Goal: Information Seeking & Learning: Learn about a topic

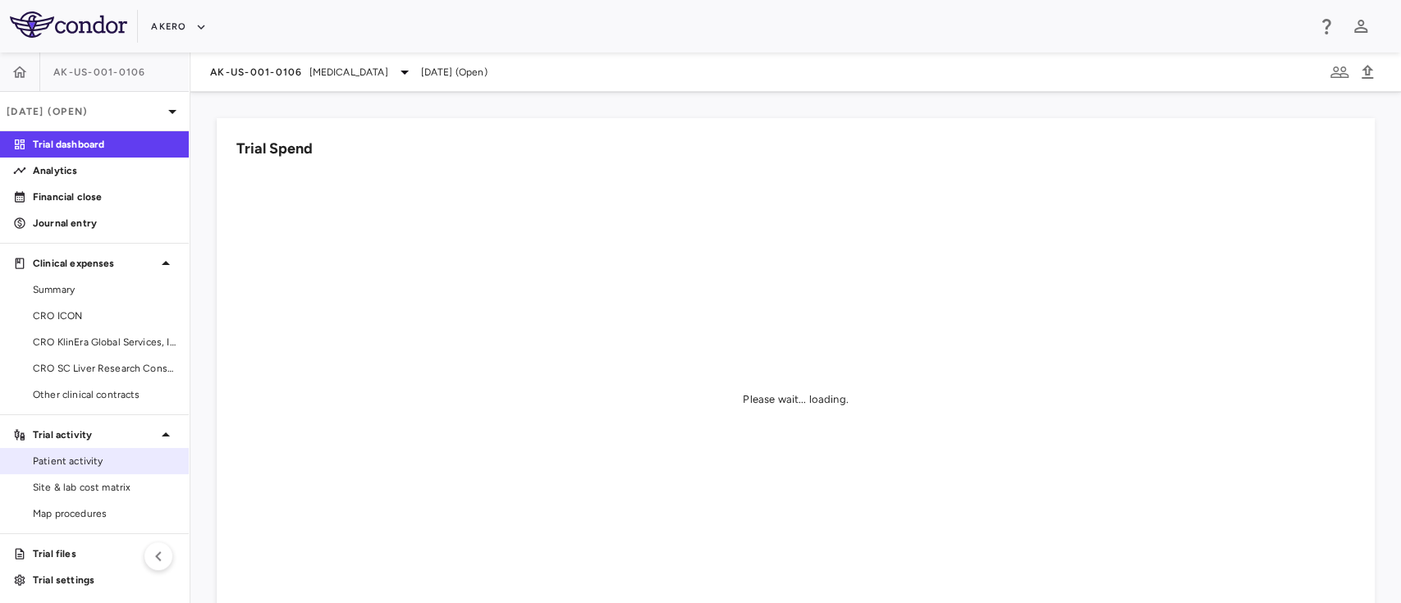
click at [80, 463] on span "Patient activity" at bounding box center [104, 461] width 143 height 15
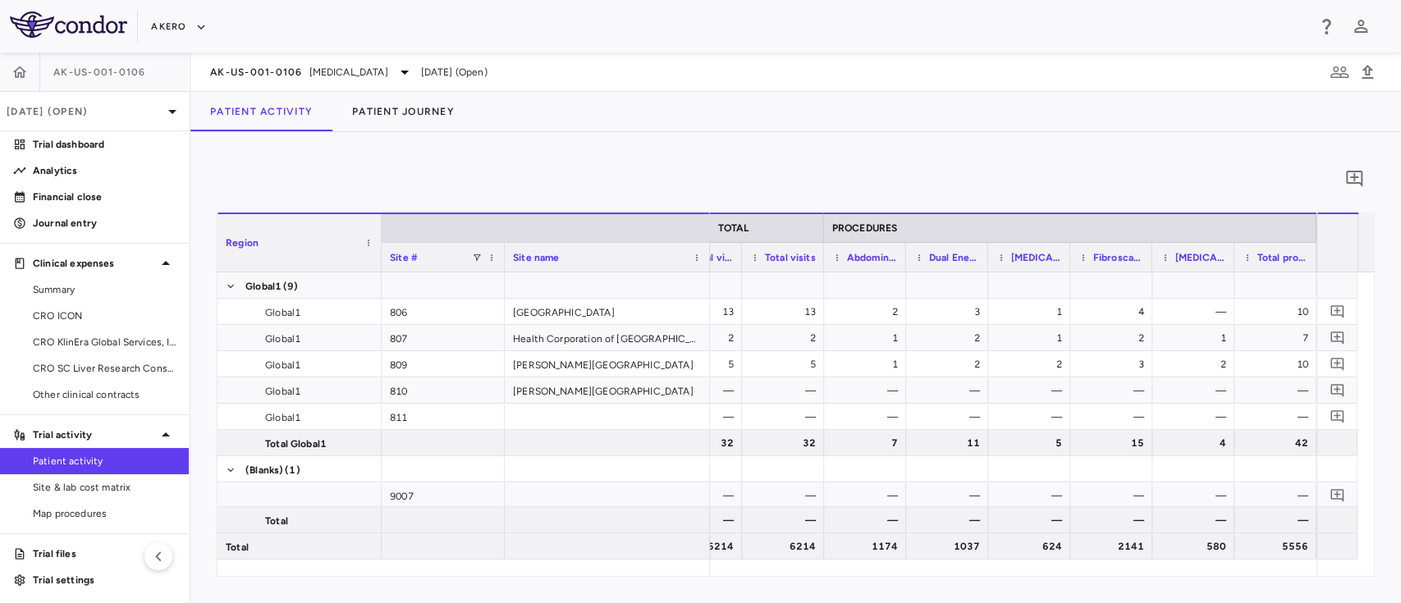
scroll to position [0, 3063]
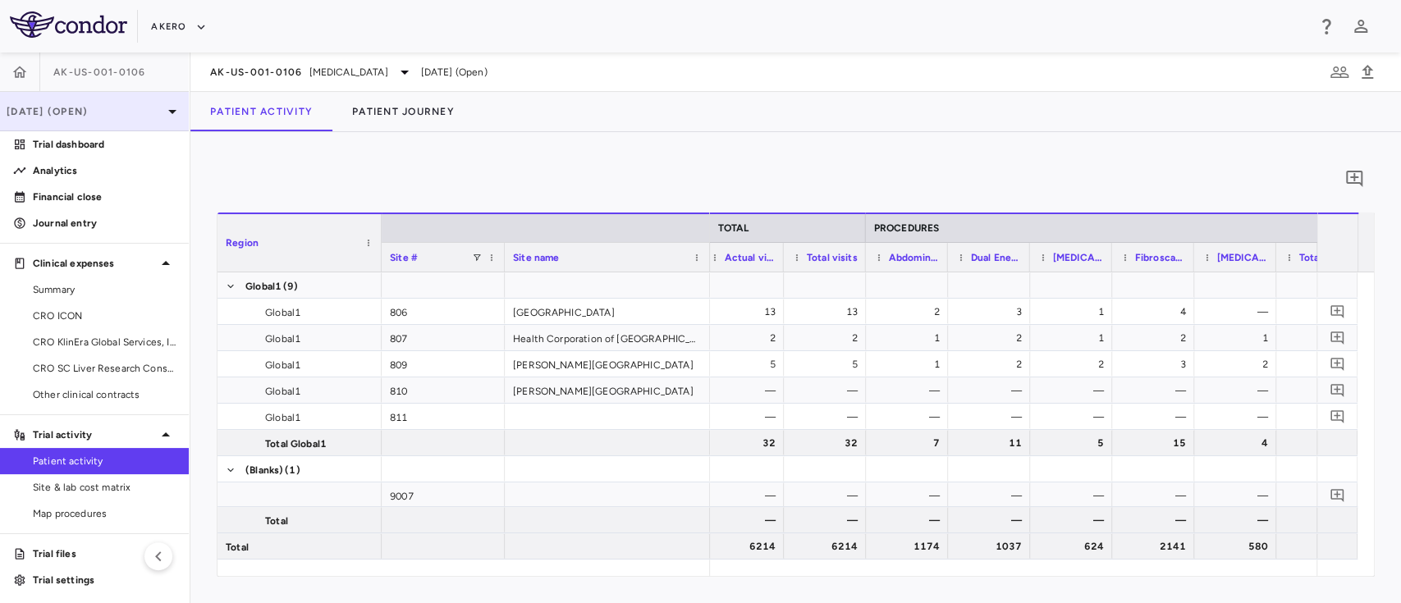
click at [87, 104] on p "[DATE] (Open)" at bounding box center [85, 111] width 156 height 15
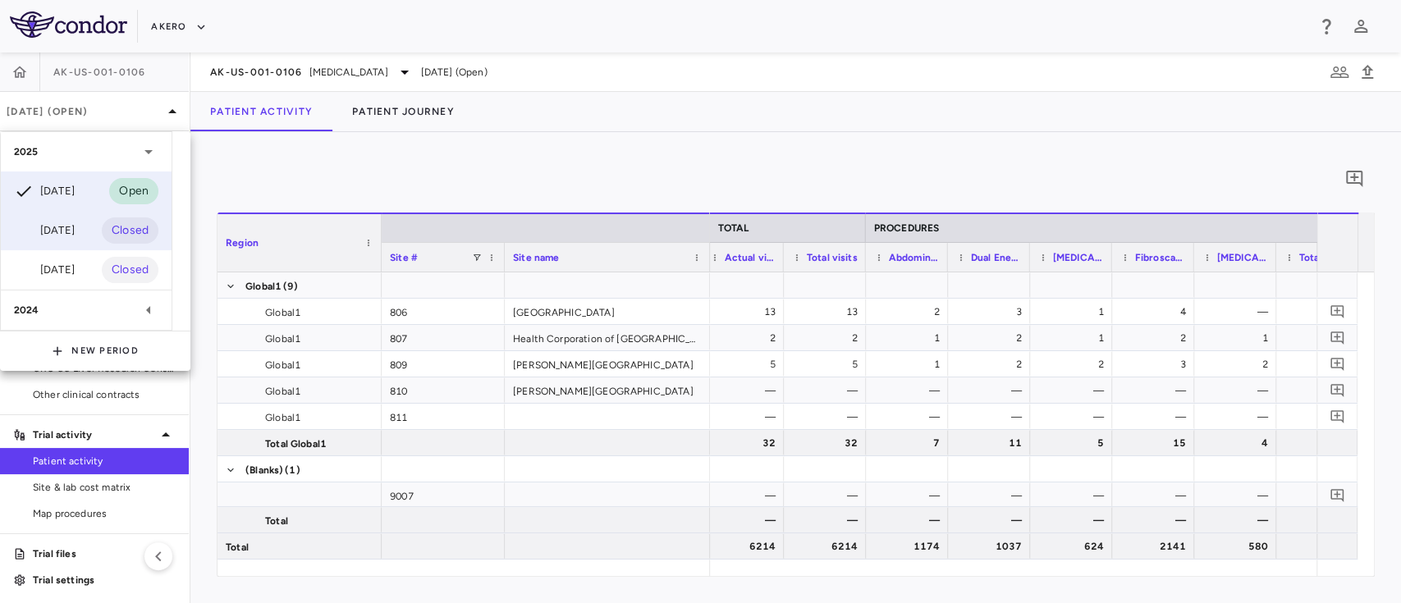
click at [69, 222] on div "[DATE]" at bounding box center [44, 231] width 61 height 20
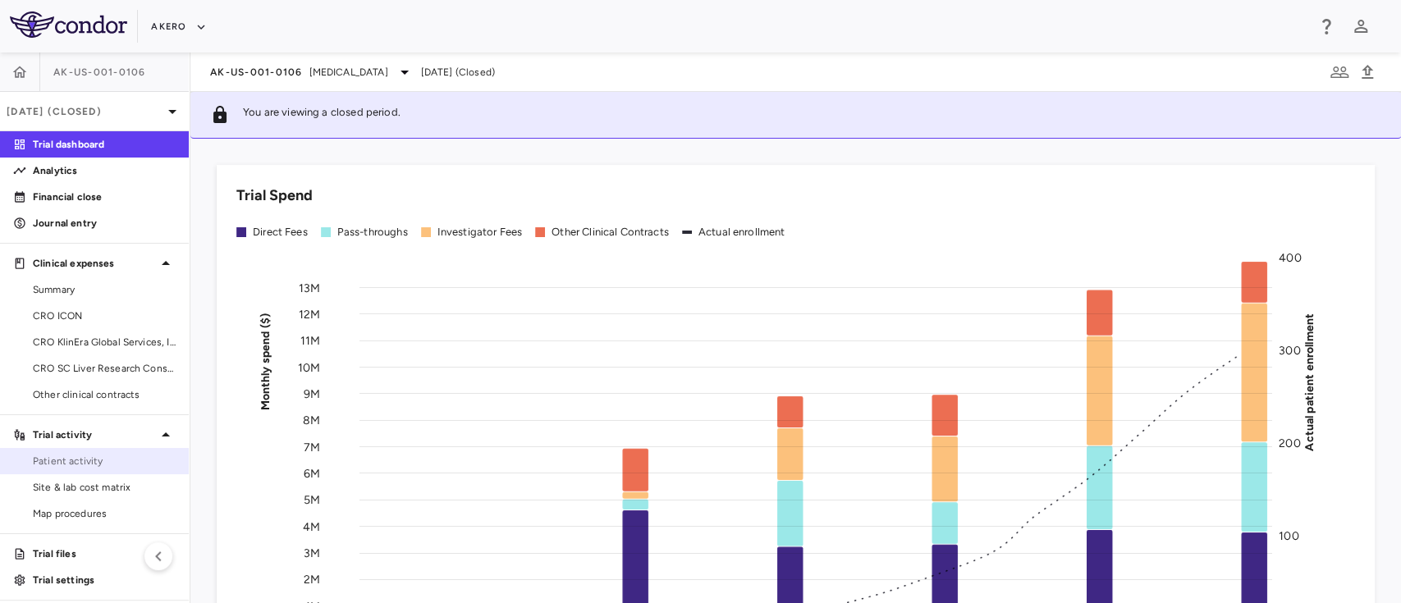
click at [98, 469] on link "Patient activity" at bounding box center [94, 461] width 189 height 25
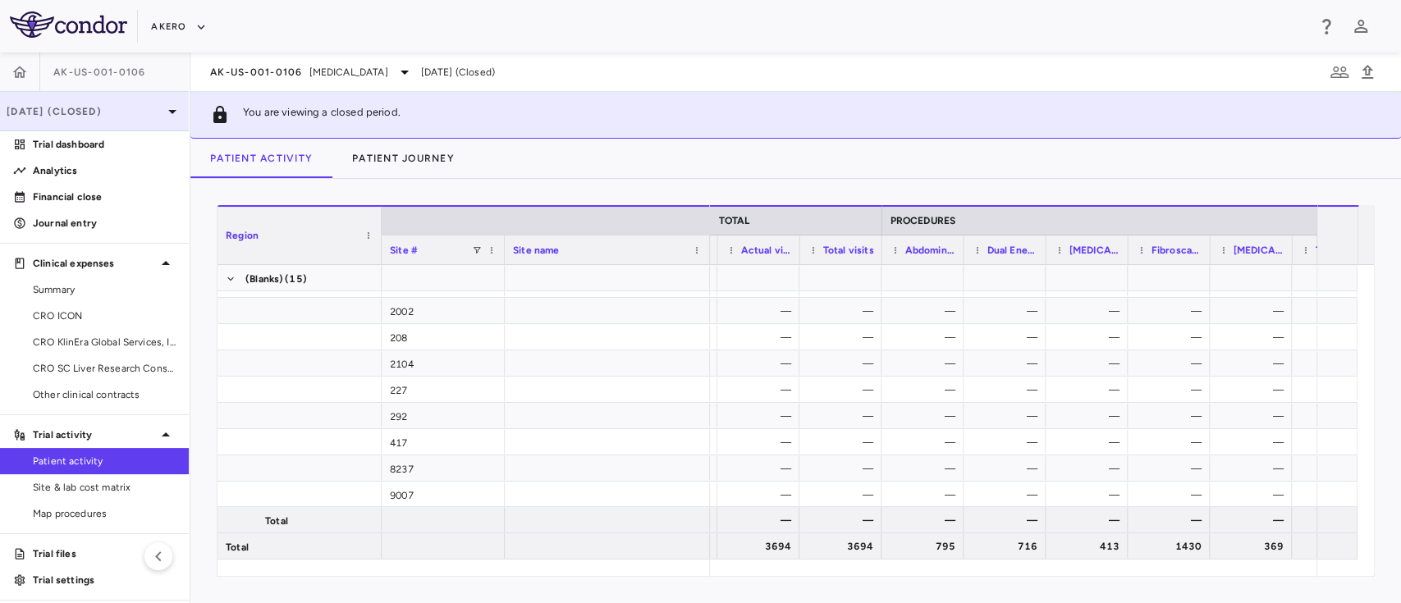
click at [102, 120] on div "[DATE] (Closed)" at bounding box center [94, 111] width 189 height 39
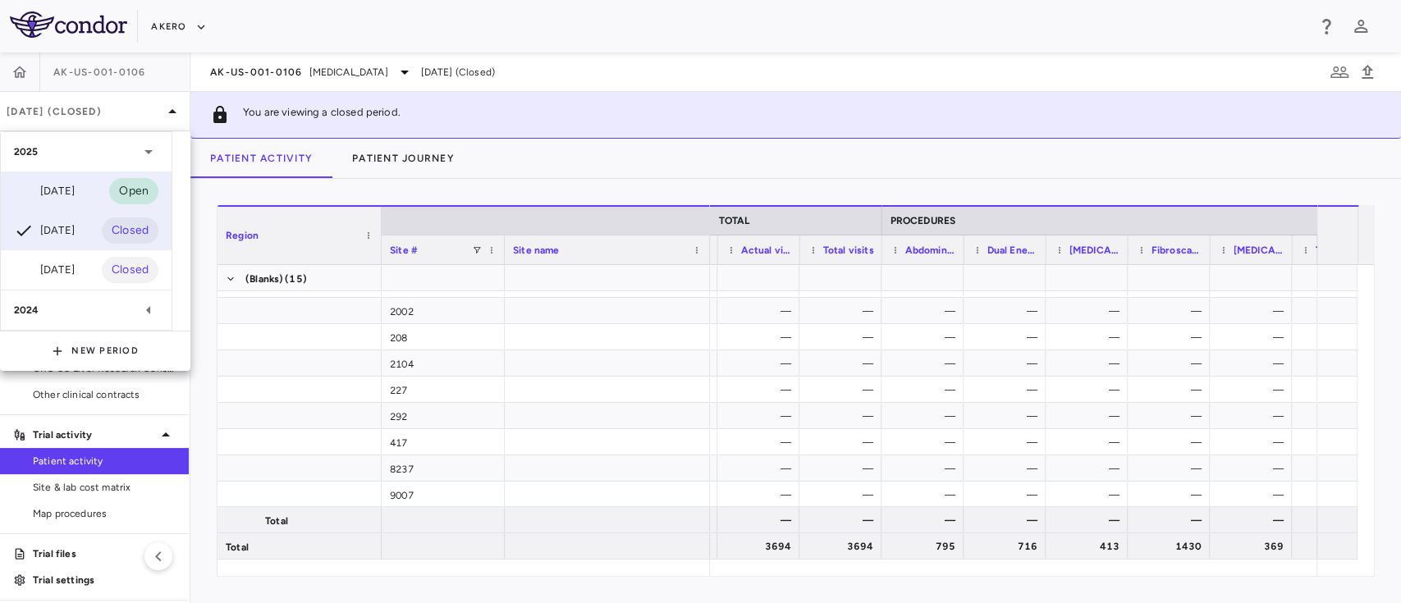
click at [74, 194] on div "[DATE]" at bounding box center [44, 191] width 61 height 20
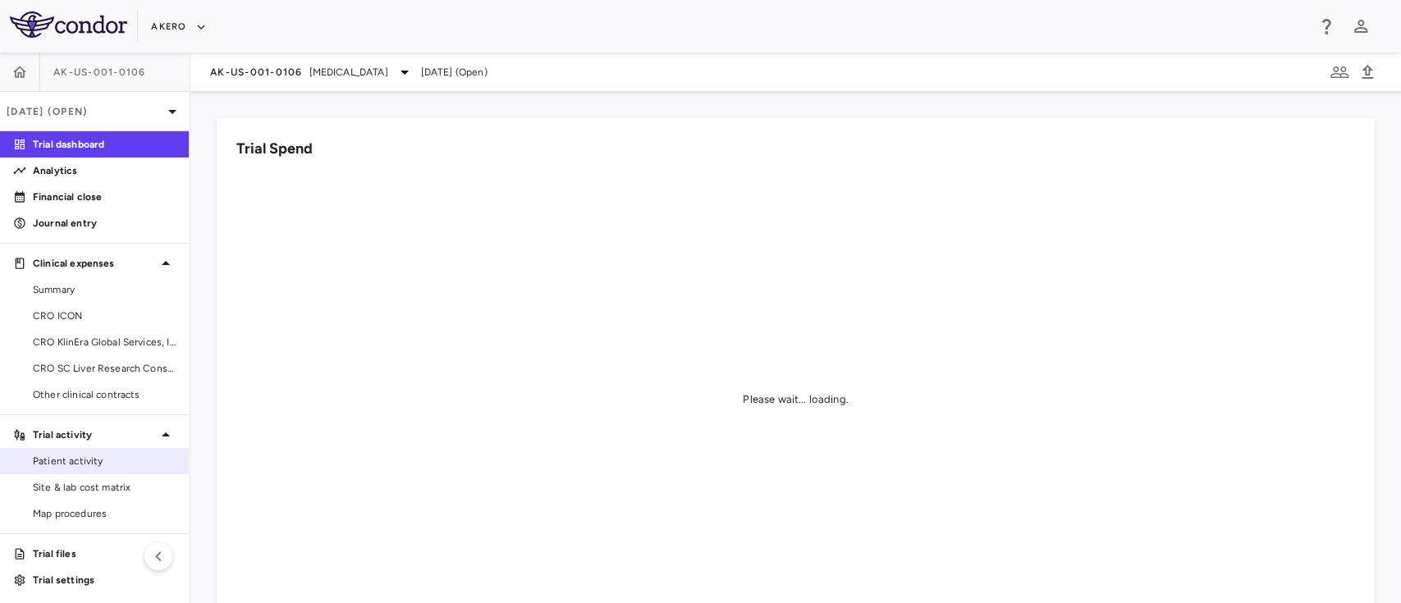
click at [92, 456] on span "Patient activity" at bounding box center [104, 461] width 143 height 15
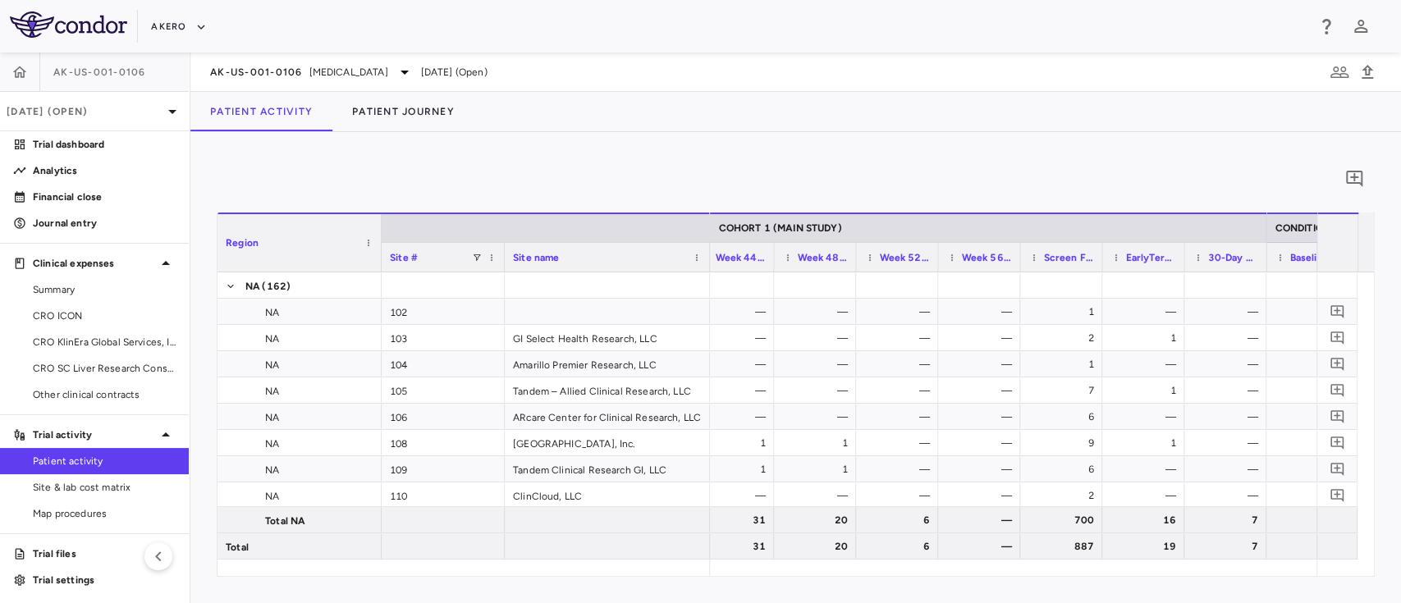
scroll to position [0, 2754]
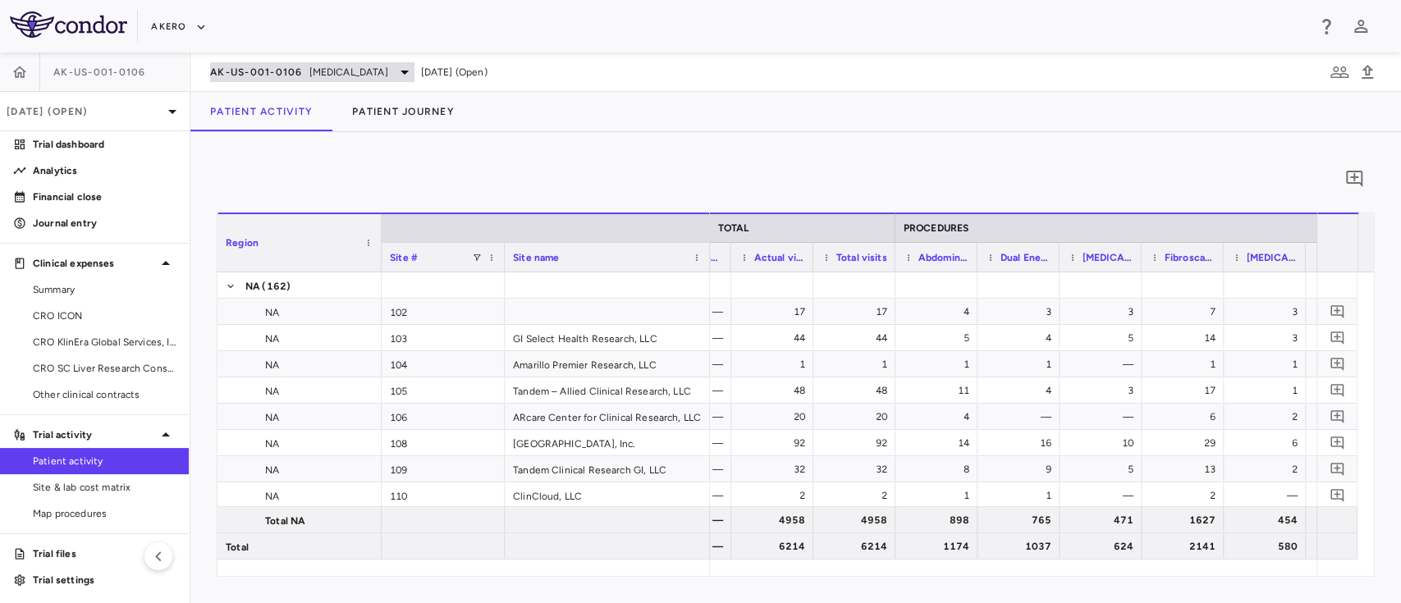
click at [263, 74] on span "AK-US-001-0106" at bounding box center [256, 72] width 93 height 13
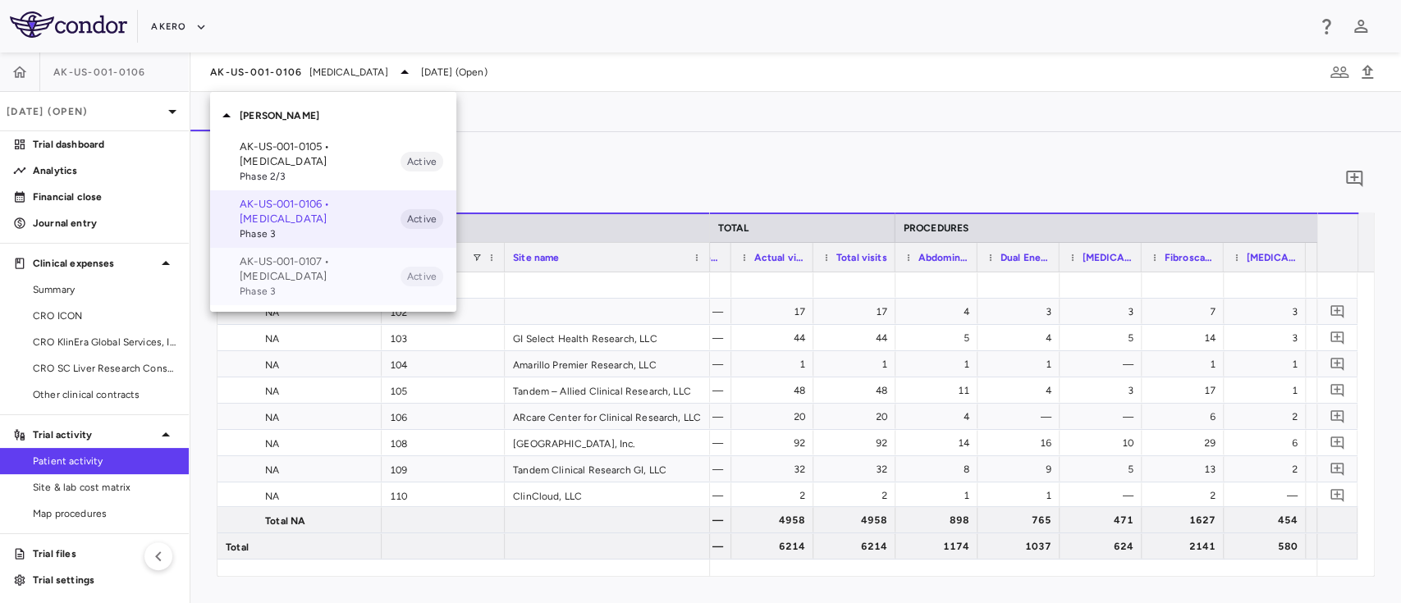
click at [298, 279] on p "AK-US-001-0107 • [MEDICAL_DATA]" at bounding box center [320, 269] width 161 height 30
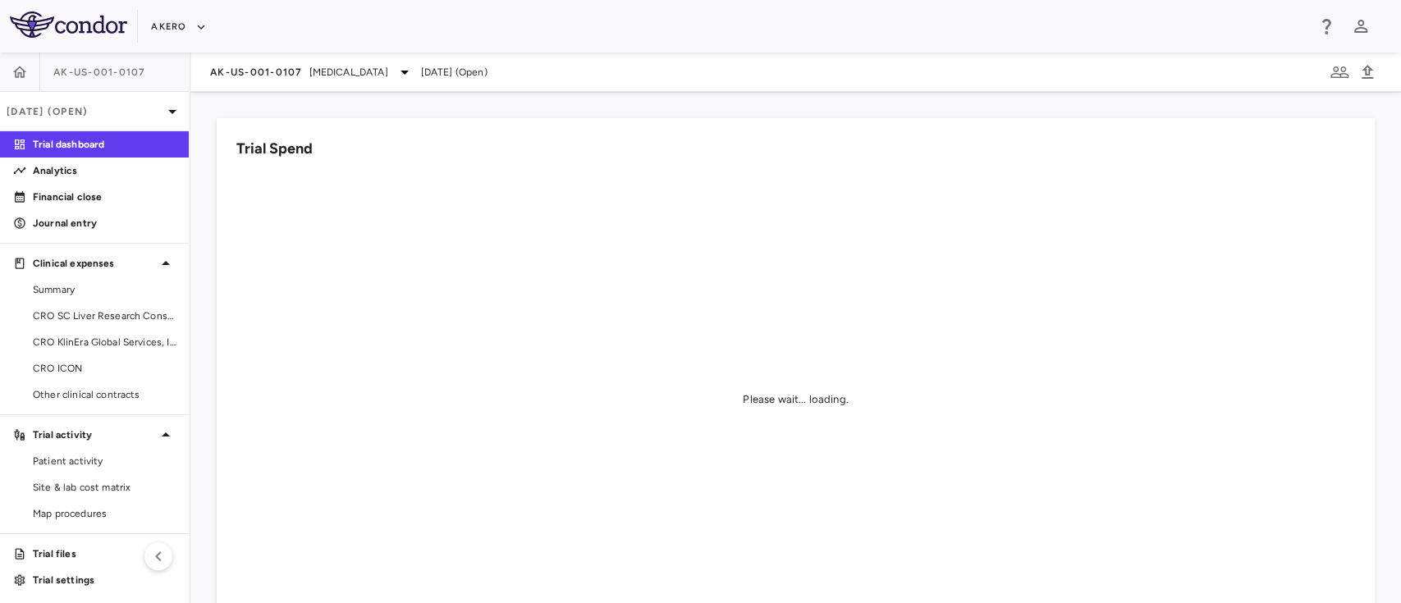
scroll to position [2, 0]
click at [63, 364] on span "CRO ICON" at bounding box center [104, 366] width 143 height 15
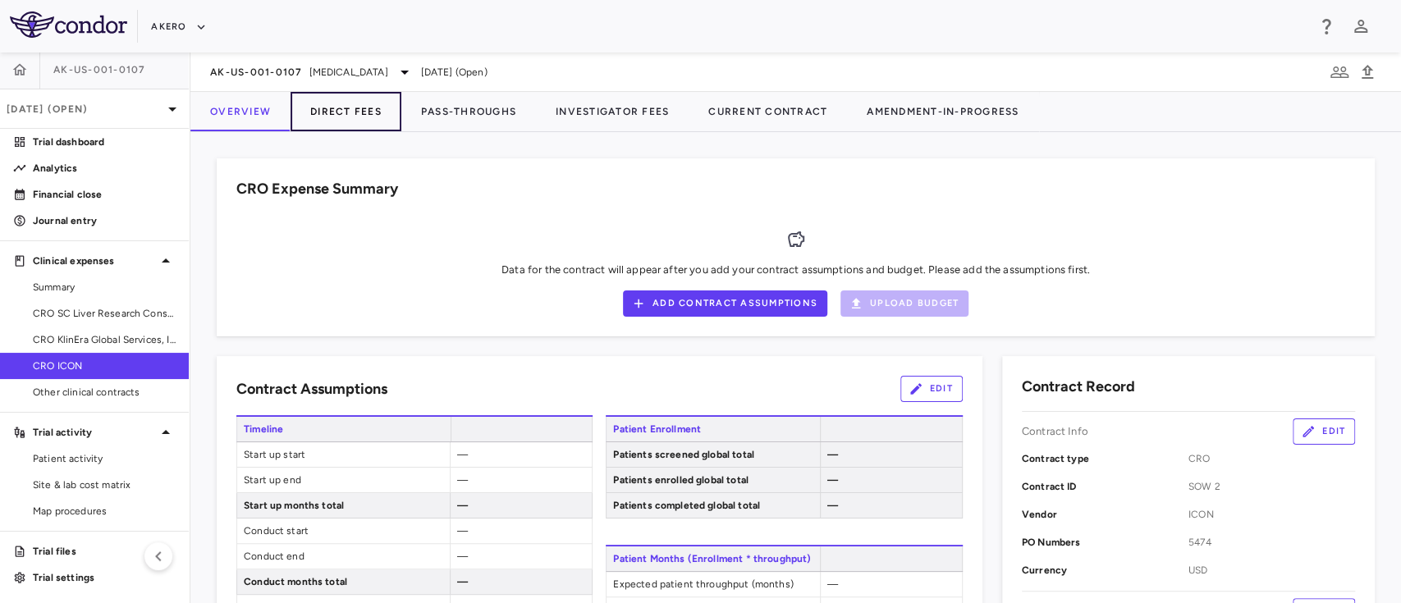
click at [336, 104] on button "Direct Fees" at bounding box center [346, 111] width 111 height 39
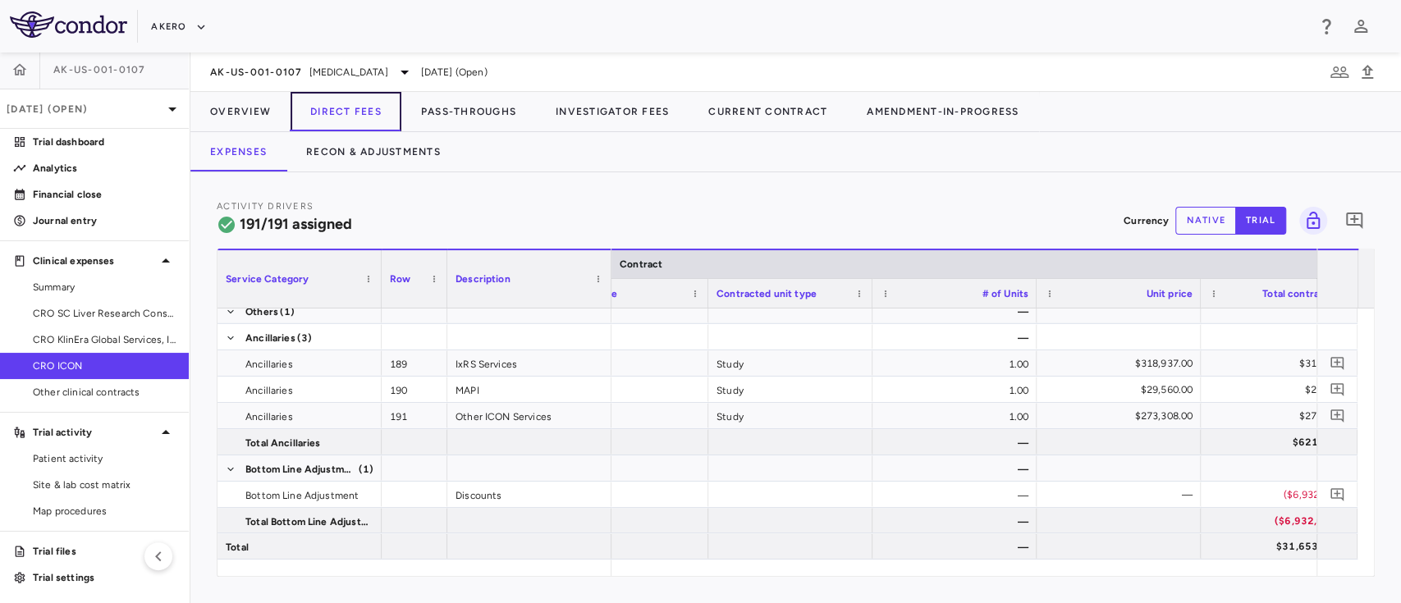
scroll to position [0, 451]
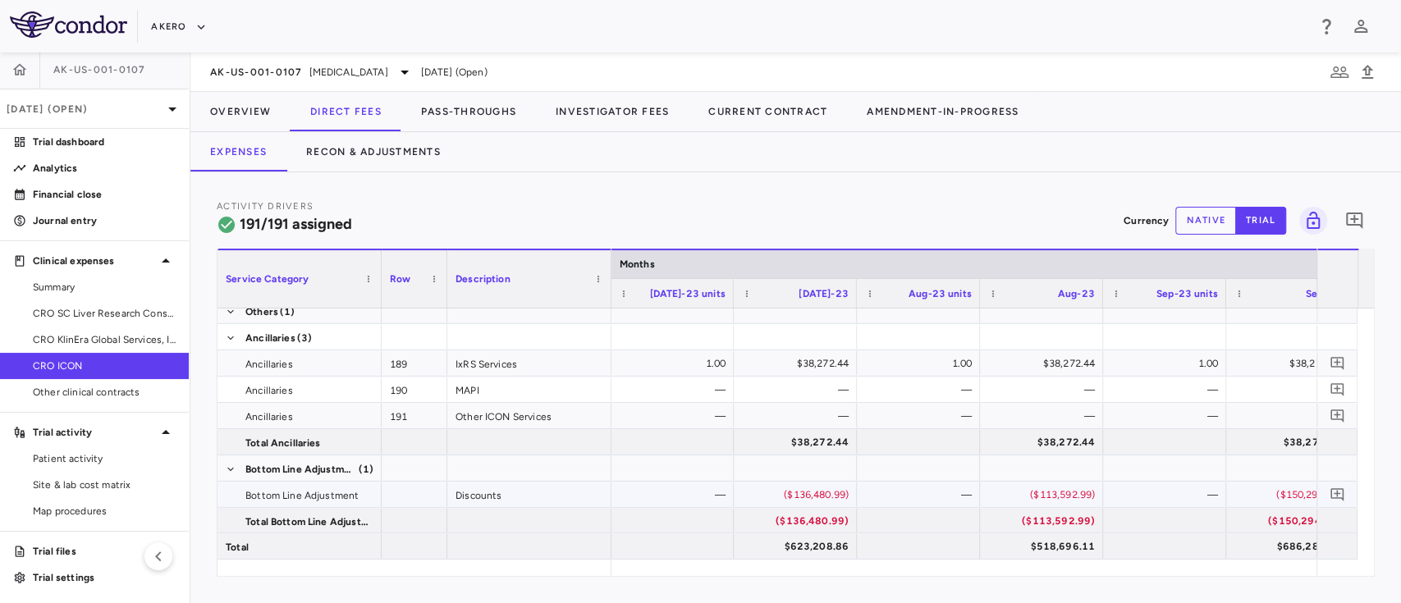
click at [811, 494] on div "($136,480.99)" at bounding box center [799, 495] width 100 height 26
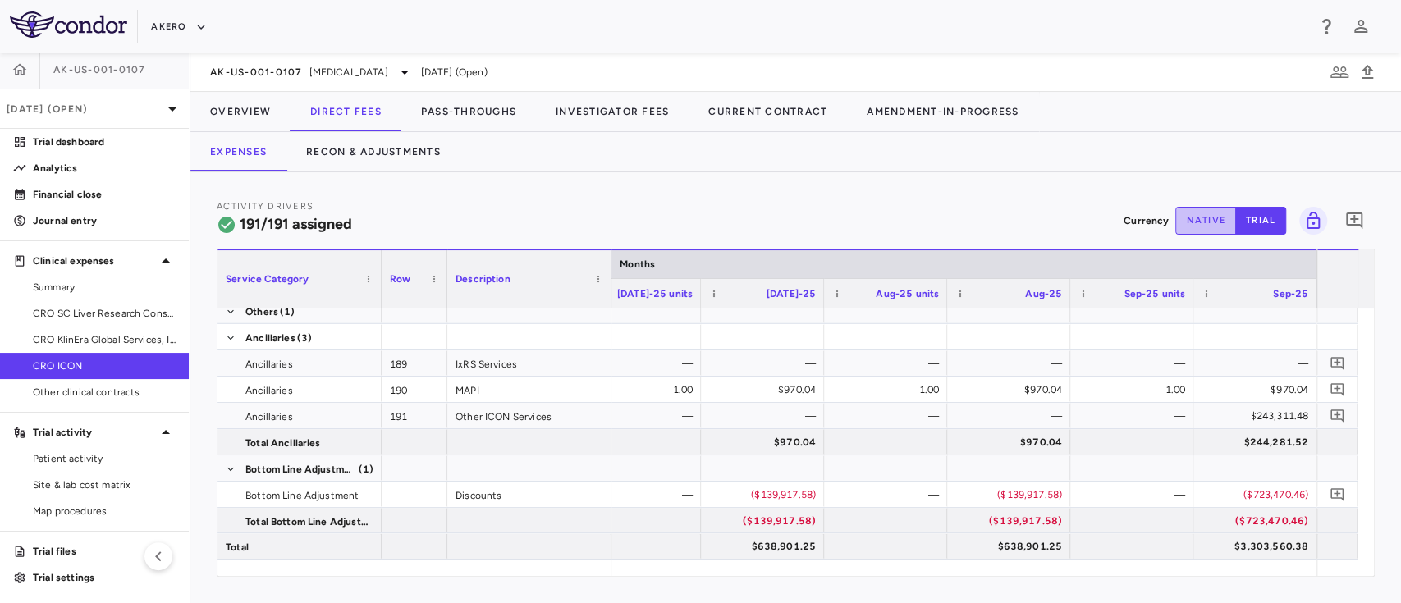
click at [1207, 233] on button "native" at bounding box center [1205, 221] width 61 height 28
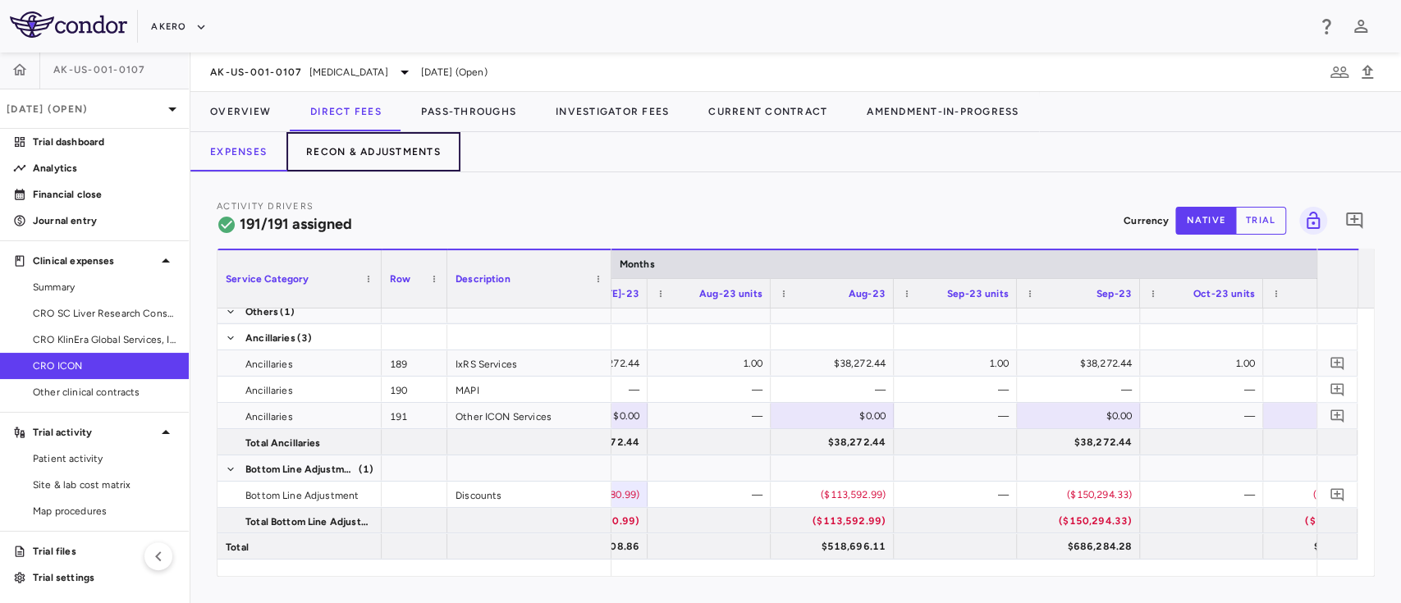
click at [377, 157] on button "Recon & Adjustments" at bounding box center [373, 151] width 174 height 39
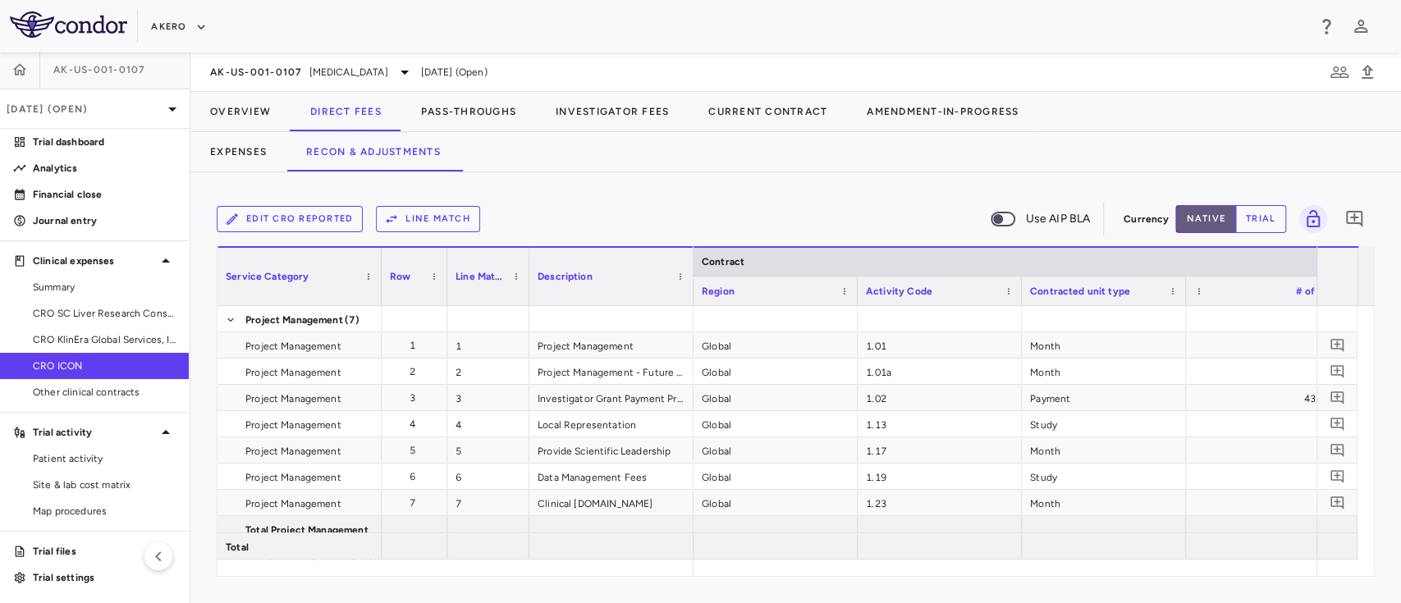
click at [1207, 210] on button "native" at bounding box center [1205, 219] width 61 height 28
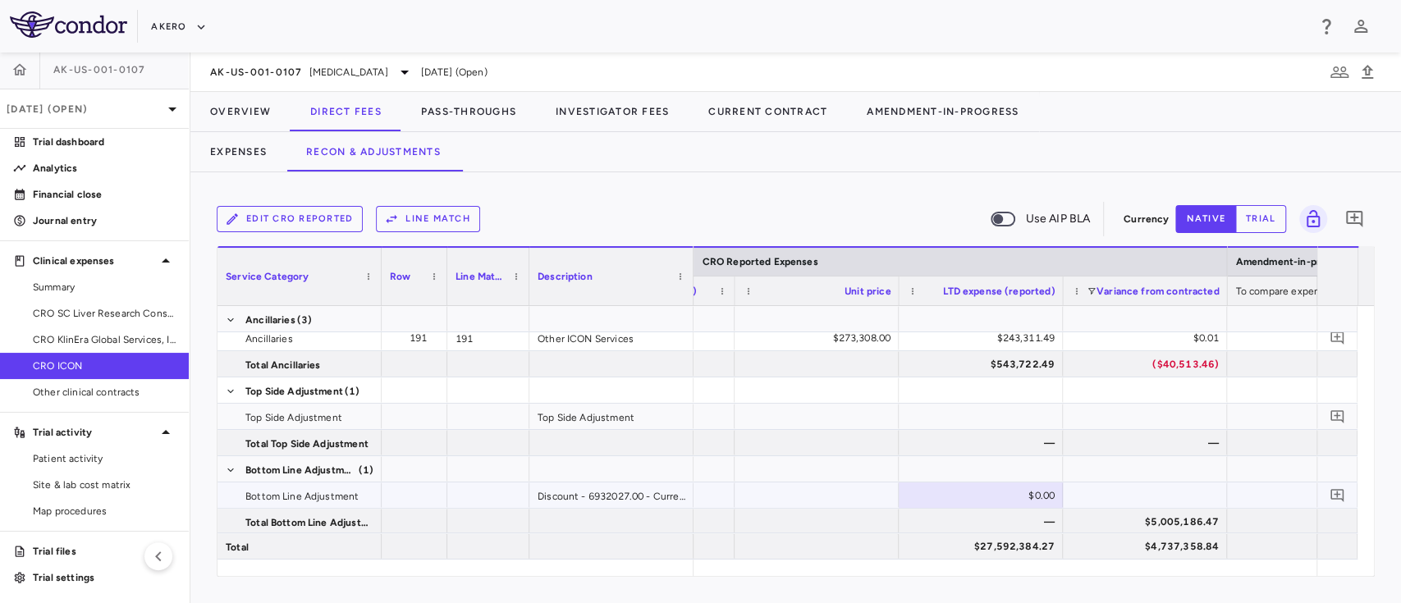
click at [998, 488] on div "$0.00" at bounding box center [984, 496] width 141 height 26
click at [998, 488] on input "number" at bounding box center [993, 496] width 138 height 27
paste input "**********"
type input "**********"
click at [778, 484] on div at bounding box center [817, 495] width 164 height 25
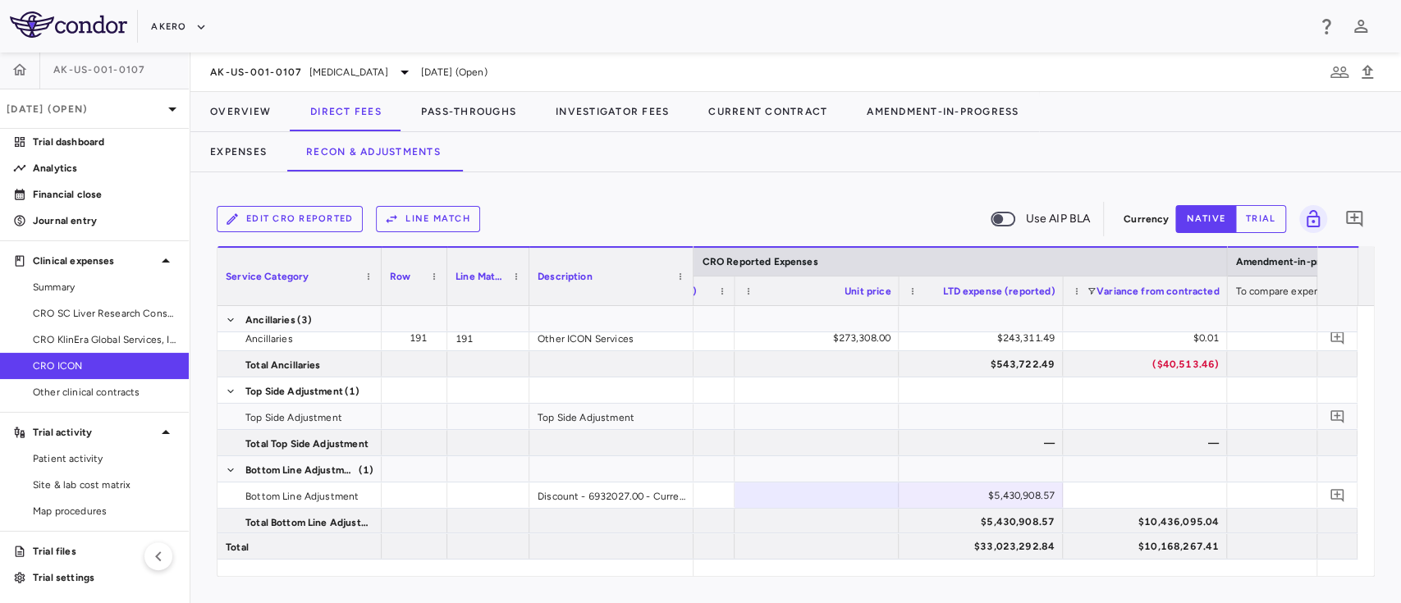
click at [1255, 220] on button "trial" at bounding box center [1260, 219] width 51 height 28
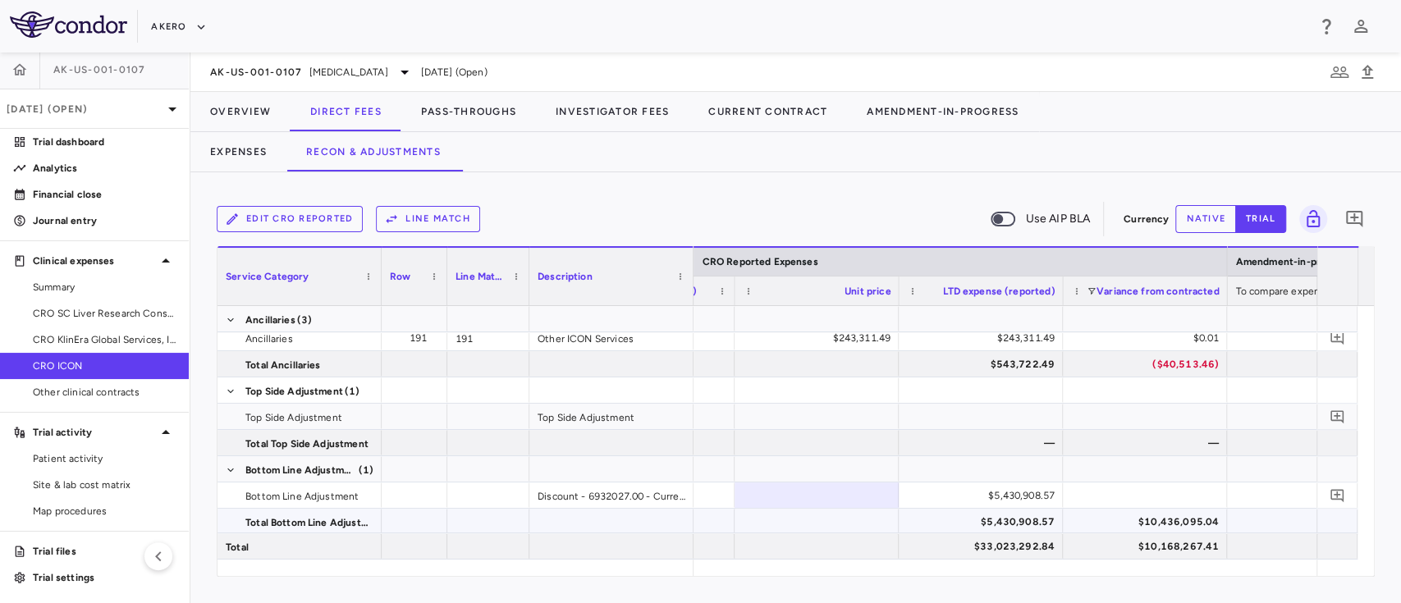
click at [1013, 516] on div "$5,430,908.57" at bounding box center [984, 522] width 141 height 26
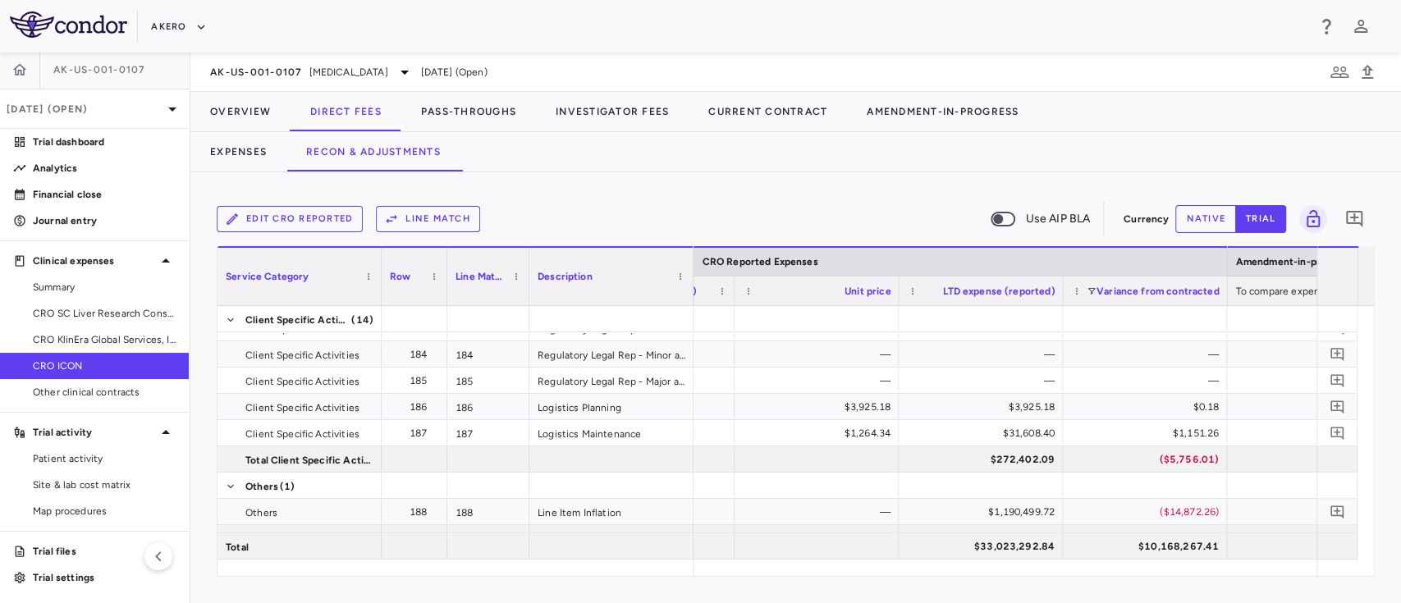
scroll to position [5502, 0]
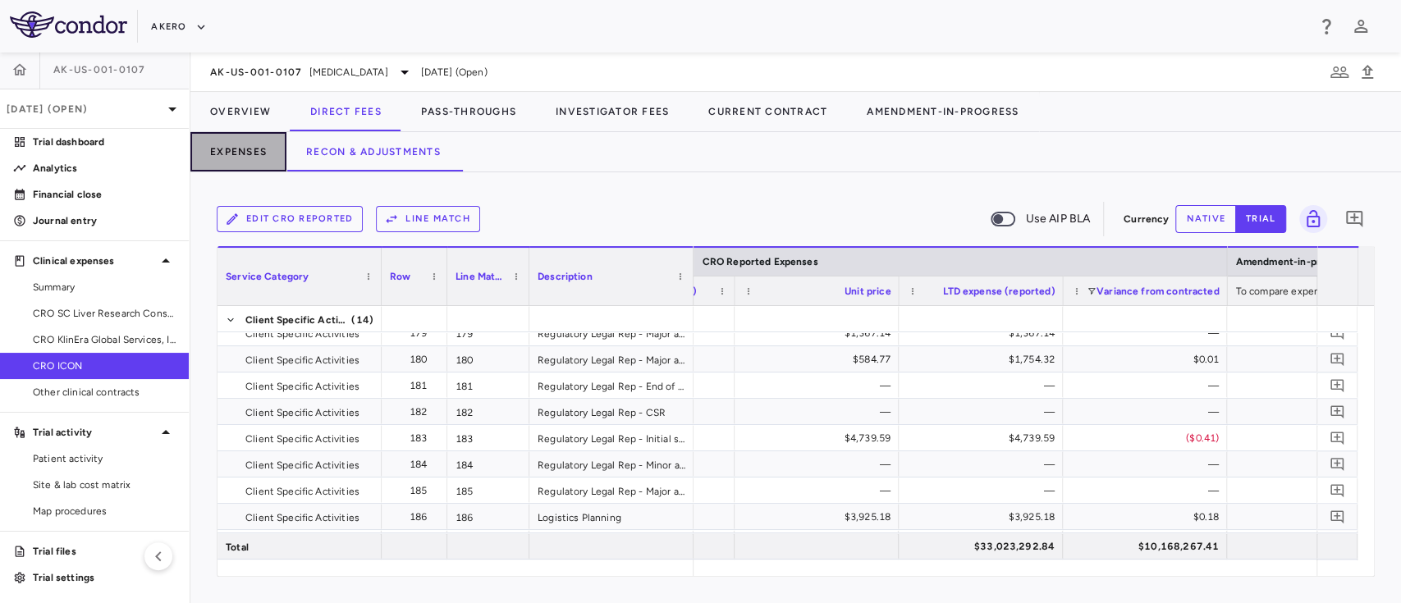
click at [243, 158] on button "Expenses" at bounding box center [238, 151] width 96 height 39
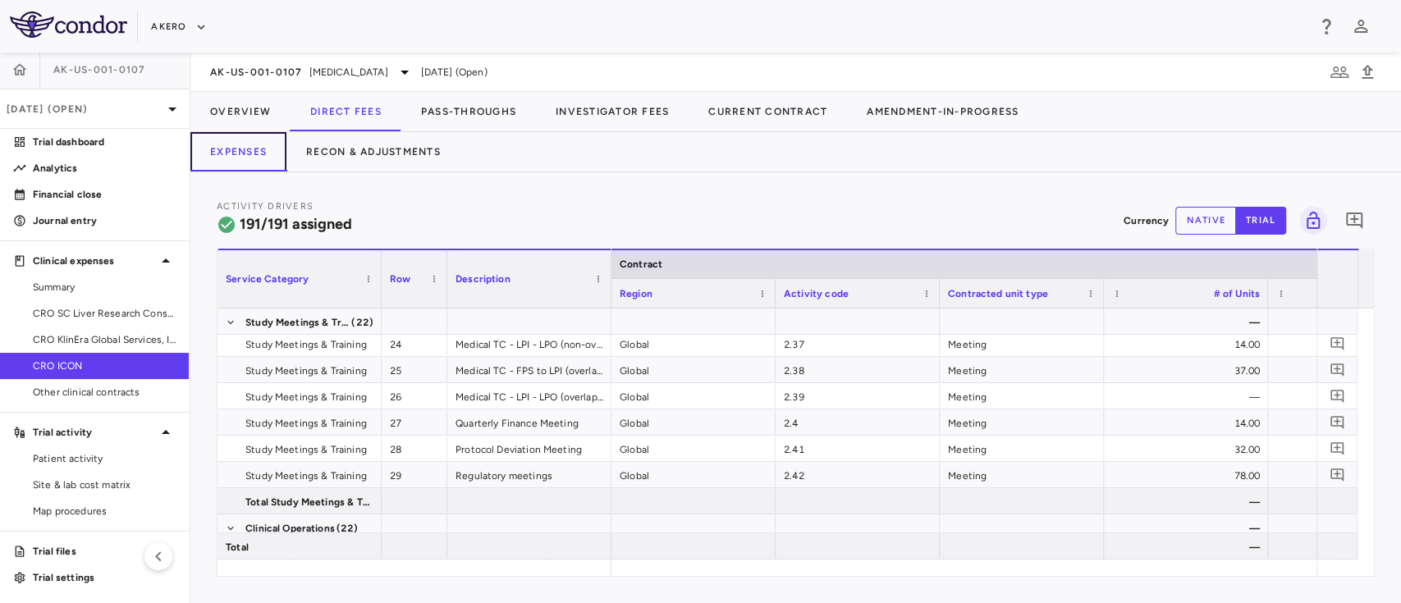
scroll to position [746, 0]
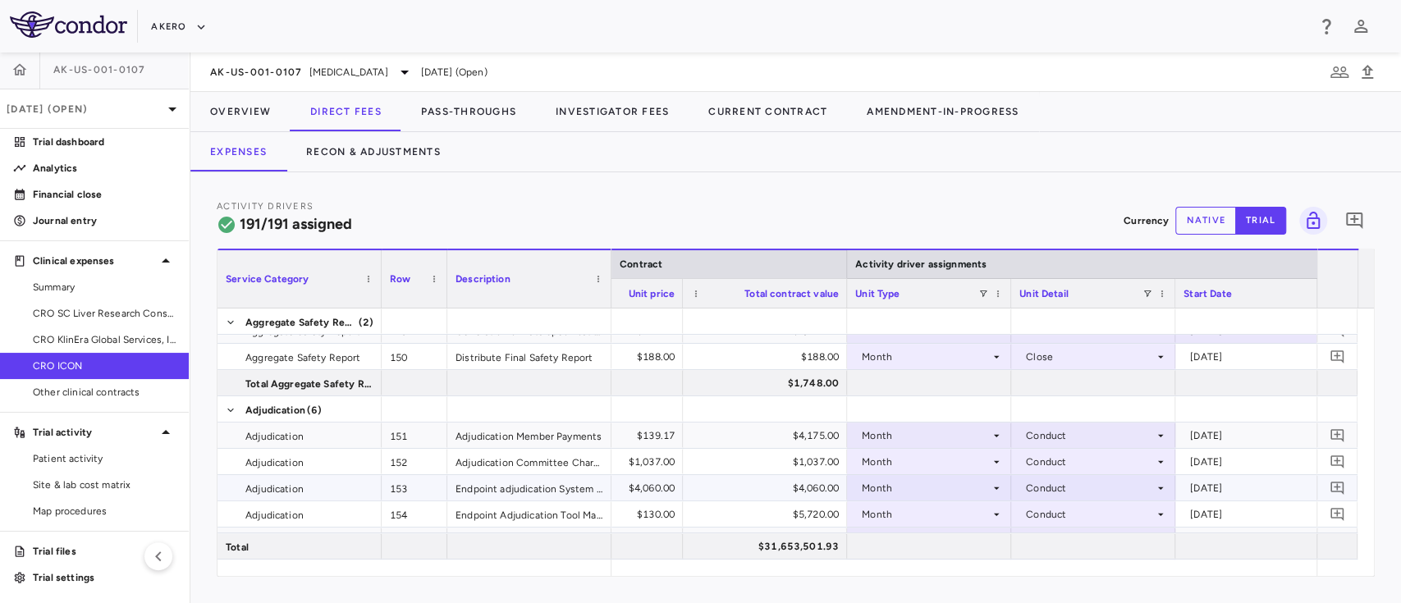
click at [886, 488] on div "Month" at bounding box center [926, 488] width 128 height 26
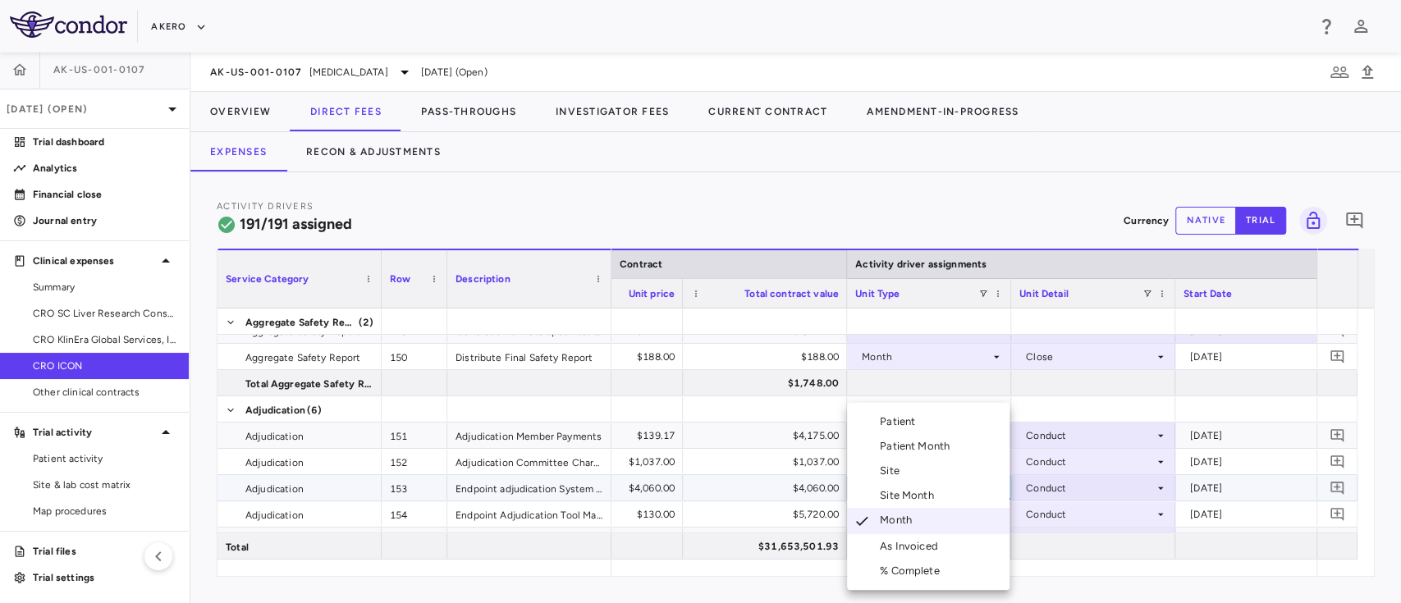
click at [906, 539] on div "As Invoiced" at bounding box center [912, 546] width 65 height 15
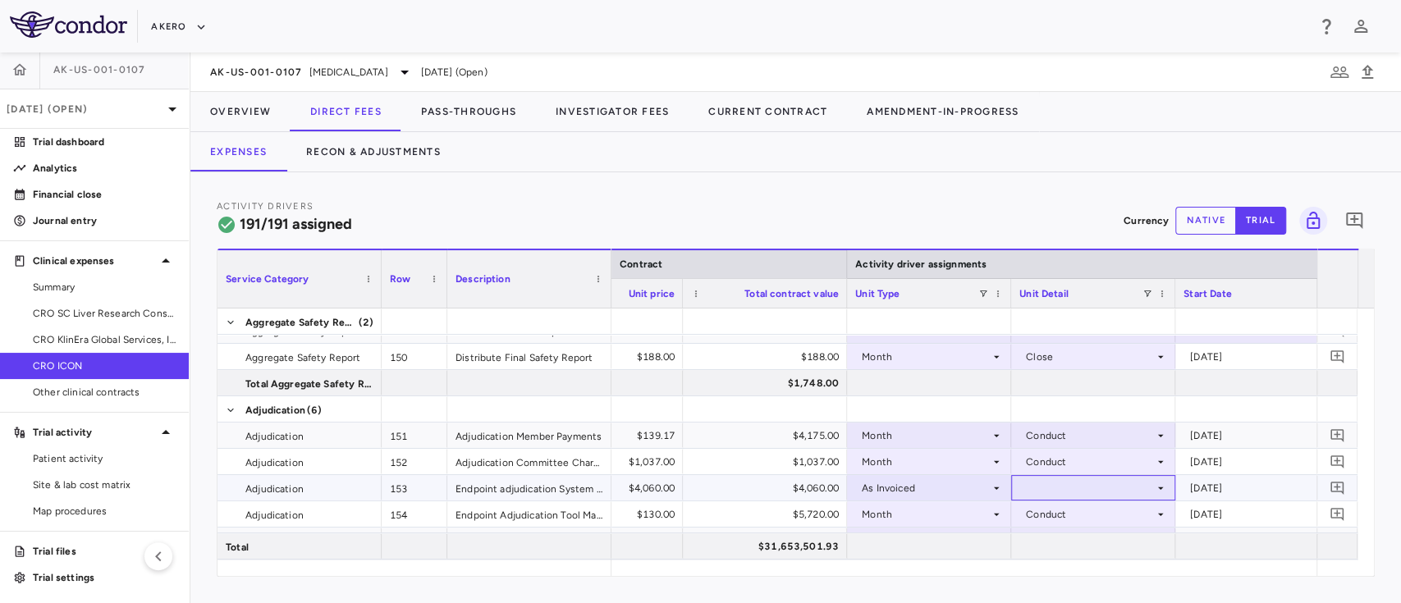
click at [1046, 483] on div at bounding box center [1093, 488] width 148 height 24
click at [1051, 519] on div "As occurred" at bounding box center [1077, 518] width 66 height 15
click at [939, 516] on div "Month" at bounding box center [926, 515] width 128 height 26
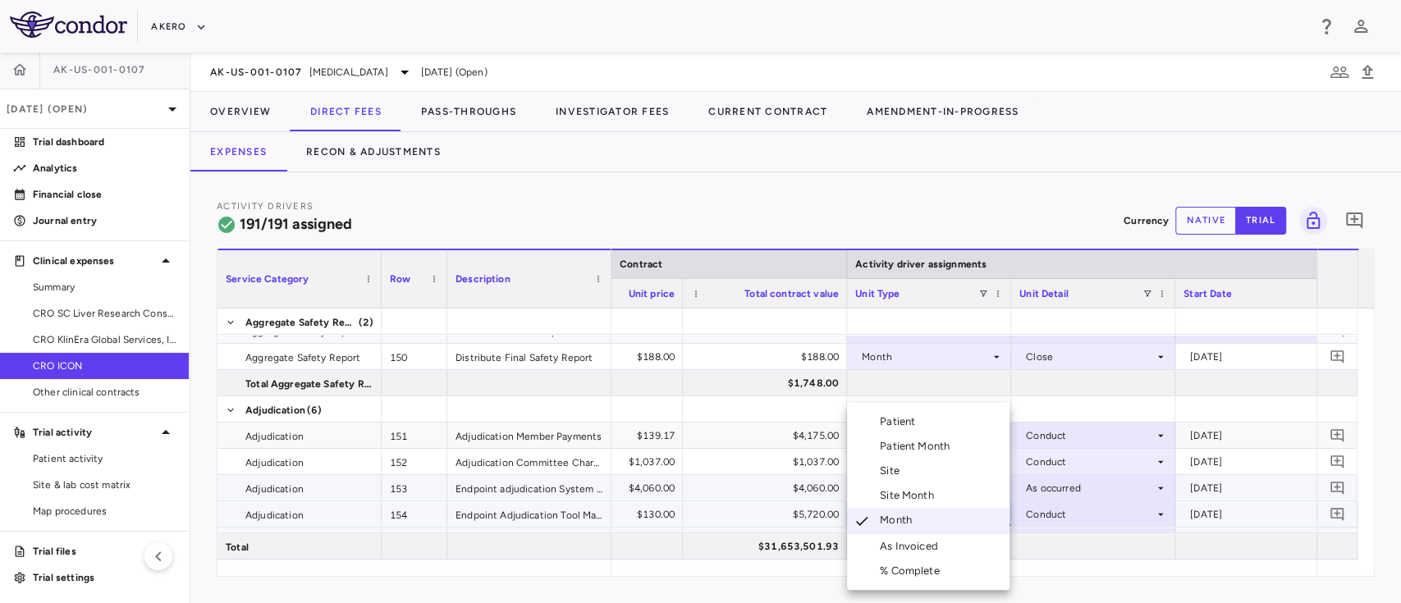
click at [910, 538] on li "As Invoiced" at bounding box center [928, 546] width 163 height 25
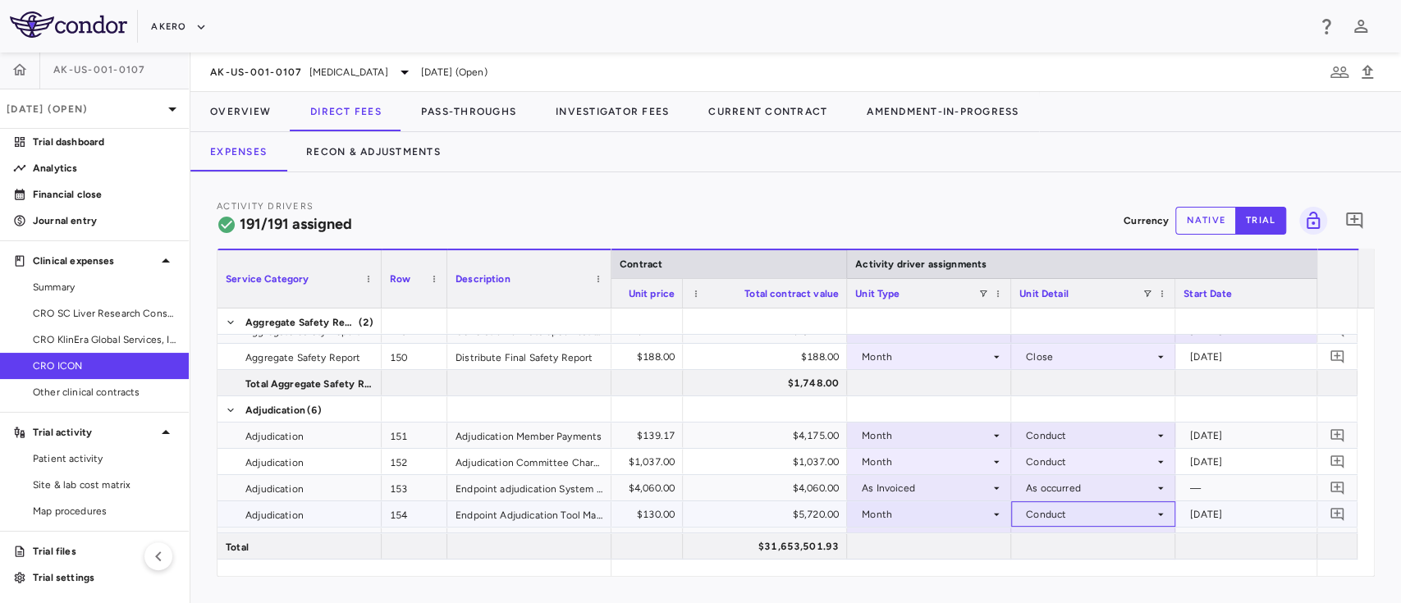
click at [1055, 515] on div "Conduct" at bounding box center [1090, 515] width 128 height 26
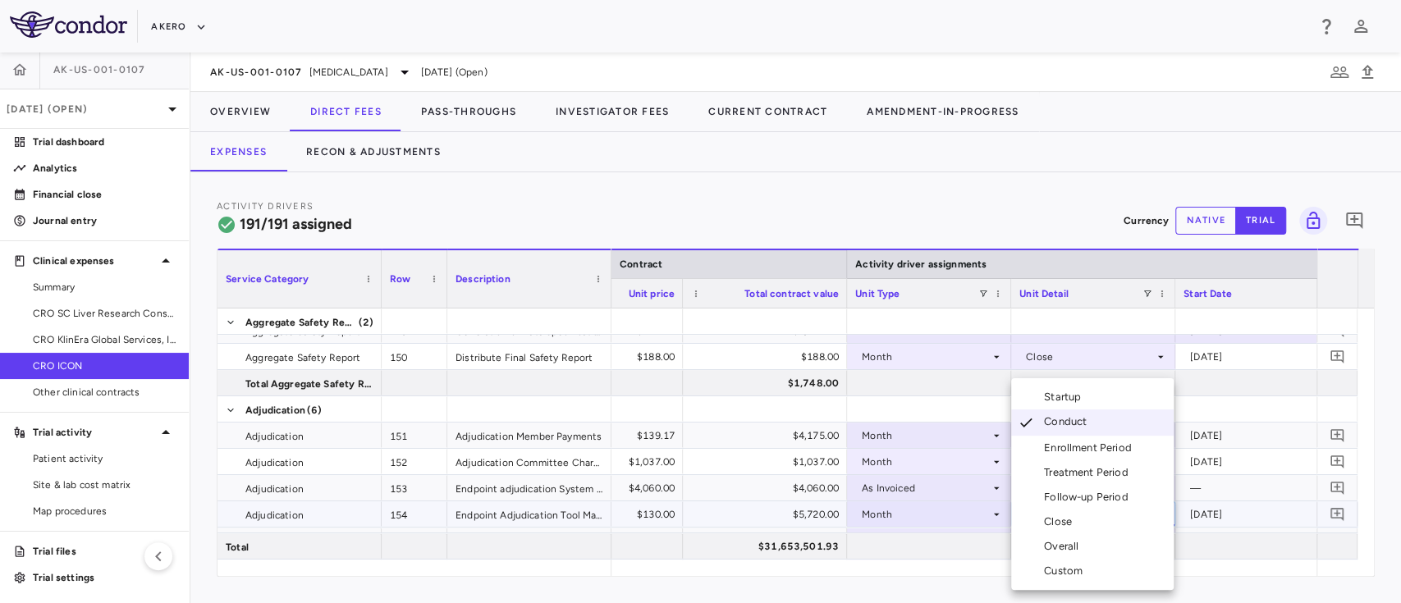
click at [918, 515] on div at bounding box center [700, 301] width 1401 height 603
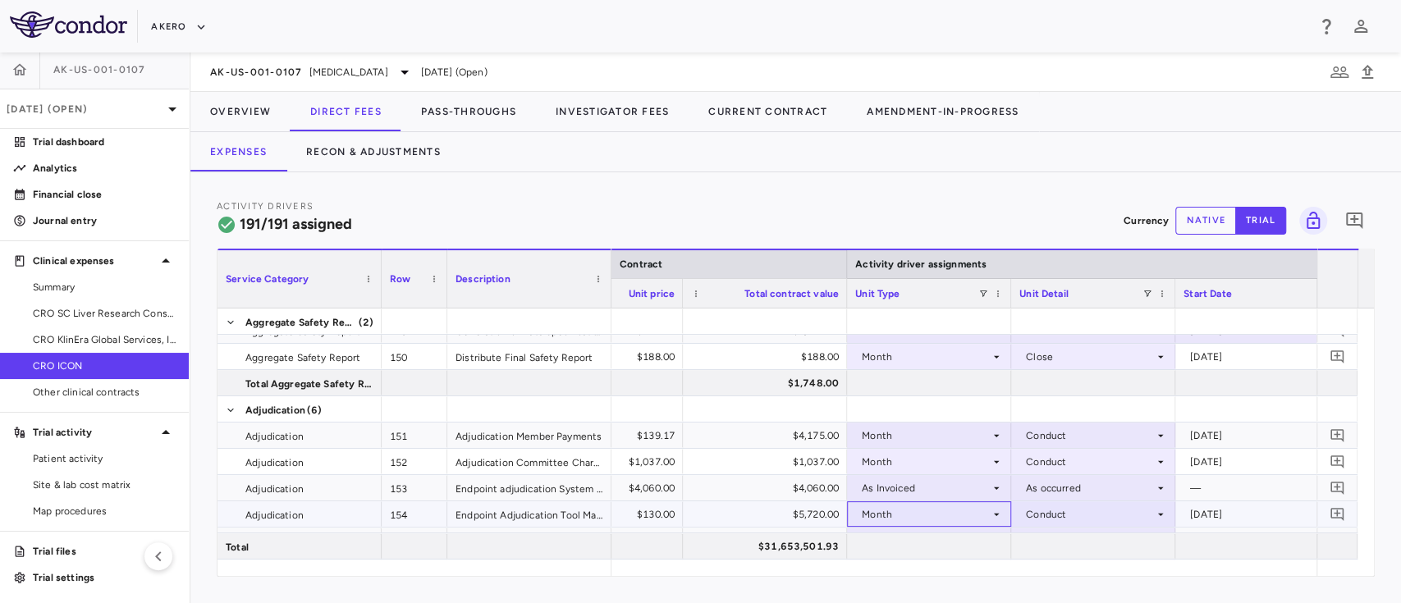
click at [920, 506] on div "Month" at bounding box center [926, 515] width 128 height 26
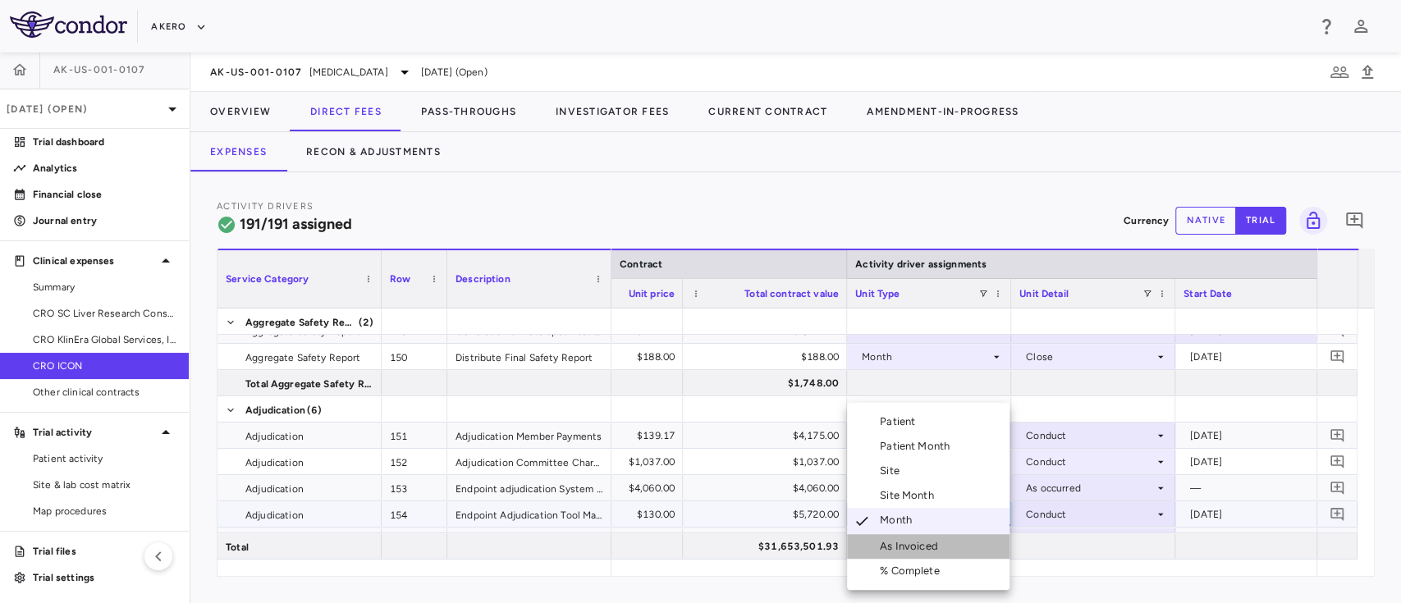
click at [914, 538] on li "As Invoiced" at bounding box center [928, 546] width 163 height 25
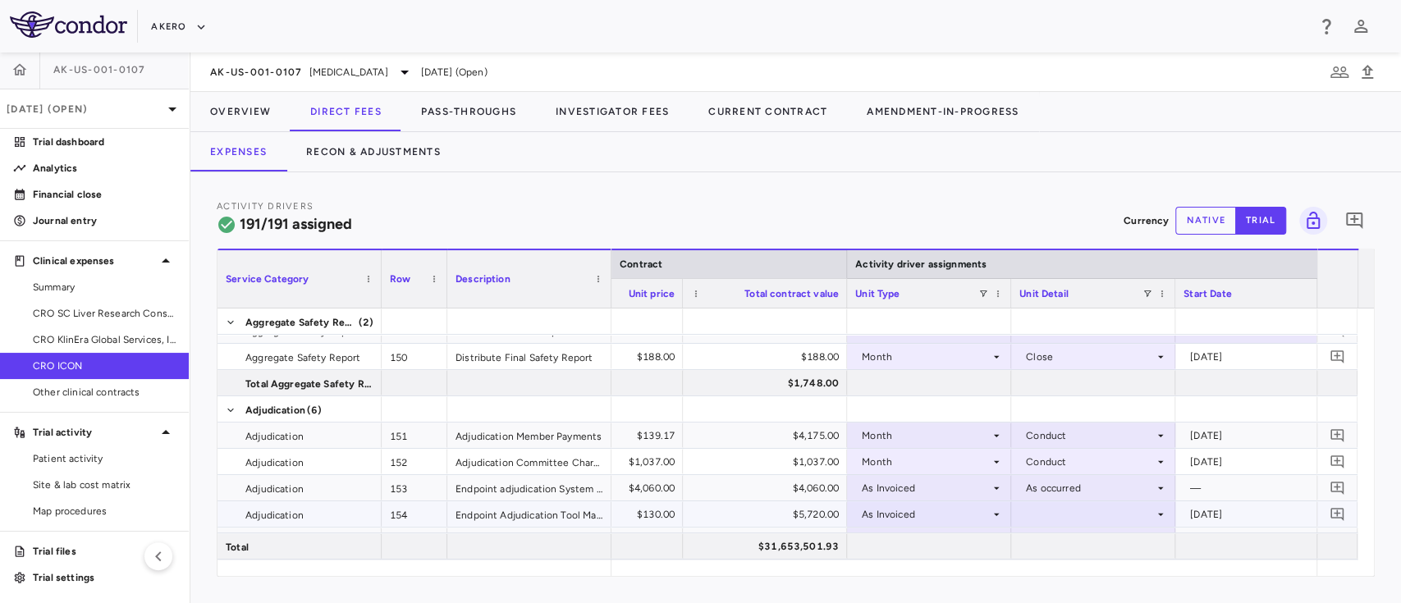
click at [1058, 506] on div at bounding box center [1093, 514] width 148 height 24
click at [1074, 543] on div "As occurred" at bounding box center [1077, 545] width 66 height 15
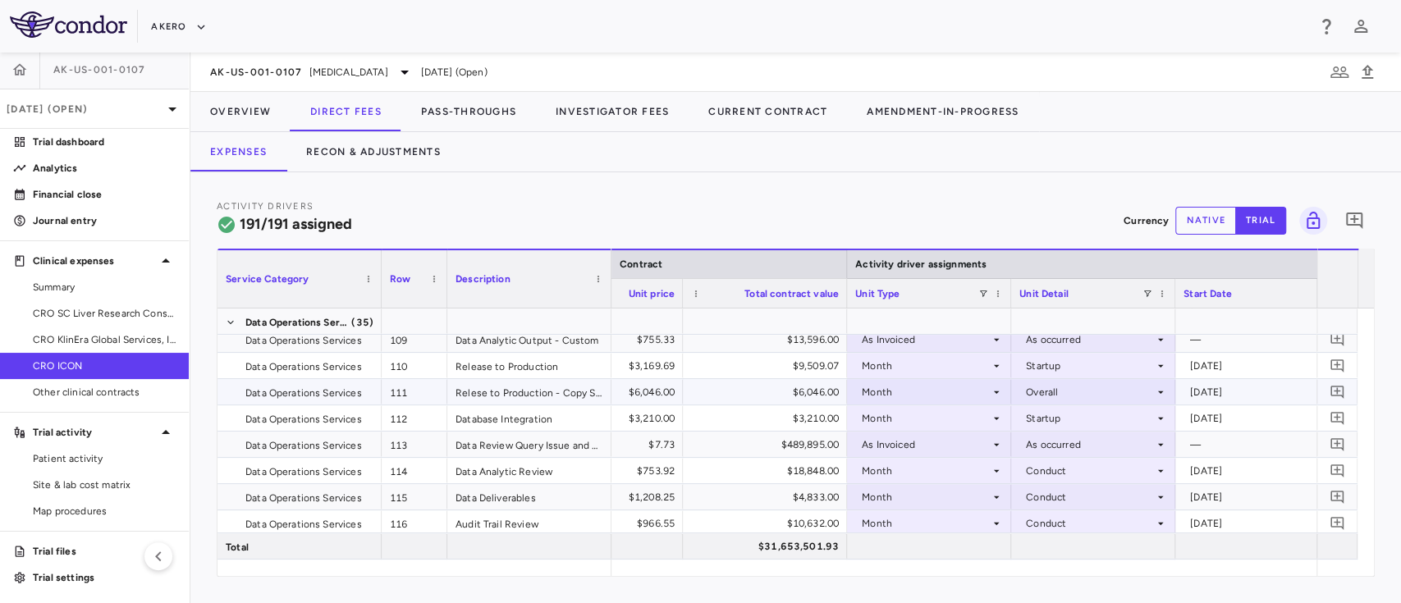
click at [886, 392] on div "Month" at bounding box center [926, 392] width 128 height 26
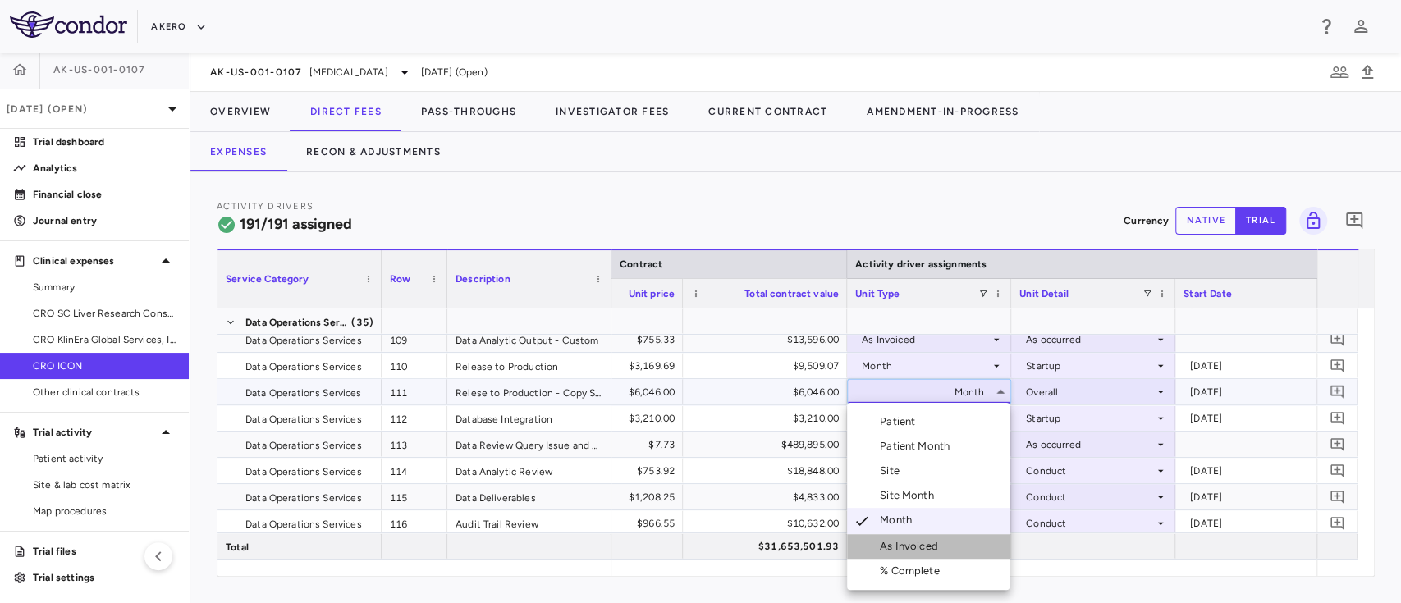
click at [906, 542] on div "As Invoiced" at bounding box center [912, 546] width 65 height 15
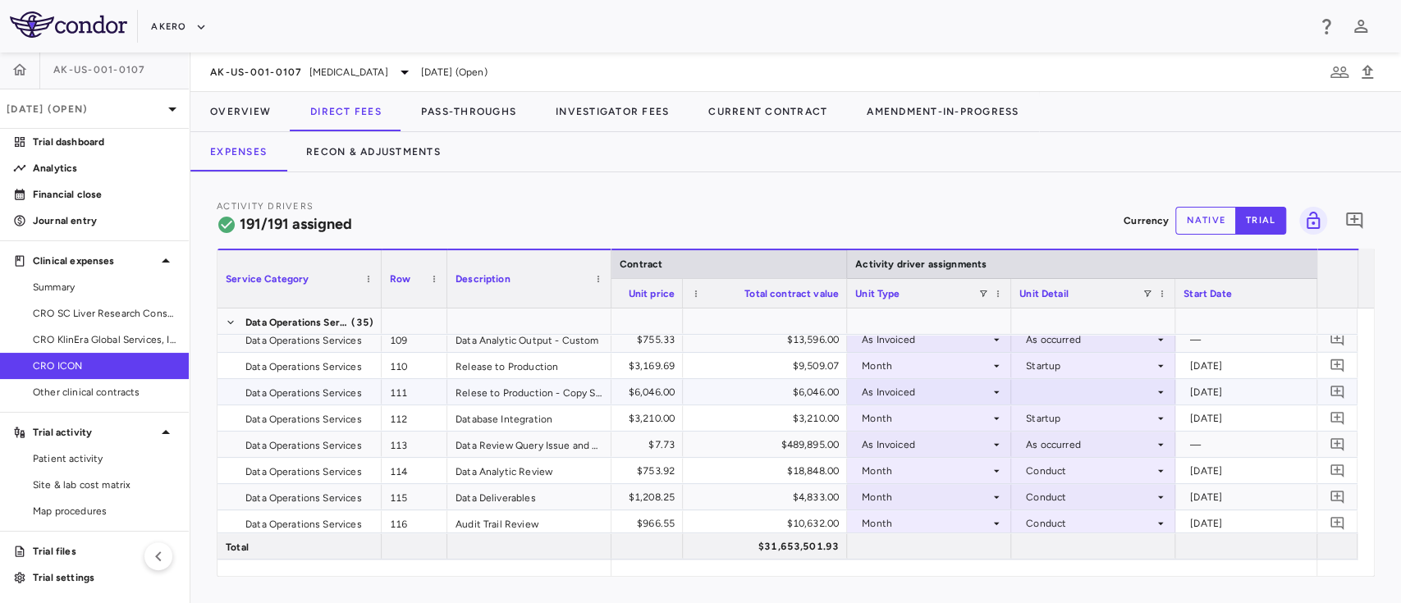
click at [1064, 392] on div at bounding box center [1093, 392] width 148 height 24
click at [1065, 425] on div "As occurred" at bounding box center [1077, 422] width 66 height 15
click at [250, 112] on button "Overview" at bounding box center [240, 111] width 100 height 39
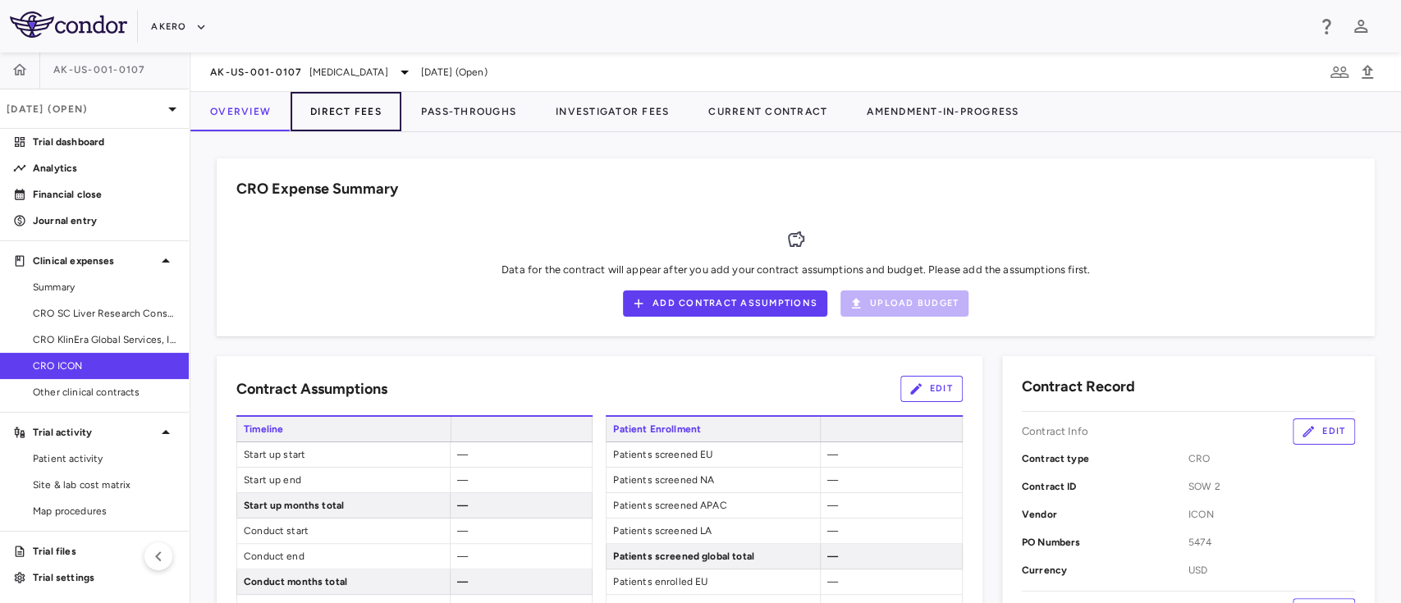
click at [328, 103] on button "Direct Fees" at bounding box center [346, 111] width 111 height 39
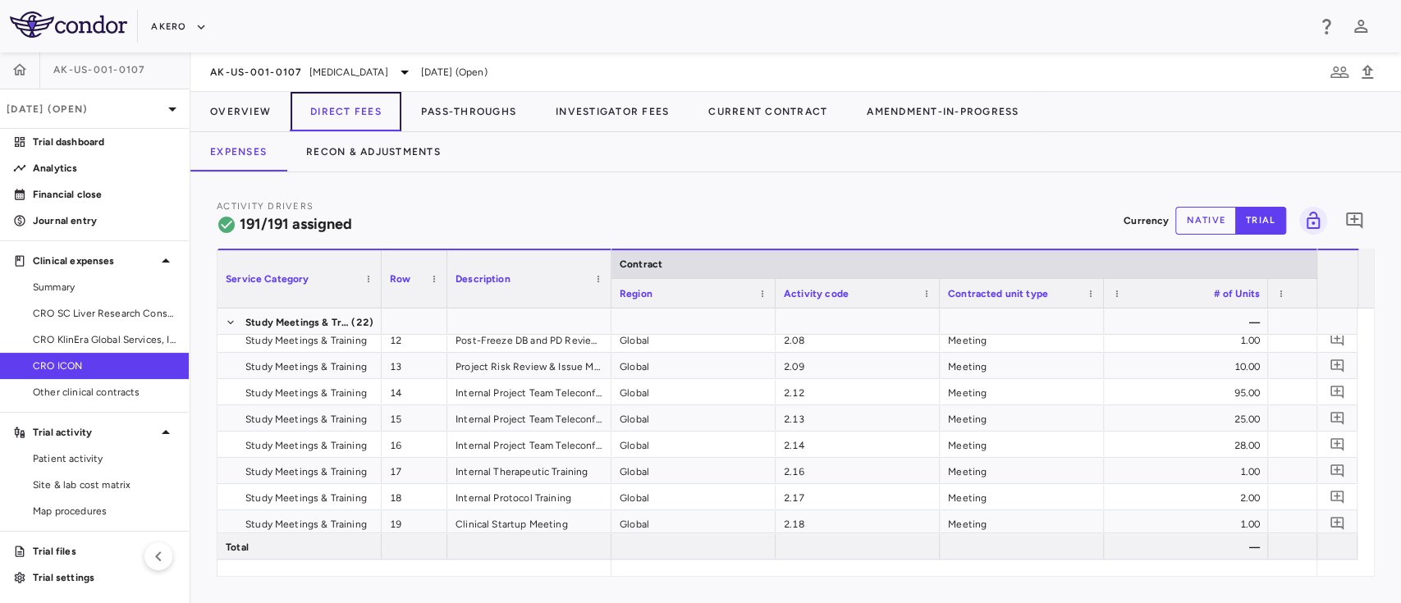
scroll to position [0, 253]
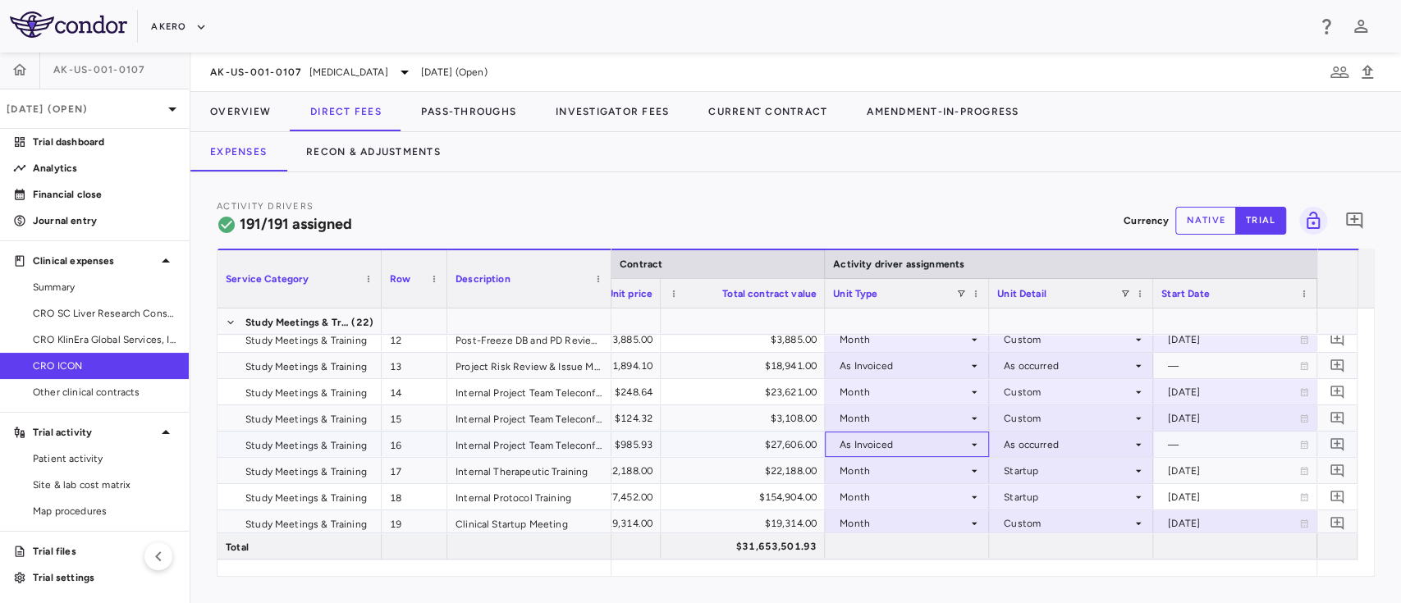
click at [876, 433] on div "As Invoiced" at bounding box center [904, 445] width 128 height 26
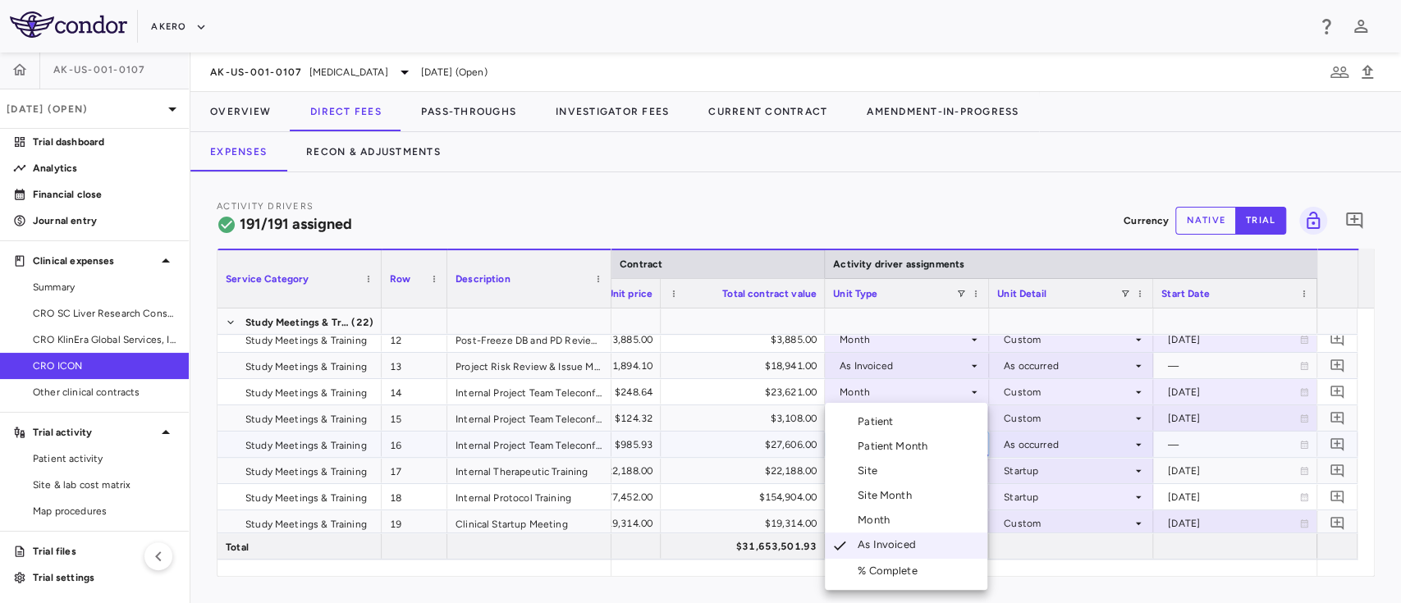
click at [882, 515] on div "Month" at bounding box center [877, 520] width 39 height 15
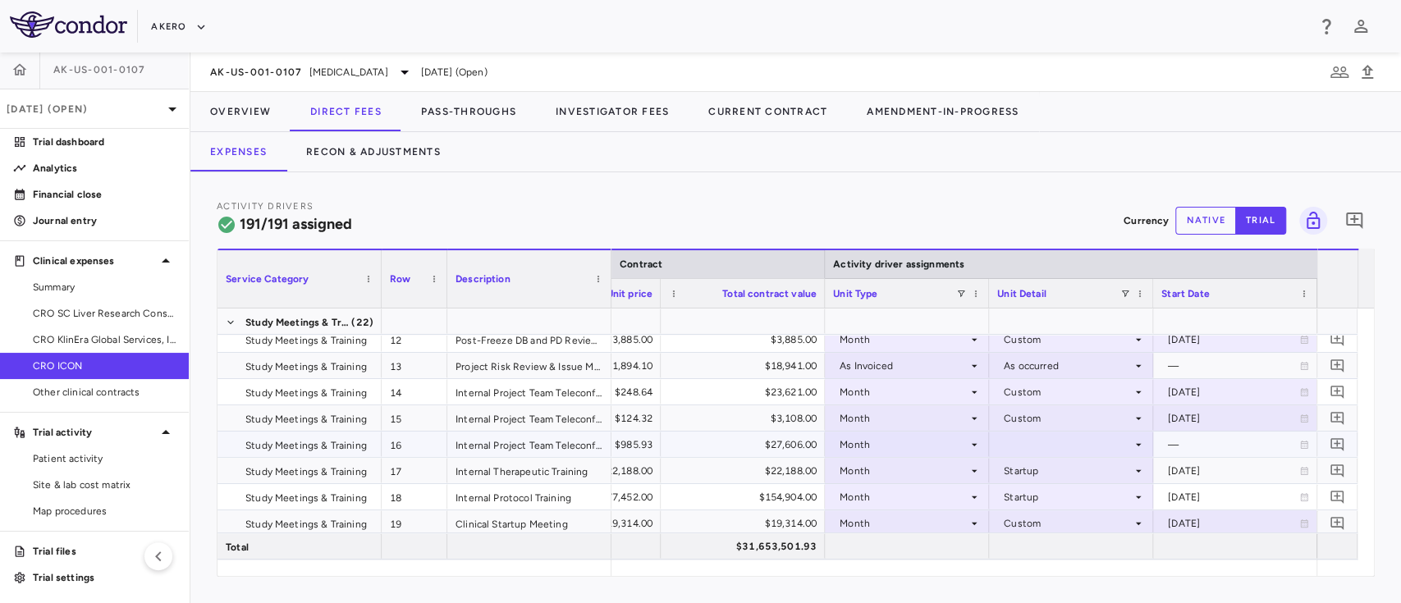
click at [1018, 451] on div at bounding box center [1071, 445] width 148 height 24
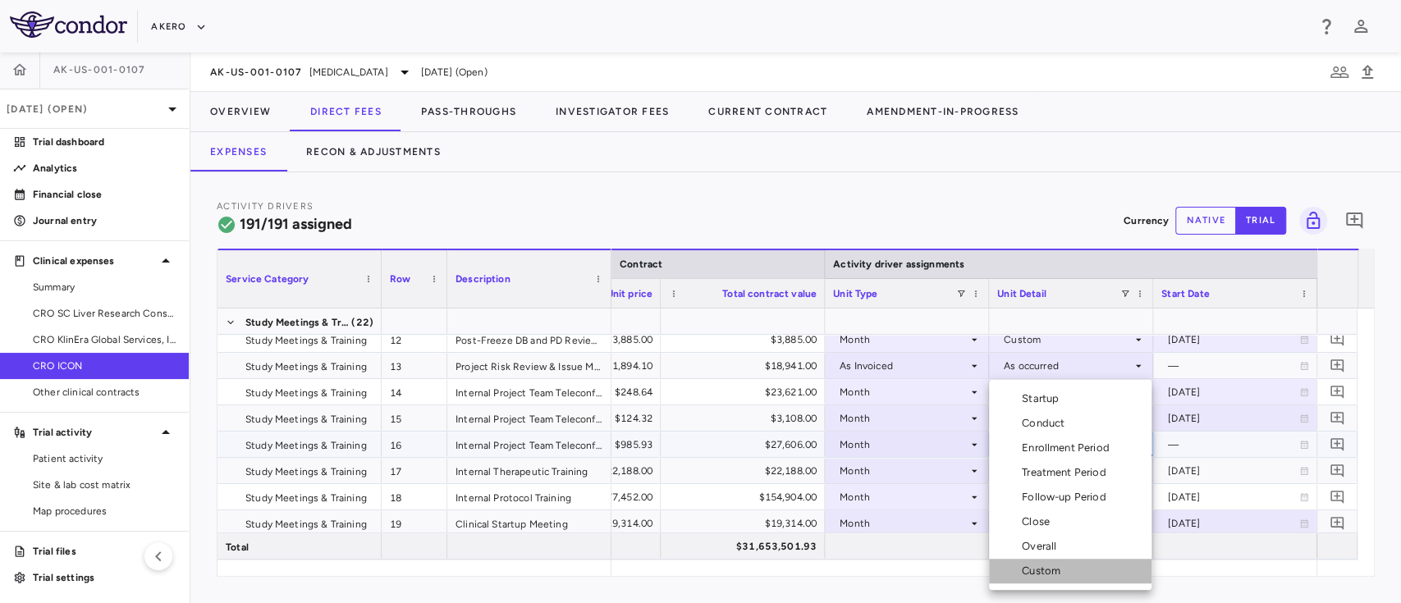
click at [1056, 562] on li "Custom" at bounding box center [1070, 571] width 163 height 25
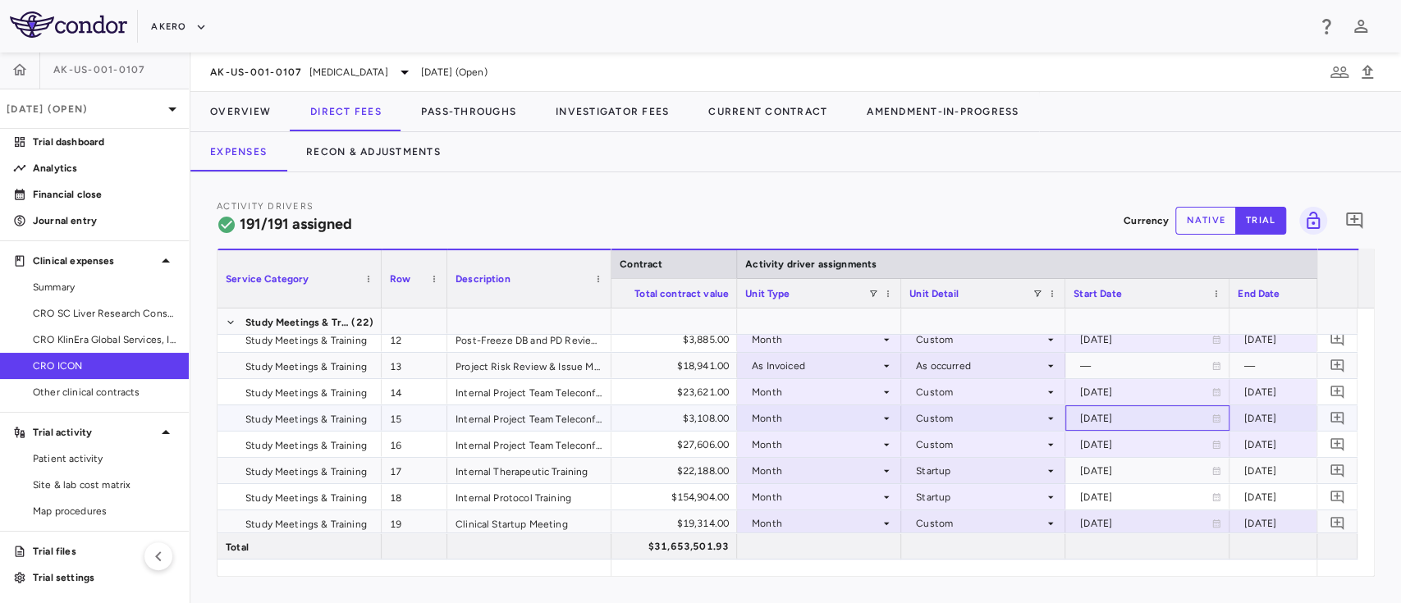
click at [1149, 410] on div "2023-03-01" at bounding box center [1145, 418] width 131 height 26
click at [1213, 419] on icon "Choose date, selected date is Mar 1, 2023" at bounding box center [1215, 420] width 11 height 12
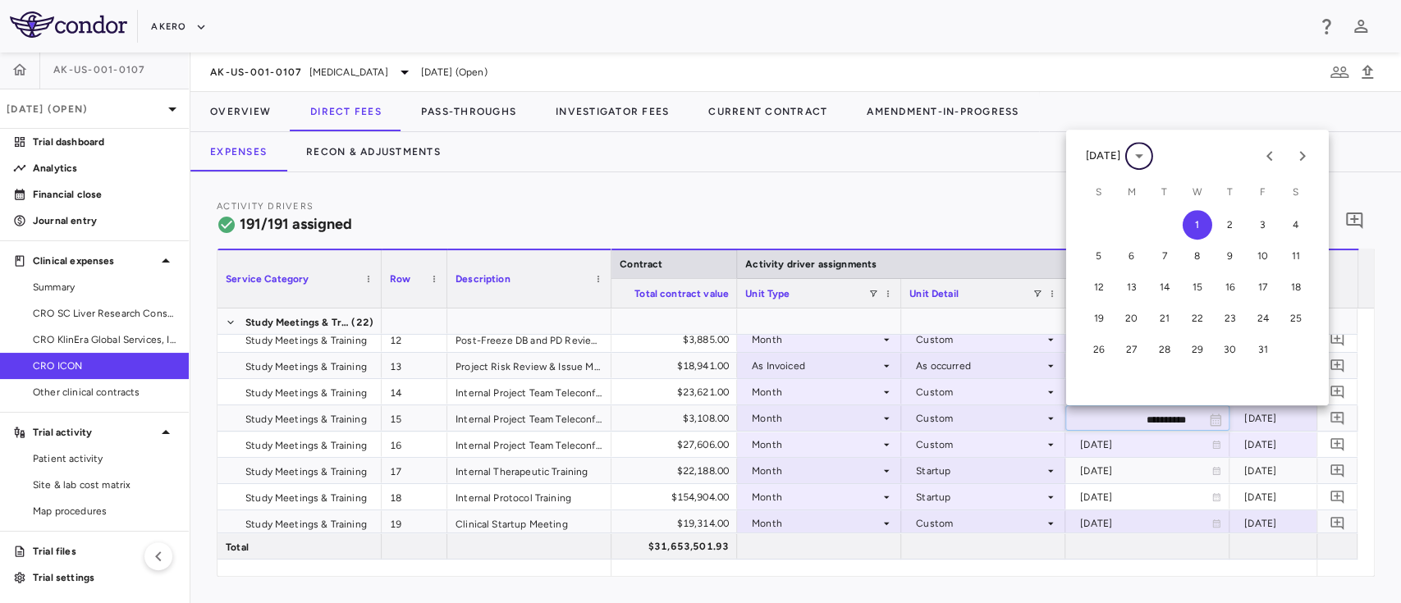
click at [1143, 155] on icon "calendar view is open, switch to year view" at bounding box center [1139, 156] width 8 height 4
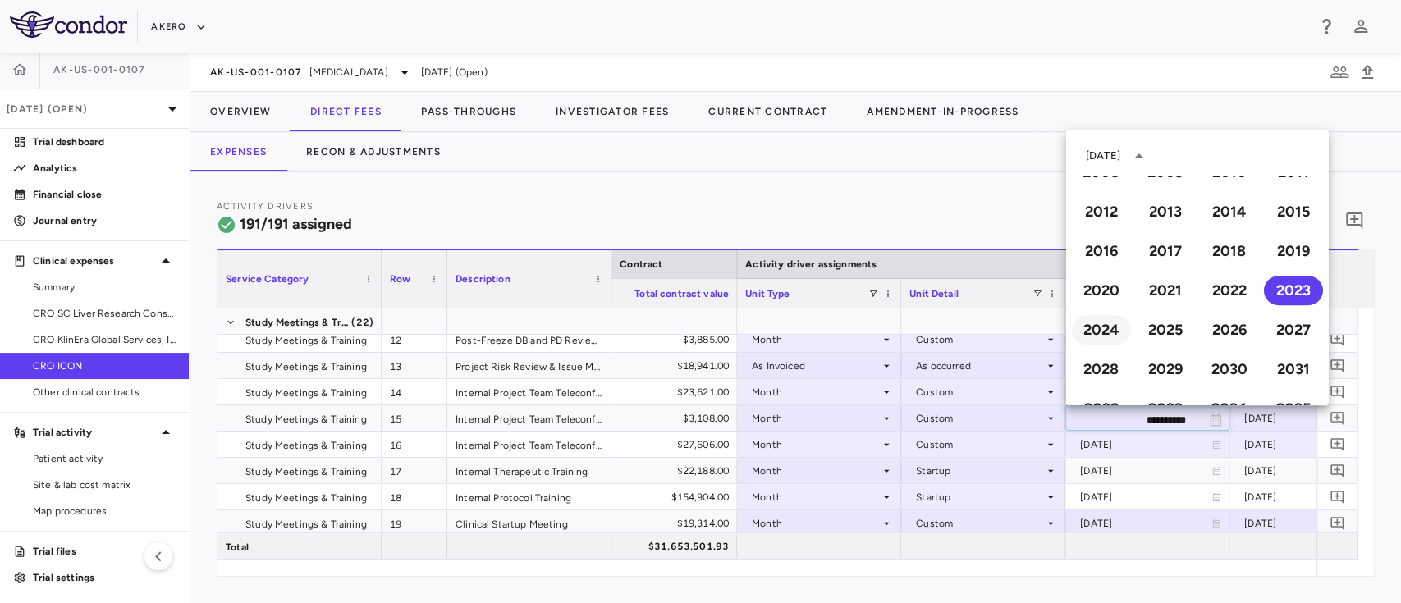
click at [1092, 337] on button "2024" at bounding box center [1101, 330] width 59 height 30
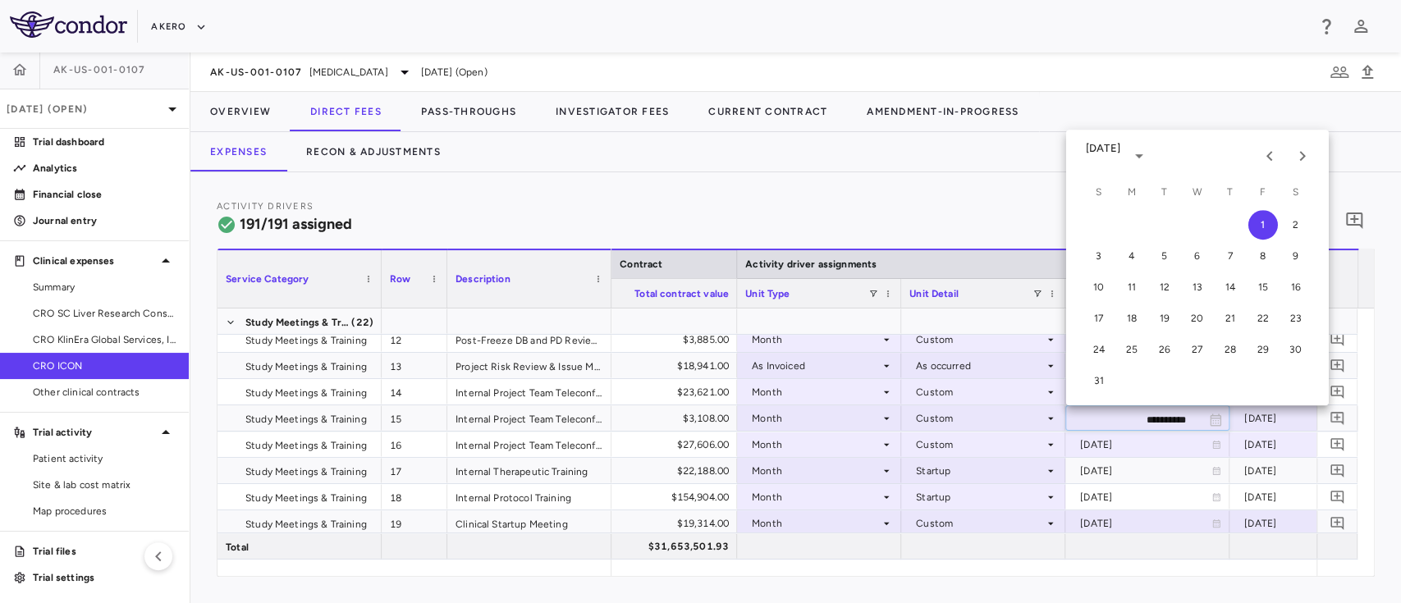
type input "**********"
click at [1298, 150] on icon "Next month" at bounding box center [1303, 156] width 20 height 20
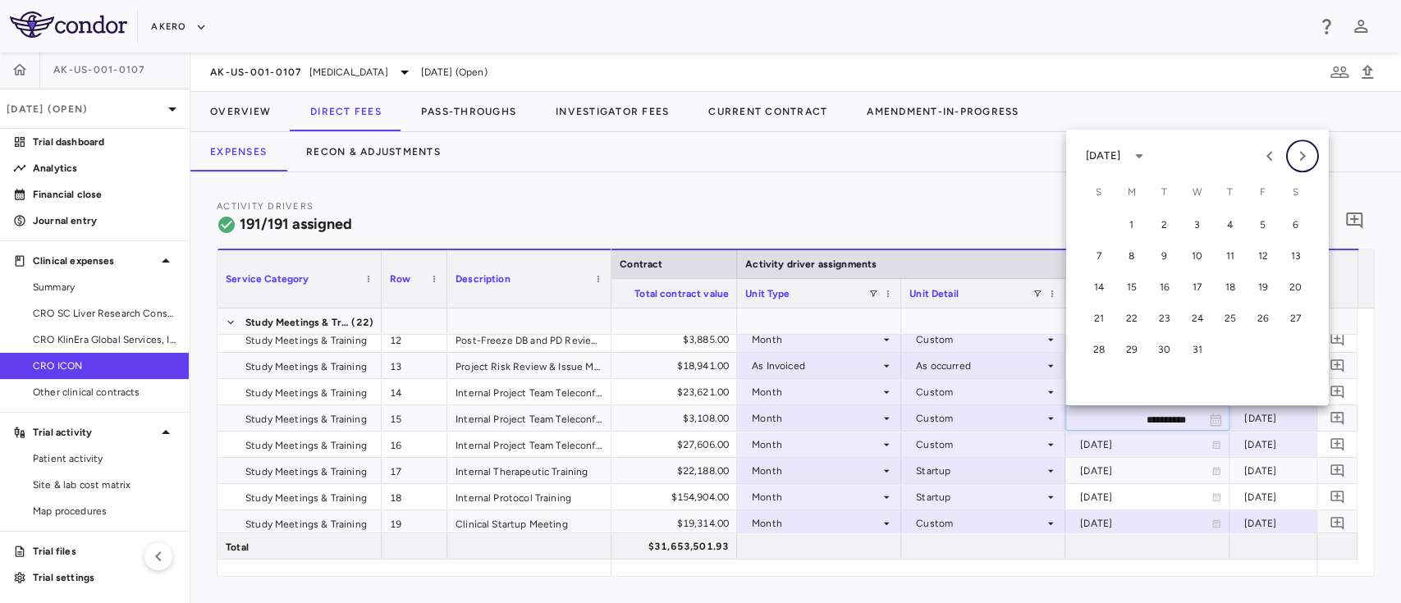
click at [1298, 150] on icon "Next month" at bounding box center [1303, 156] width 20 height 20
click at [1224, 353] on button "31" at bounding box center [1231, 350] width 30 height 30
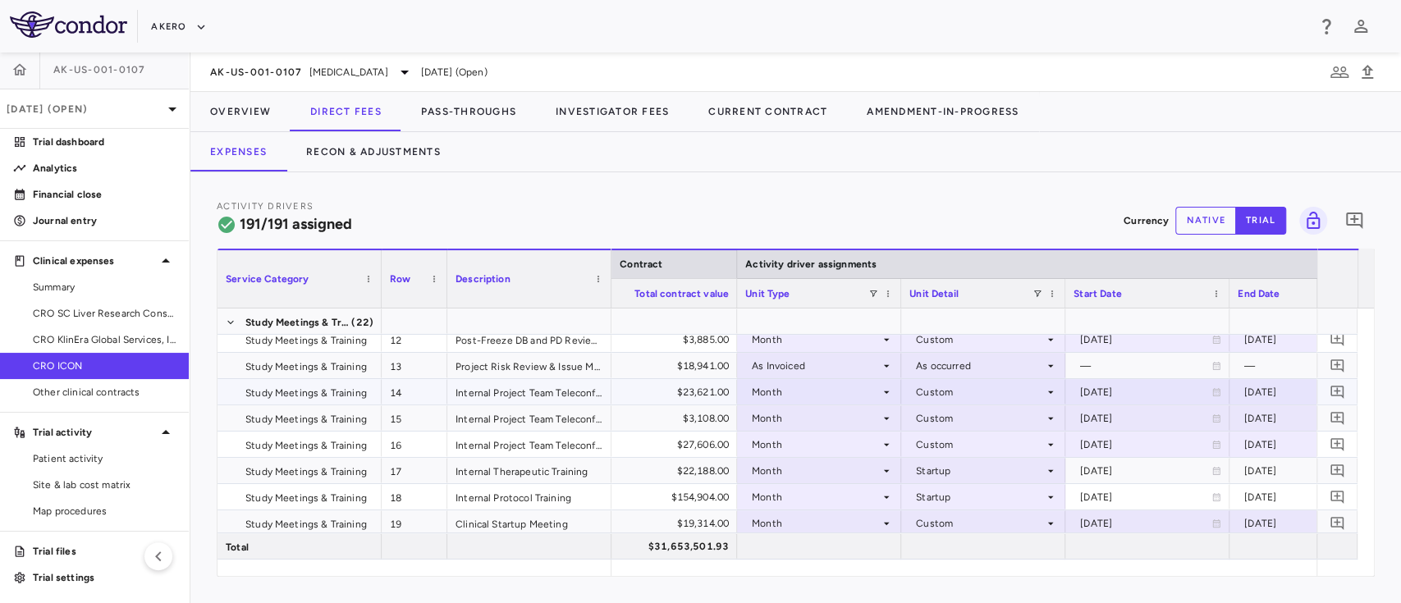
click at [1129, 382] on div "2023-03-01" at bounding box center [1145, 392] width 131 height 26
click at [1142, 365] on div "—" at bounding box center [1145, 366] width 131 height 26
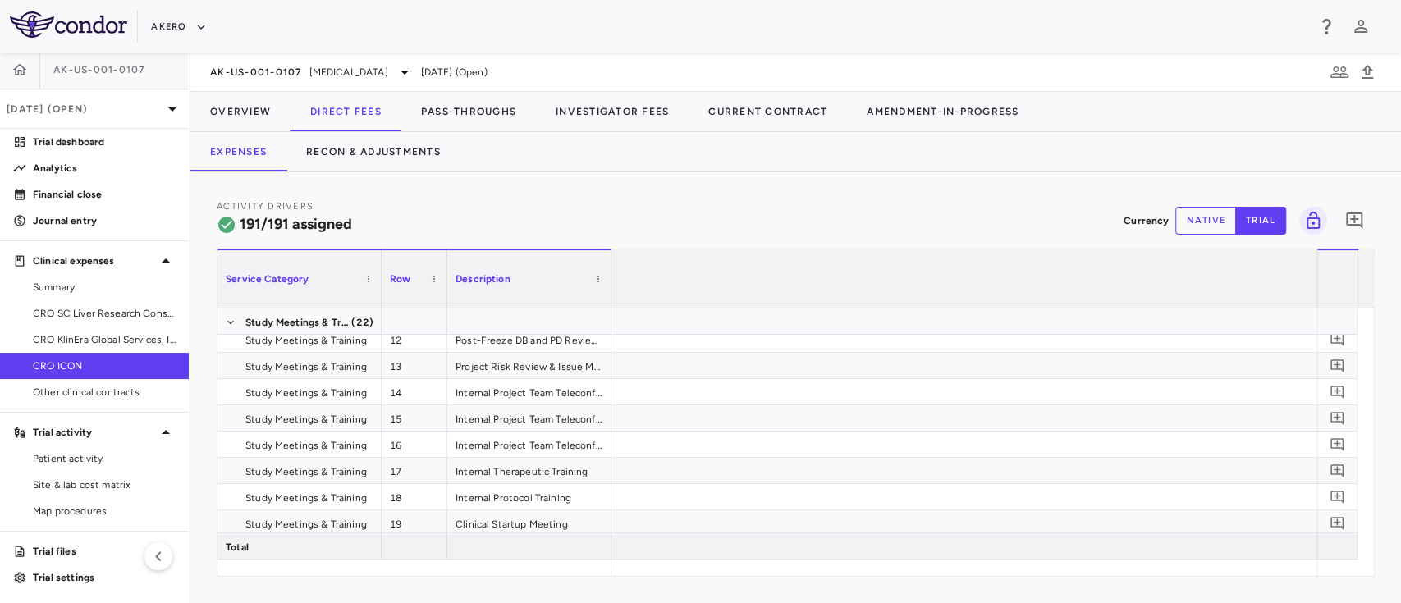
scroll to position [0, 9350]
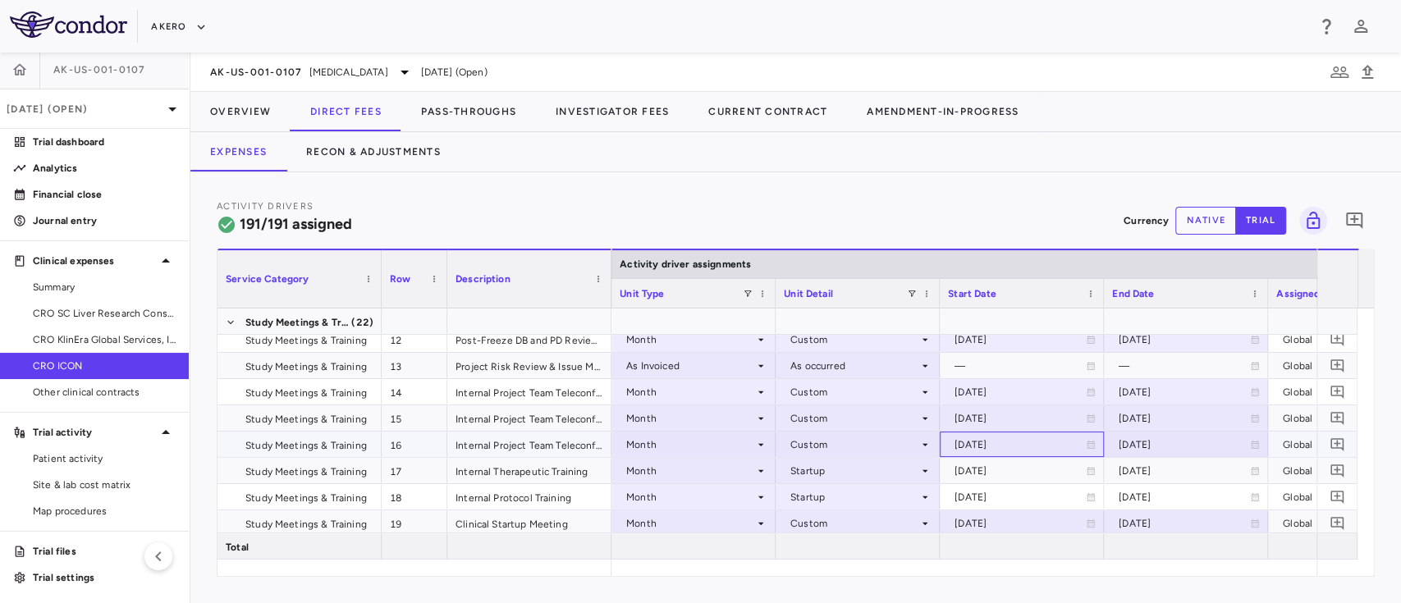
click at [1090, 443] on icon at bounding box center [1091, 445] width 10 height 10
click at [1090, 443] on icon "Choose date, selected date is Jun 1, 2024" at bounding box center [1089, 446] width 11 height 12
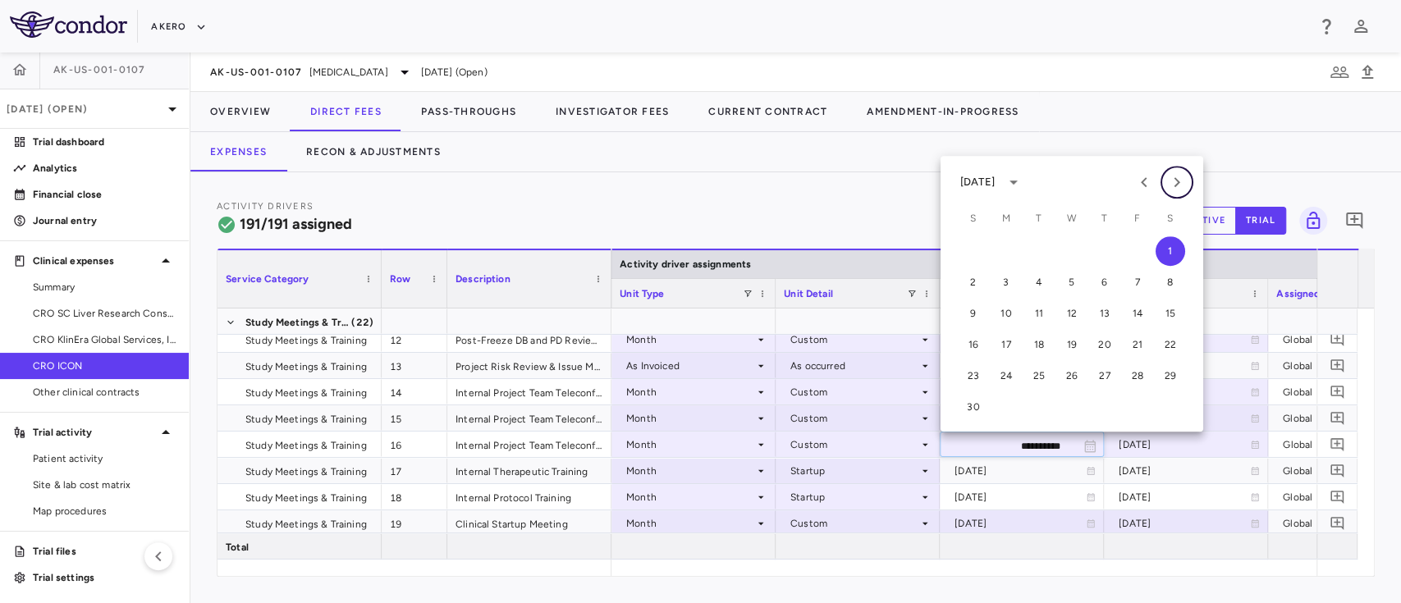
click at [1179, 177] on icon "Next month" at bounding box center [1177, 182] width 20 height 20
click at [1099, 378] on button "31" at bounding box center [1105, 376] width 30 height 30
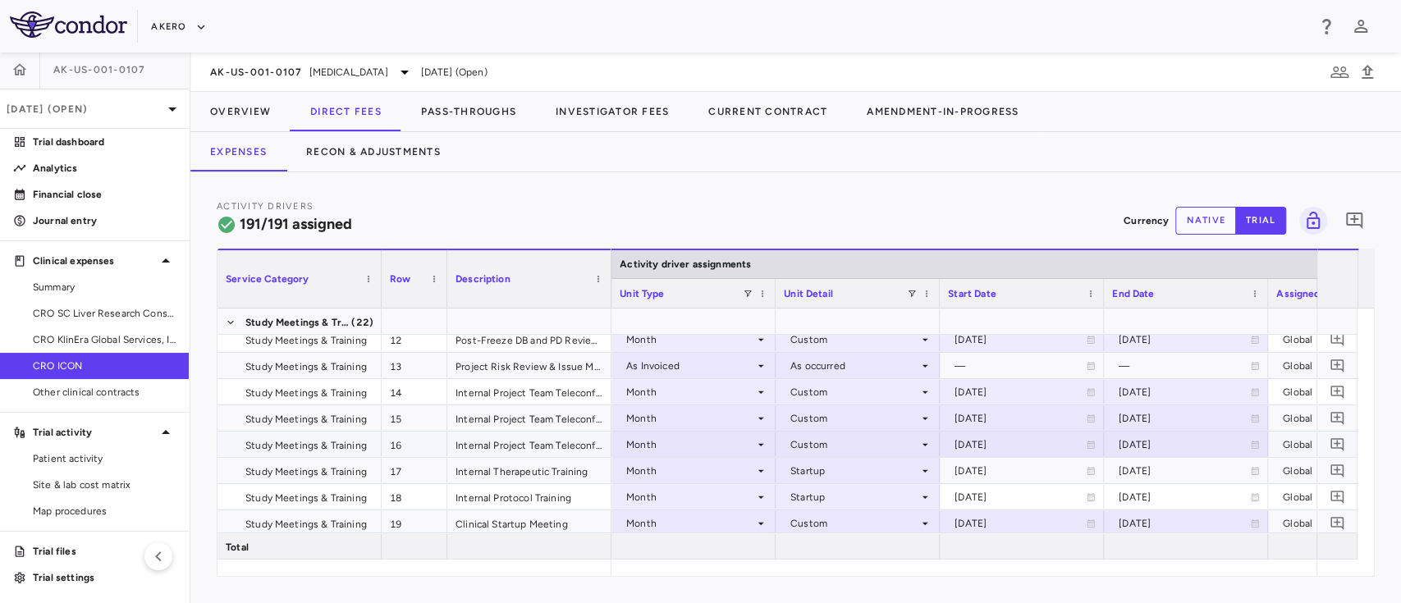
click at [1252, 443] on icon at bounding box center [1255, 445] width 7 height 8
click at [1252, 443] on icon "Choose date, selected date is Oct 31, 2024" at bounding box center [1253, 446] width 11 height 12
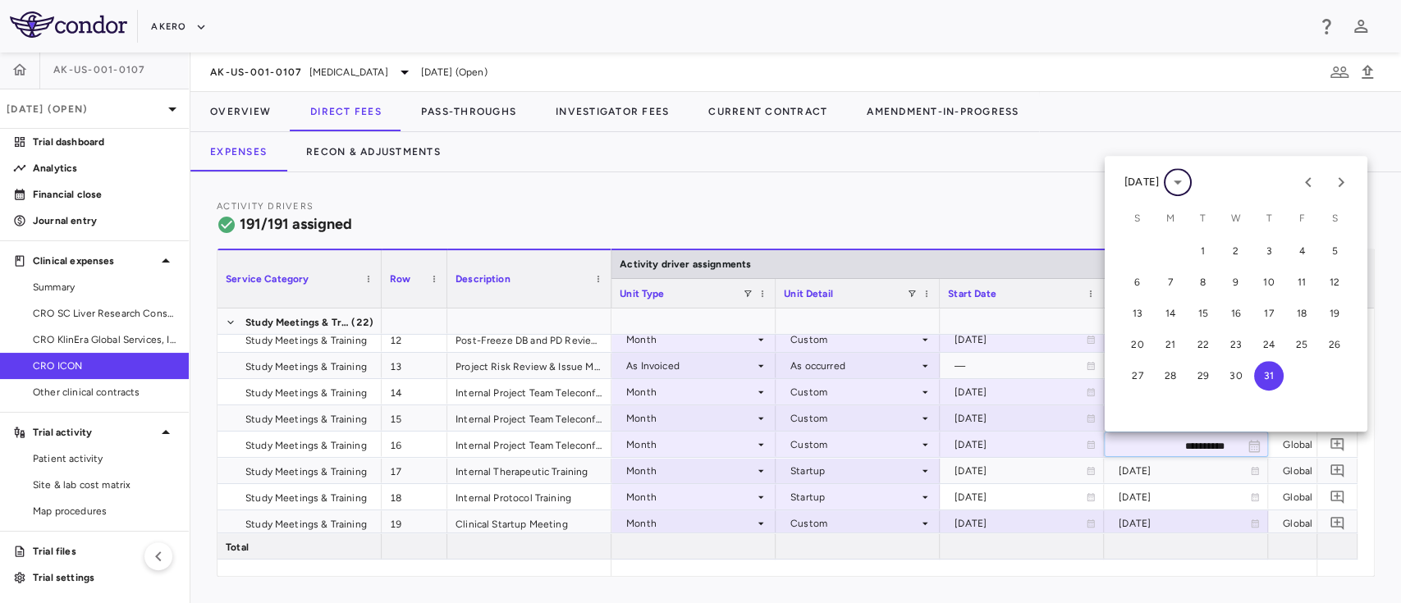
click at [1188, 190] on icon "calendar view is open, switch to year view" at bounding box center [1178, 182] width 20 height 20
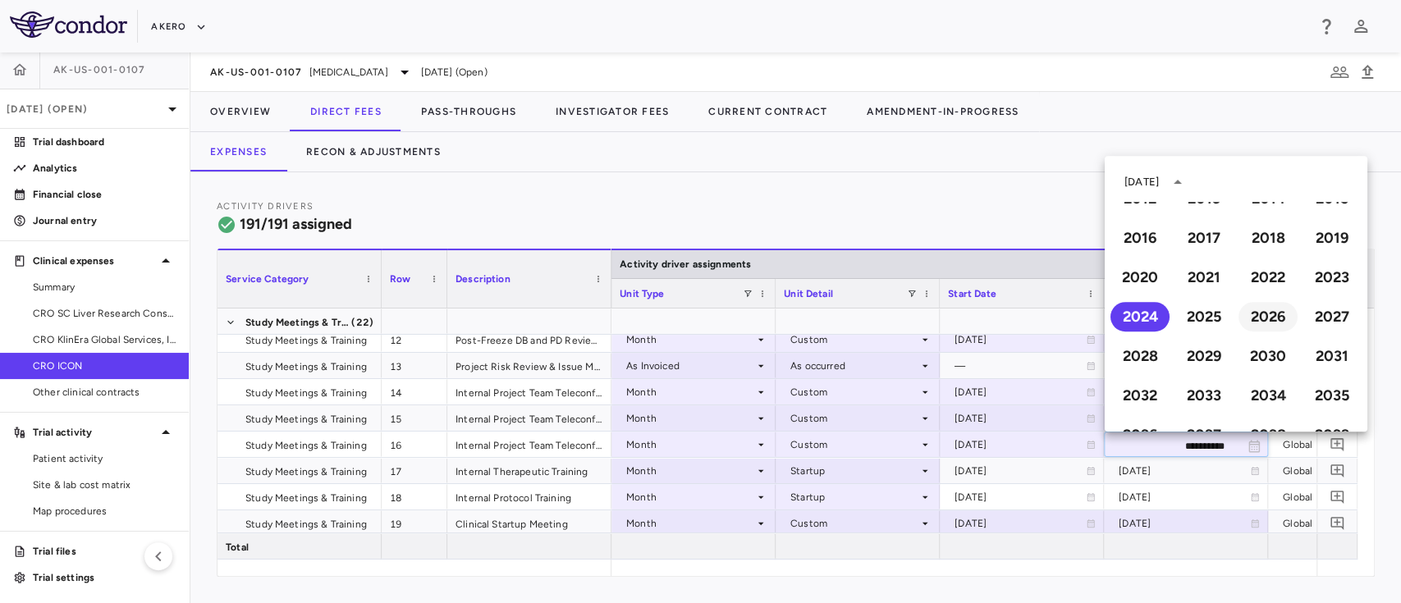
click at [1254, 312] on button "2026" at bounding box center [1268, 317] width 59 height 30
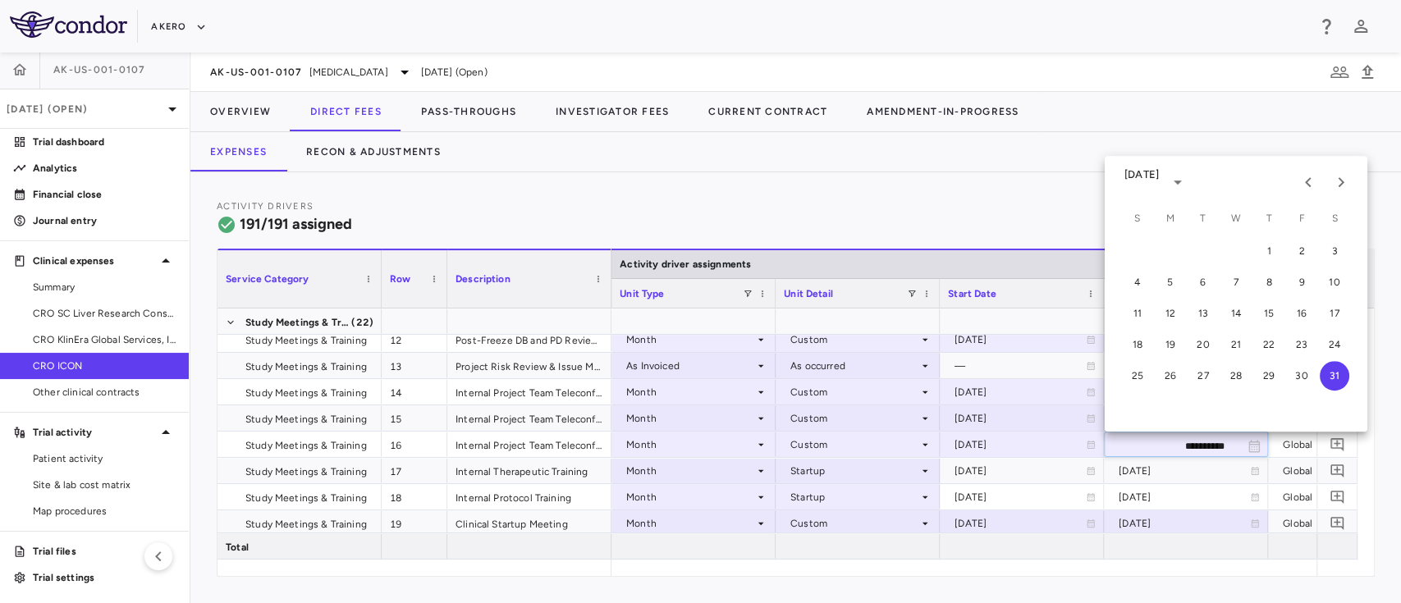
type input "**********"
click at [1297, 189] on button "Previous month" at bounding box center [1308, 182] width 33 height 33
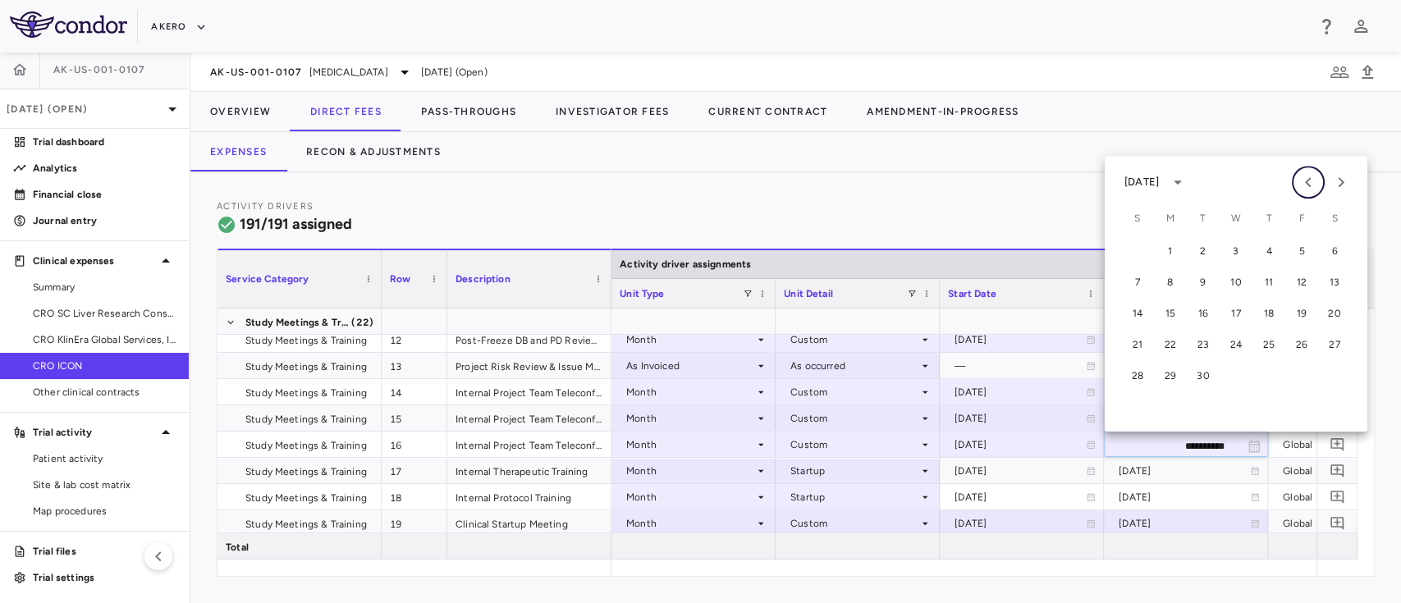
click at [1297, 189] on button "Previous month" at bounding box center [1308, 182] width 33 height 33
click at [1169, 377] on button "25" at bounding box center [1171, 376] width 30 height 30
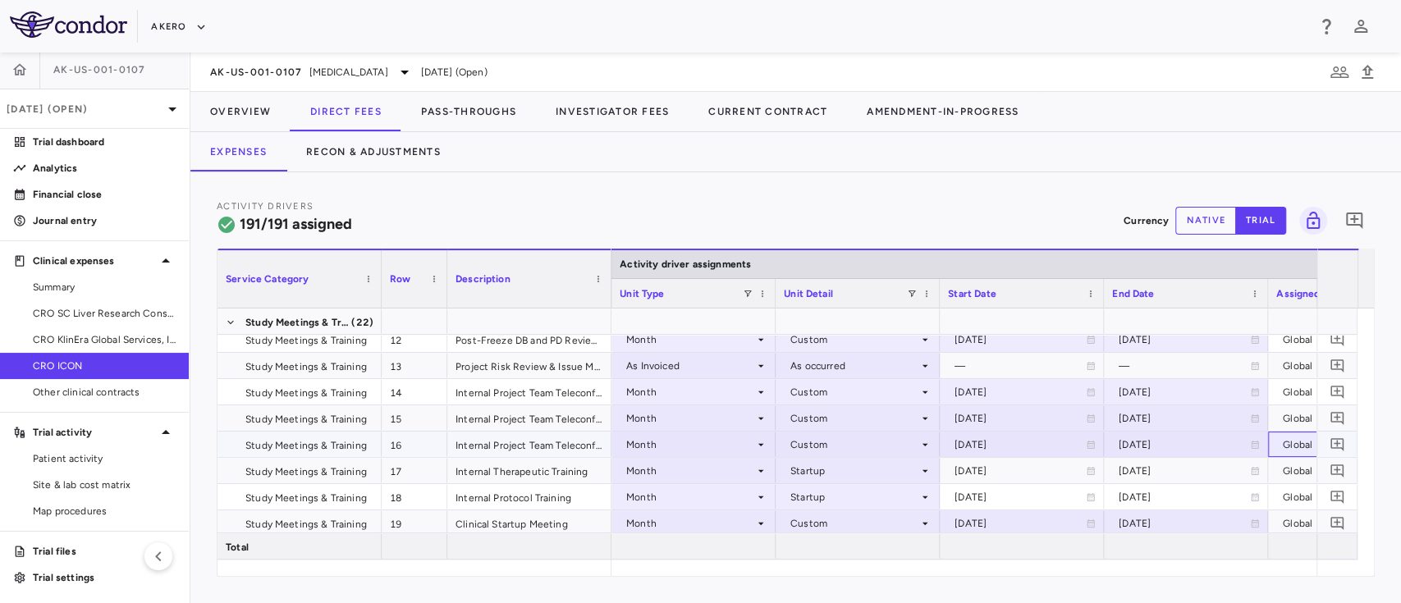
click at [1285, 443] on div "Global" at bounding box center [1326, 445] width 87 height 26
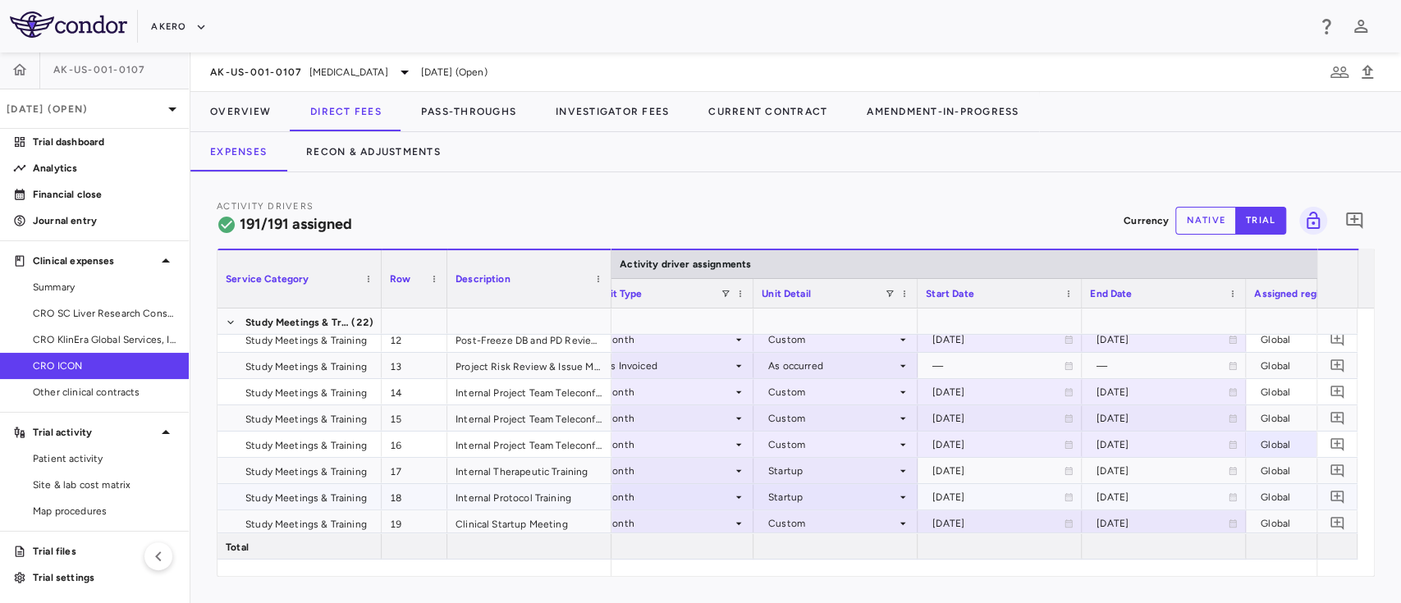
click at [1014, 494] on div "2023-03-01" at bounding box center [997, 497] width 131 height 26
click at [996, 474] on div "2023-03-01" at bounding box center [997, 471] width 131 height 26
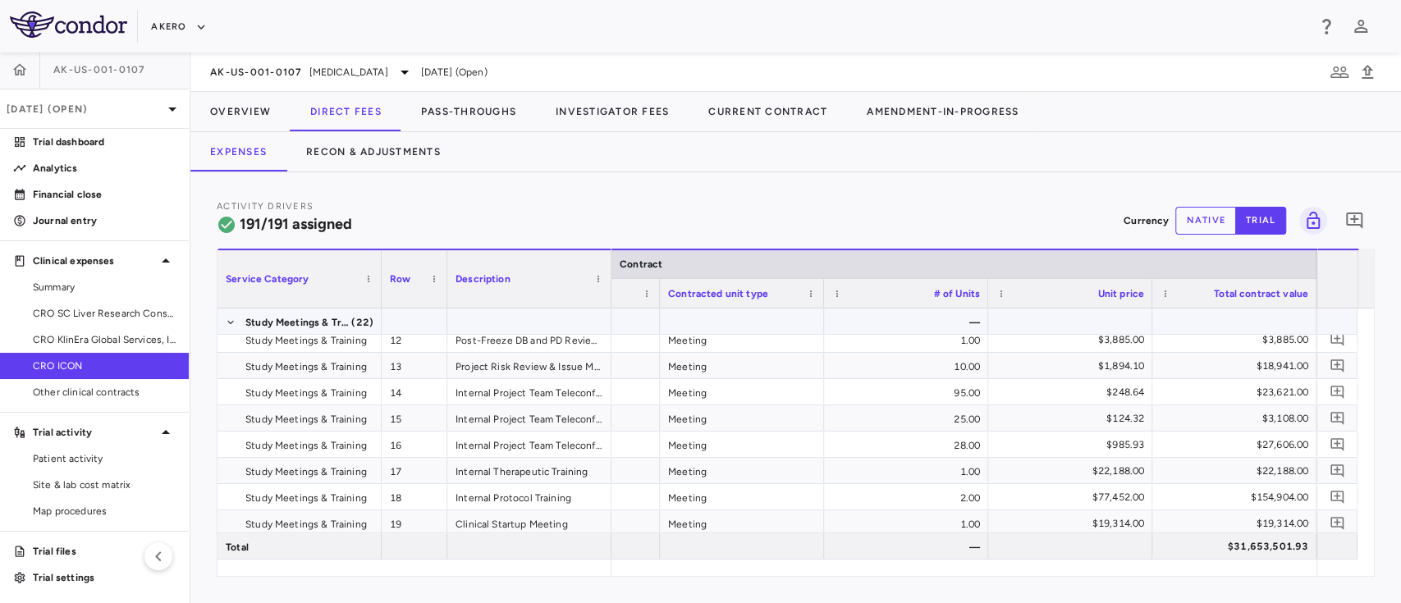
scroll to position [0, 608]
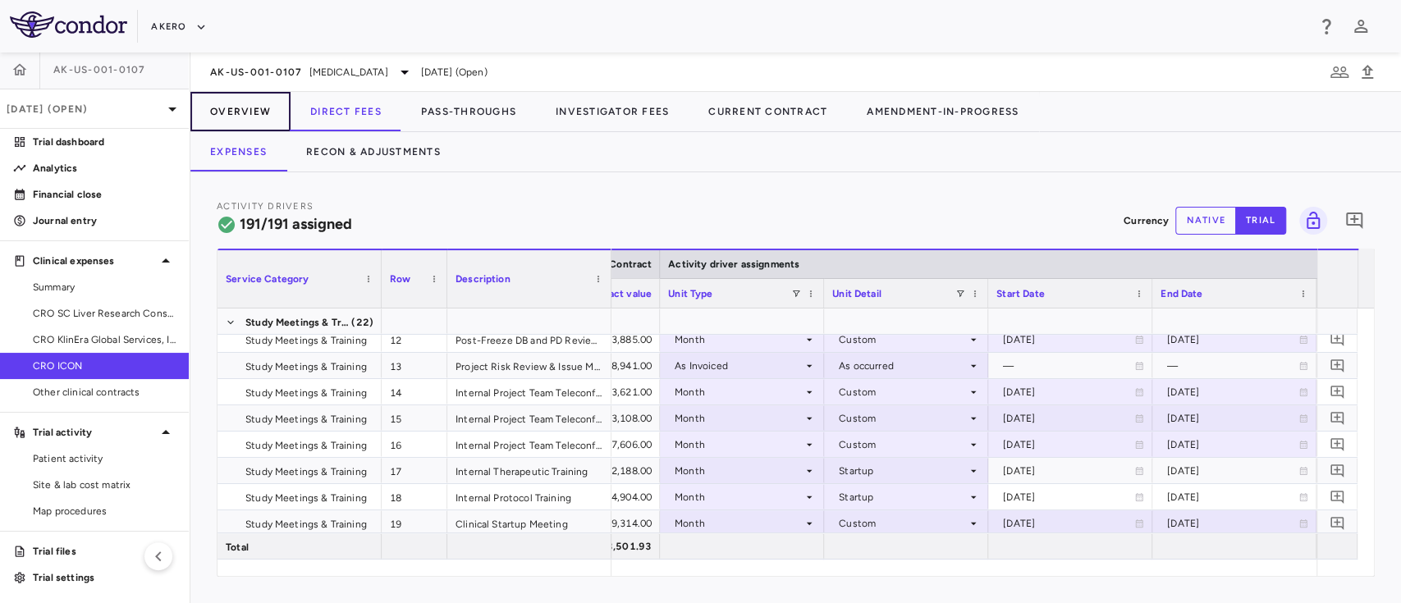
click at [240, 121] on button "Overview" at bounding box center [240, 111] width 100 height 39
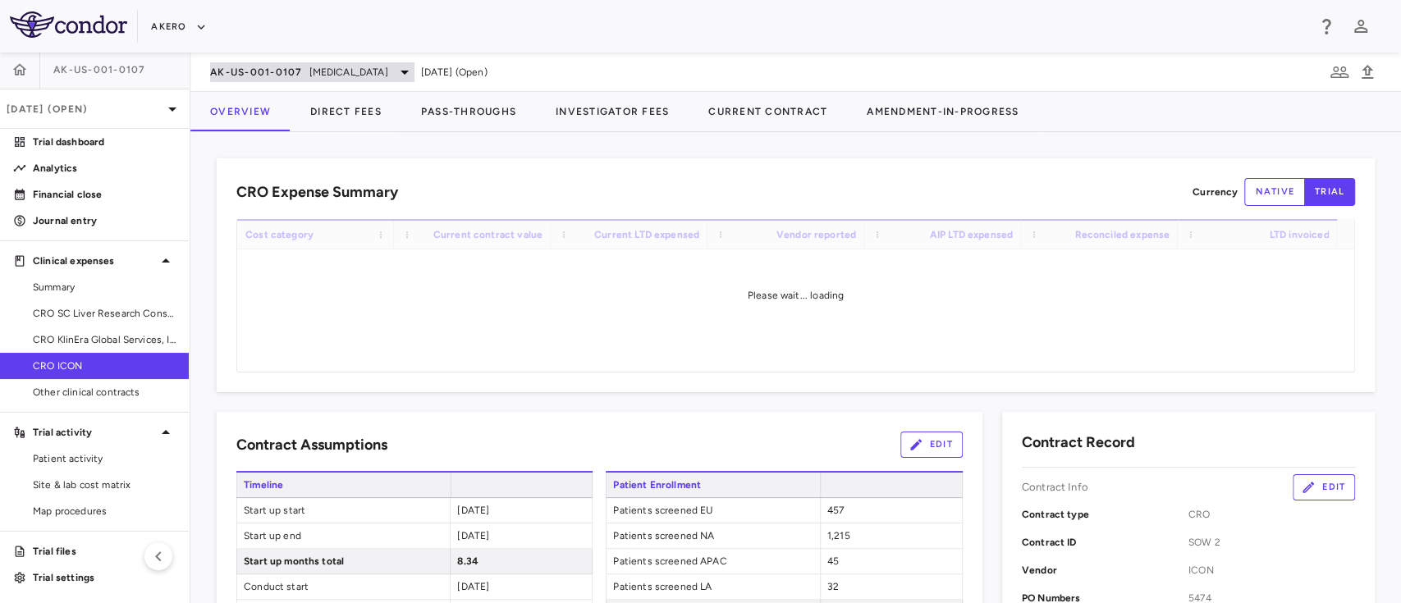
click at [388, 74] on span "[MEDICAL_DATA]" at bounding box center [348, 72] width 79 height 15
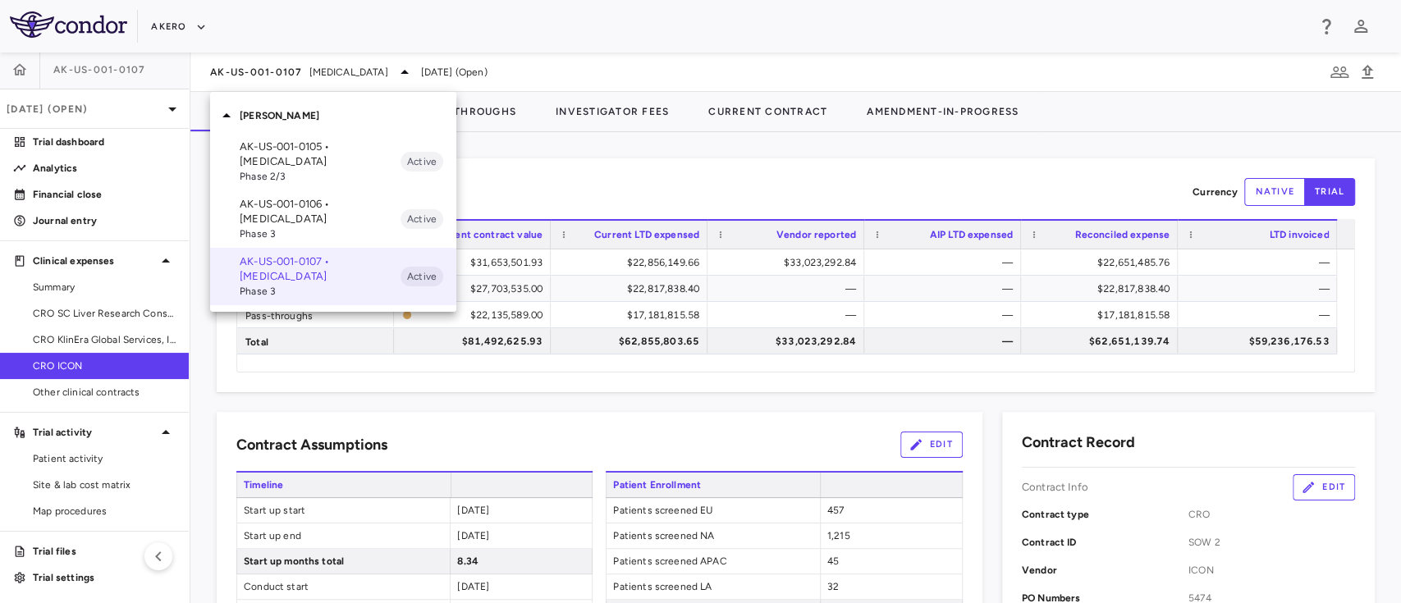
click at [120, 108] on div at bounding box center [700, 301] width 1401 height 603
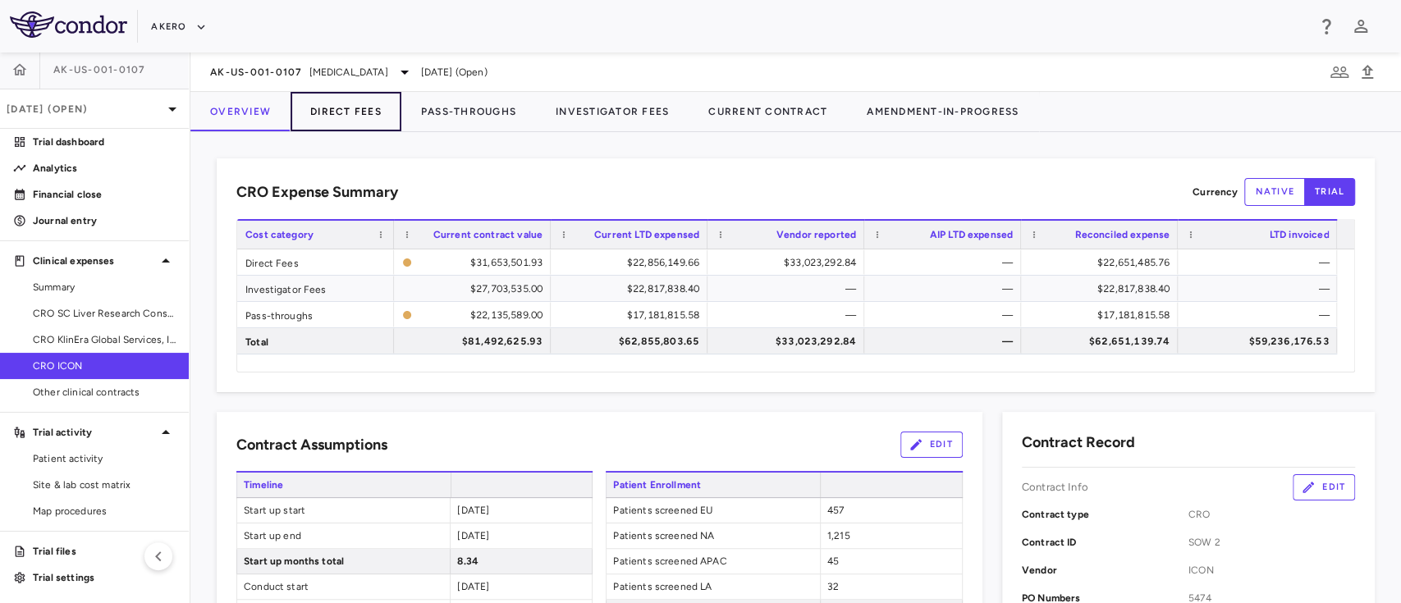
click at [353, 121] on button "Direct Fees" at bounding box center [346, 111] width 111 height 39
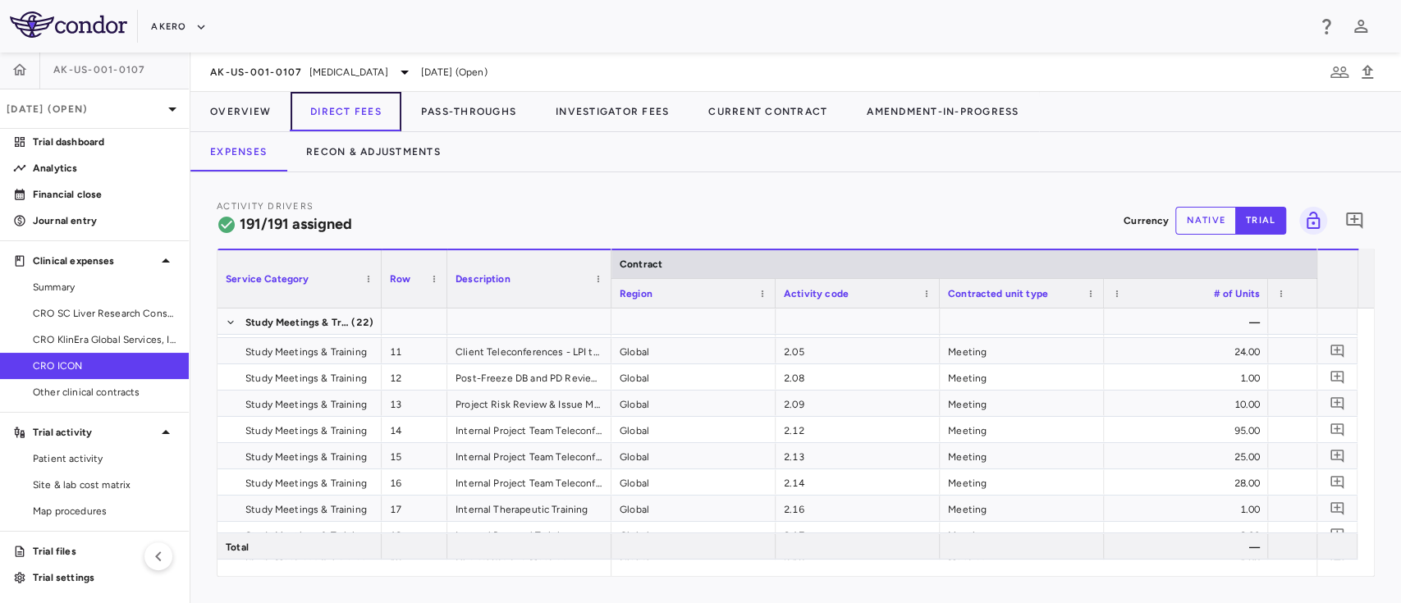
scroll to position [378, 0]
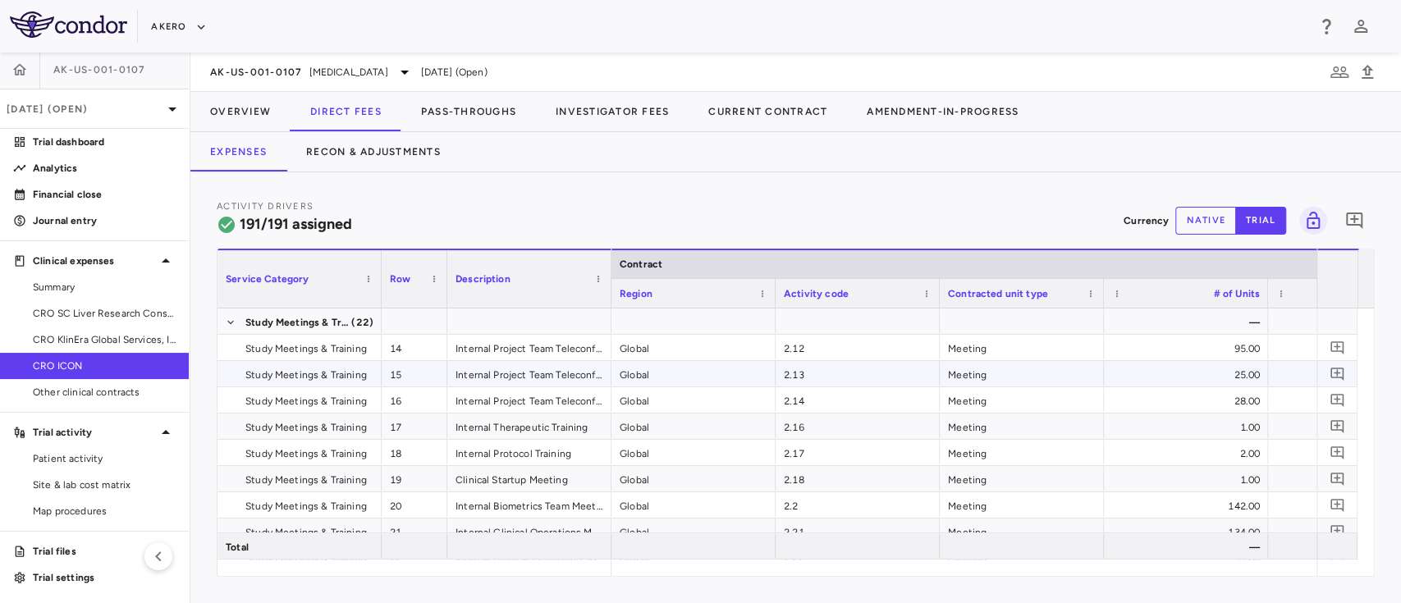
click at [861, 374] on div "2.13" at bounding box center [858, 373] width 164 height 25
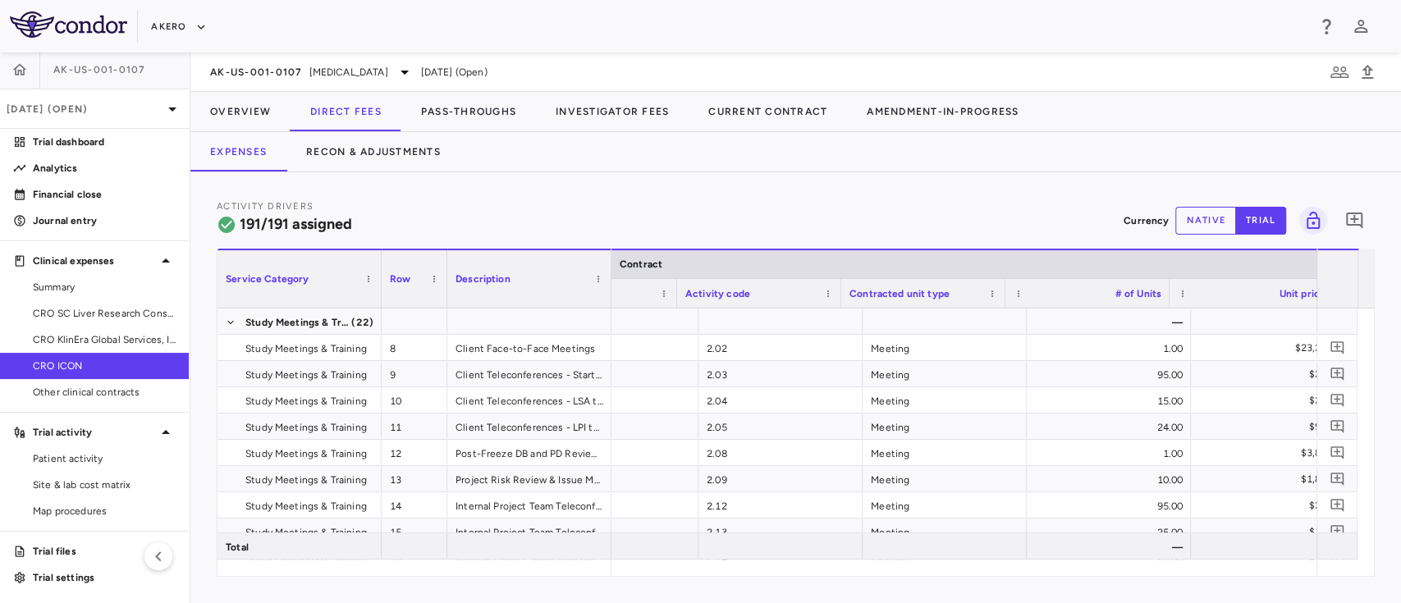
scroll to position [0, 98]
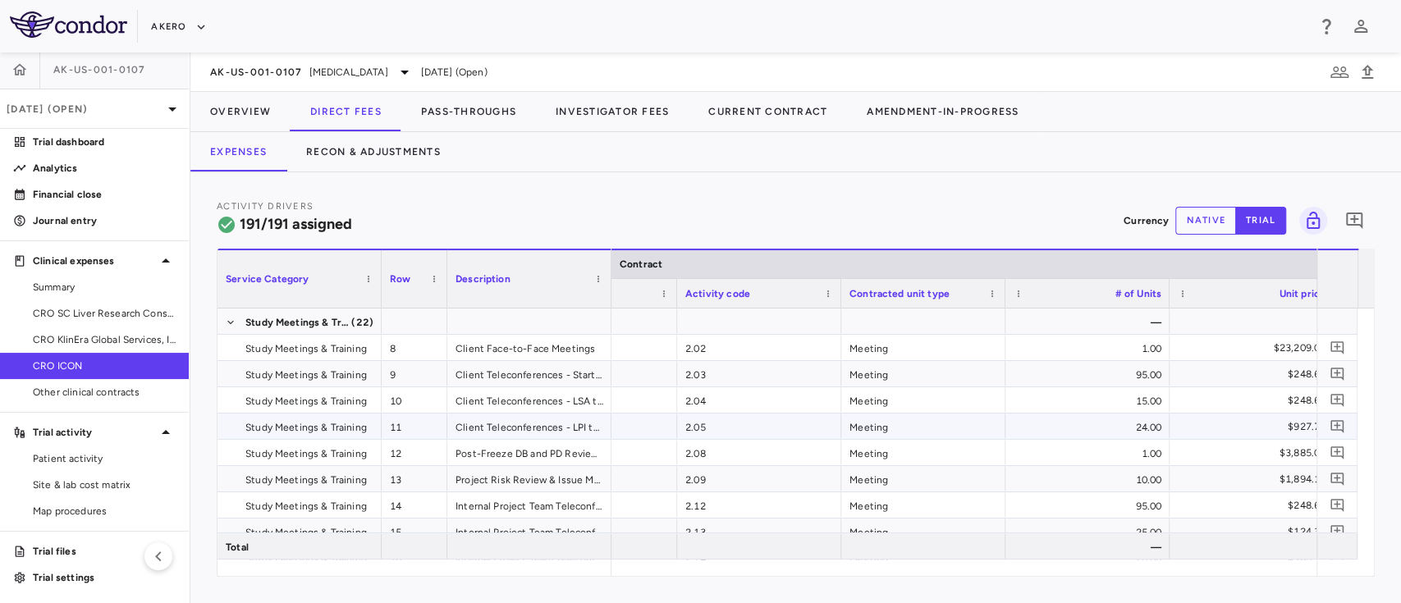
click at [756, 424] on div "2.05" at bounding box center [759, 426] width 164 height 25
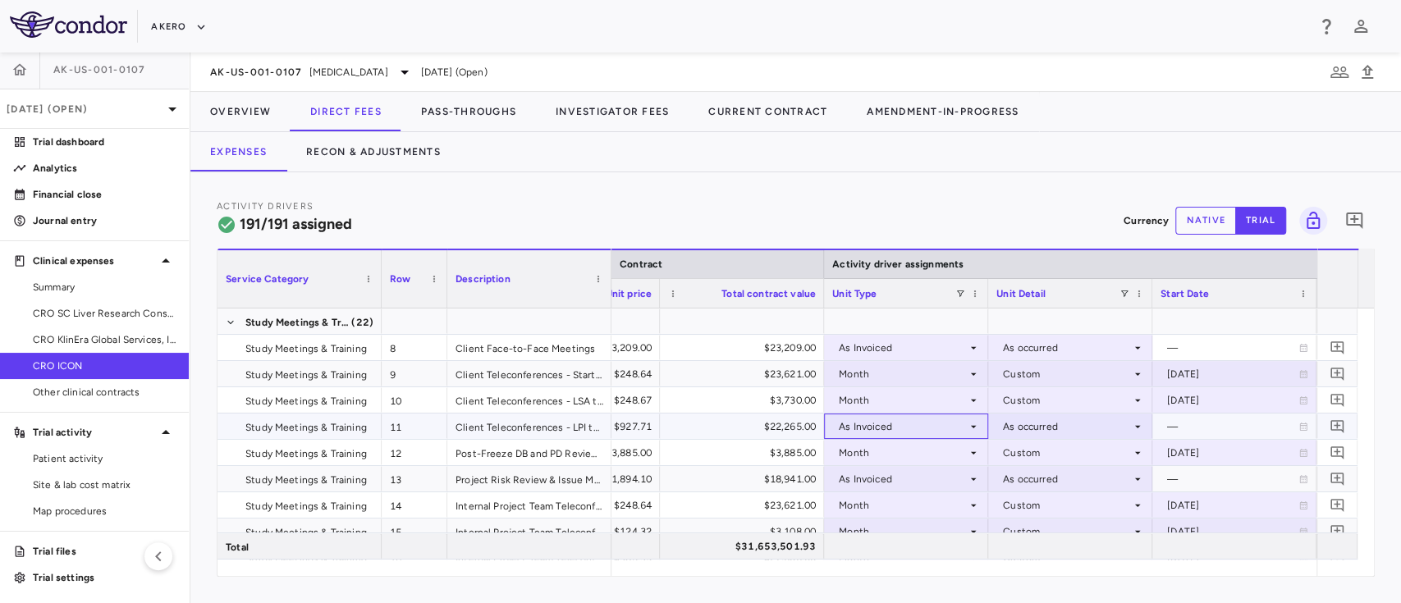
click at [945, 425] on div "As Invoiced" at bounding box center [903, 427] width 128 height 26
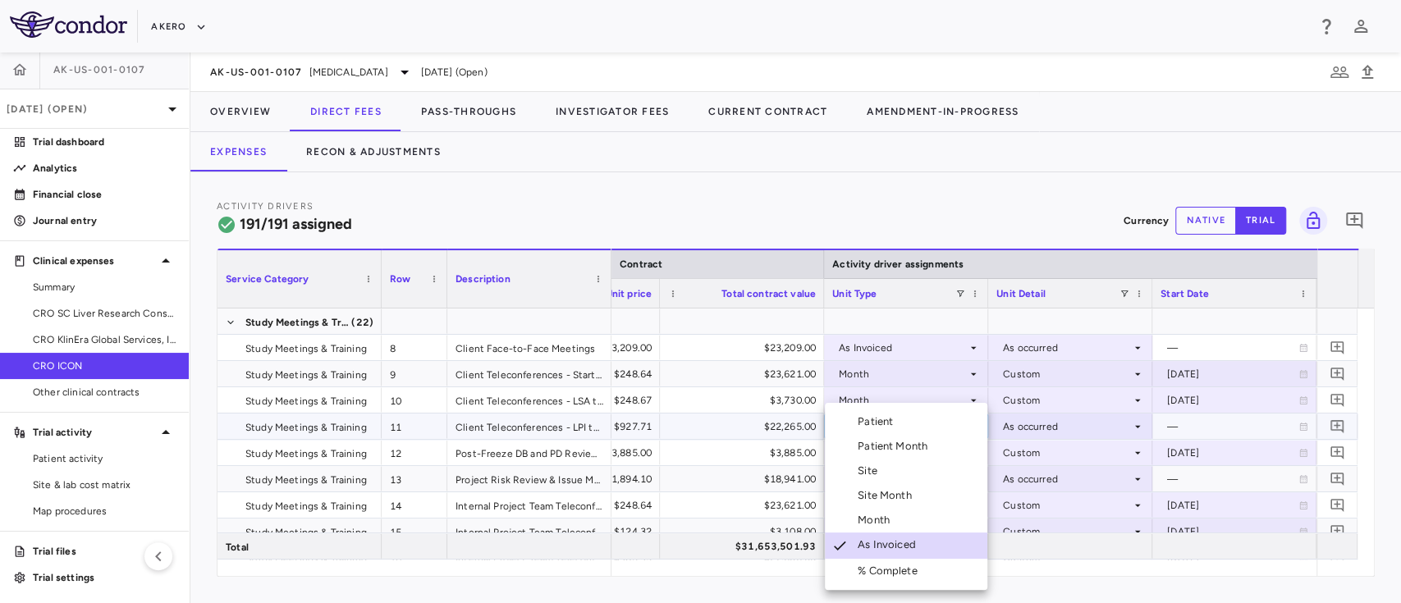
click at [900, 520] on li "Month" at bounding box center [906, 520] width 163 height 25
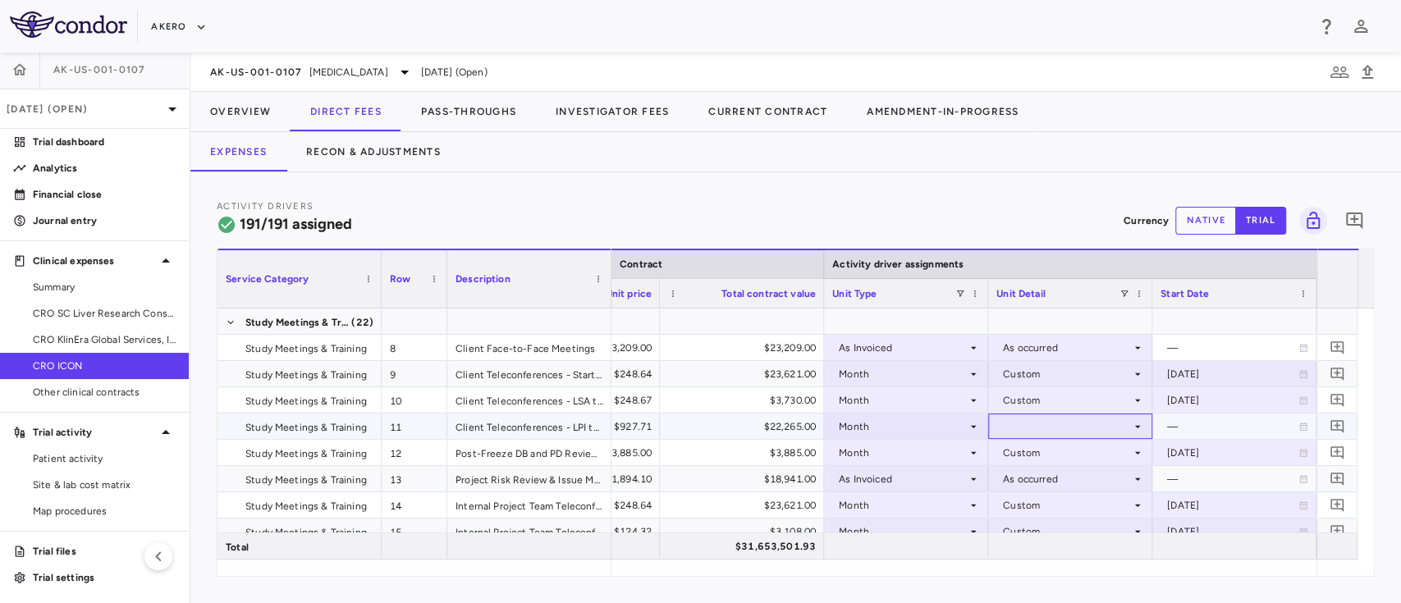
click at [1059, 422] on div at bounding box center [1070, 427] width 148 height 24
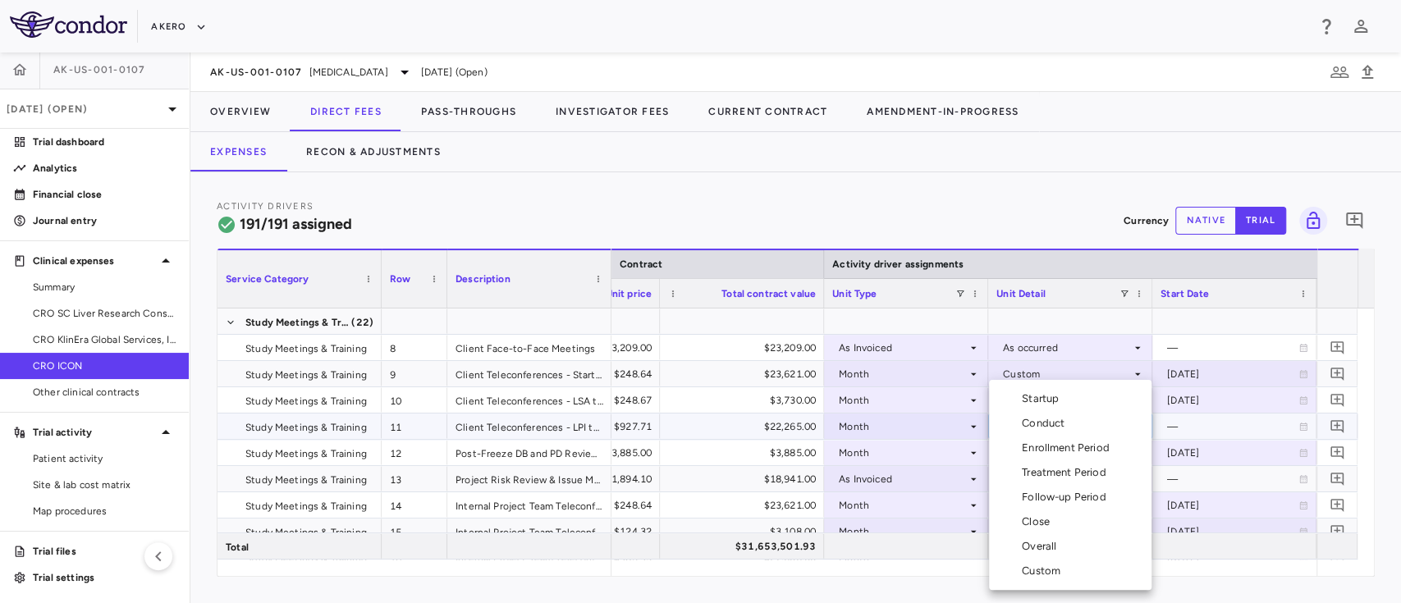
click at [1056, 564] on div "Custom" at bounding box center [1044, 571] width 45 height 15
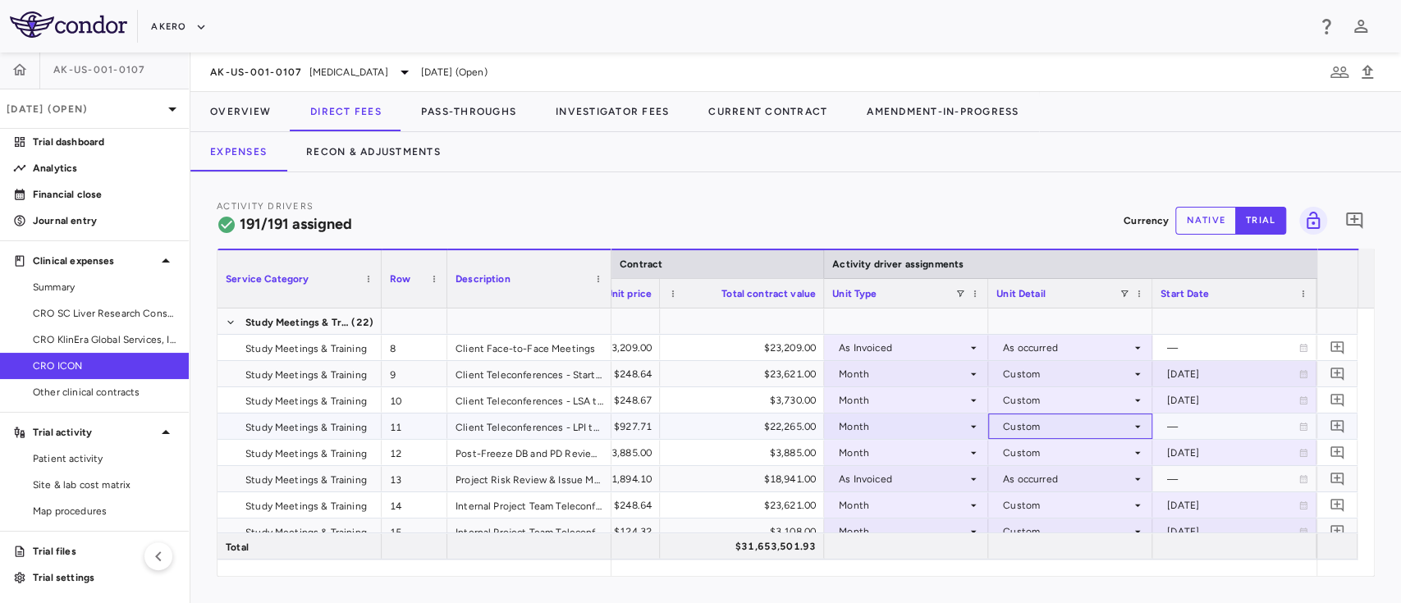
click at [1070, 427] on div "Custom" at bounding box center [1067, 427] width 128 height 26
click at [754, 436] on div "$22,265.00" at bounding box center [745, 427] width 141 height 26
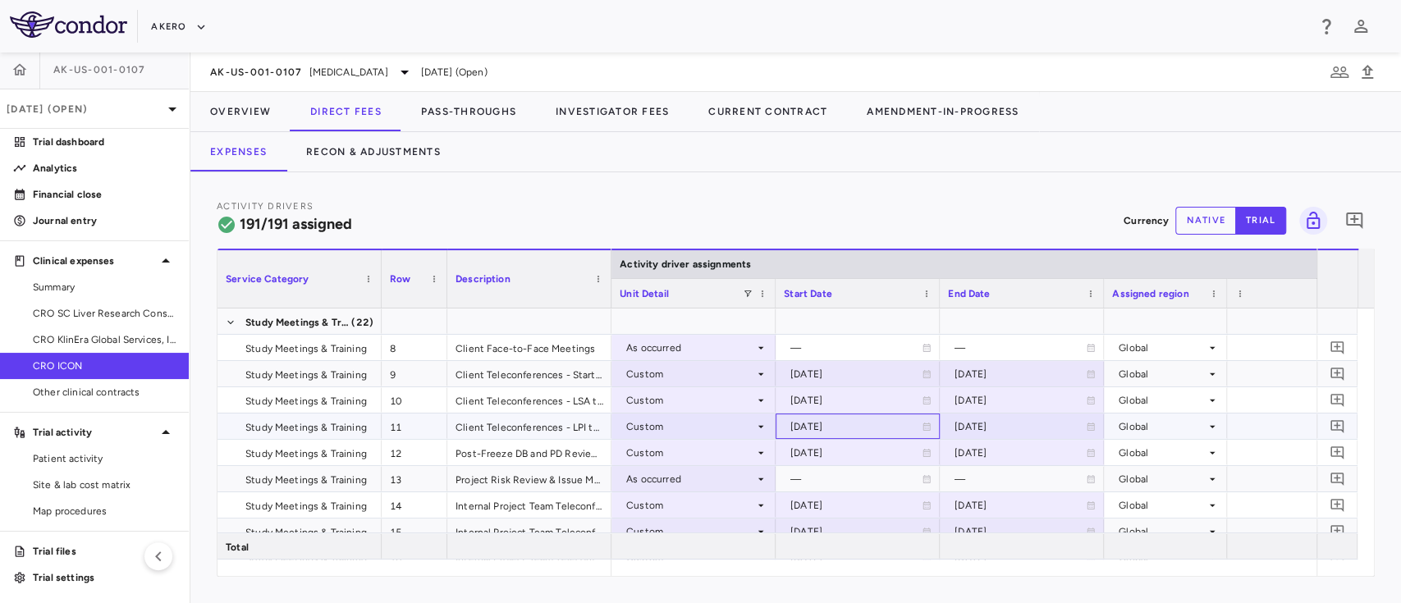
click at [924, 426] on icon at bounding box center [927, 427] width 10 height 10
click at [924, 426] on icon "Choose date, selected date is Jan 1, 2026" at bounding box center [925, 428] width 11 height 12
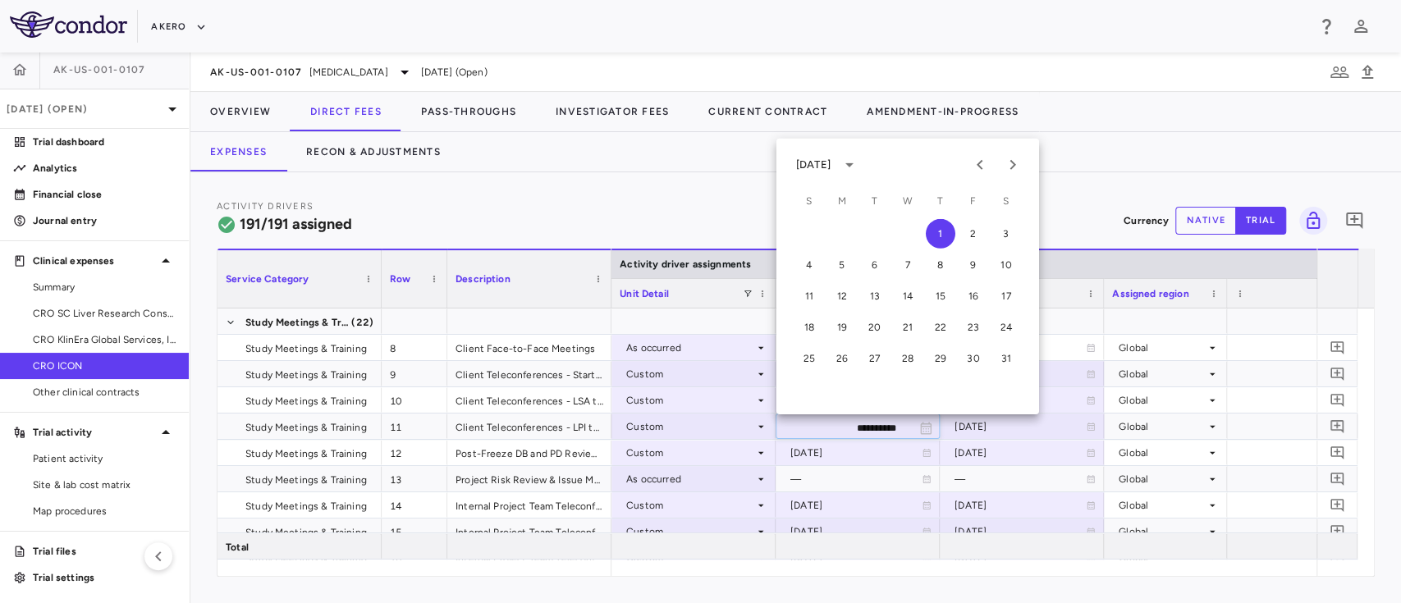
click at [831, 167] on div "January 2026" at bounding box center [813, 165] width 34 height 15
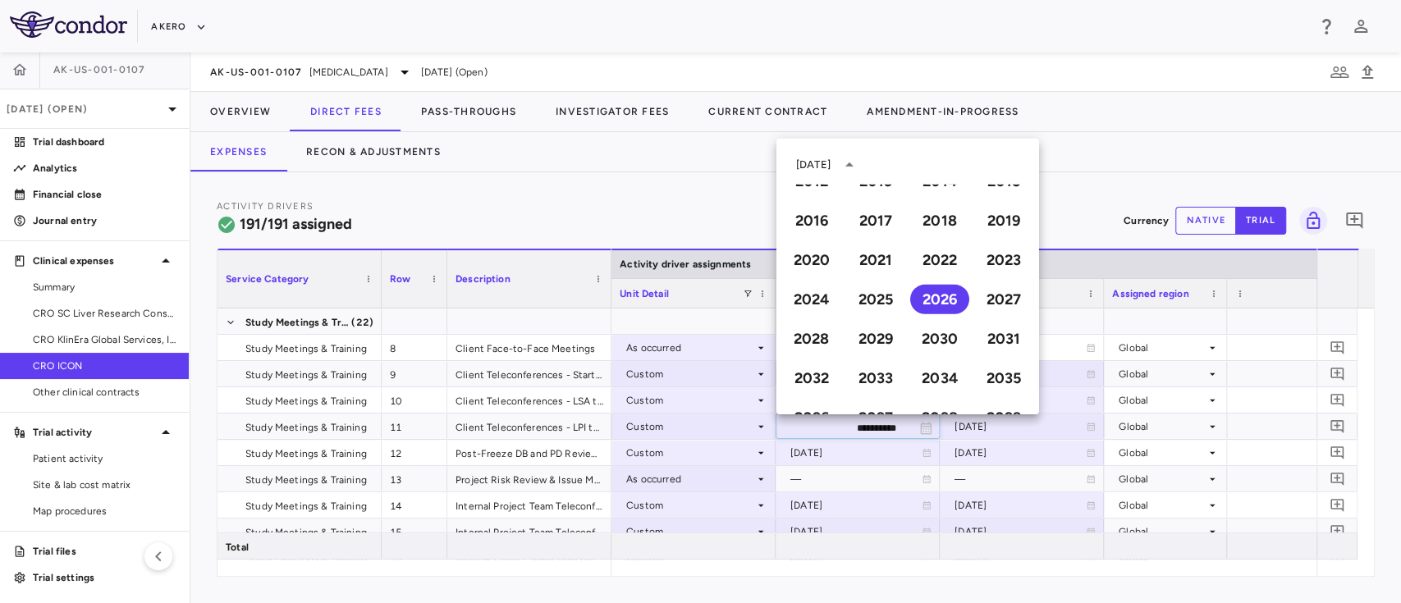
click at [798, 282] on div "2024" at bounding box center [812, 299] width 64 height 39
click at [798, 293] on button "2024" at bounding box center [811, 300] width 59 height 30
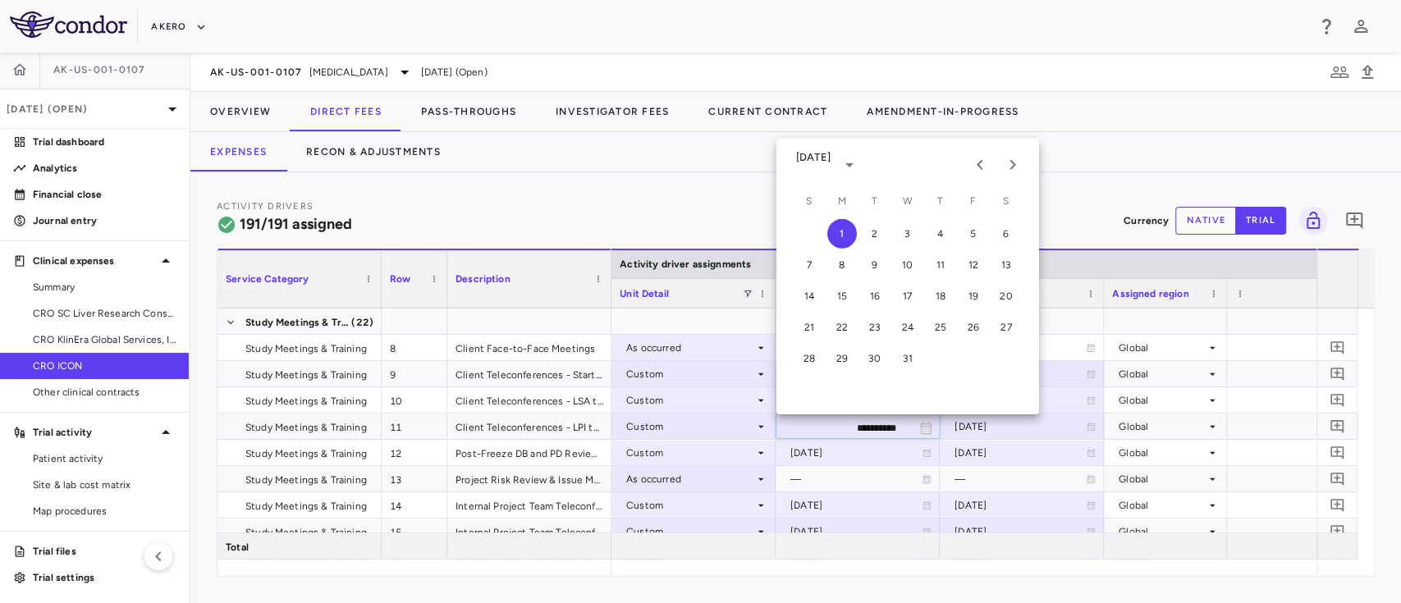
type input "**********"
click at [859, 163] on icon "calendar view is open, switch to year view" at bounding box center [850, 165] width 20 height 20
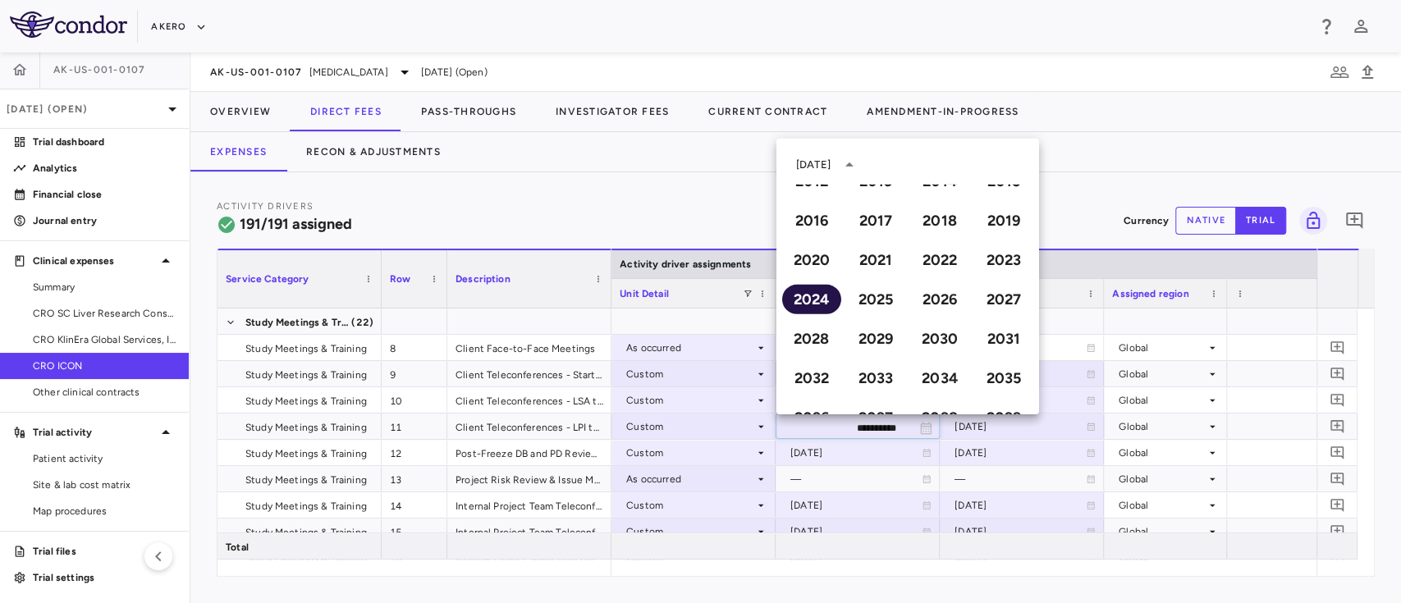
click at [808, 299] on button "2024" at bounding box center [811, 300] width 59 height 30
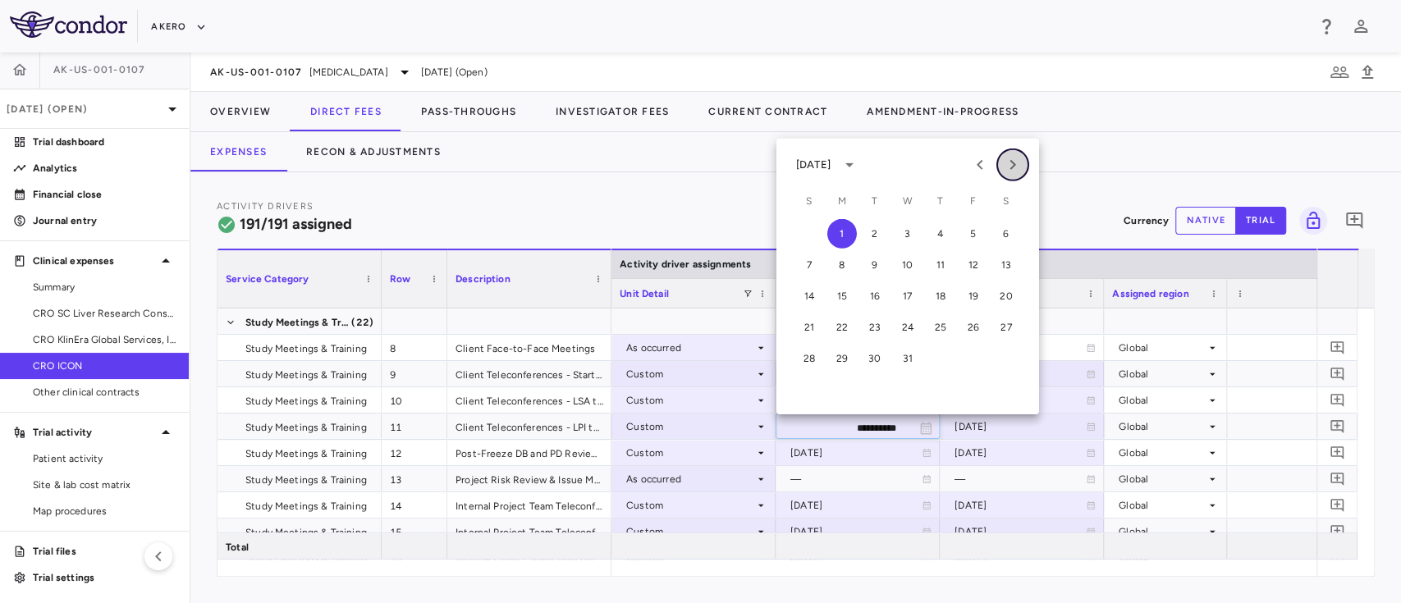
click at [1012, 167] on icon "Next month" at bounding box center [1013, 165] width 6 height 10
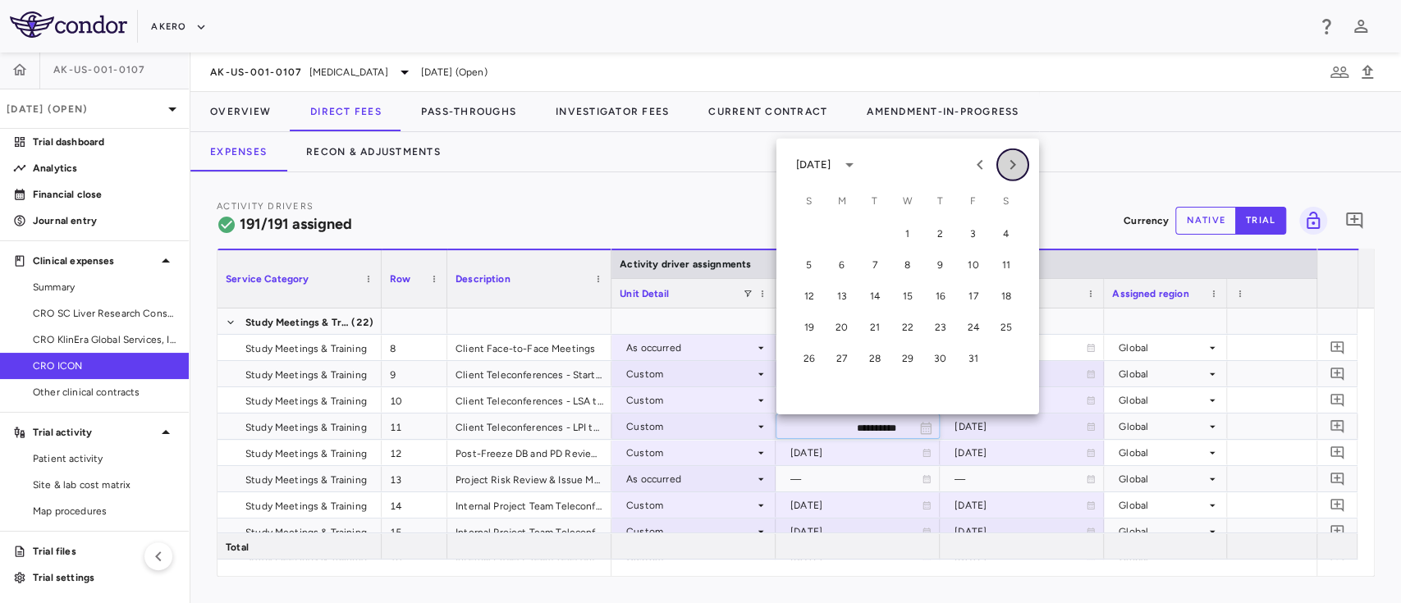
click at [1012, 167] on icon "Next month" at bounding box center [1013, 165] width 6 height 10
click at [941, 351] on button "31" at bounding box center [941, 359] width 30 height 30
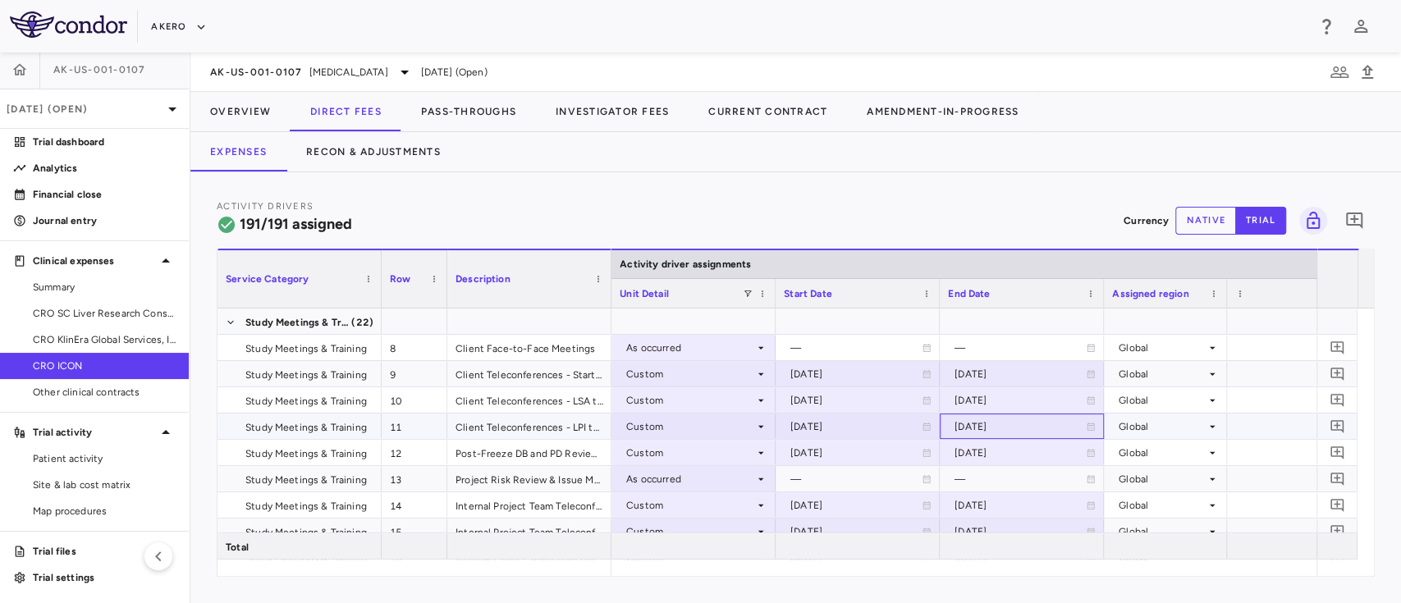
click at [1030, 424] on div "2026-03-31" at bounding box center [1020, 427] width 131 height 26
click at [1083, 424] on icon "Choose date, selected date is Mar 31, 2026" at bounding box center [1090, 428] width 15 height 15
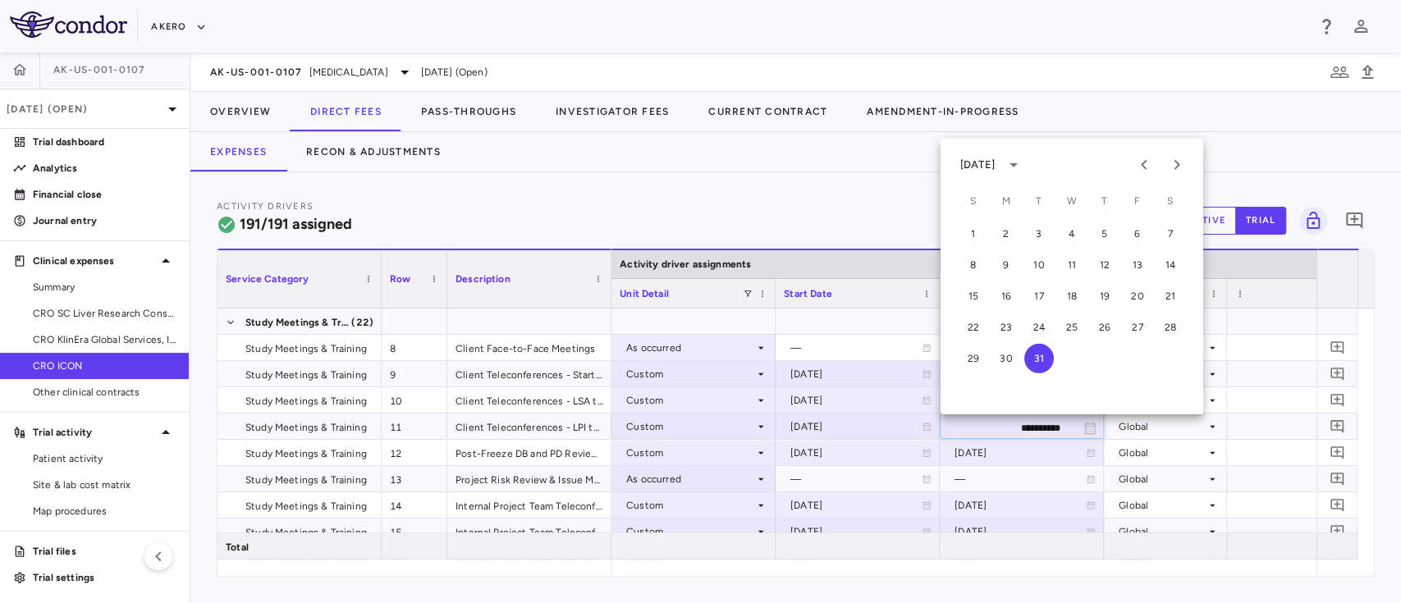
click at [995, 158] on div "March 2026" at bounding box center [977, 165] width 34 height 15
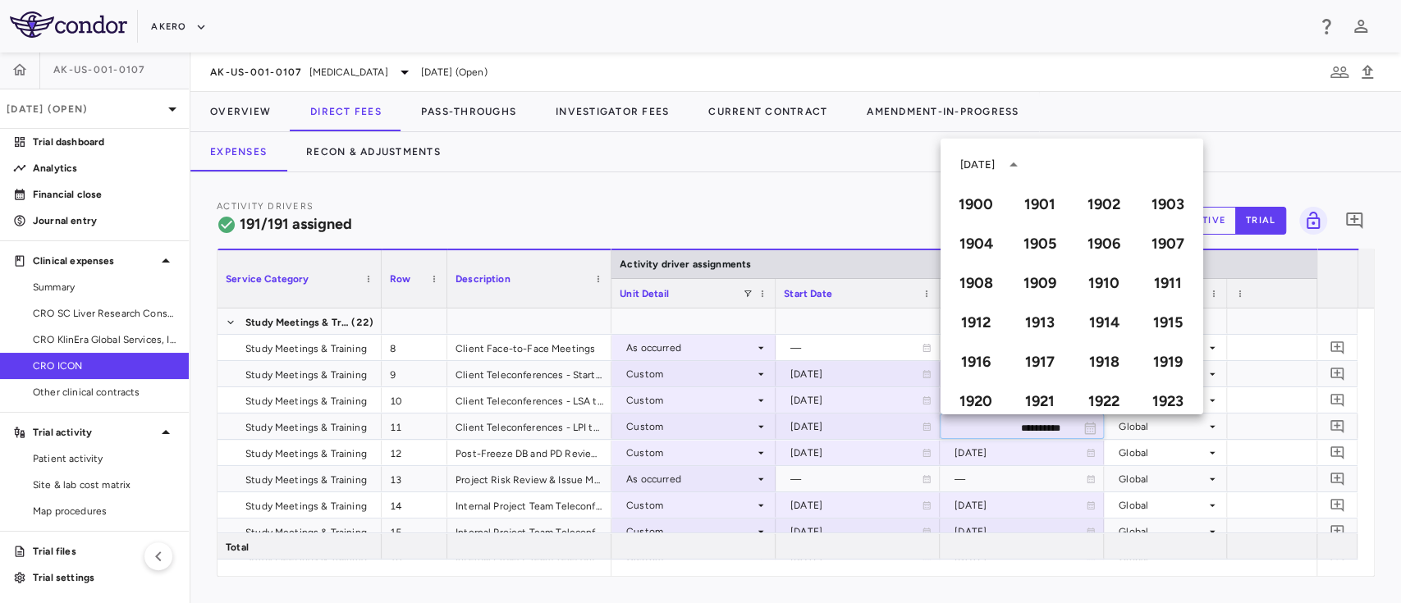
scroll to position [1126, 0]
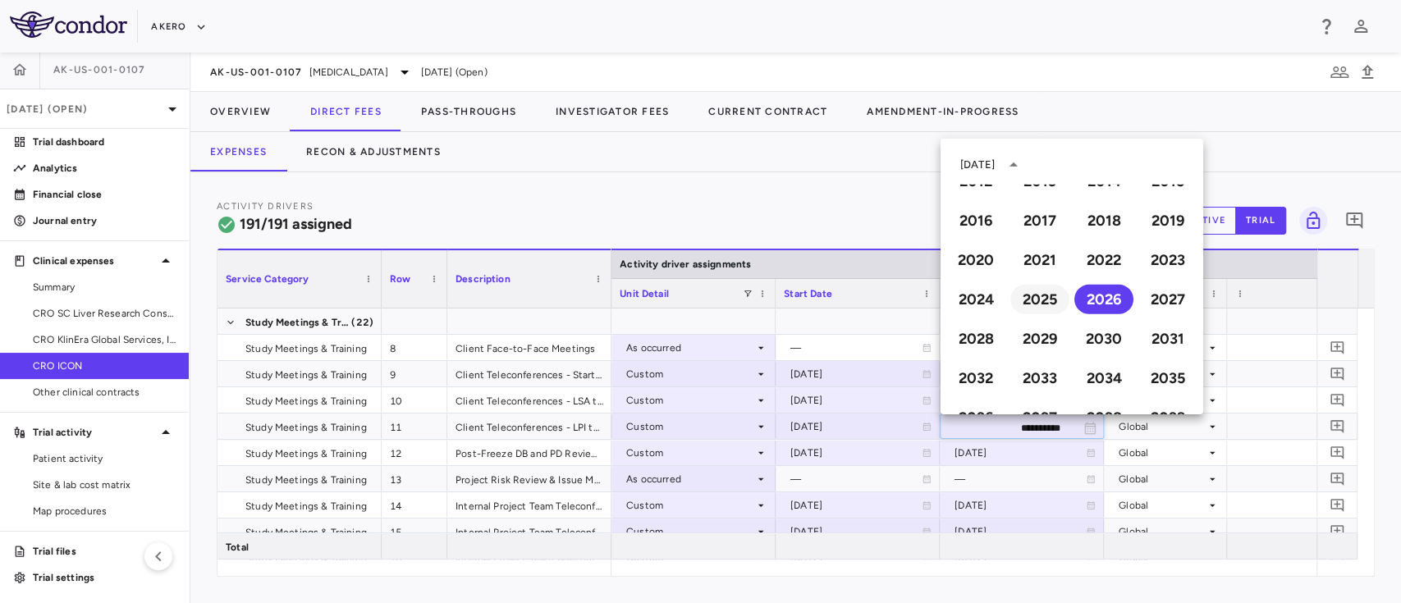
click at [1037, 292] on button "2025" at bounding box center [1039, 300] width 59 height 30
type input "**********"
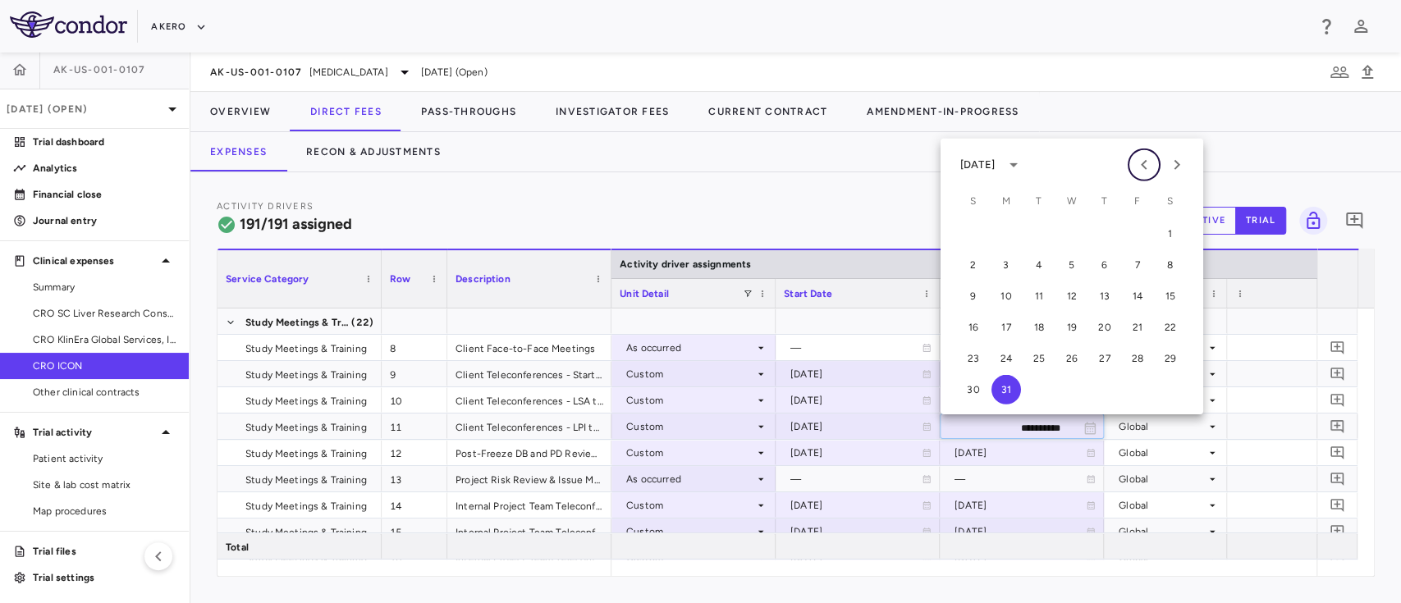
click at [1147, 163] on icon "Previous month" at bounding box center [1144, 165] width 20 height 20
click at [1174, 163] on icon "Next month" at bounding box center [1177, 165] width 20 height 20
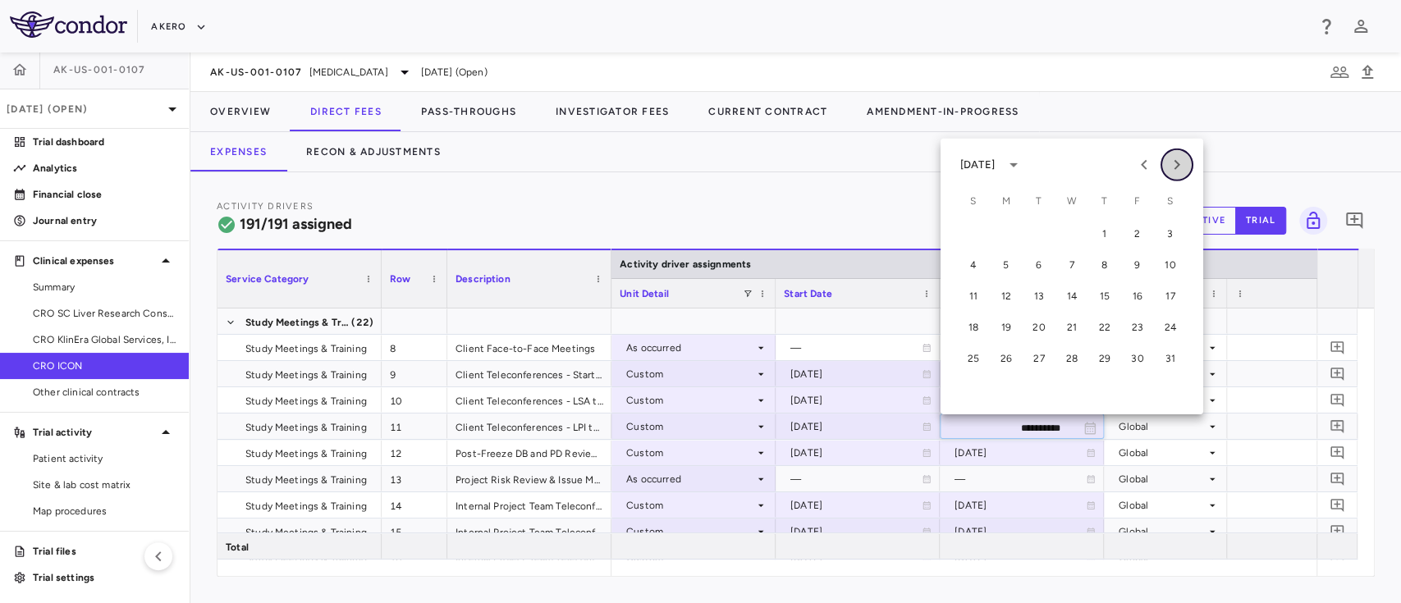
click at [1174, 163] on icon "Next month" at bounding box center [1177, 165] width 20 height 20
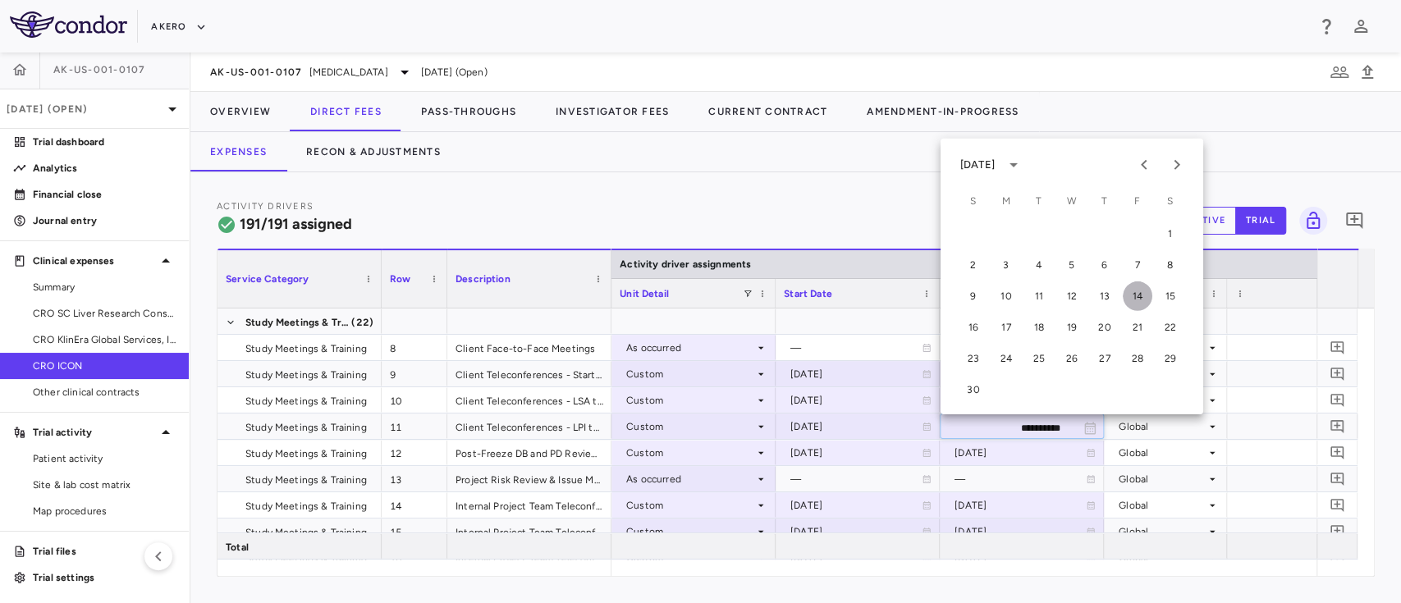
click at [1137, 292] on button "14" at bounding box center [1138, 297] width 30 height 30
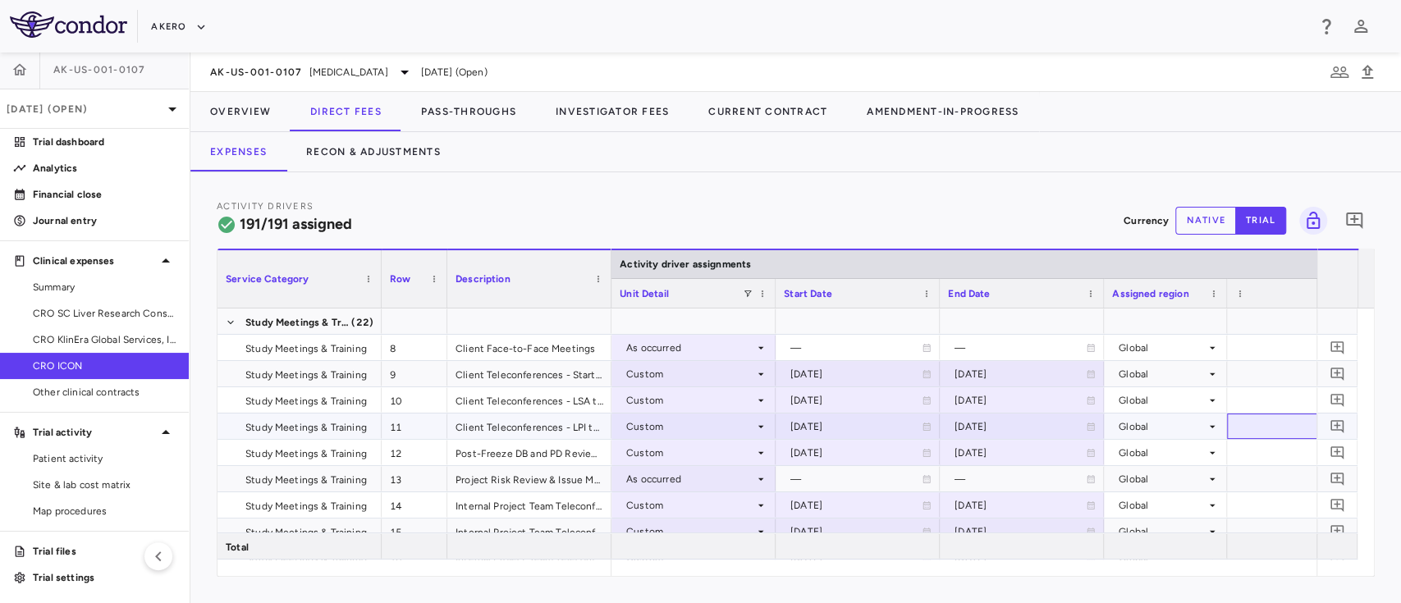
click at [1265, 433] on div "12.50" at bounding box center [1309, 426] width 164 height 25
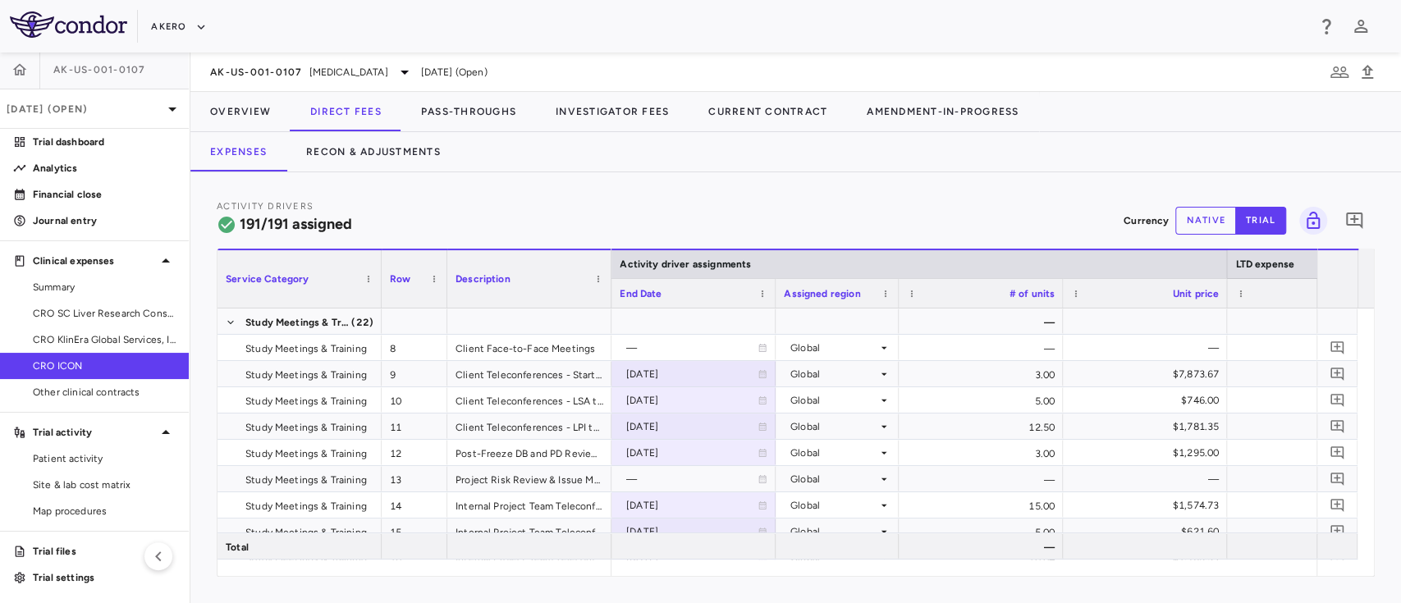
scroll to position [0, 1313]
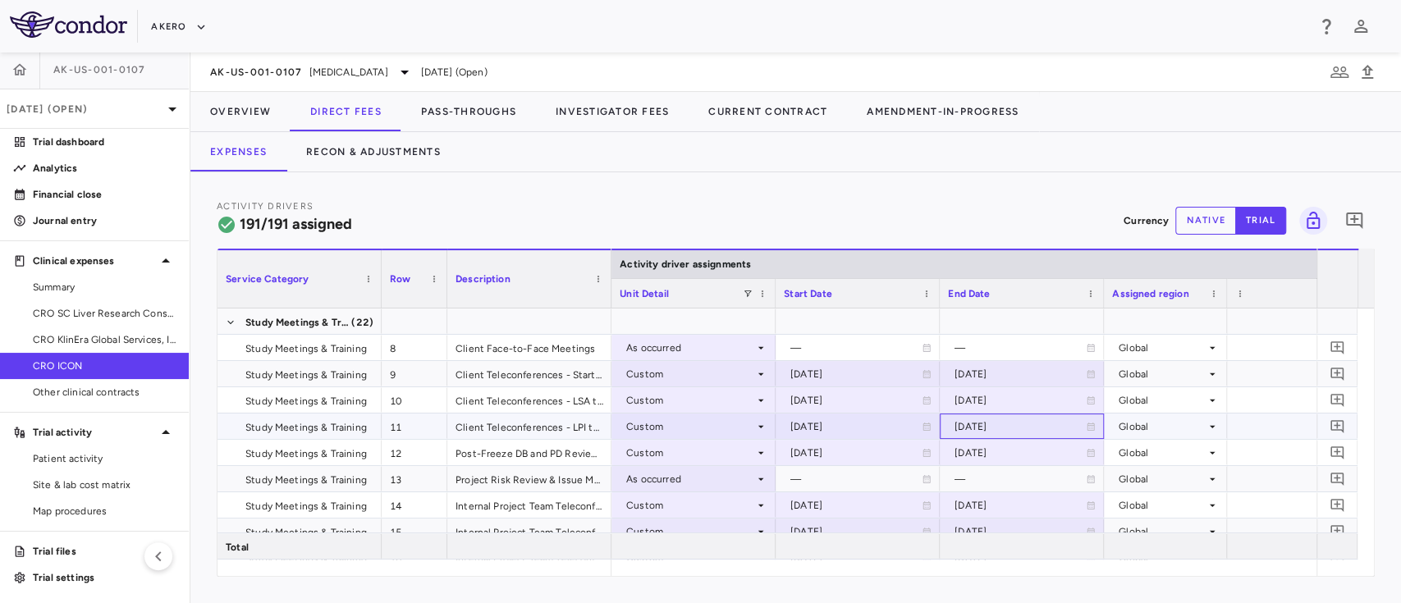
click at [1086, 425] on icon at bounding box center [1091, 427] width 10 height 10
click at [1085, 425] on icon "Choose date, selected date is Nov 14, 2025" at bounding box center [1089, 428] width 11 height 12
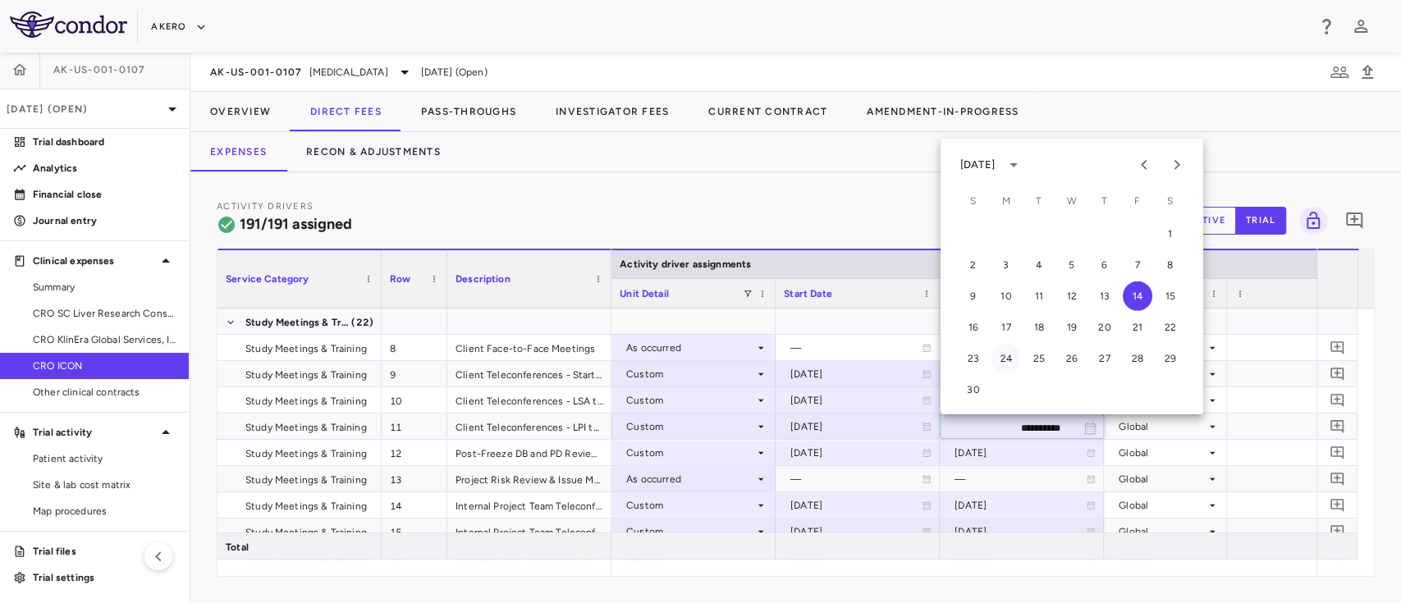
click at [1008, 362] on button "24" at bounding box center [1007, 359] width 30 height 30
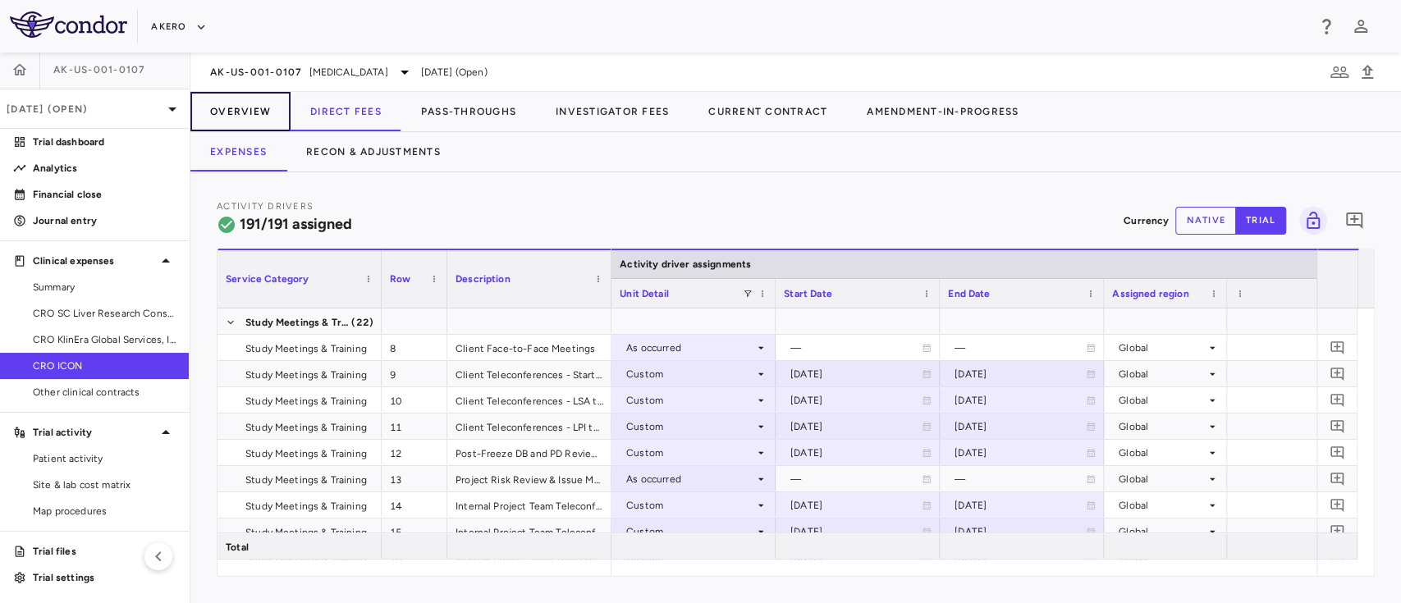
click at [254, 115] on button "Overview" at bounding box center [240, 111] width 100 height 39
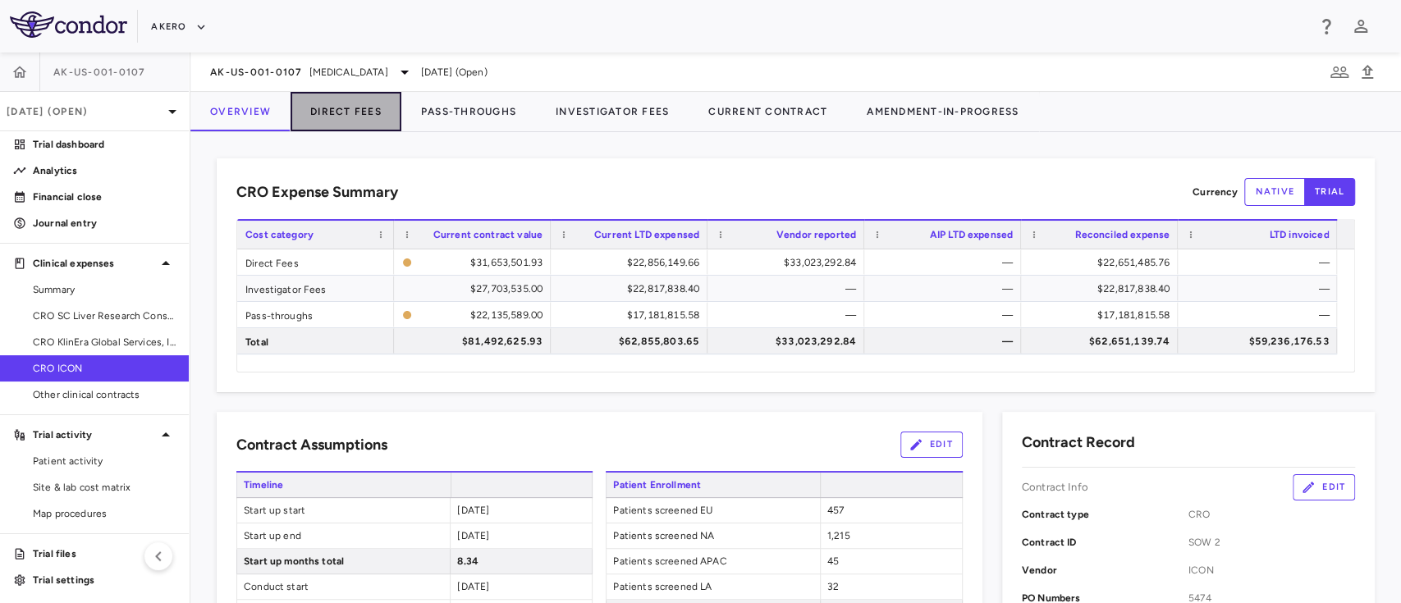
click at [352, 117] on button "Direct Fees" at bounding box center [346, 111] width 111 height 39
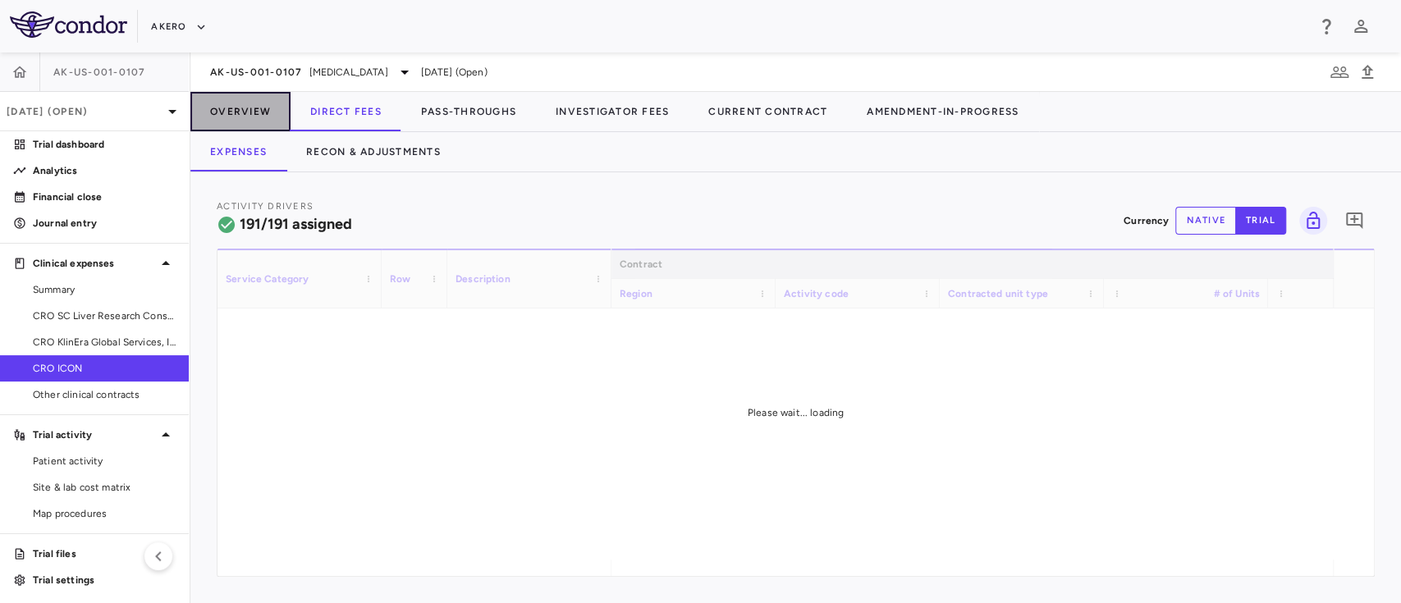
click at [245, 117] on button "Overview" at bounding box center [240, 111] width 100 height 39
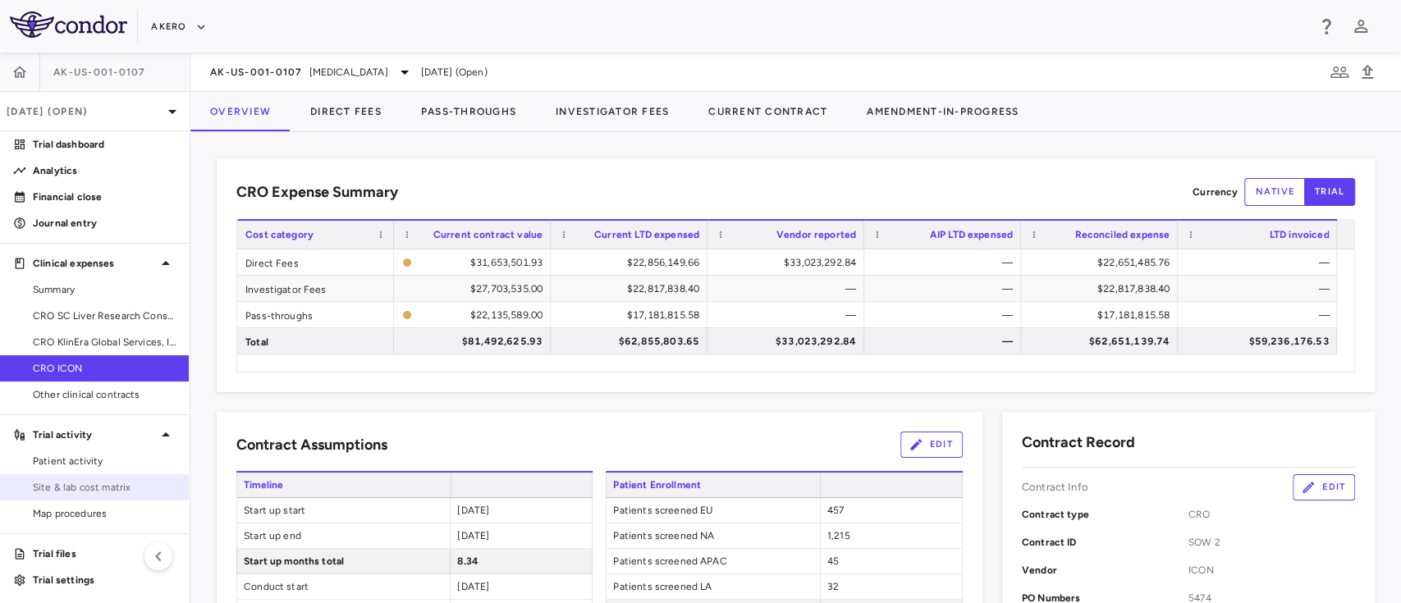
click at [84, 489] on span "Site & lab cost matrix" at bounding box center [104, 487] width 143 height 15
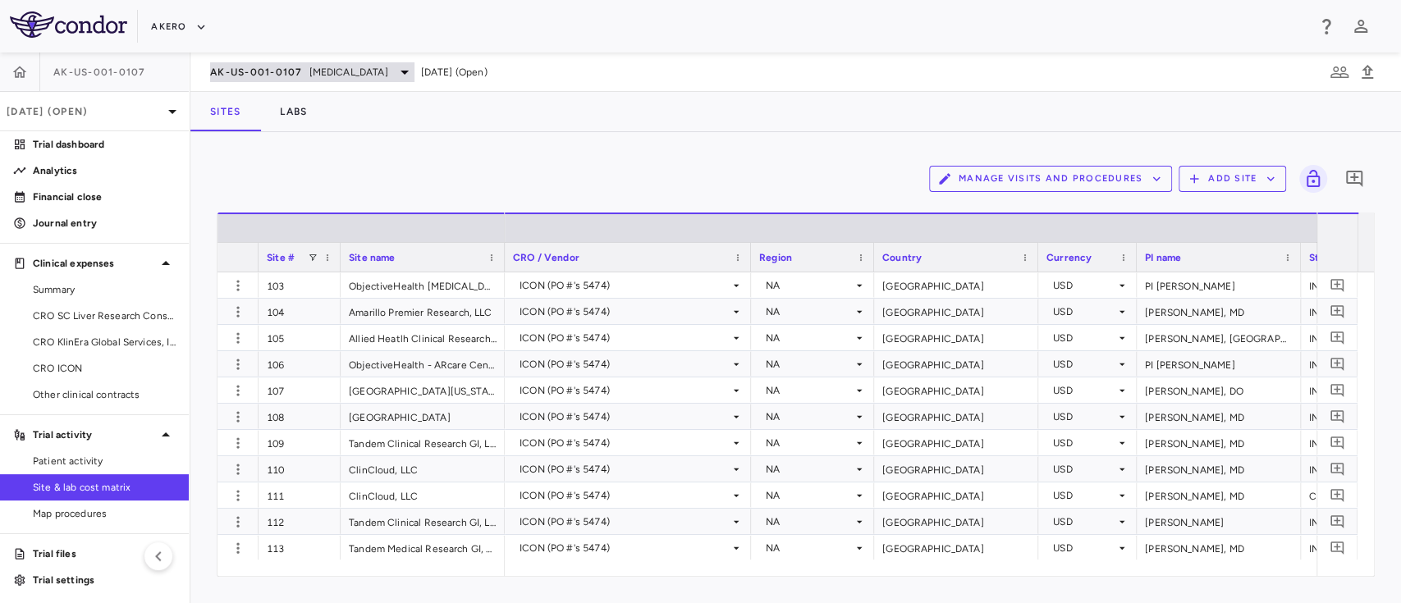
click at [388, 77] on span "[MEDICAL_DATA]" at bounding box center [348, 72] width 79 height 15
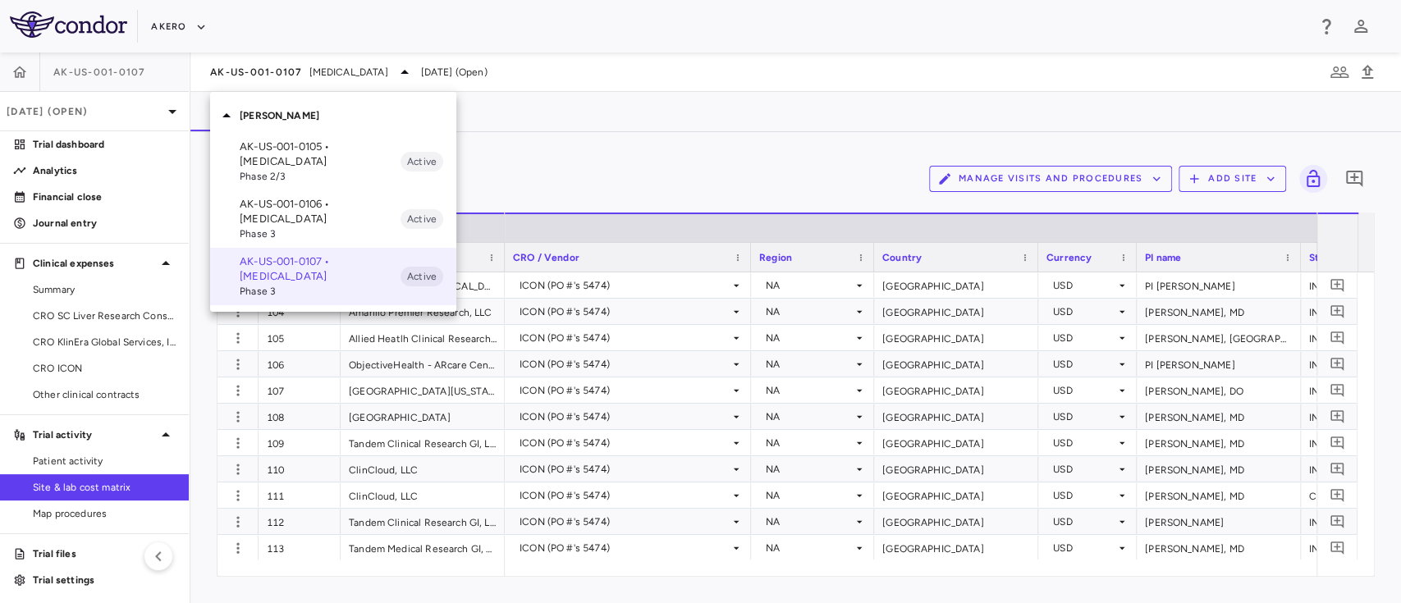
click at [545, 108] on div at bounding box center [700, 301] width 1401 height 603
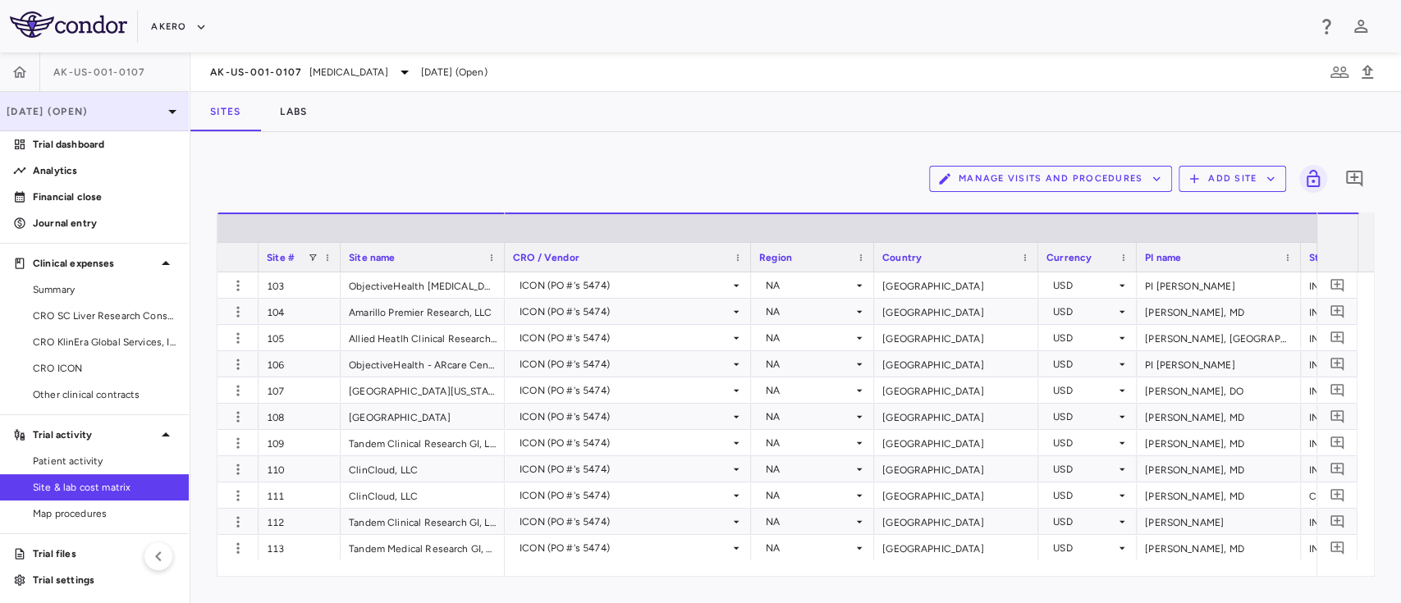
click at [121, 111] on p "[DATE] (Open)" at bounding box center [85, 111] width 156 height 15
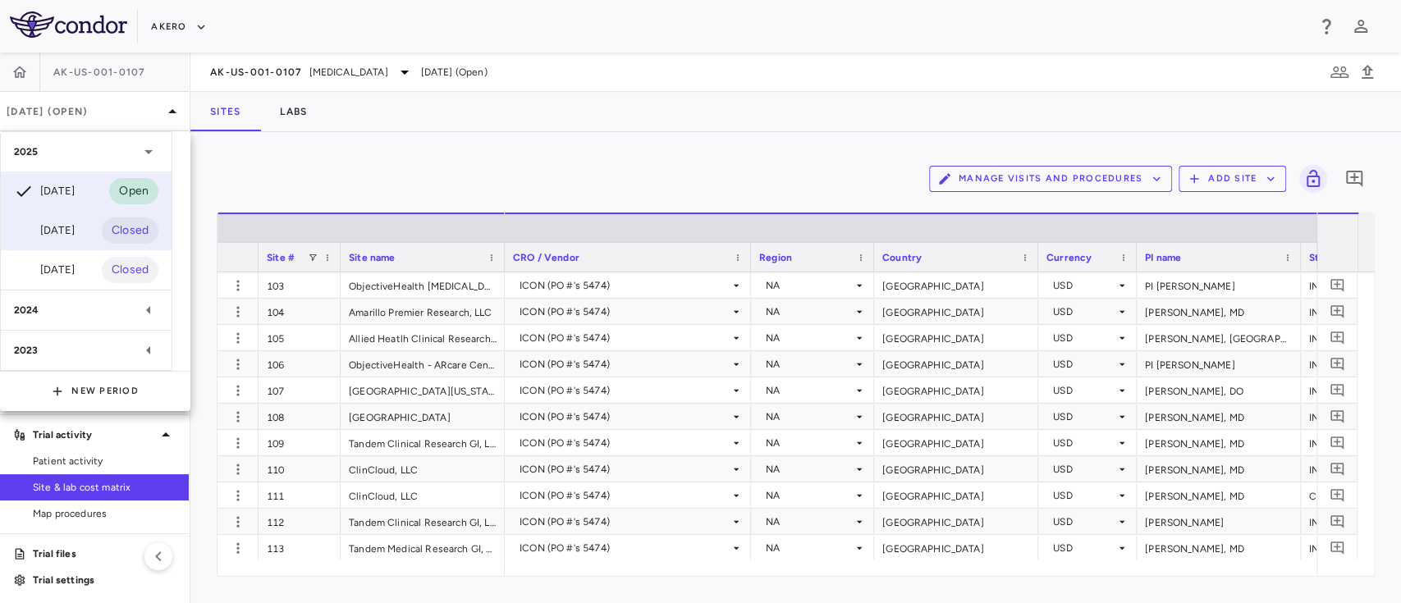
click at [75, 232] on div "[DATE]" at bounding box center [44, 231] width 61 height 20
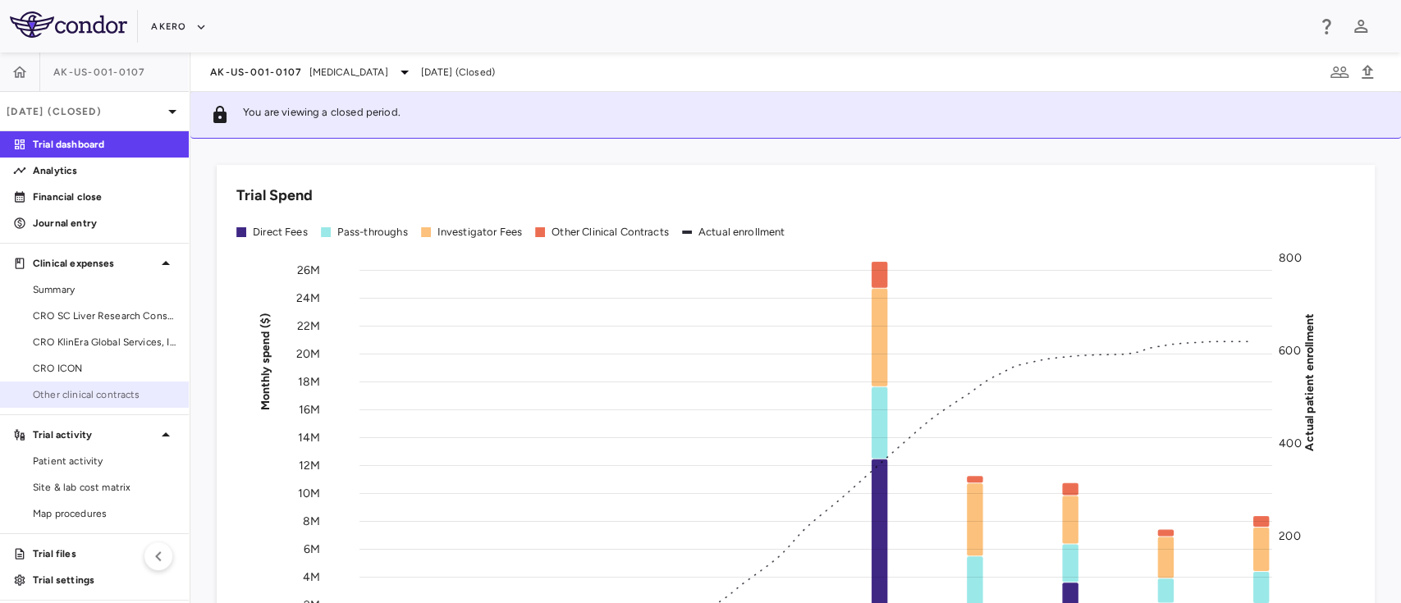
click at [111, 394] on span "Other clinical contracts" at bounding box center [104, 394] width 143 height 15
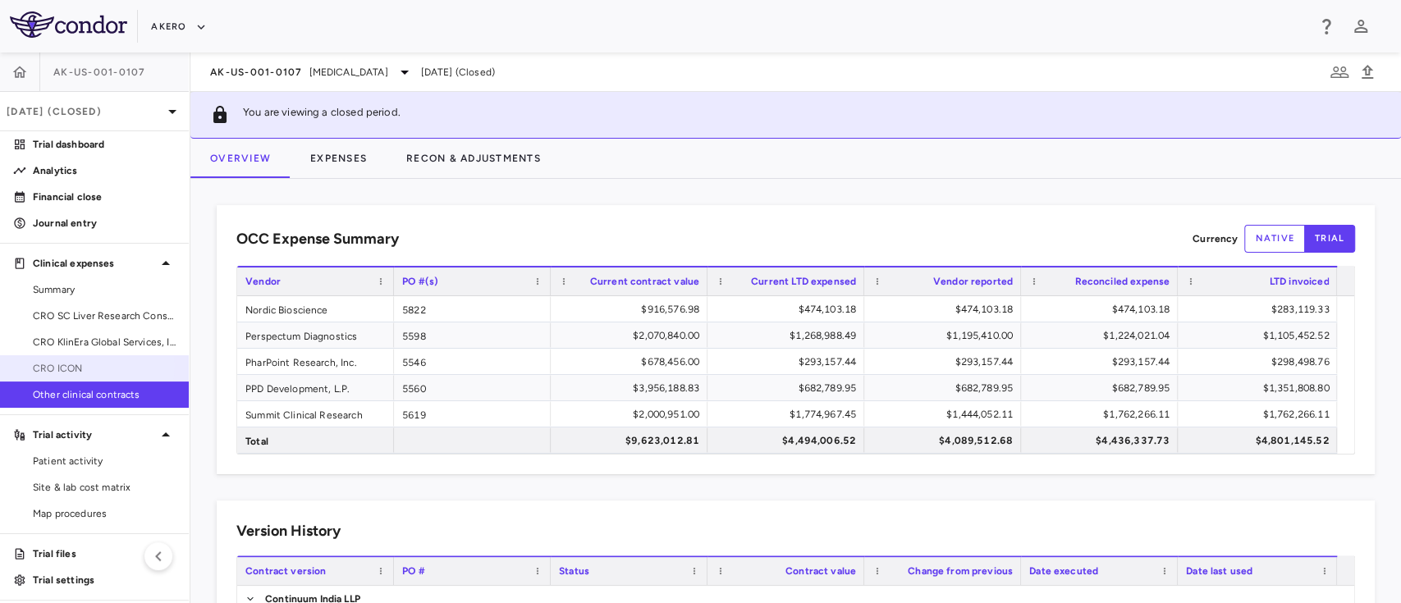
click at [74, 365] on span "CRO ICON" at bounding box center [104, 368] width 143 height 15
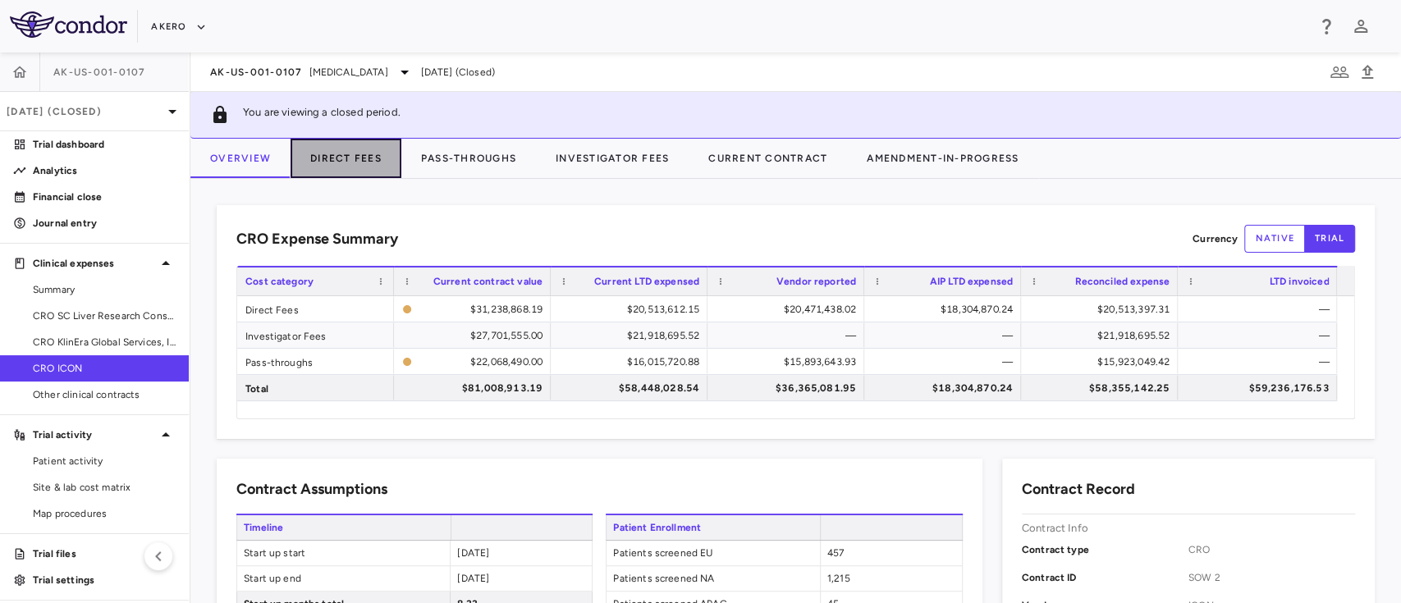
click at [348, 153] on button "Direct Fees" at bounding box center [346, 158] width 111 height 39
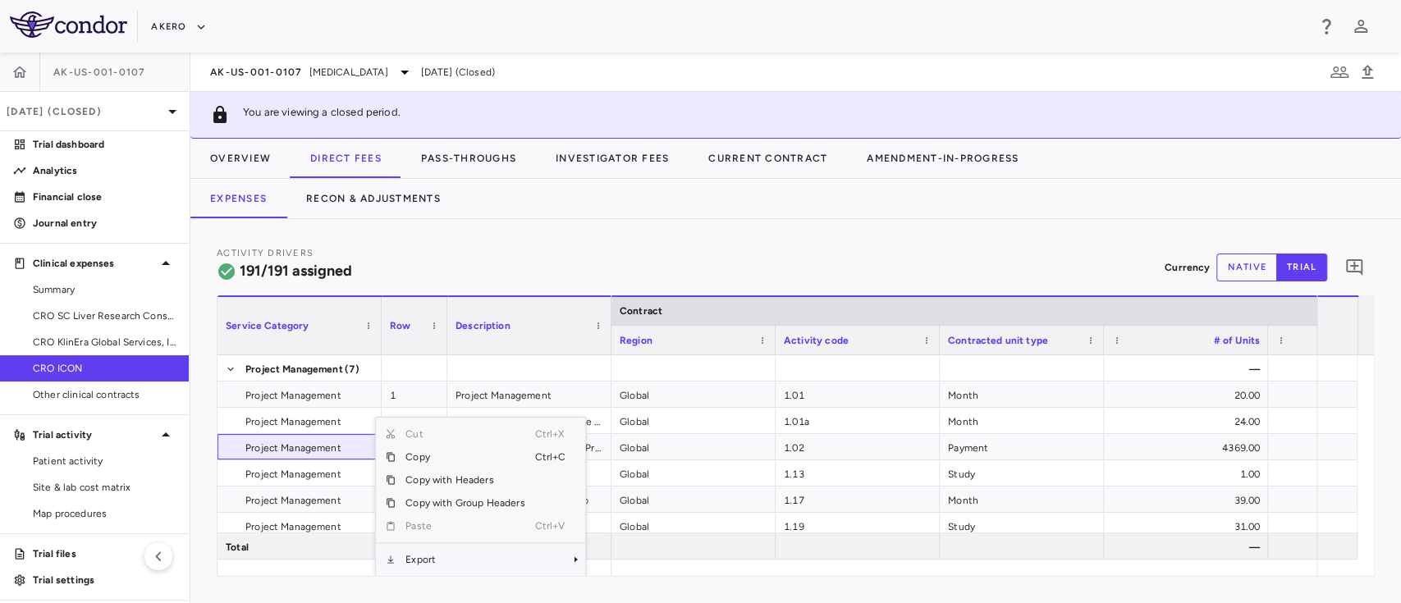
click at [428, 561] on span "Export" at bounding box center [465, 559] width 139 height 23
click at [624, 552] on span "Excel Export" at bounding box center [640, 559] width 77 height 23
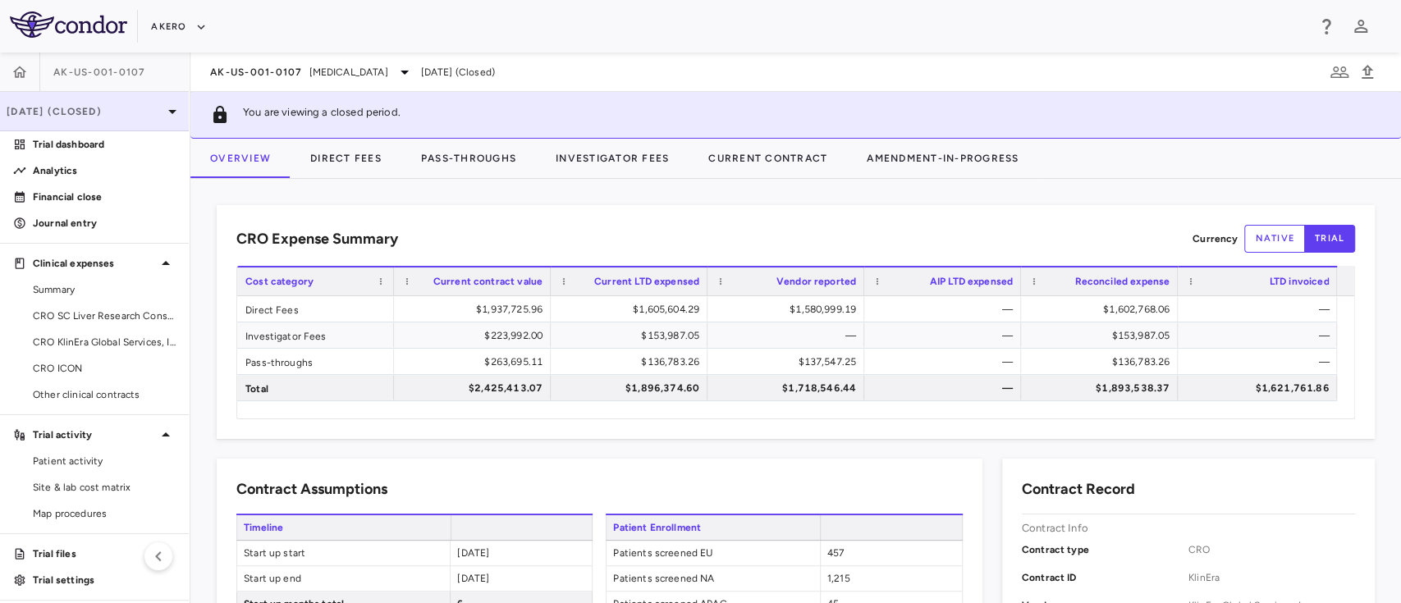
click at [138, 106] on p "[DATE] (Closed)" at bounding box center [85, 111] width 156 height 15
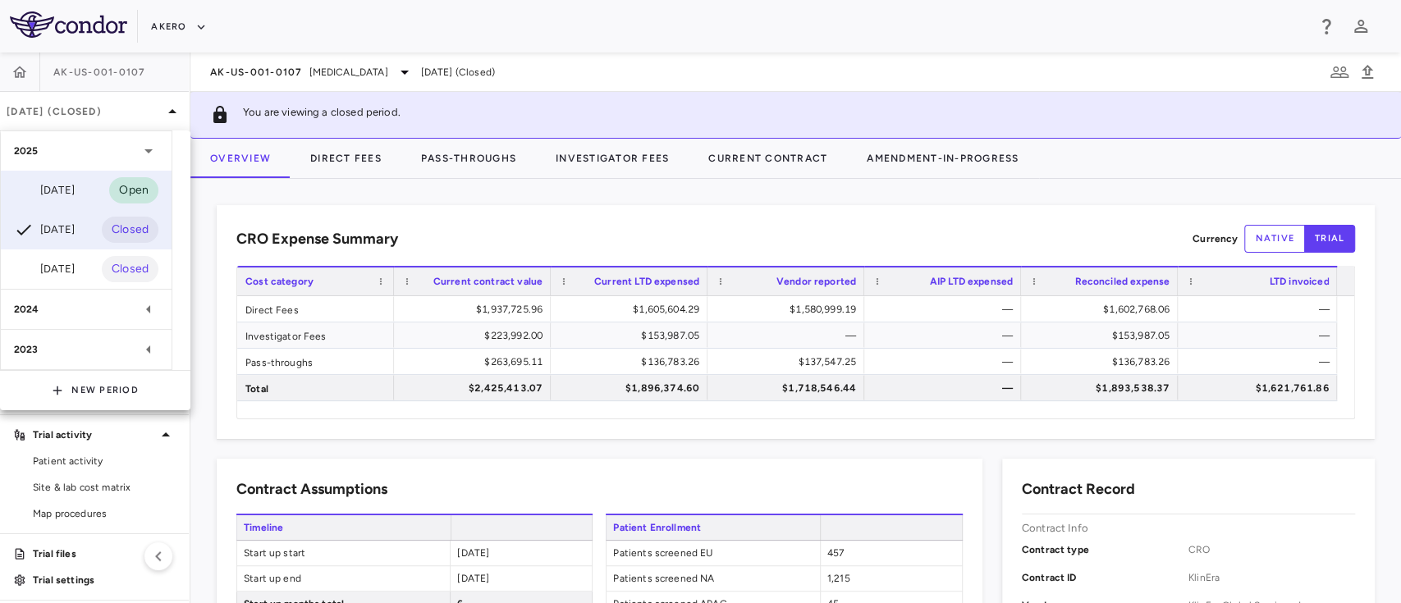
click at [63, 199] on div "[DATE]" at bounding box center [44, 191] width 61 height 20
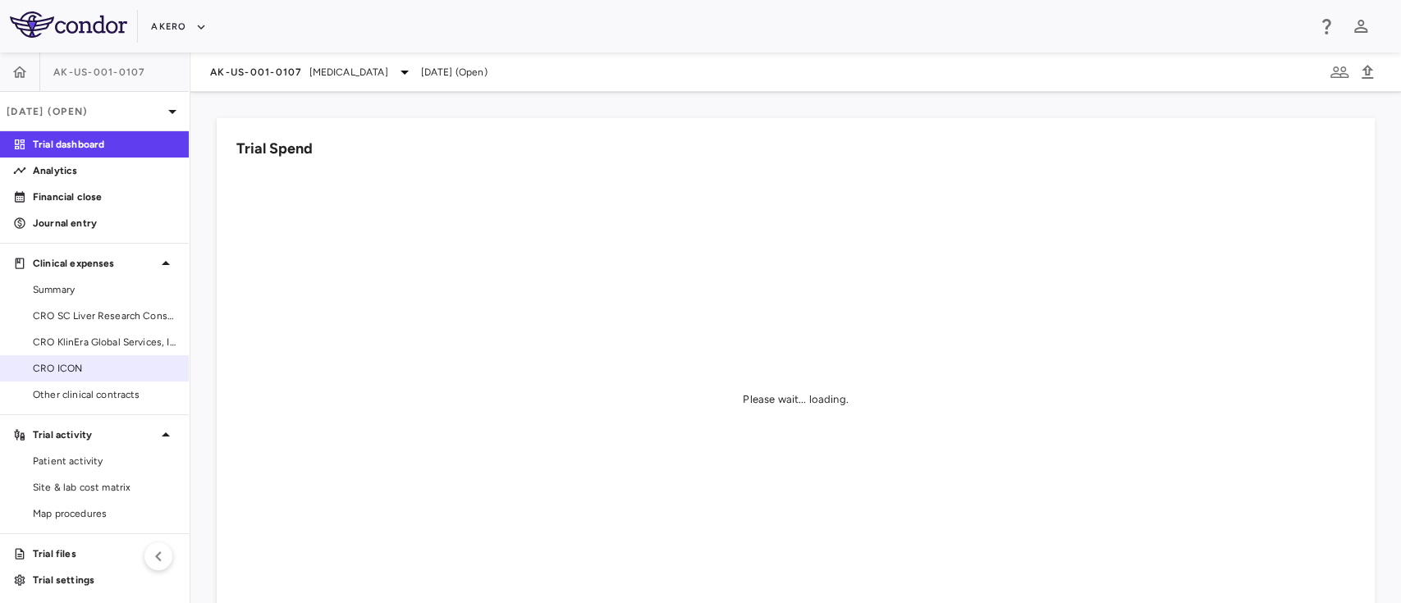
click at [87, 366] on span "CRO ICON" at bounding box center [104, 368] width 143 height 15
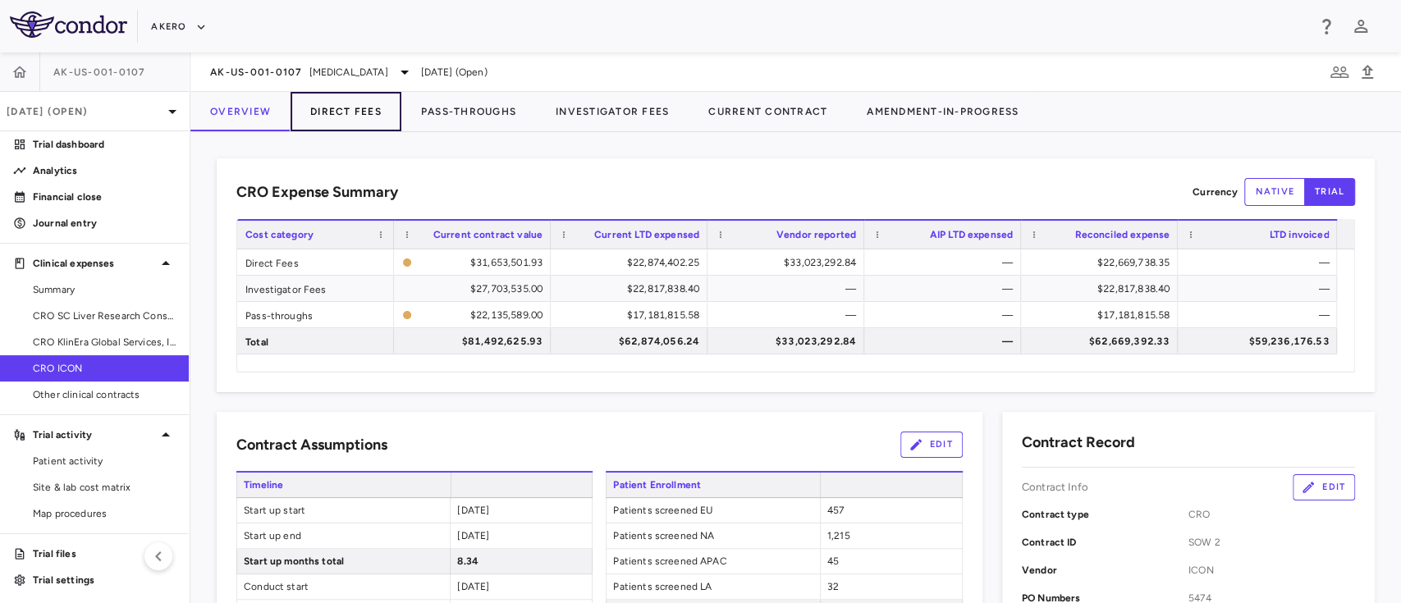
click at [337, 103] on button "Direct Fees" at bounding box center [346, 111] width 111 height 39
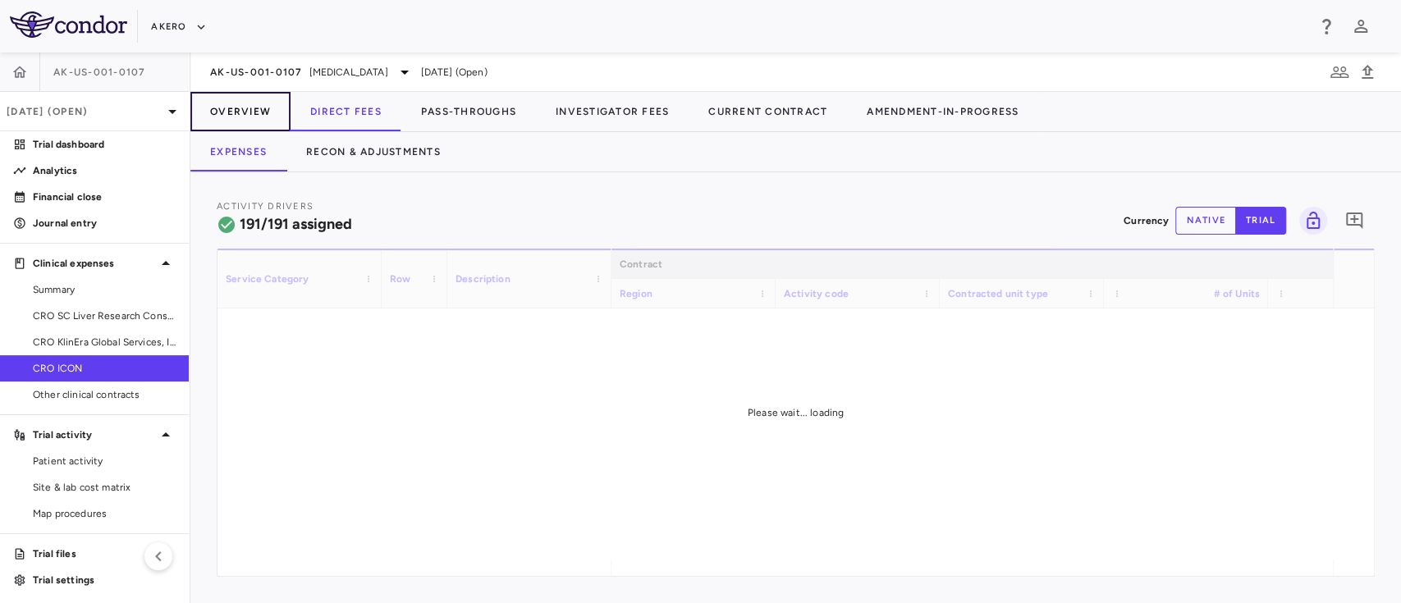
click at [243, 124] on button "Overview" at bounding box center [240, 111] width 100 height 39
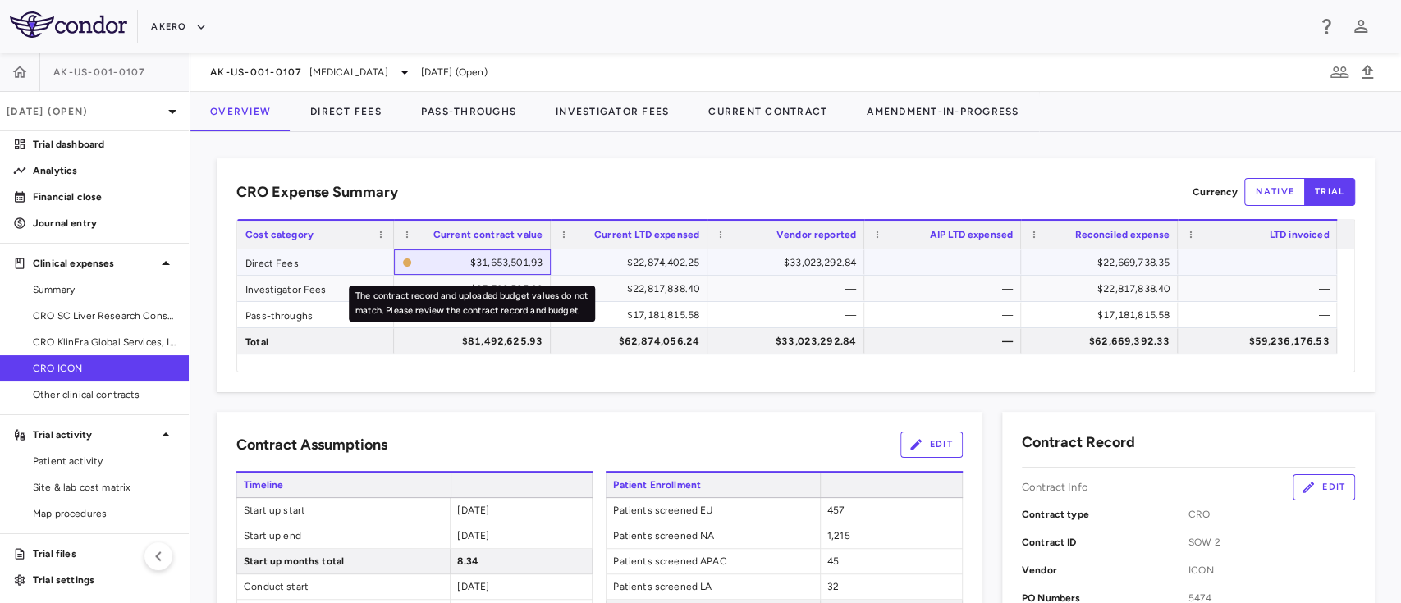
click at [517, 267] on div "$31,653,501.93" at bounding box center [481, 263] width 124 height 26
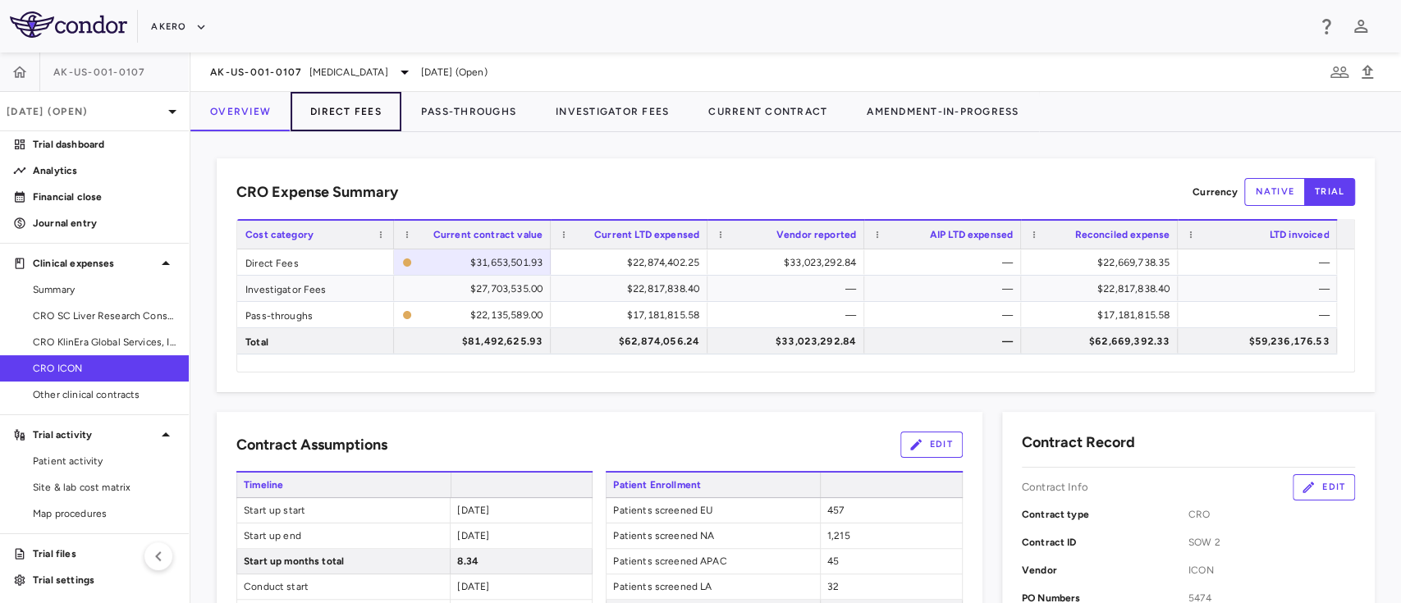
click at [342, 112] on button "Direct Fees" at bounding box center [346, 111] width 111 height 39
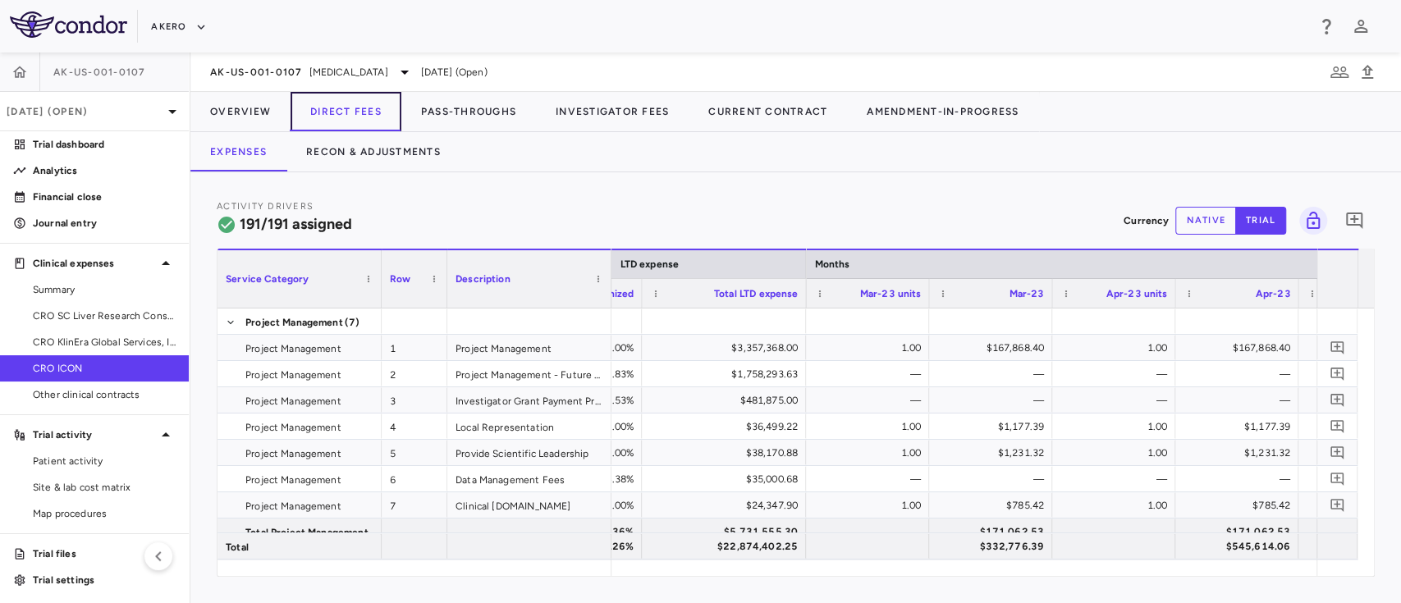
scroll to position [0, 2370]
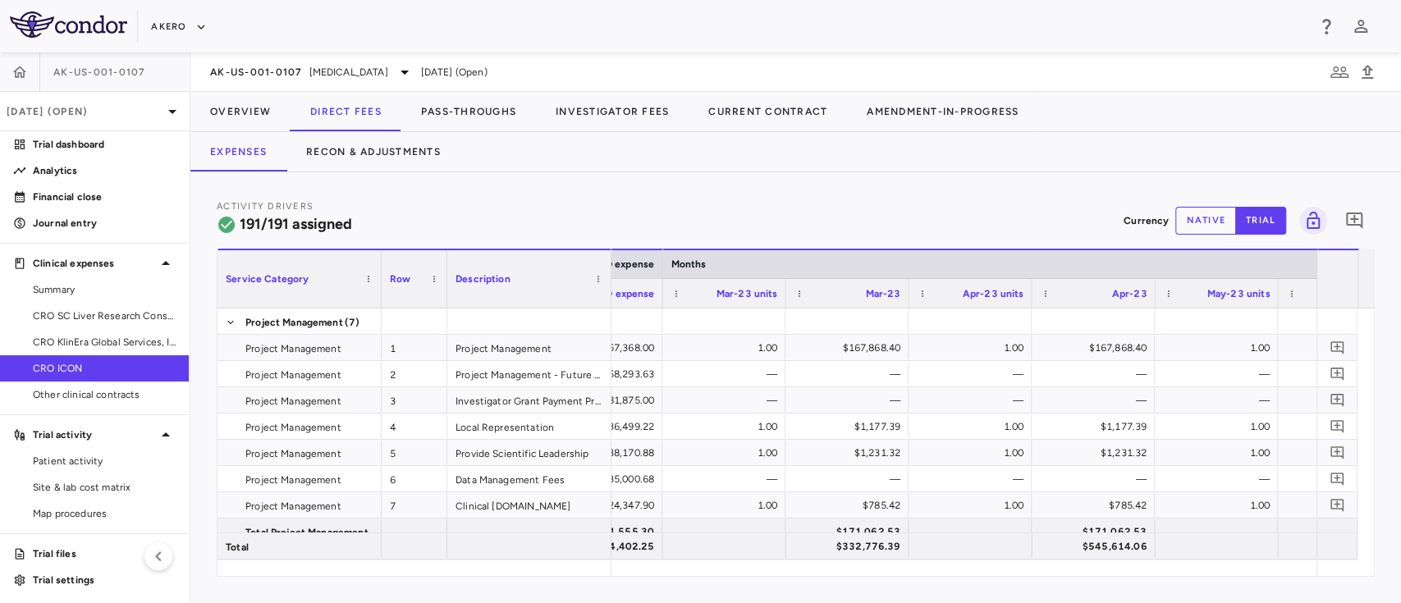
drag, startPoint x: 832, startPoint y: 598, endPoint x: 737, endPoint y: 584, distance: 96.4
click at [737, 584] on div "Activity Drivers 191/191 assigned Currency native trial 0 Service Category Drag…" at bounding box center [795, 387] width 1211 height 431
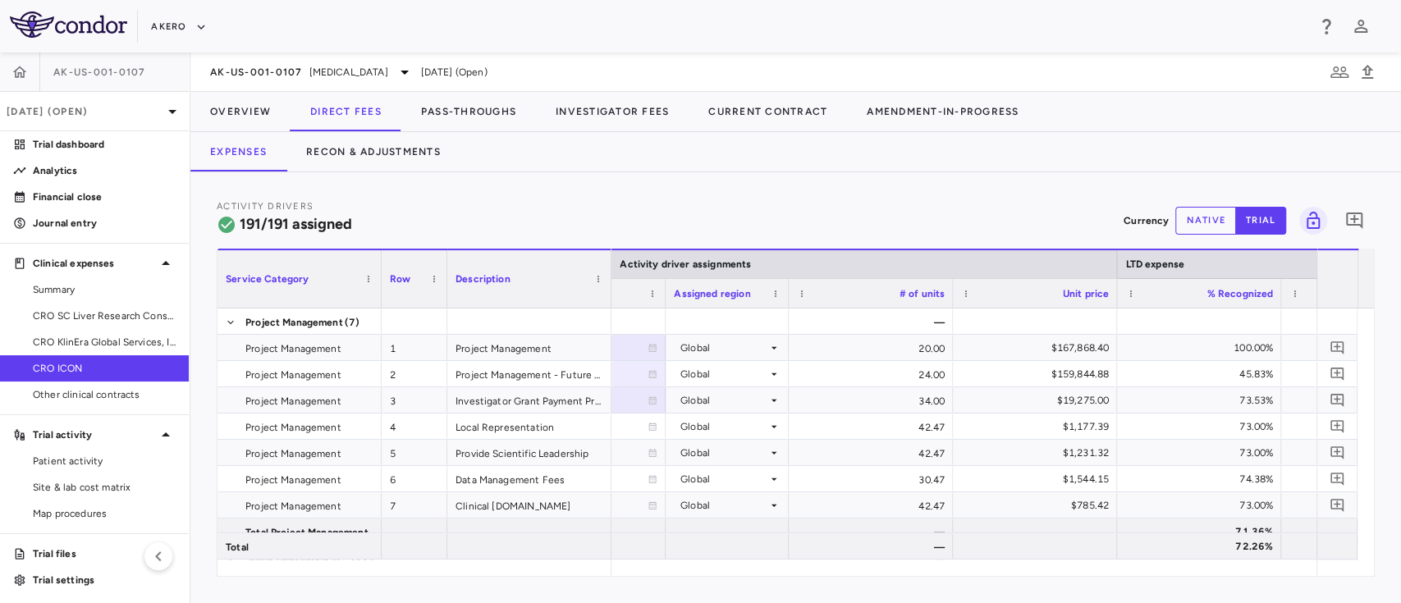
scroll to position [0, 0]
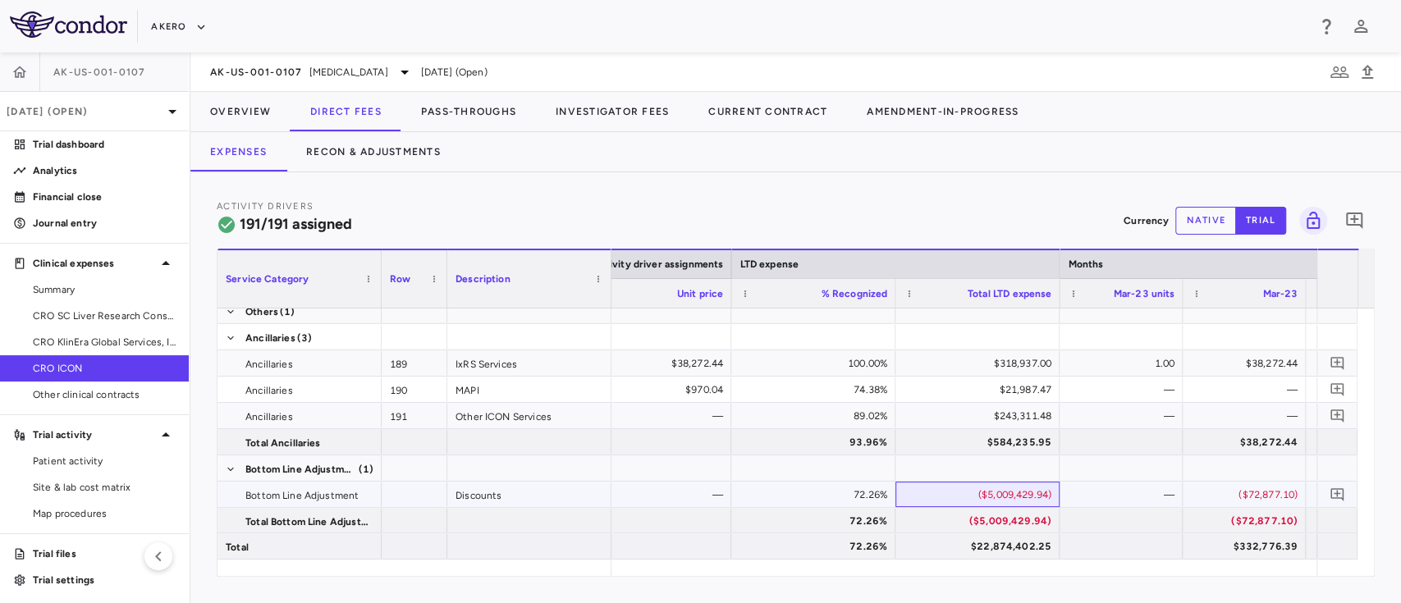
click at [1006, 490] on div "($5,009,429.94)" at bounding box center [980, 495] width 141 height 26
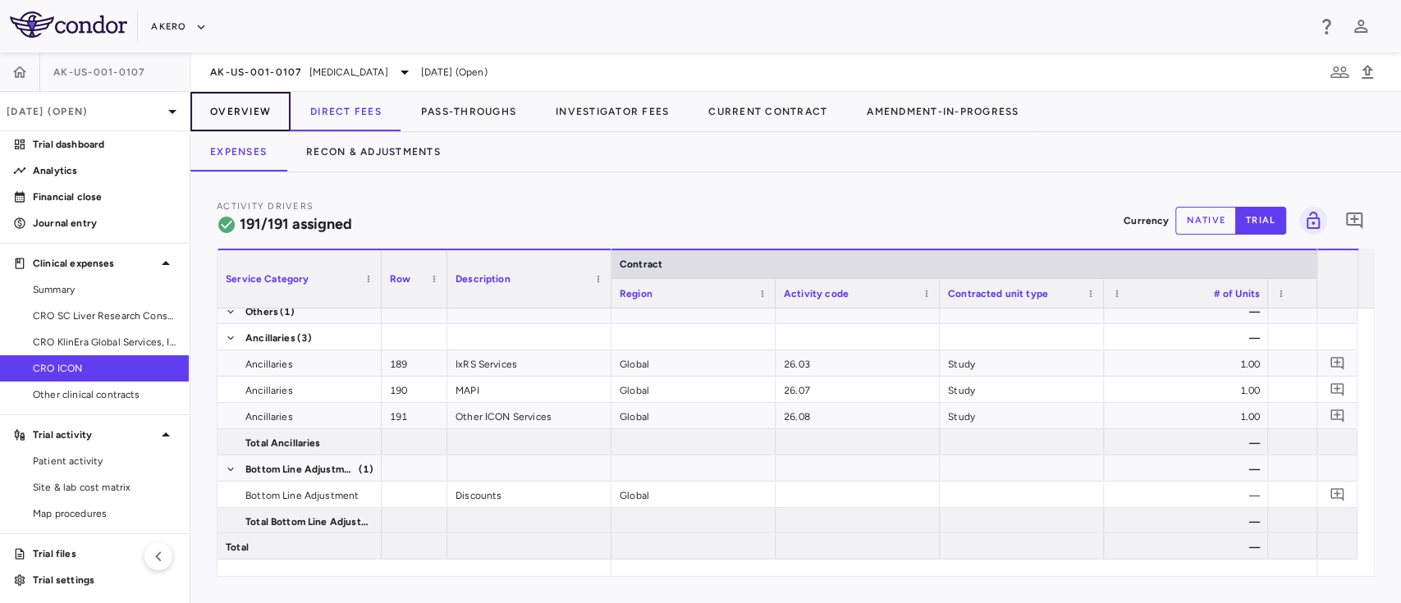
click at [234, 112] on button "Overview" at bounding box center [240, 111] width 100 height 39
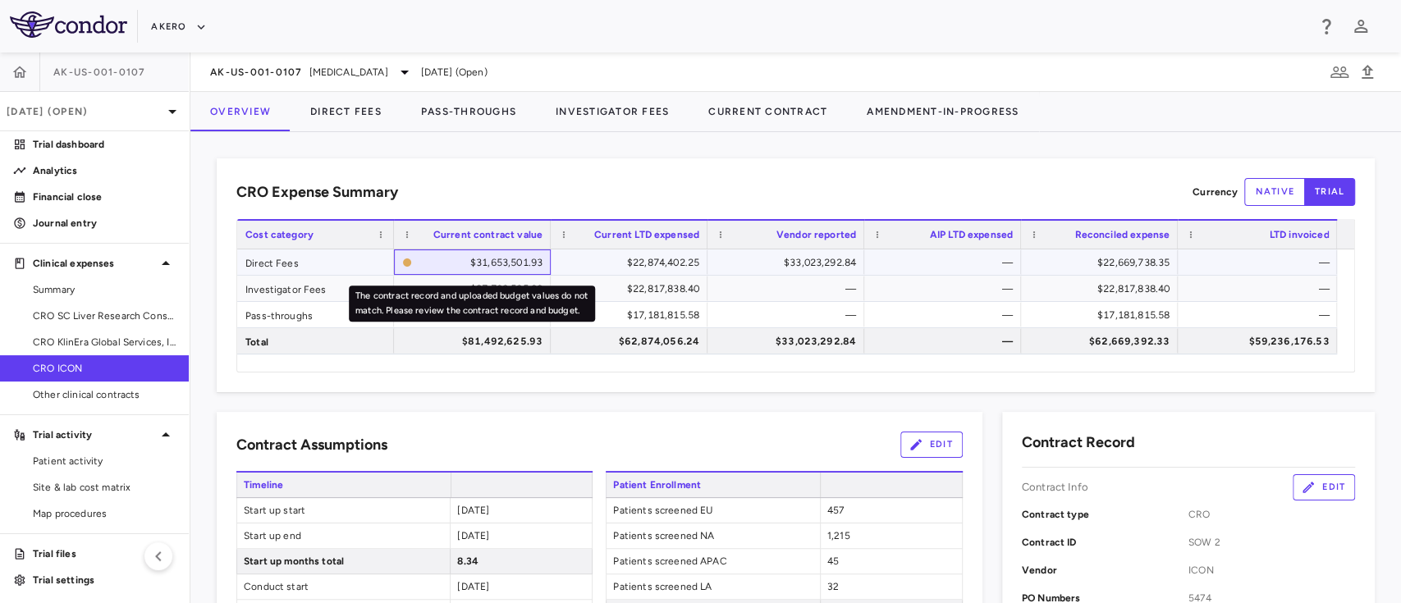
click at [506, 264] on div "$31,653,501.93" at bounding box center [481, 263] width 124 height 26
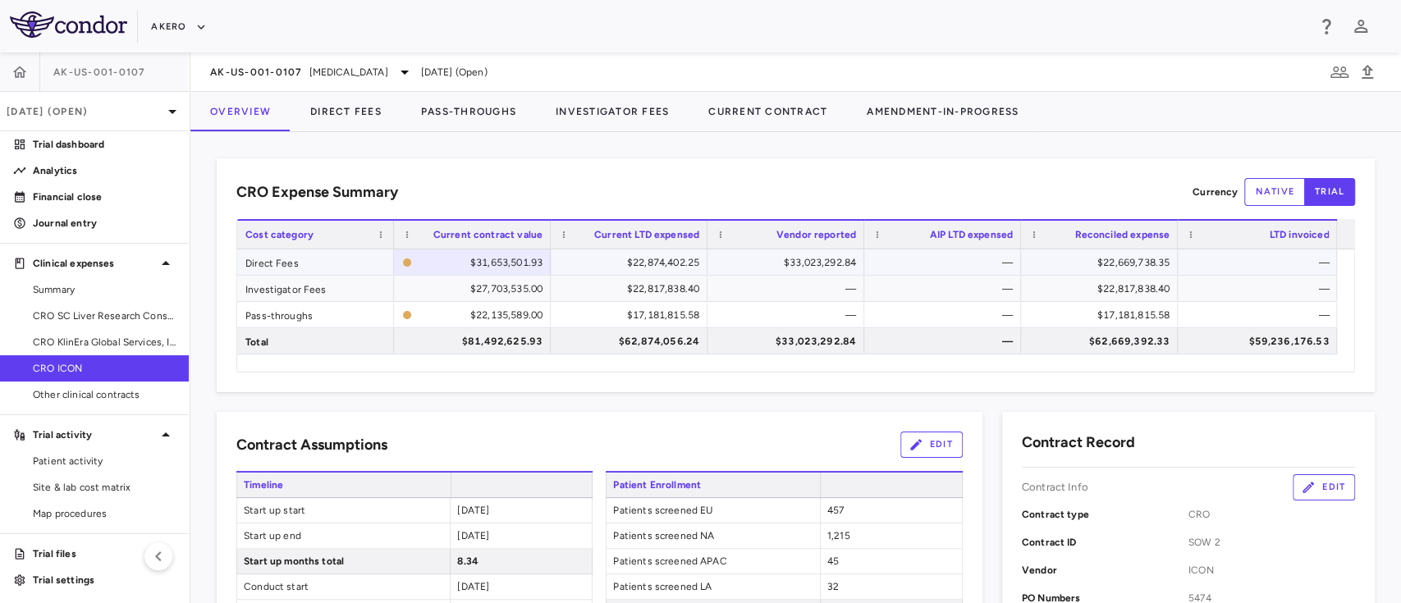
click at [627, 266] on div "$22,874,402.25" at bounding box center [633, 263] width 134 height 26
click at [802, 254] on div "$33,023,292.84" at bounding box center [789, 263] width 134 height 26
click at [1129, 260] on div "$22,669,738.35" at bounding box center [1103, 263] width 134 height 26
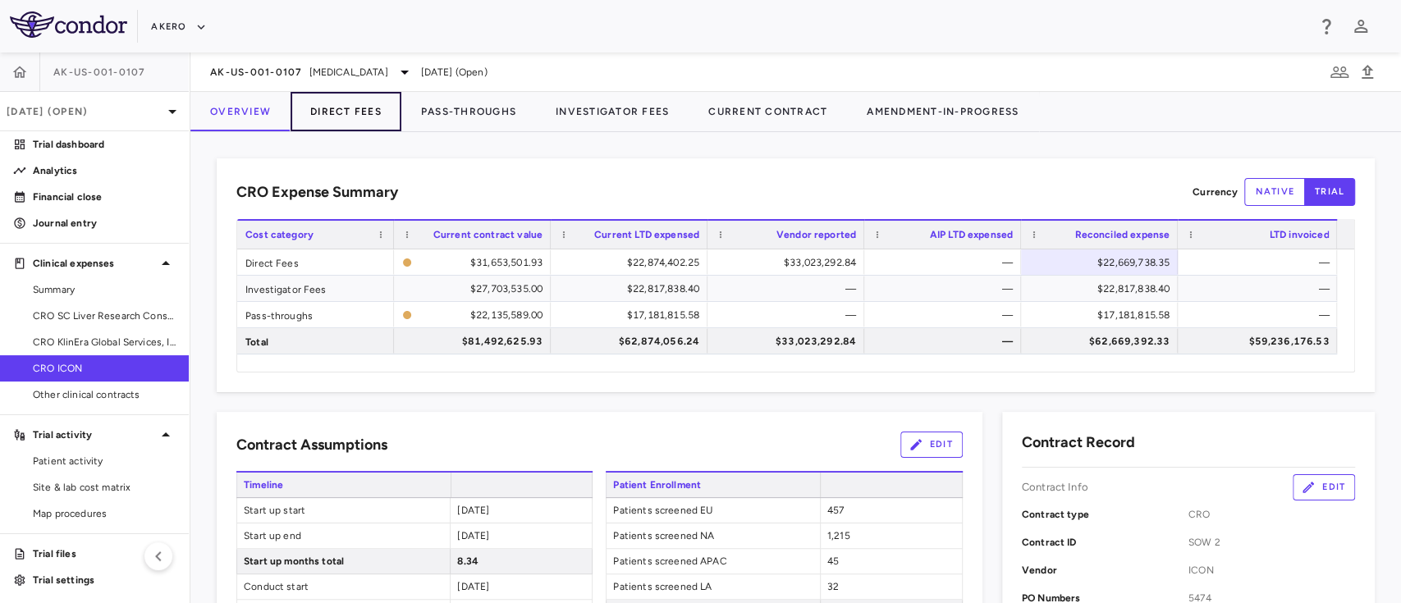
click at [350, 118] on button "Direct Fees" at bounding box center [346, 111] width 111 height 39
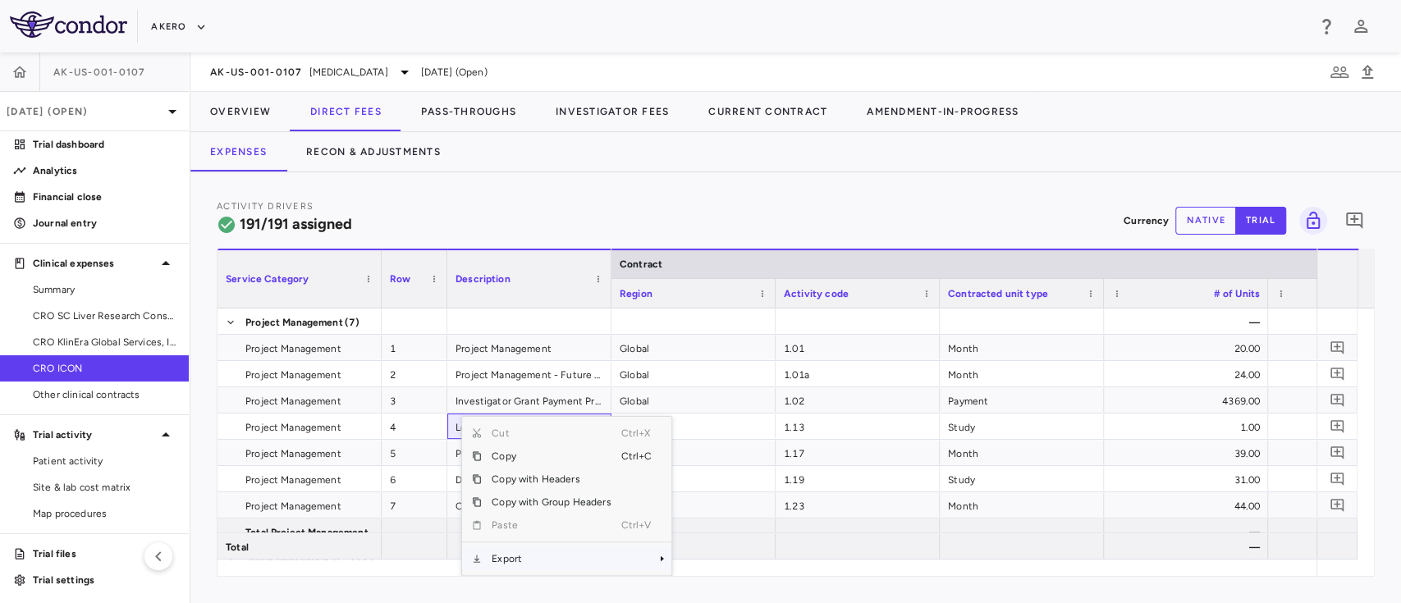
click at [518, 557] on span "Export" at bounding box center [551, 558] width 139 height 23
click at [710, 558] on span "Excel Export" at bounding box center [726, 558] width 77 height 23
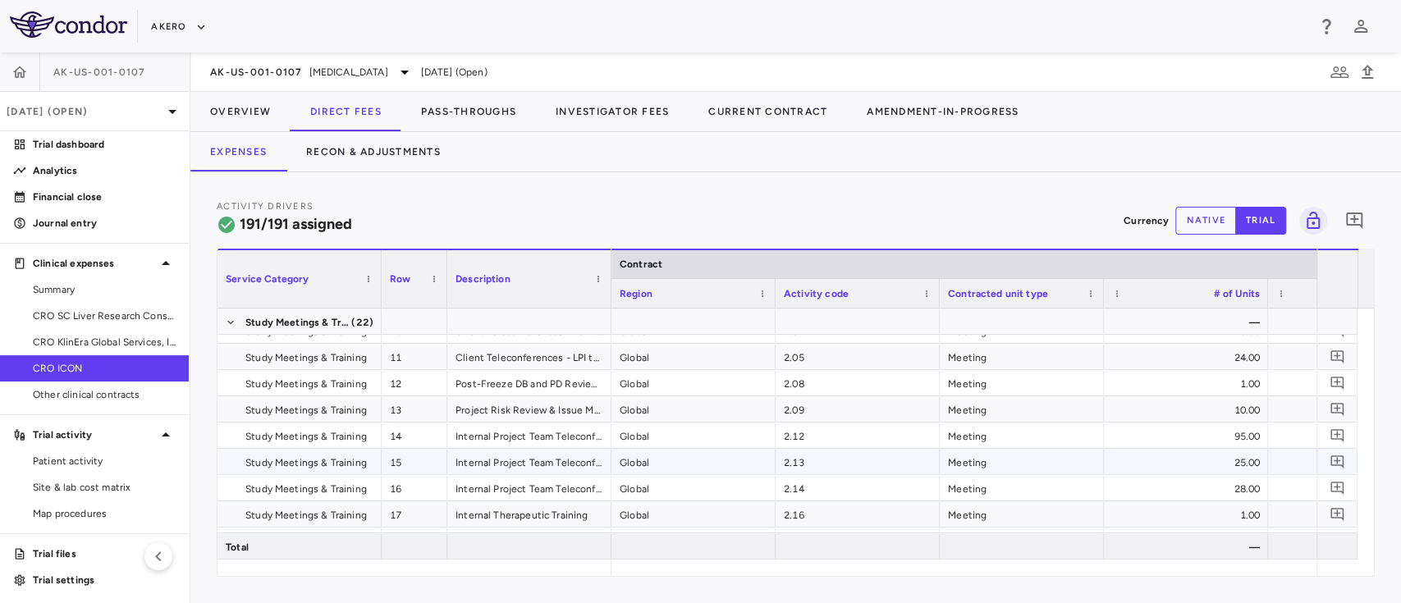
click at [836, 460] on div "2.13" at bounding box center [858, 461] width 164 height 25
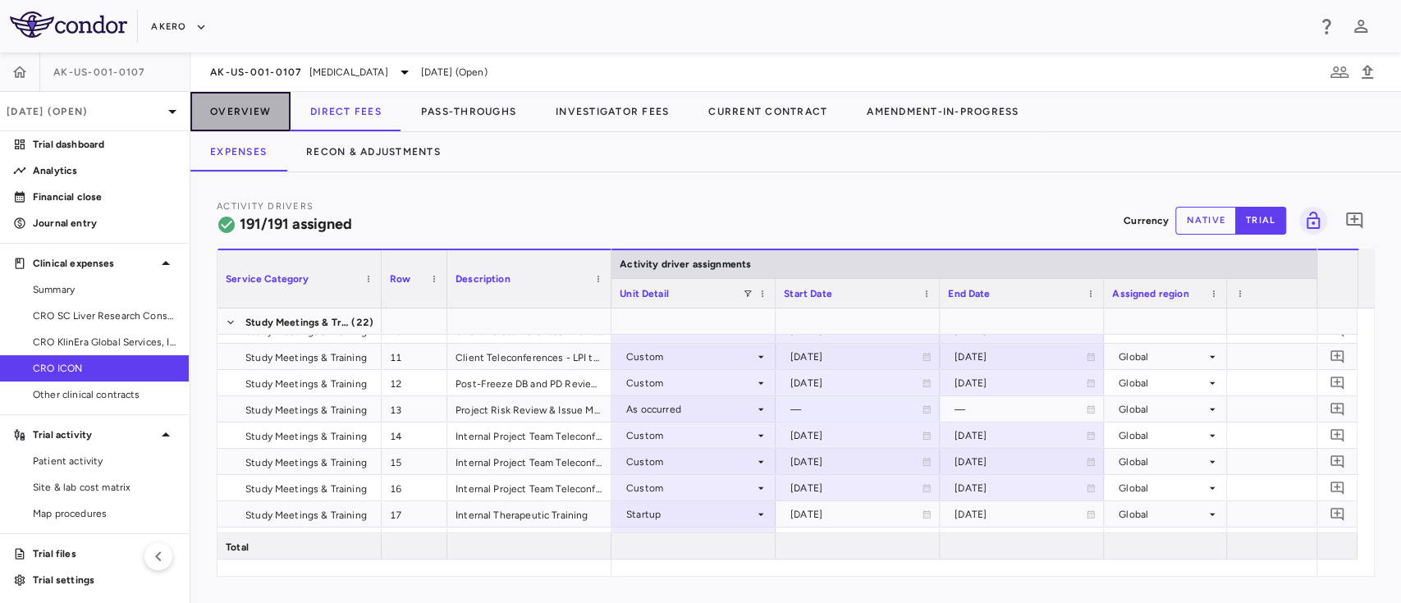
click at [236, 115] on button "Overview" at bounding box center [240, 111] width 100 height 39
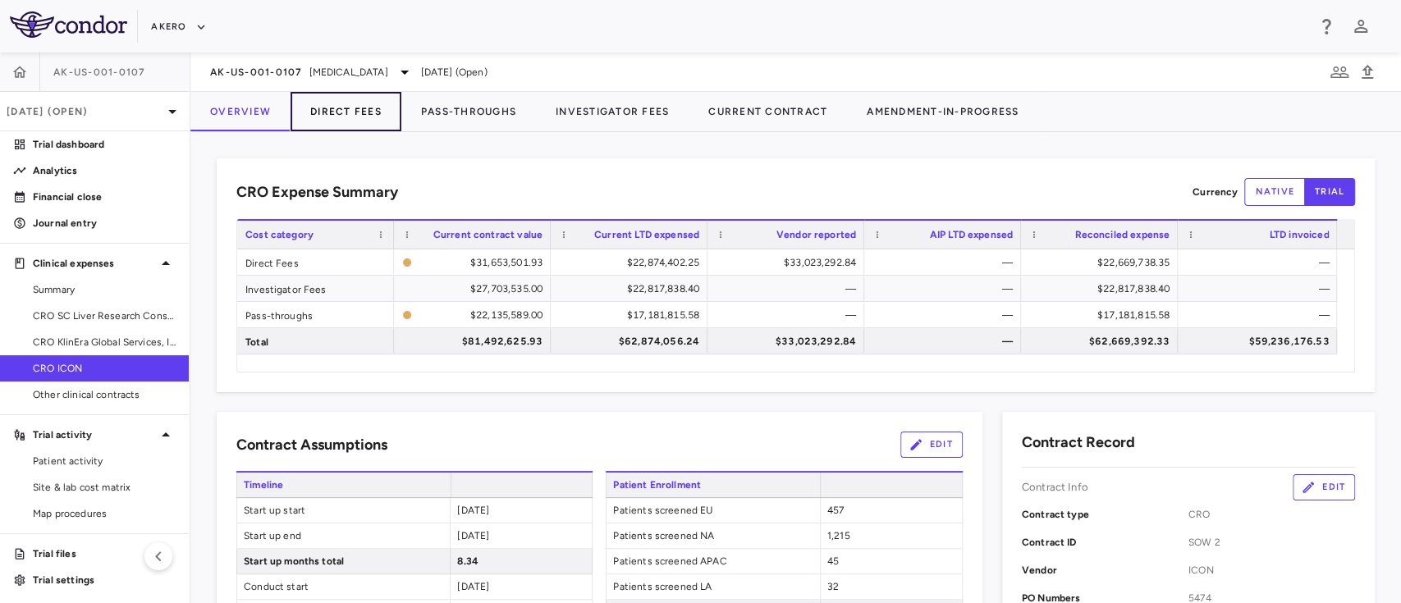
click at [353, 113] on button "Direct Fees" at bounding box center [346, 111] width 111 height 39
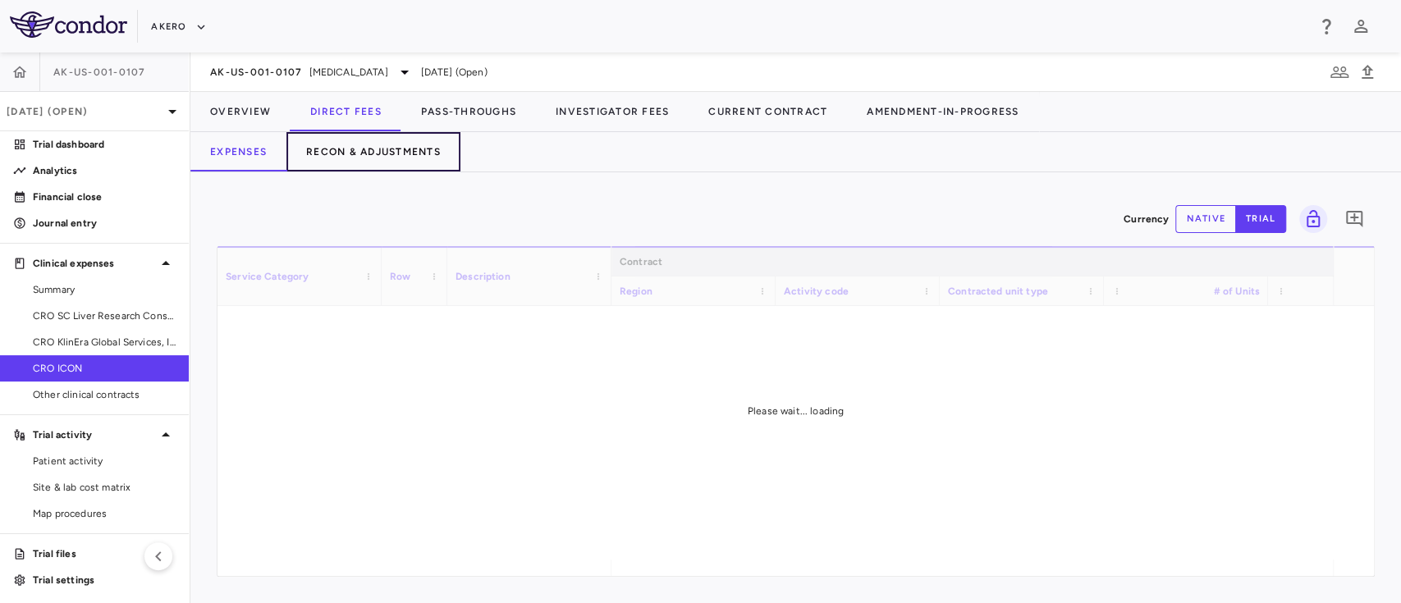
click at [404, 161] on button "Recon & Adjustments" at bounding box center [373, 151] width 174 height 39
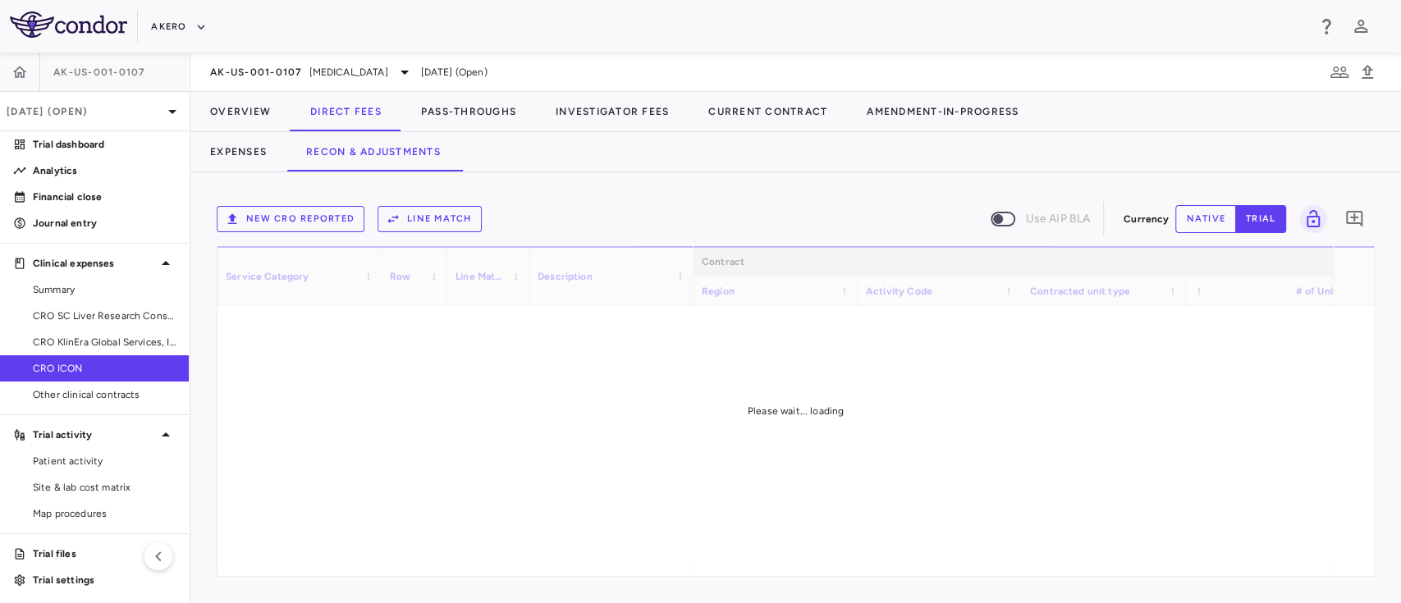
drag, startPoint x: 754, startPoint y: 565, endPoint x: 978, endPoint y: 571, distance: 223.4
click at [978, 571] on div "Please wait... loading" at bounding box center [796, 411] width 1157 height 330
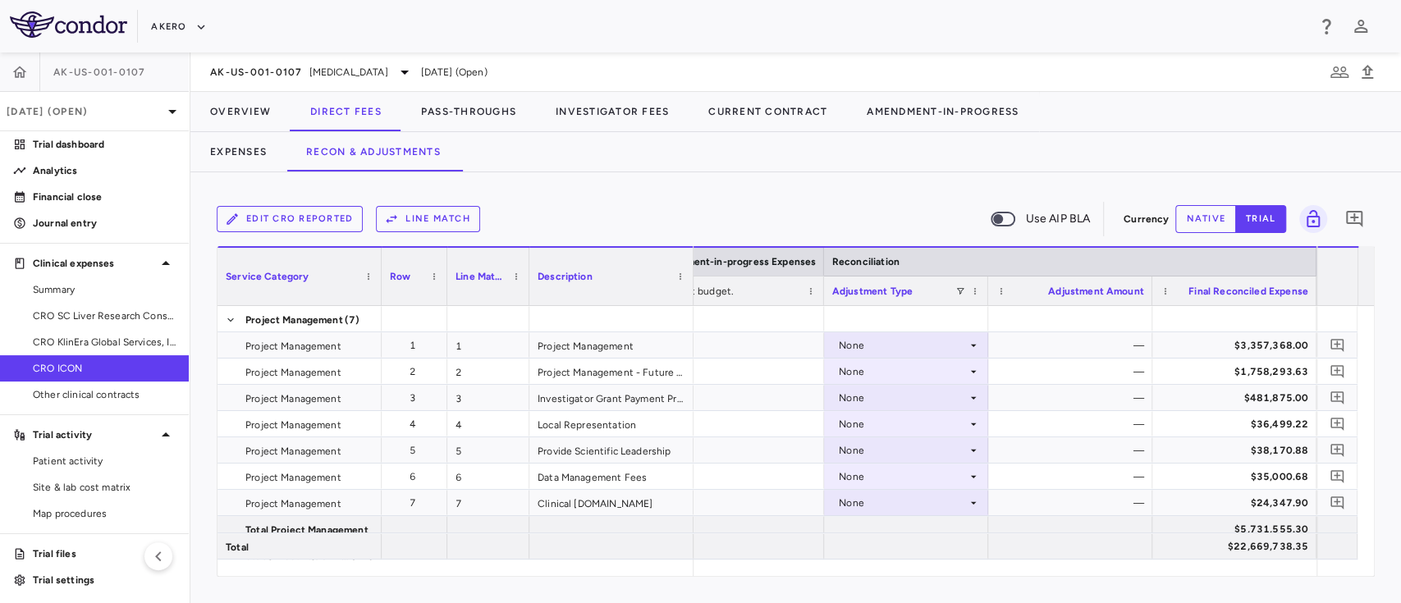
scroll to position [5917, 0]
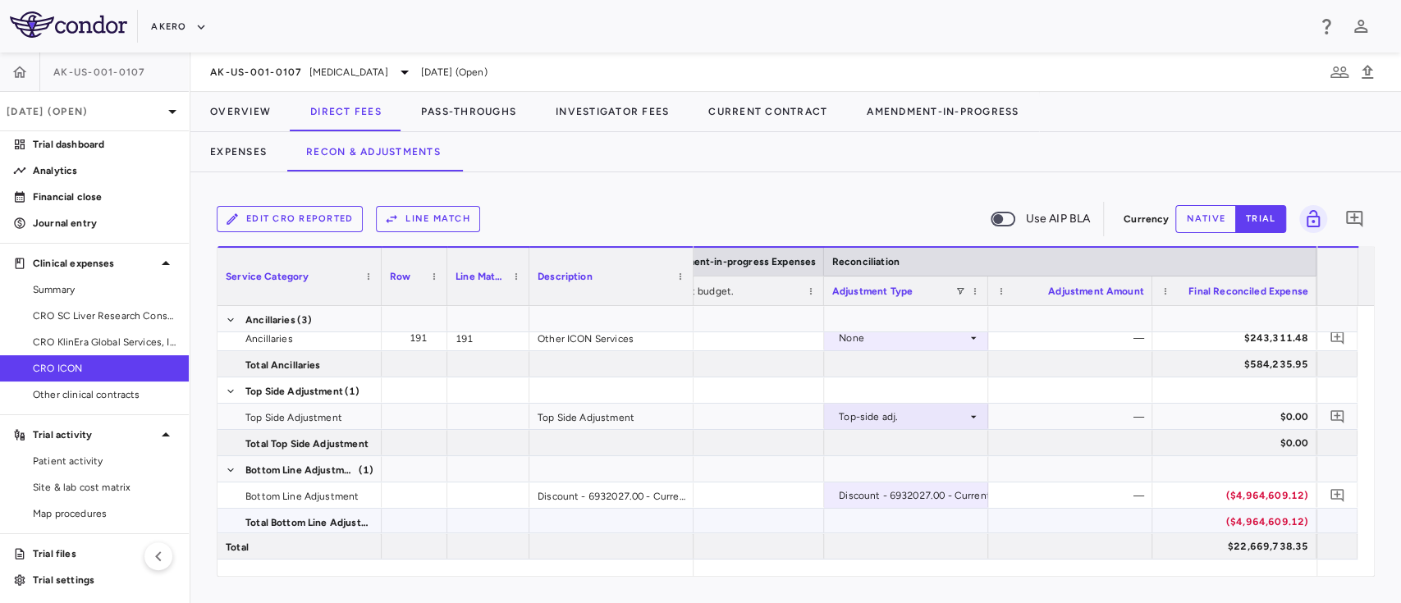
click at [1253, 528] on div "($4,964,609.12)" at bounding box center [1237, 522] width 141 height 26
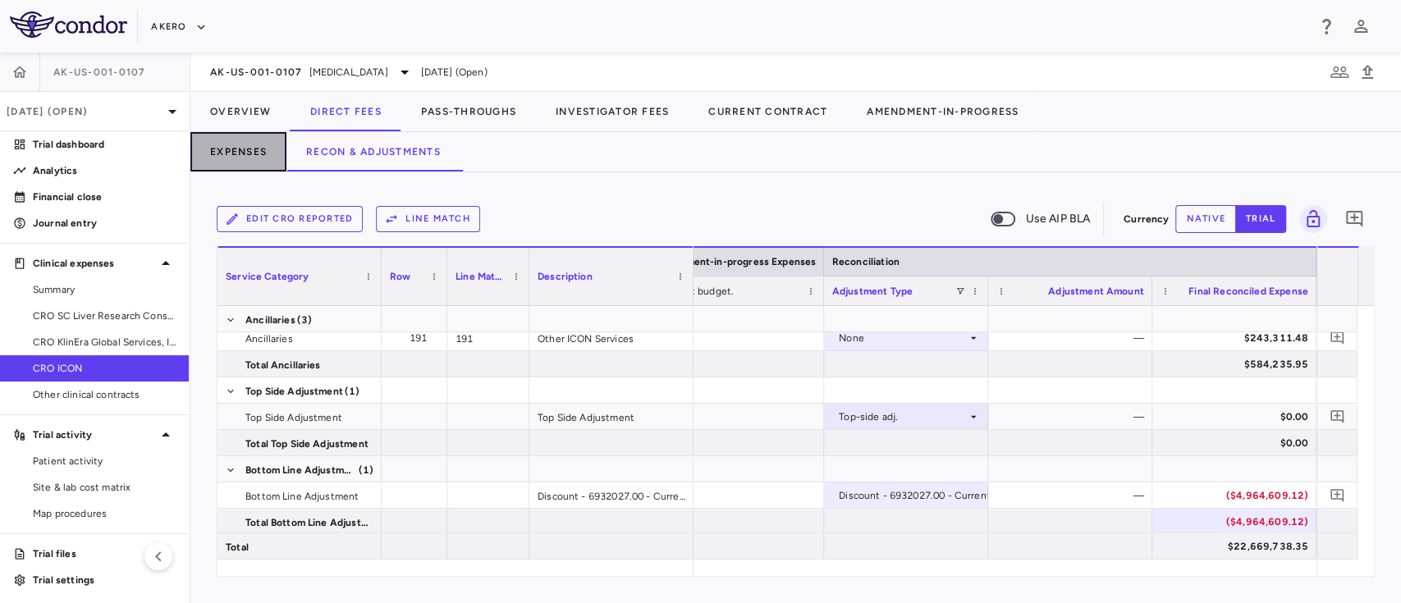
click at [250, 140] on button "Expenses" at bounding box center [238, 151] width 96 height 39
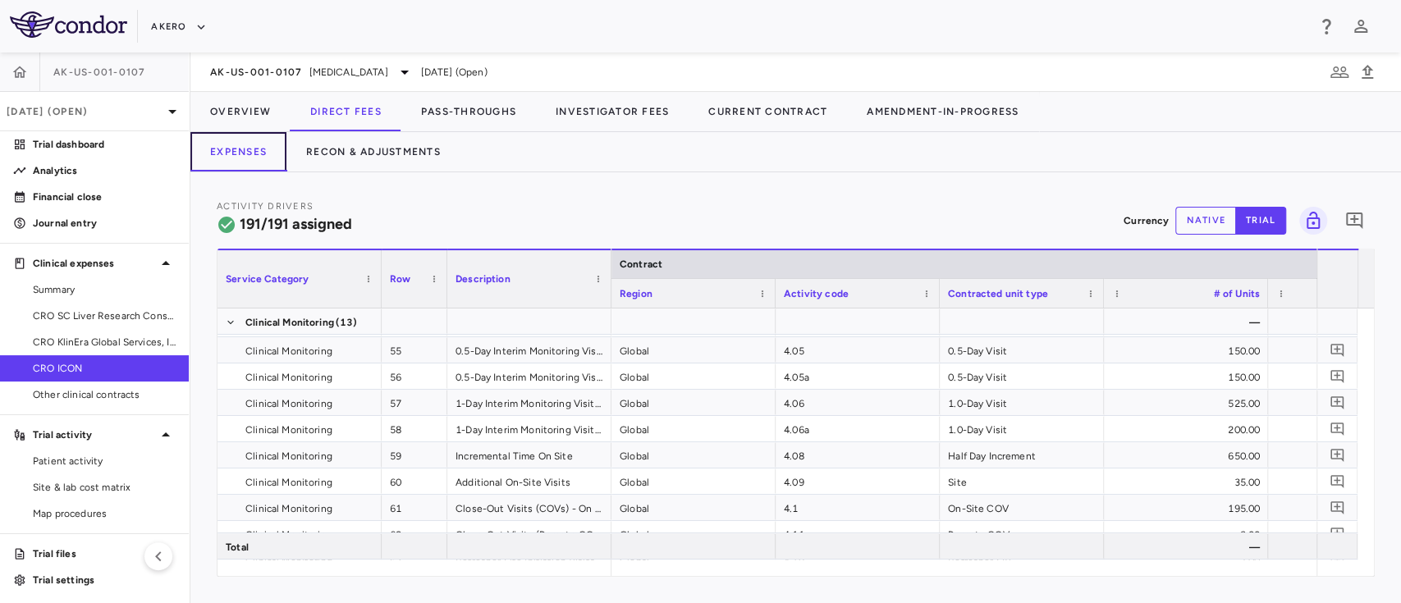
scroll to position [1596, 0]
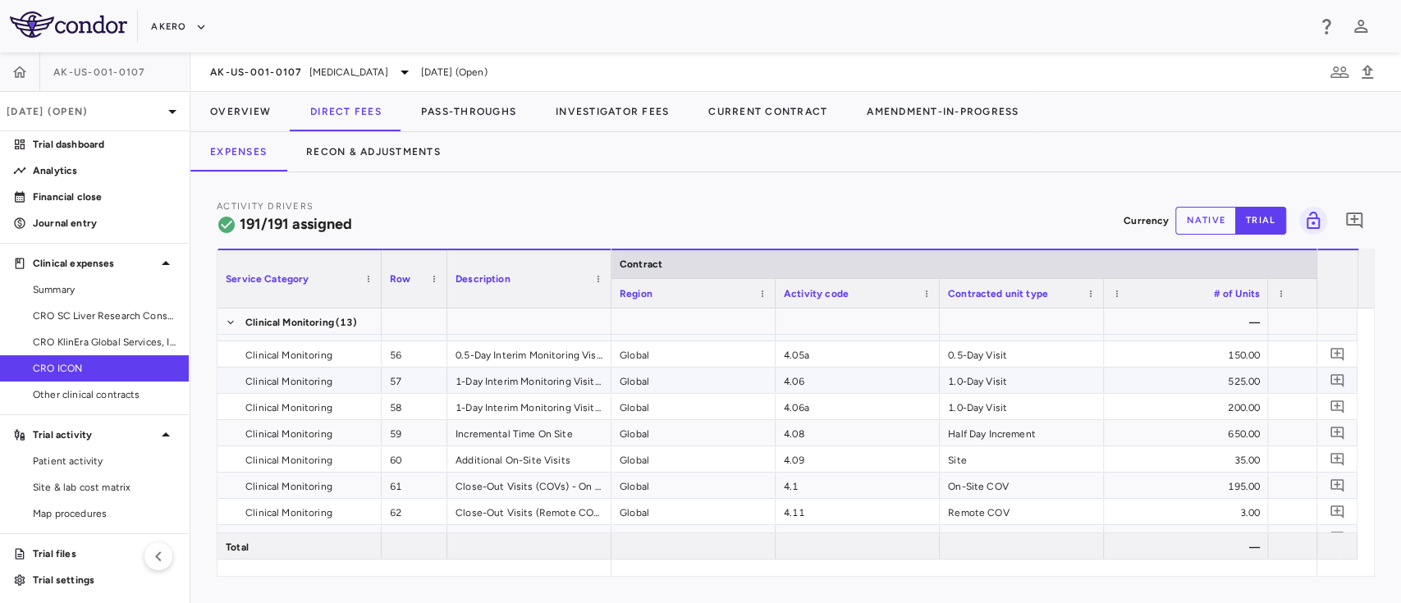
click at [305, 384] on span "Clinical Monitoring" at bounding box center [288, 382] width 87 height 26
click at [237, 98] on button "Overview" at bounding box center [240, 111] width 100 height 39
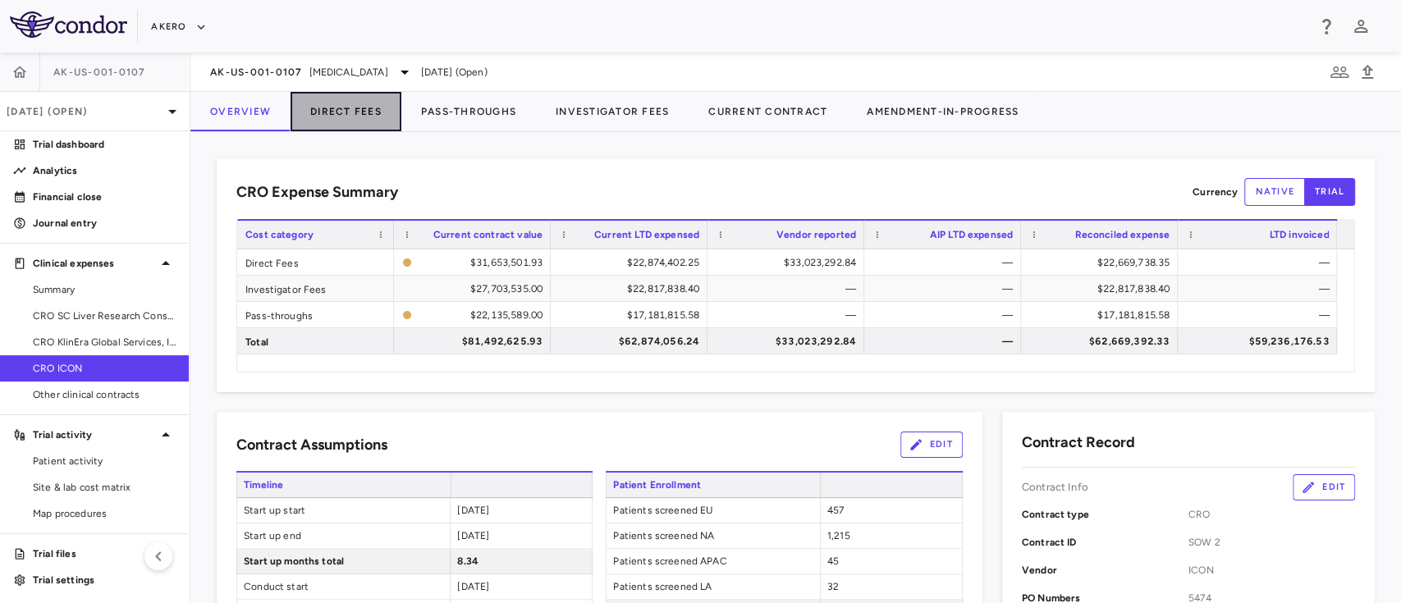
click at [332, 103] on button "Direct Fees" at bounding box center [346, 111] width 111 height 39
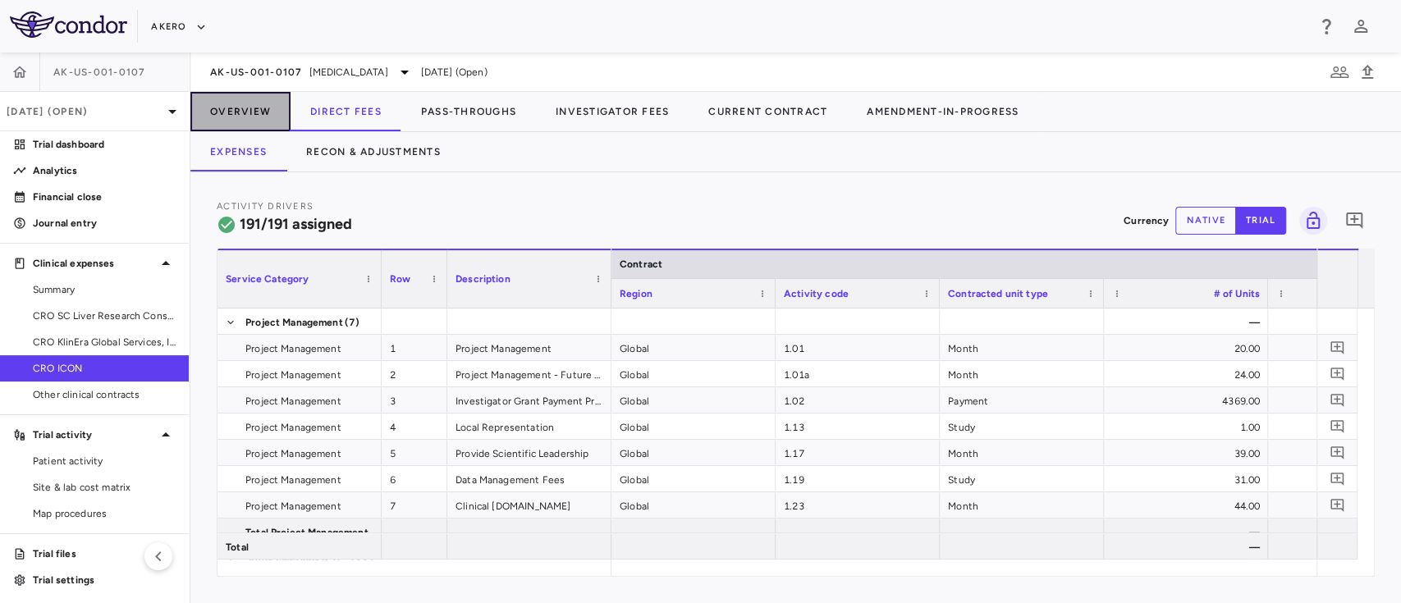
click at [263, 102] on button "Overview" at bounding box center [240, 111] width 100 height 39
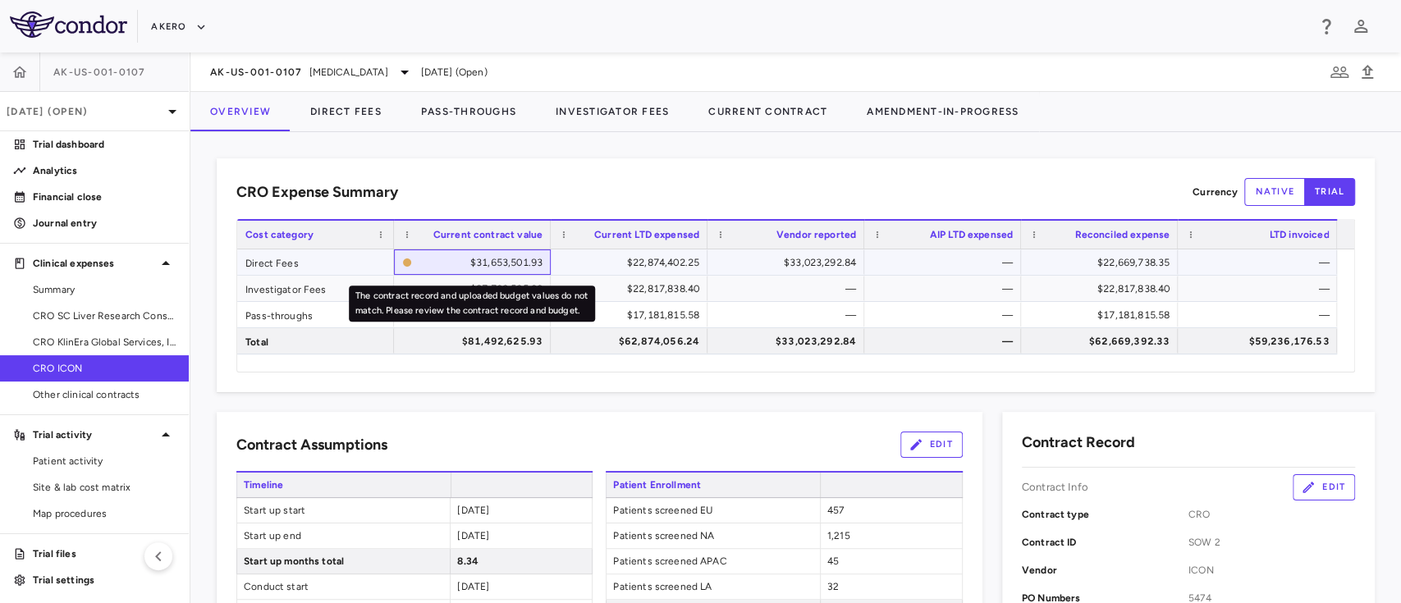
click at [497, 259] on div "$31,653,501.93" at bounding box center [481, 263] width 124 height 26
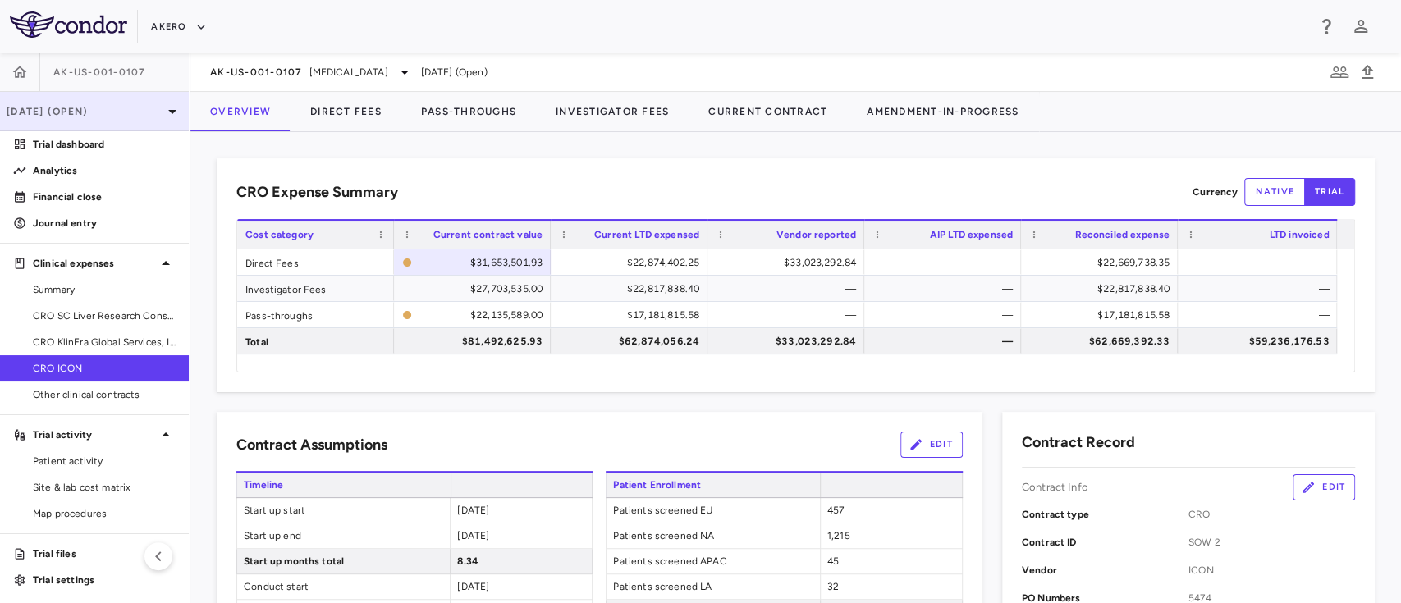
click at [114, 108] on p "[DATE] (Open)" at bounding box center [85, 111] width 156 height 15
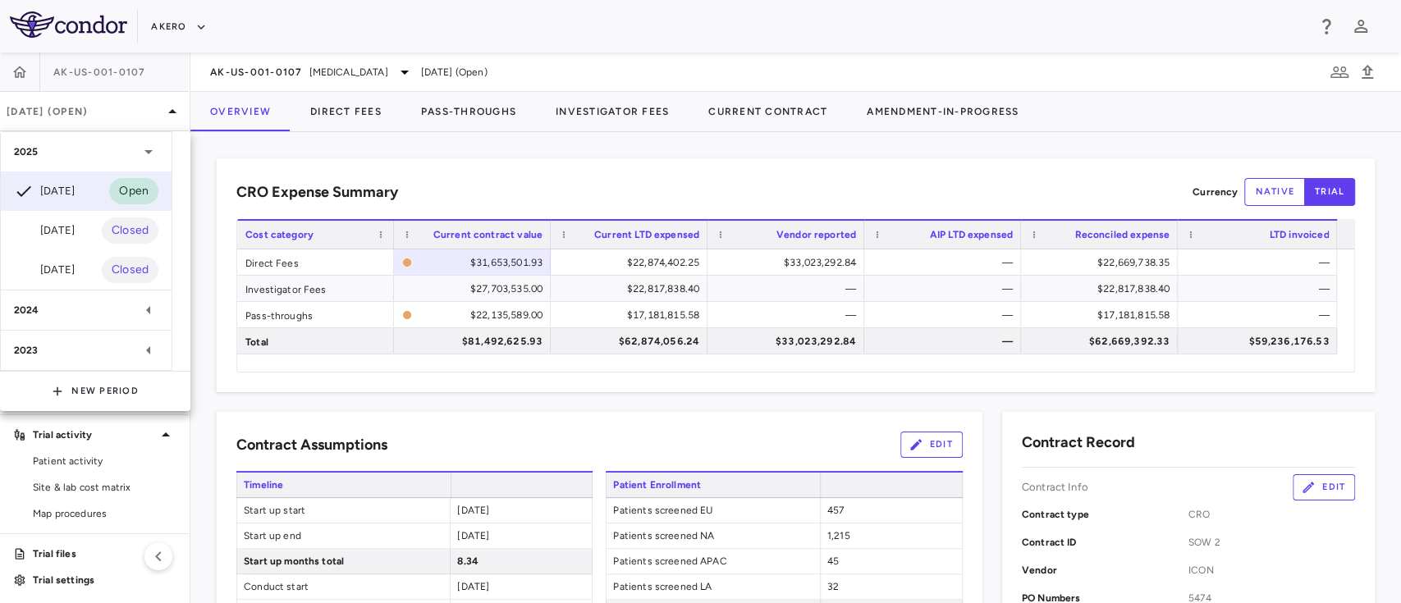
click at [268, 66] on div at bounding box center [700, 301] width 1401 height 603
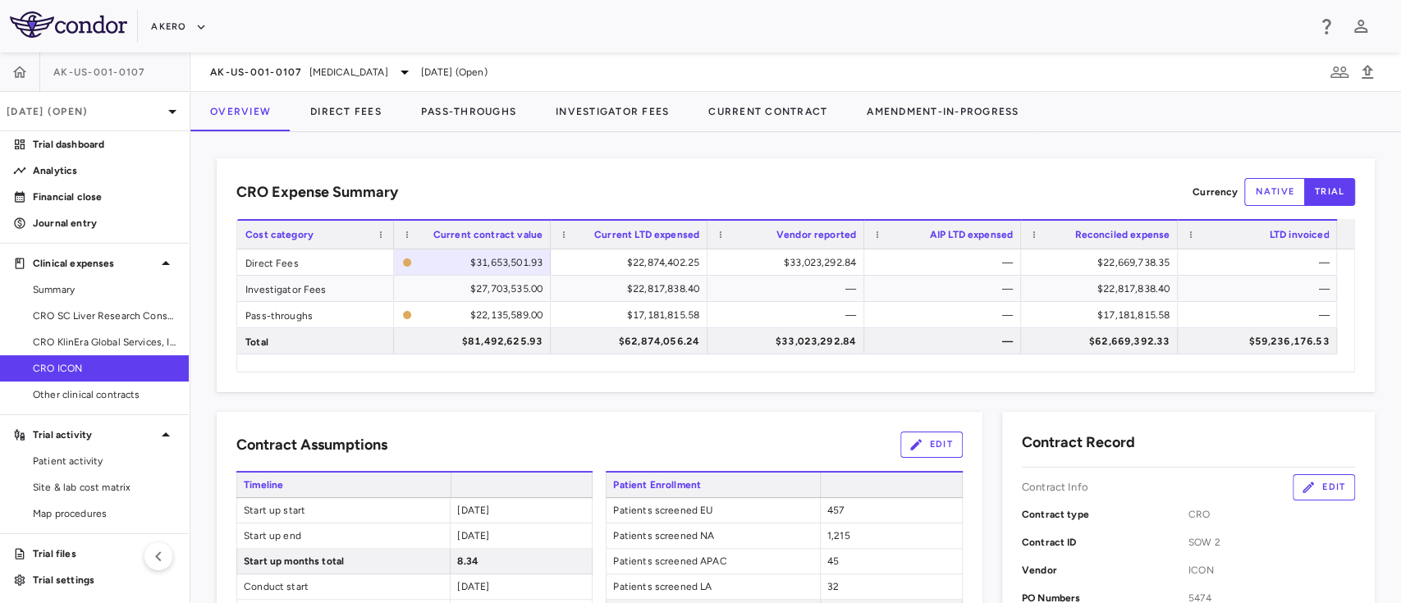
click at [268, 66] on div at bounding box center [700, 301] width 1401 height 603
click at [341, 58] on div "AK-US-001-0107 [MEDICAL_DATA] [DATE] (Open)" at bounding box center [795, 72] width 1211 height 39
click at [388, 67] on span "[MEDICAL_DATA]" at bounding box center [348, 72] width 79 height 15
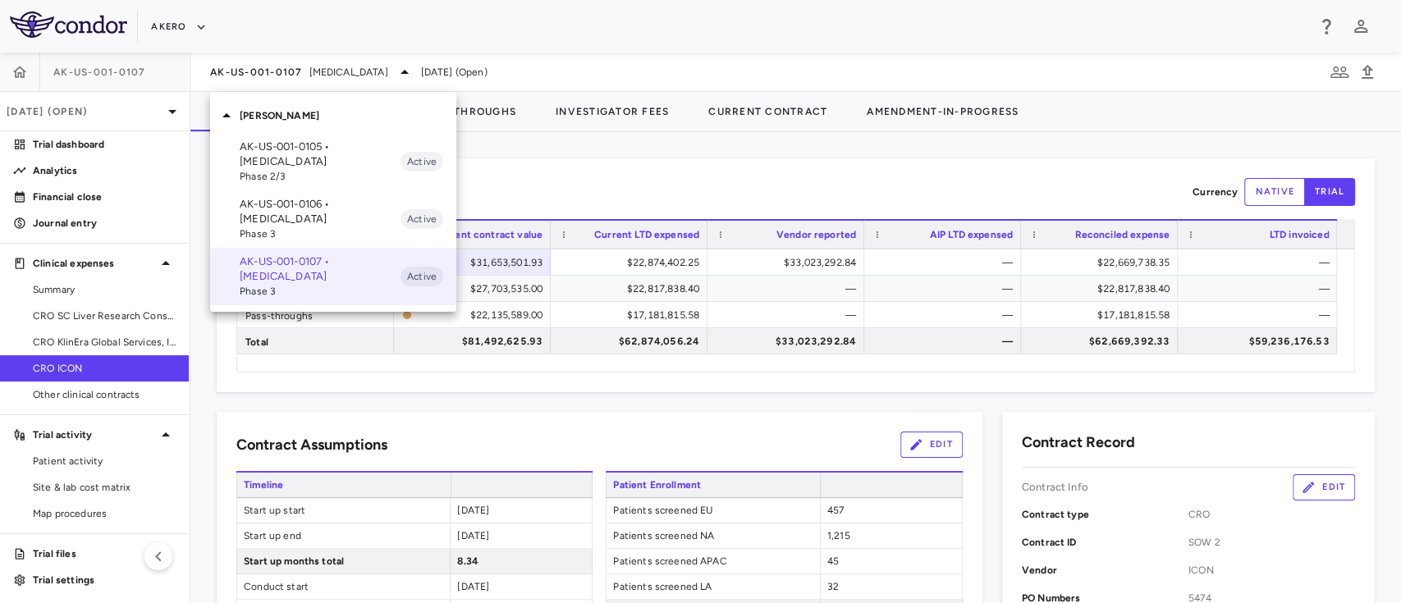
click at [299, 190] on div "AK-US-001-0106 • [MEDICAL_DATA] Phase 3 Active" at bounding box center [333, 218] width 246 height 57
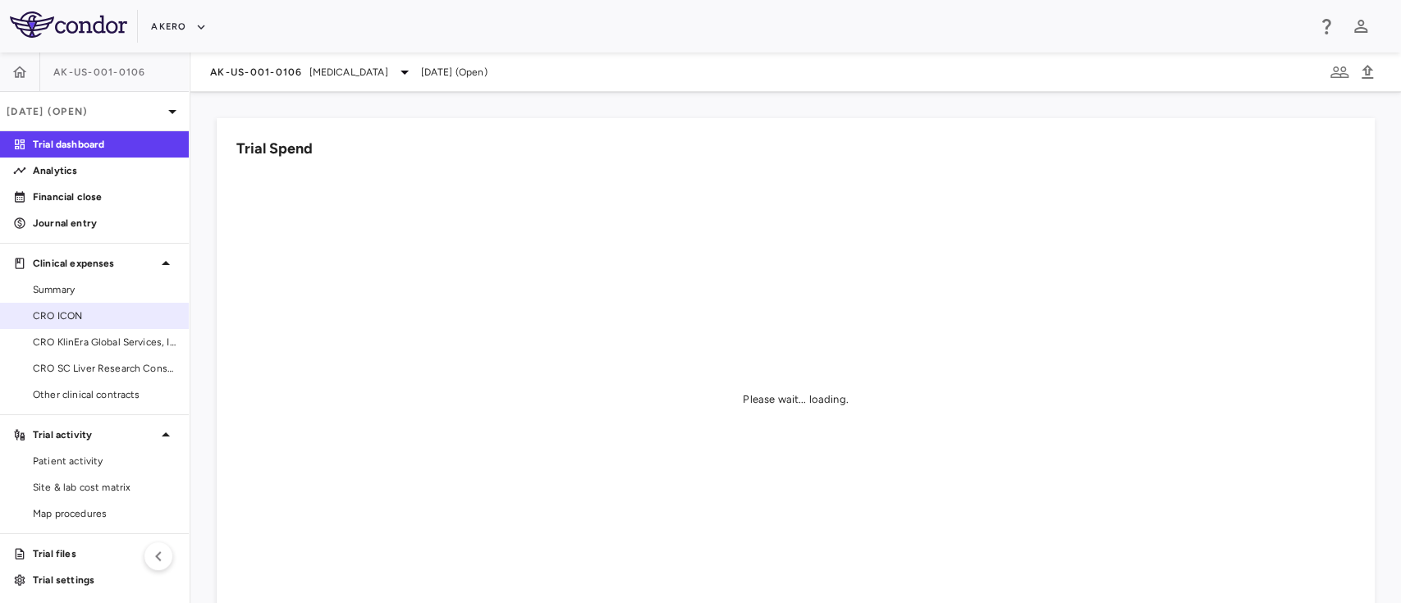
click at [63, 313] on span "CRO ICON" at bounding box center [104, 316] width 143 height 15
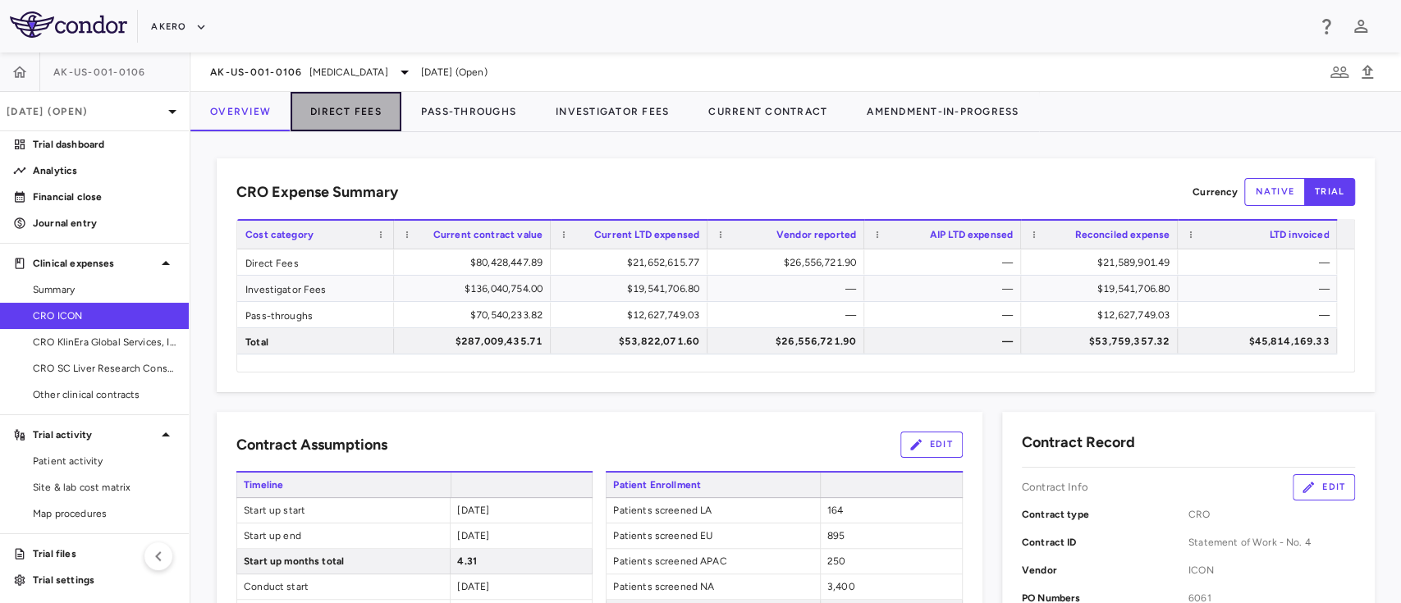
click at [338, 101] on button "Direct Fees" at bounding box center [346, 111] width 111 height 39
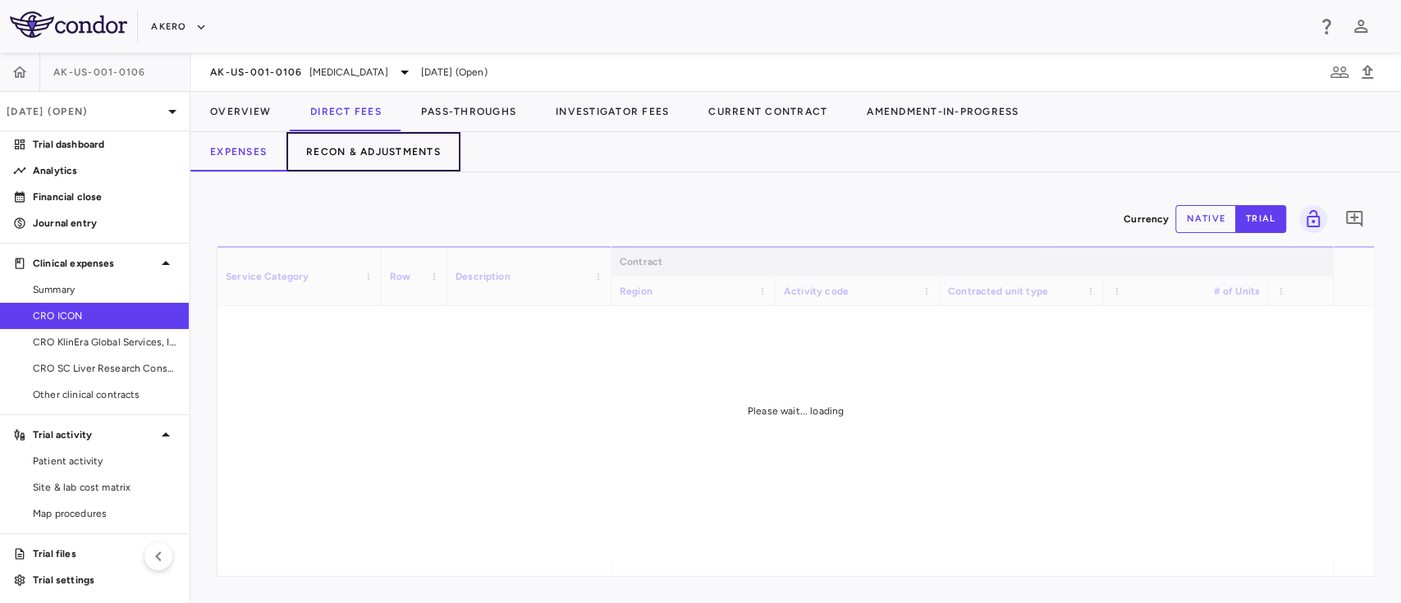
click at [416, 154] on button "Recon & Adjustments" at bounding box center [373, 151] width 174 height 39
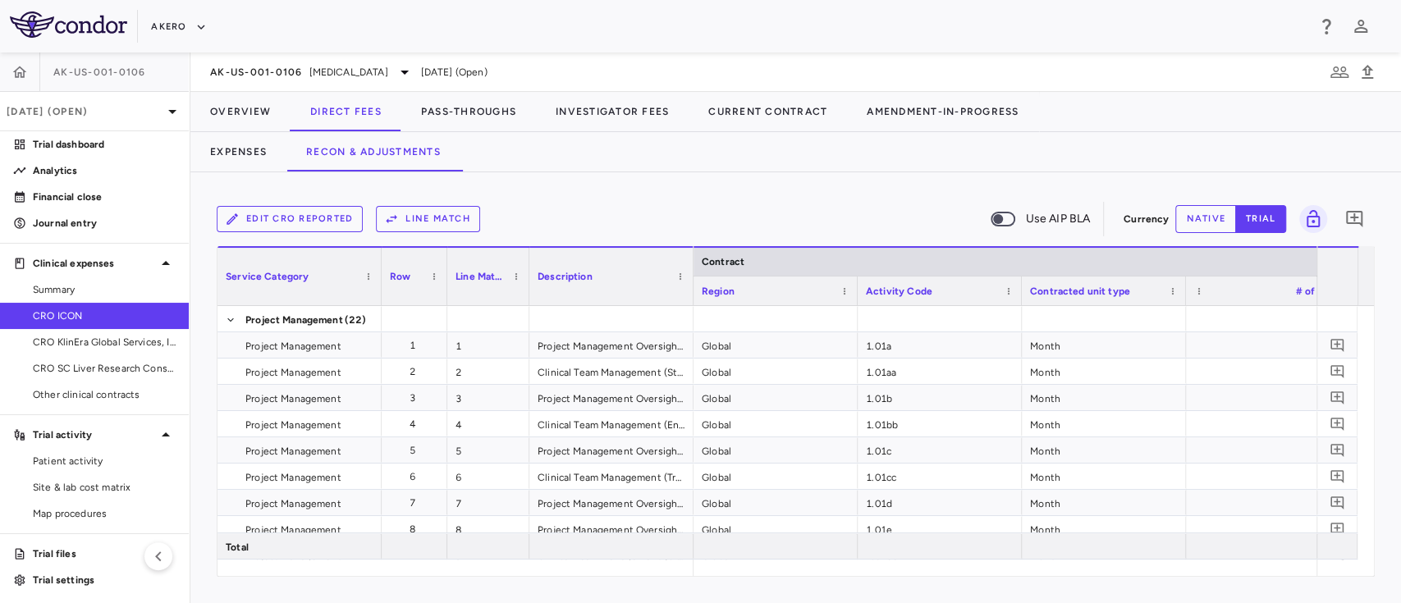
click at [1186, 217] on button "native" at bounding box center [1205, 219] width 61 height 28
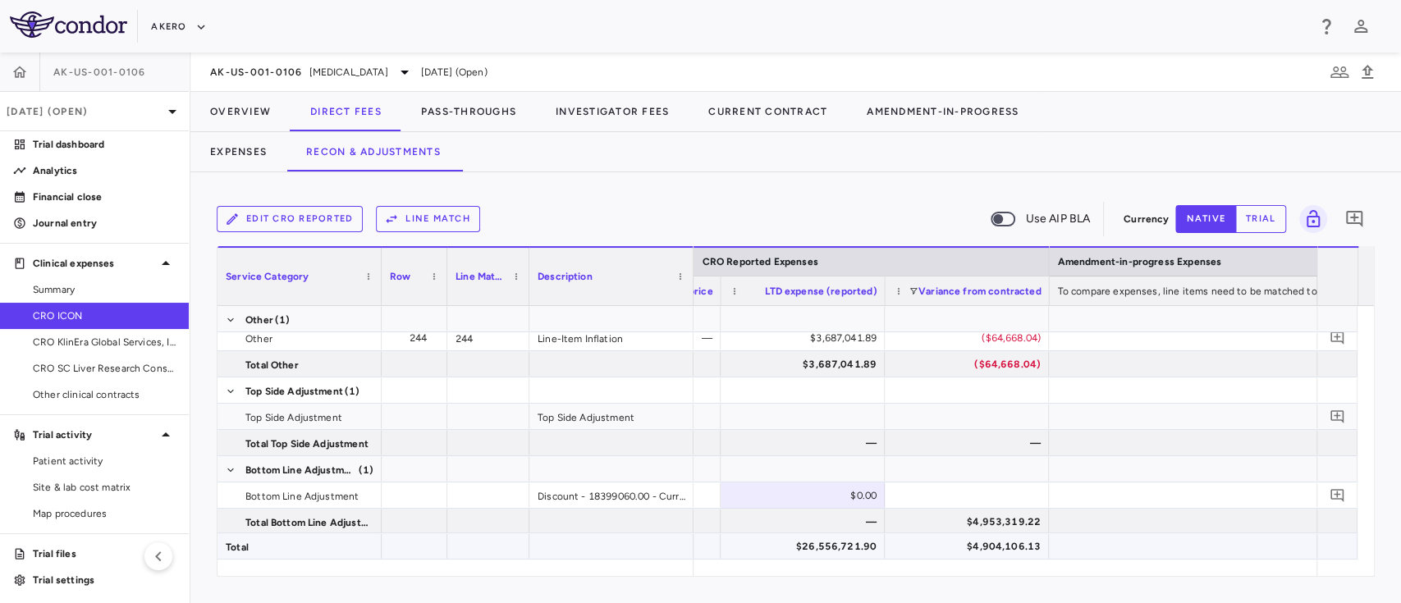
type button "native"
click at [827, 496] on div "$0.00" at bounding box center [805, 496] width 141 height 26
type input "**********"
click at [779, 433] on div "—" at bounding box center [805, 443] width 141 height 26
click at [818, 496] on div "$4,971,851.53" at bounding box center [805, 496] width 141 height 26
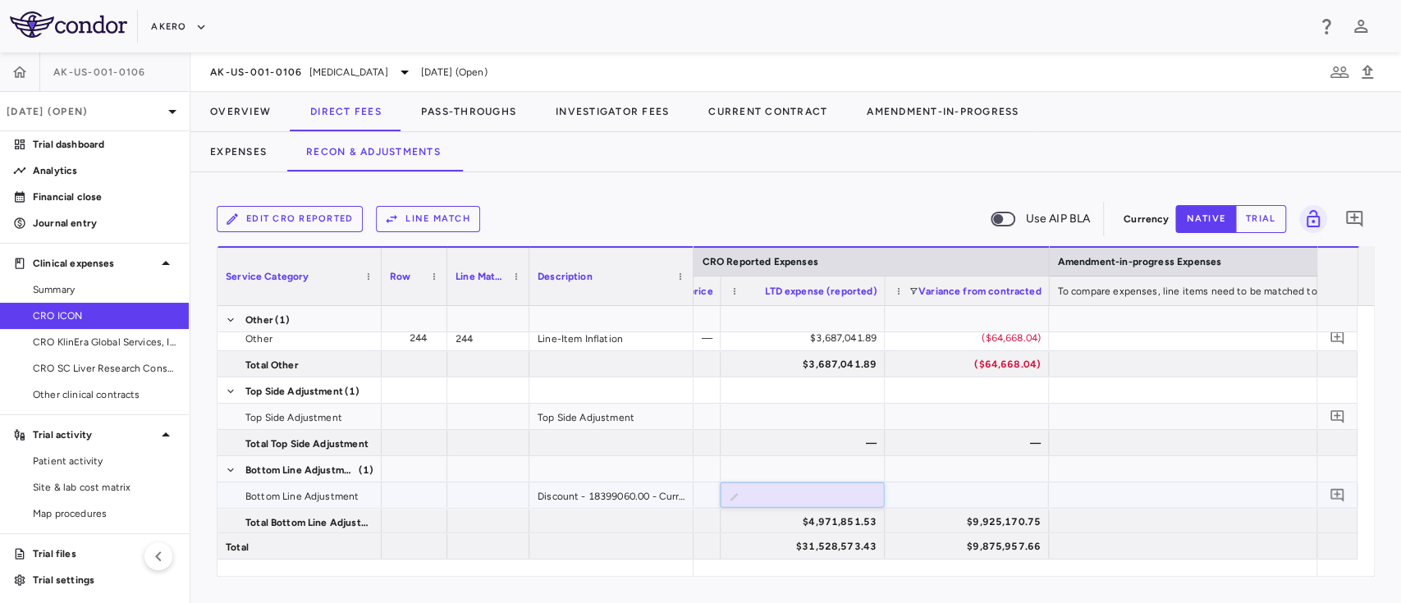
click at [818, 496] on input "**********" at bounding box center [815, 496] width 138 height 27
click at [797, 497] on input "**********" at bounding box center [815, 496] width 138 height 27
type input "**********"
click at [1057, 449] on div at bounding box center [1295, 442] width 492 height 25
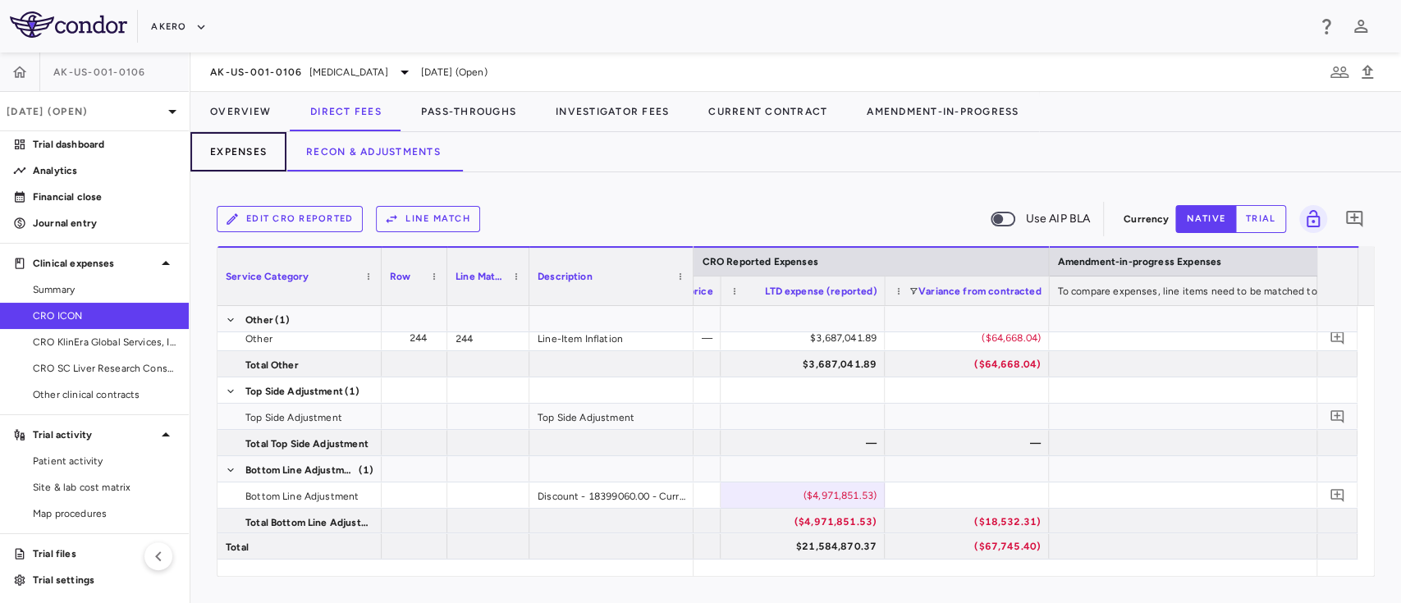
click at [249, 155] on button "Expenses" at bounding box center [238, 151] width 96 height 39
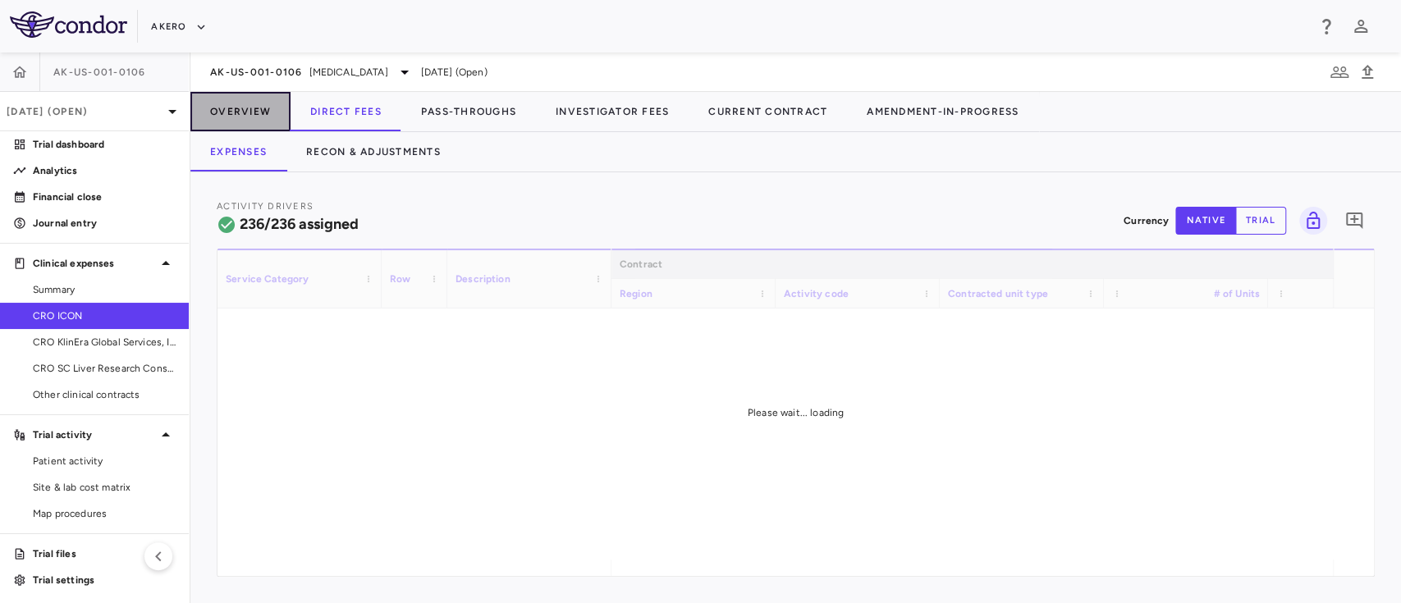
click at [238, 107] on button "Overview" at bounding box center [240, 111] width 100 height 39
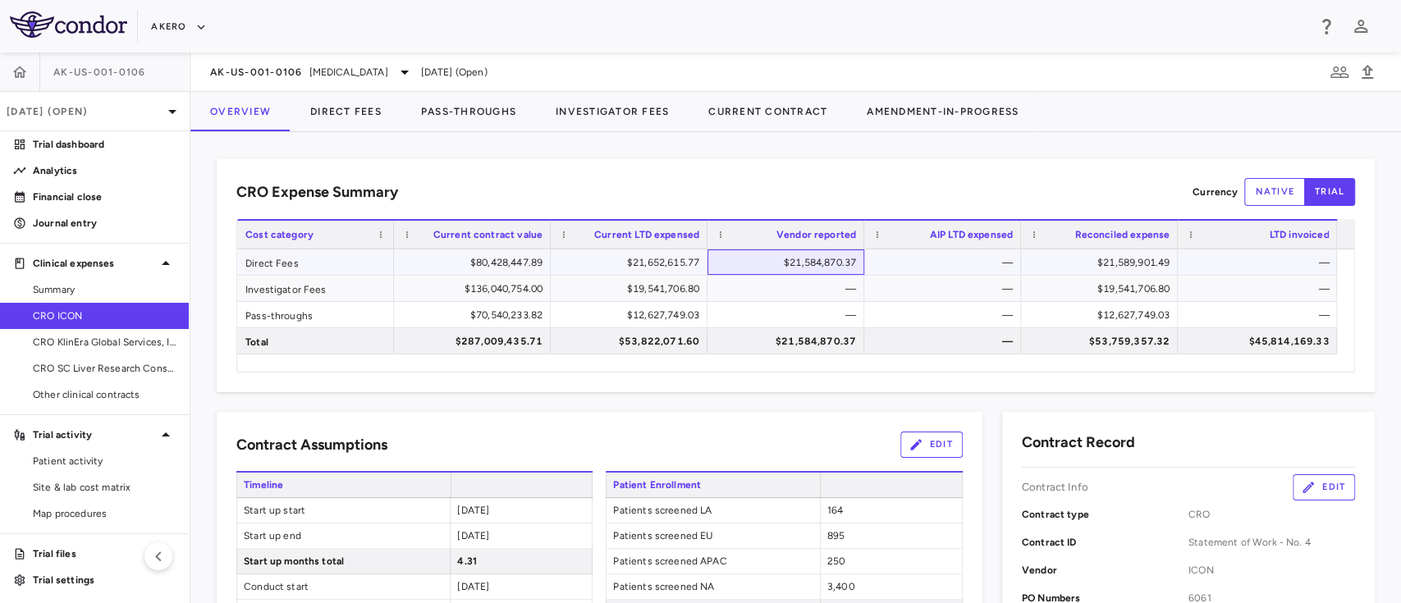
click at [808, 264] on div "$21,584,870.37" at bounding box center [789, 263] width 134 height 26
click at [349, 111] on button "Direct Fees" at bounding box center [346, 111] width 111 height 39
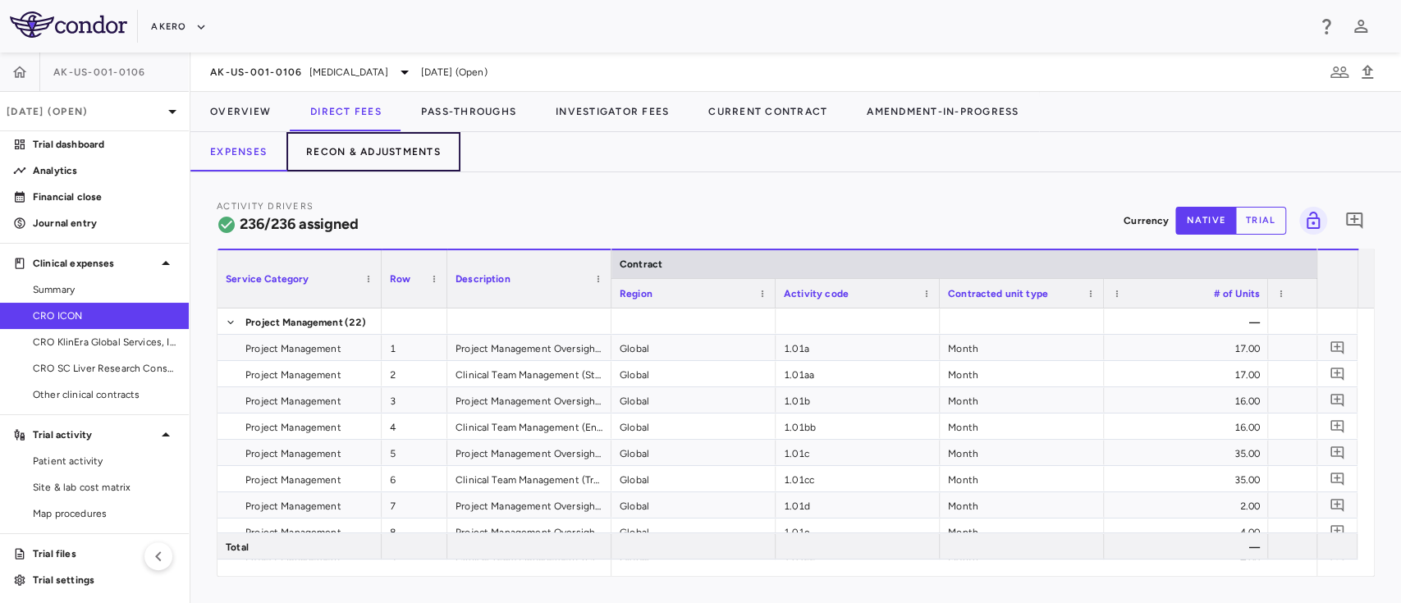
click at [355, 158] on button "Recon & Adjustments" at bounding box center [373, 151] width 174 height 39
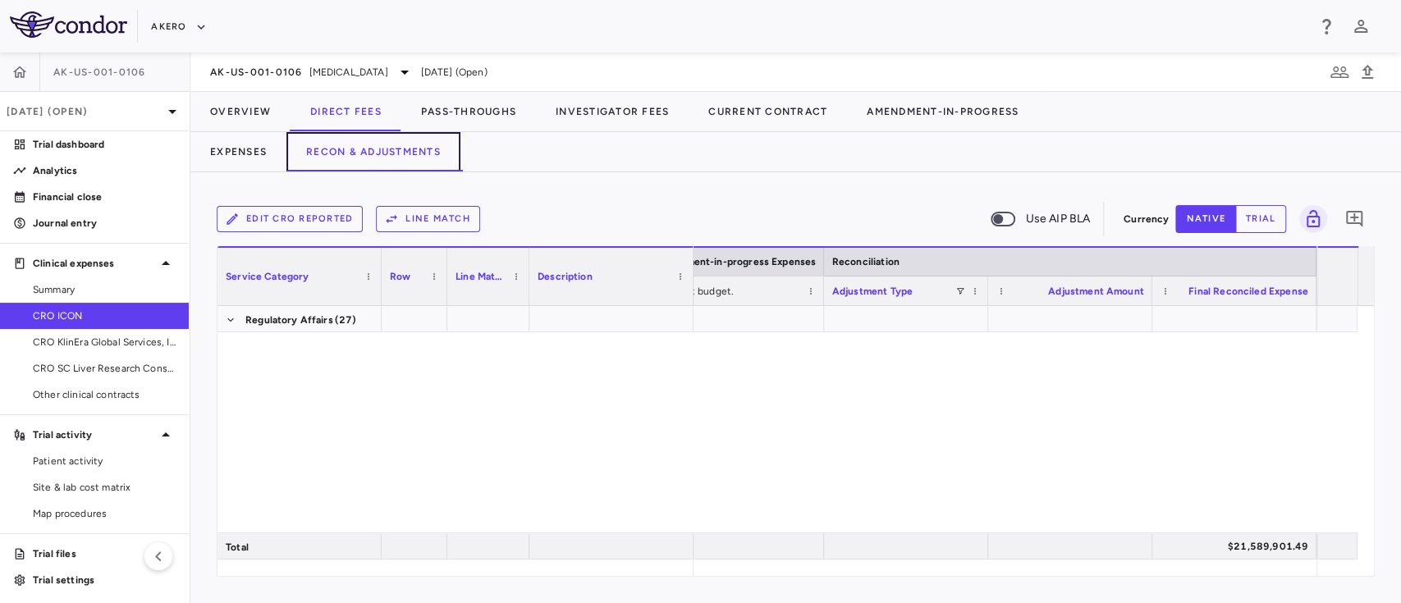
scroll to position [7178, 0]
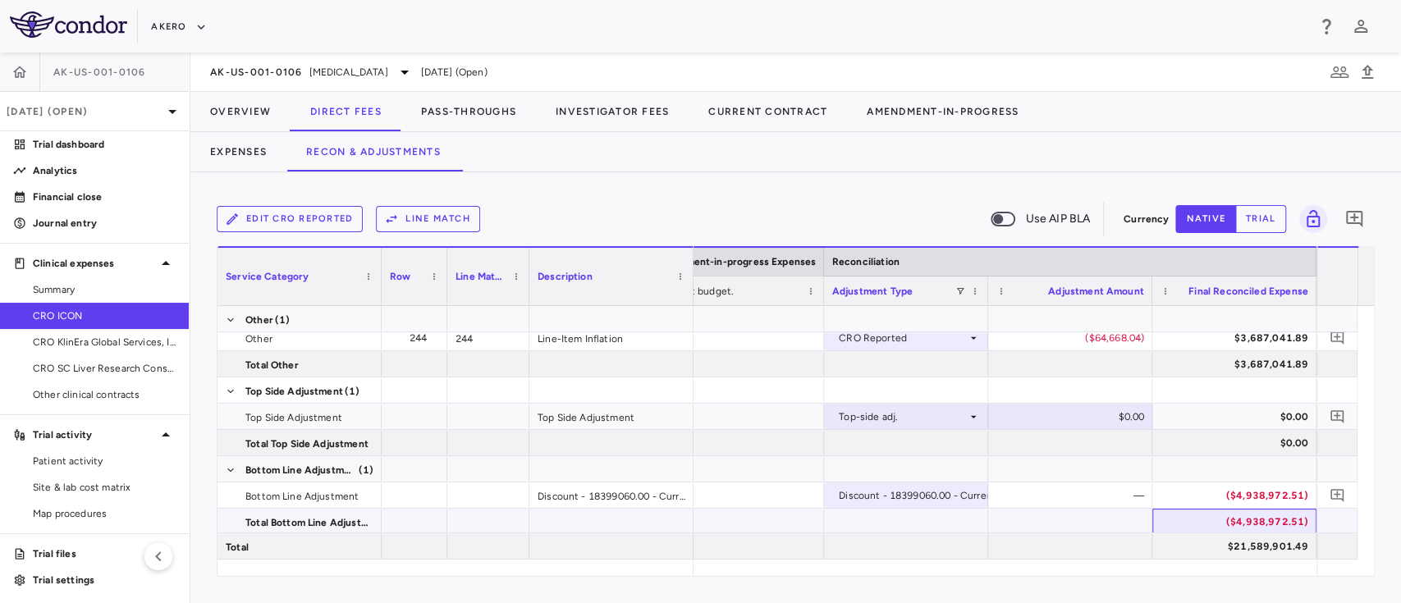
click at [1266, 518] on div "($4,938,972.51)" at bounding box center [1237, 522] width 141 height 26
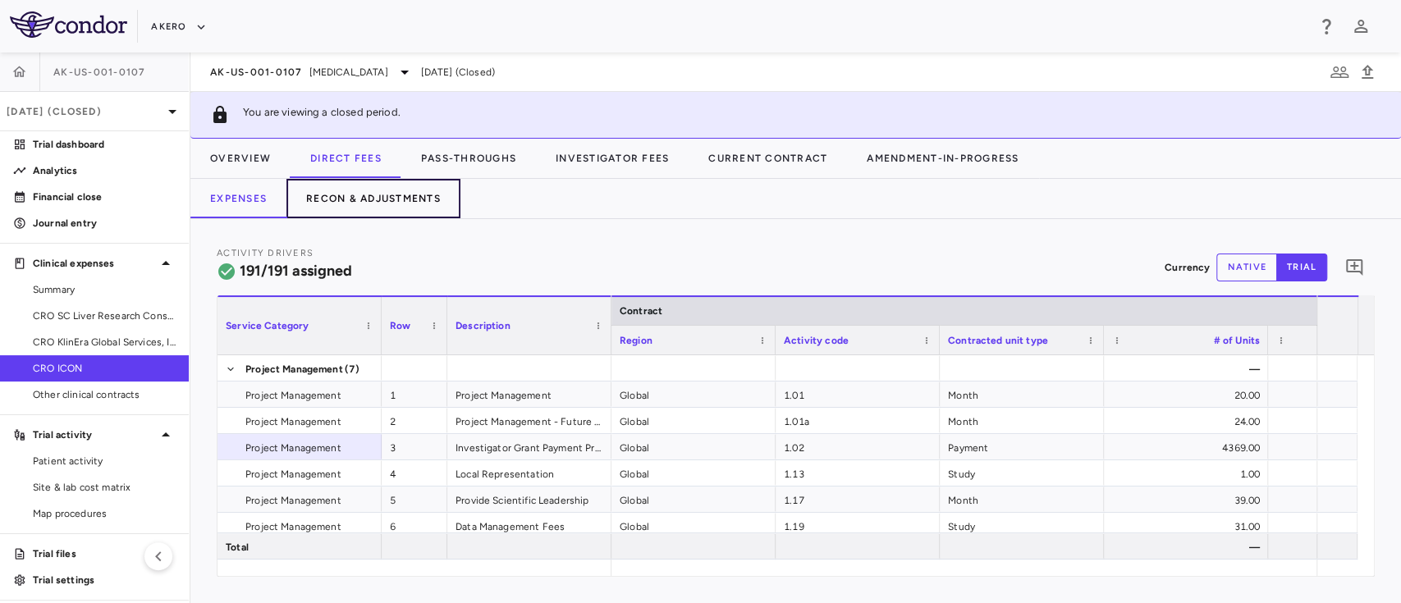
click at [428, 198] on button "Recon & Adjustments" at bounding box center [373, 198] width 174 height 39
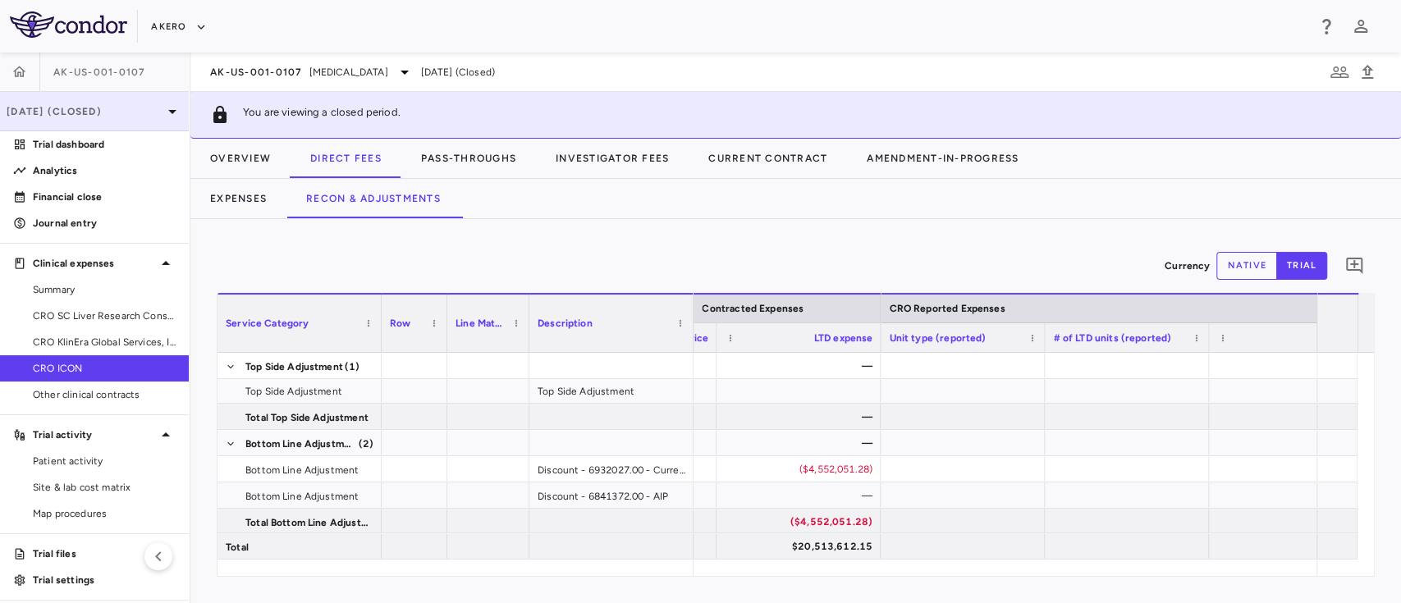
click at [89, 117] on p "[DATE] (Closed)" at bounding box center [85, 111] width 156 height 15
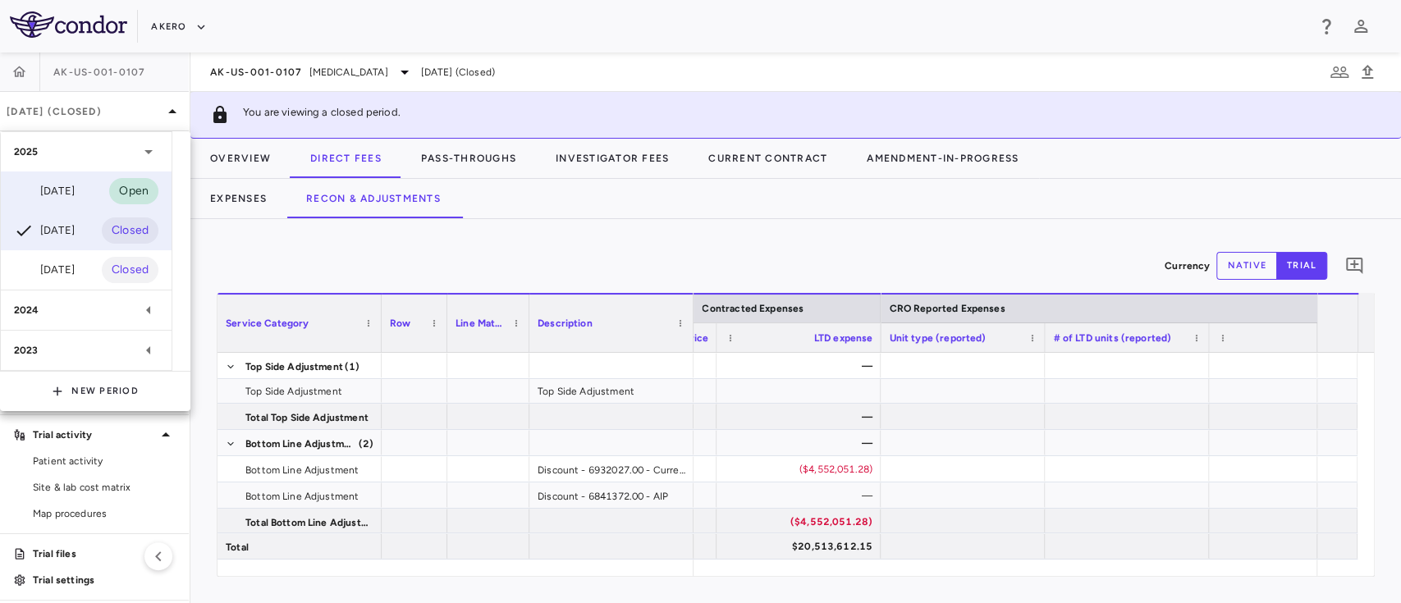
click at [71, 185] on div "[DATE]" at bounding box center [44, 191] width 61 height 20
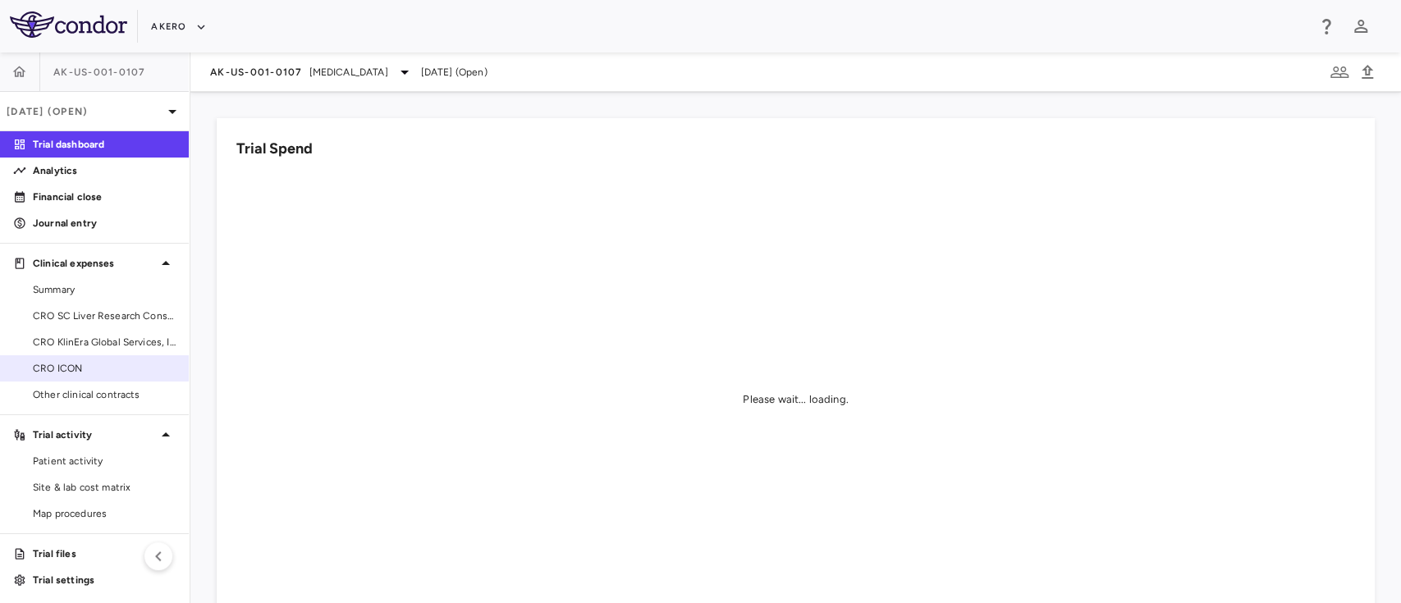
click at [77, 365] on span "CRO ICON" at bounding box center [104, 368] width 143 height 15
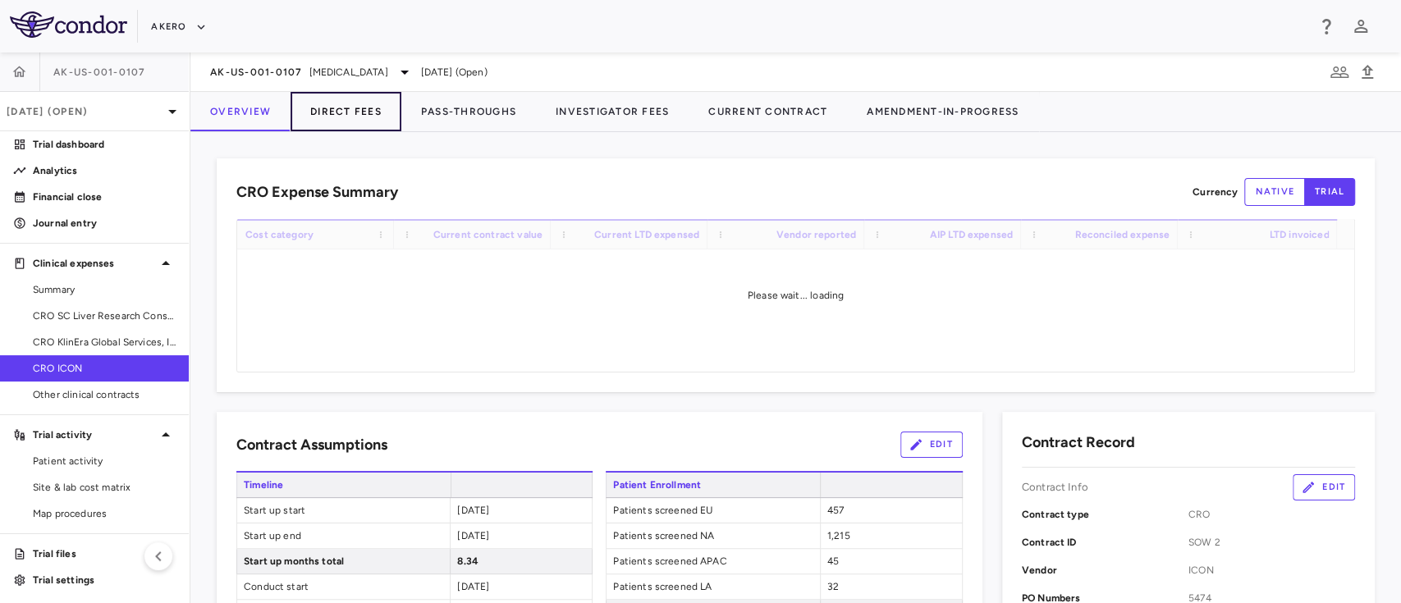
click at [357, 112] on button "Direct Fees" at bounding box center [346, 111] width 111 height 39
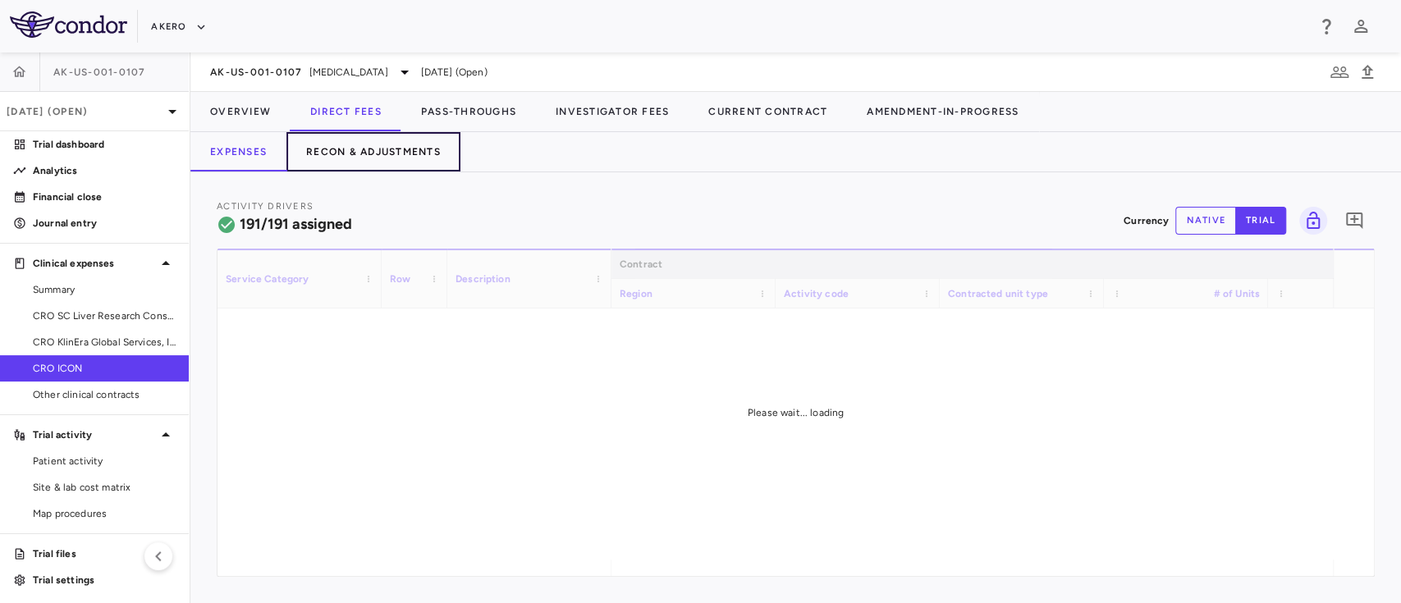
click at [379, 149] on button "Recon & Adjustments" at bounding box center [373, 151] width 174 height 39
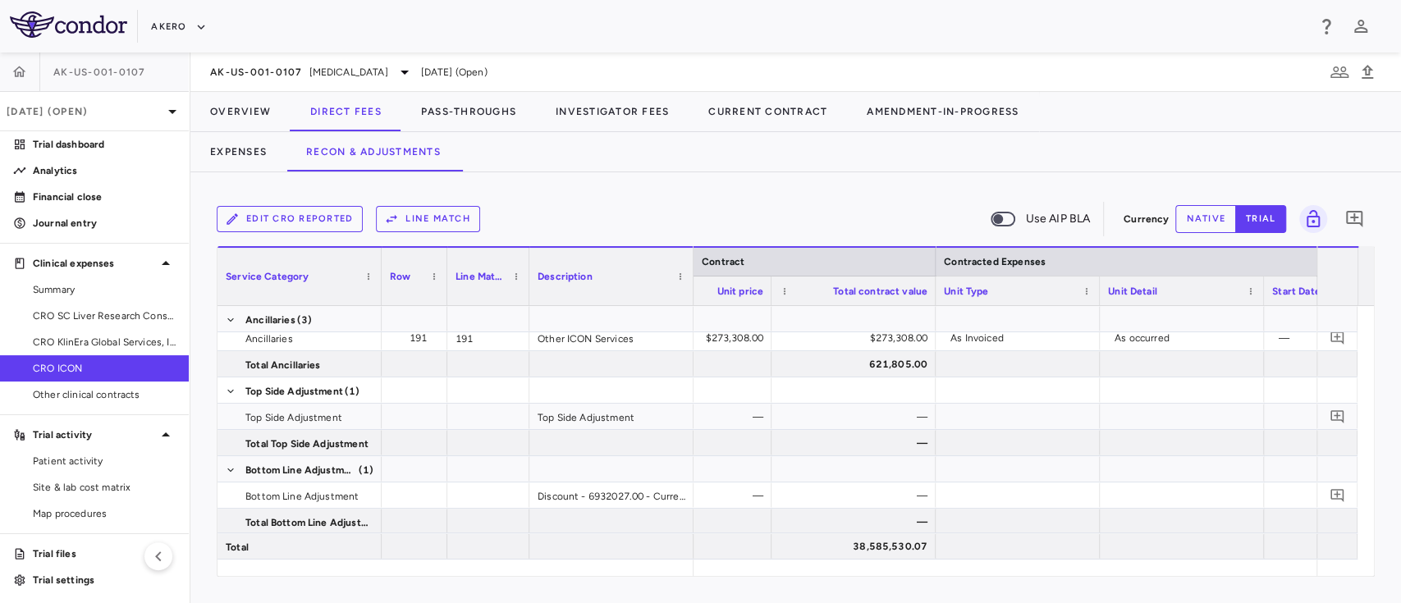
click at [1193, 223] on button "native" at bounding box center [1205, 219] width 61 height 28
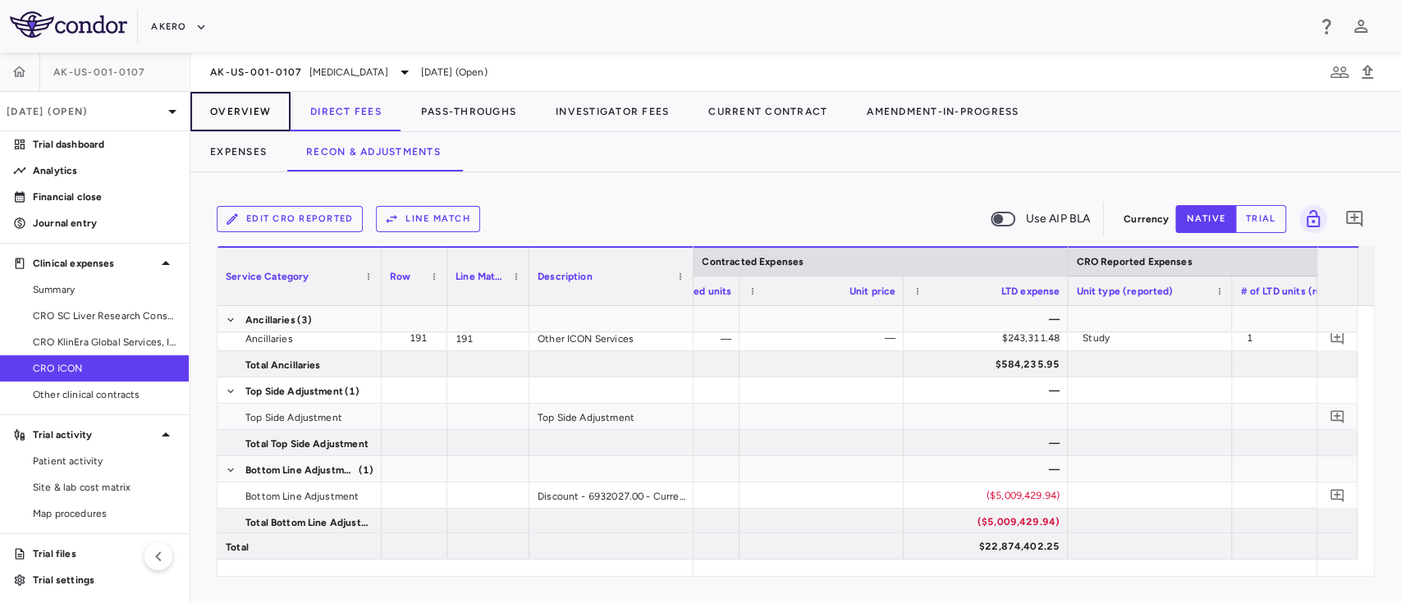
click at [243, 109] on button "Overview" at bounding box center [240, 111] width 100 height 39
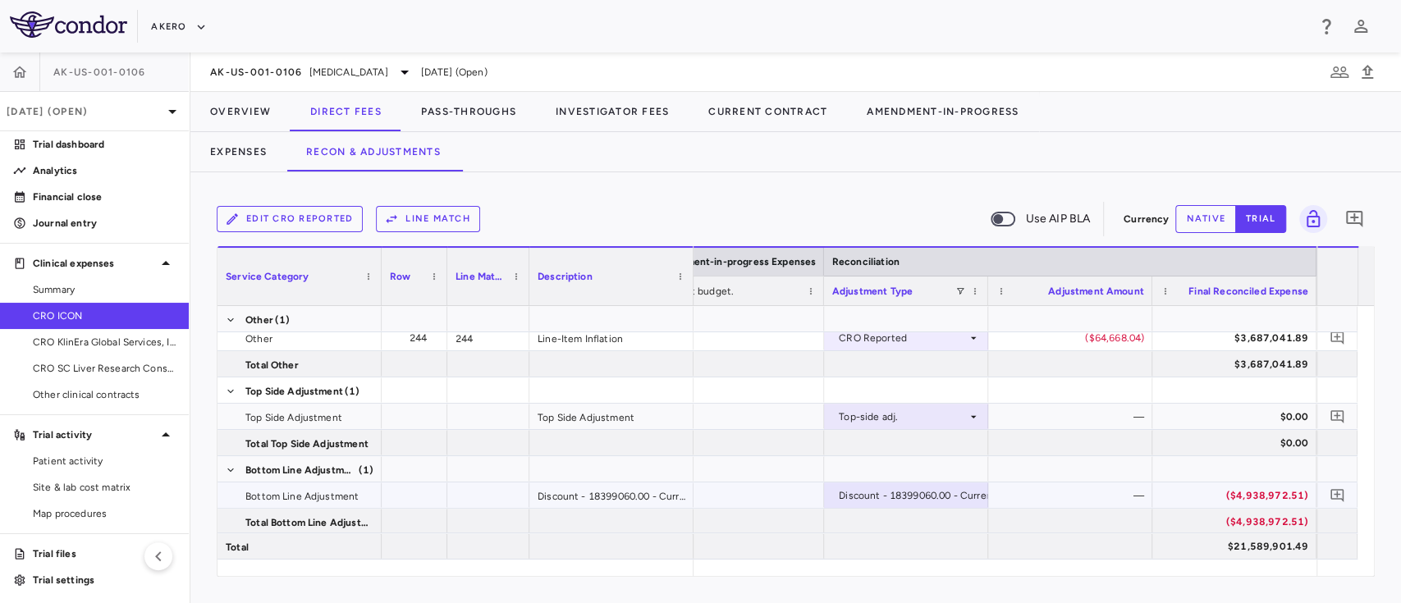
click at [1257, 494] on div "($4,938,972.51)" at bounding box center [1237, 496] width 141 height 26
click at [229, 126] on button "Overview" at bounding box center [240, 111] width 100 height 39
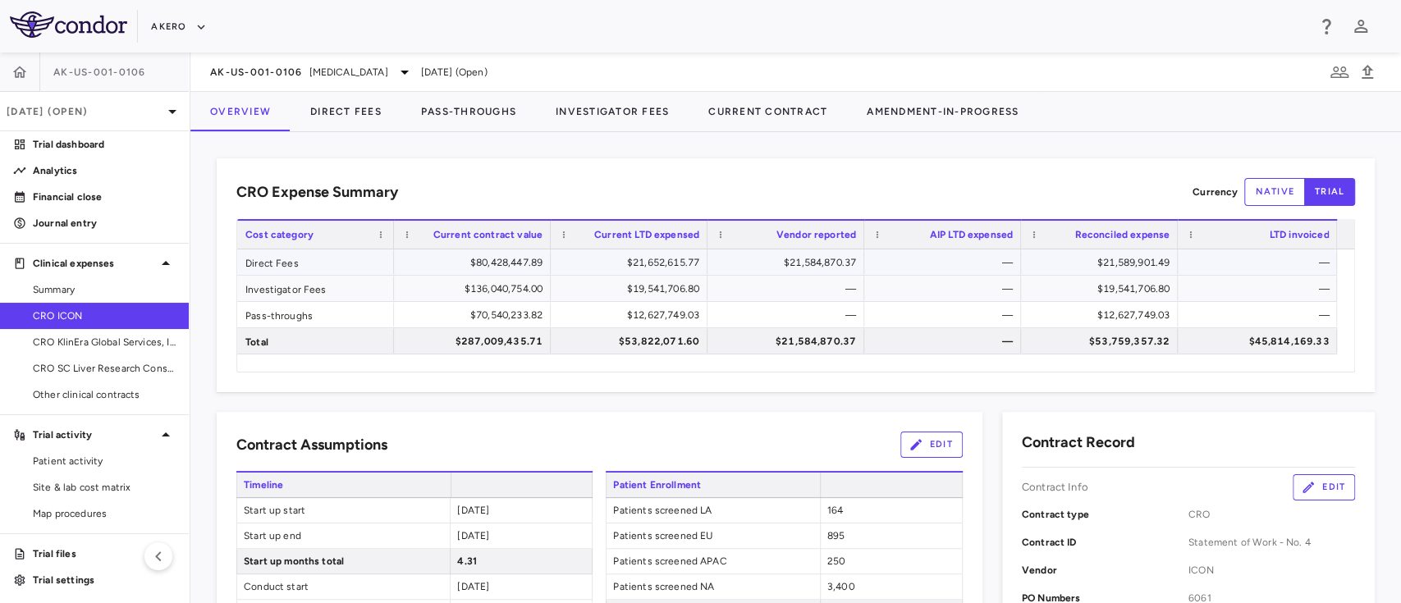
click at [1116, 258] on div "$21,589,901.49" at bounding box center [1103, 263] width 134 height 26
click at [353, 113] on button "Direct Fees" at bounding box center [346, 111] width 111 height 39
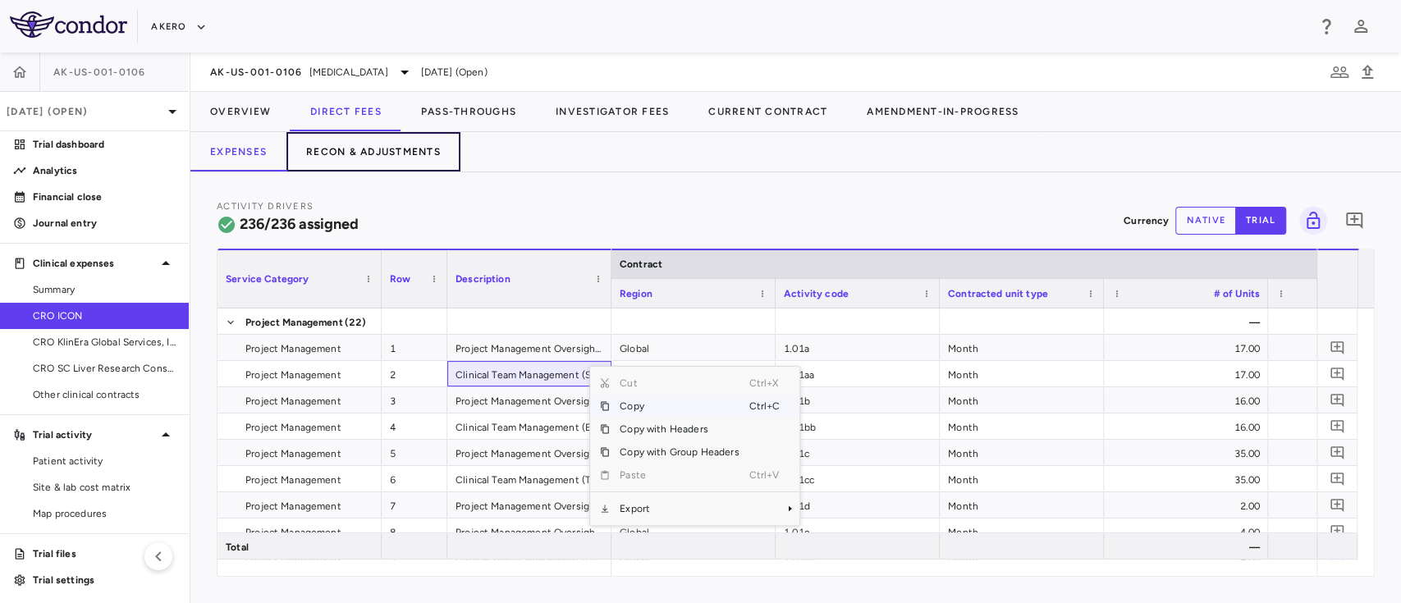
click at [374, 153] on button "Recon & Adjustments" at bounding box center [373, 151] width 174 height 39
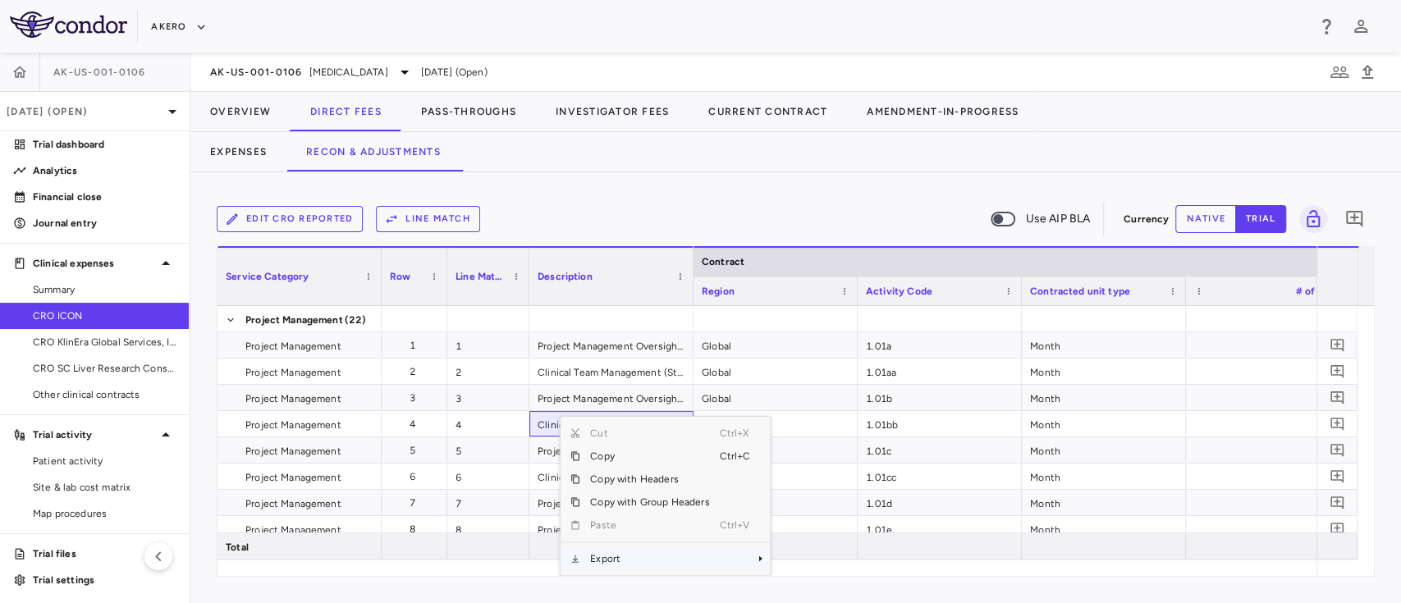
click at [607, 565] on span "Export" at bounding box center [649, 558] width 139 height 23
click at [813, 548] on span "Excel Export" at bounding box center [824, 558] width 77 height 23
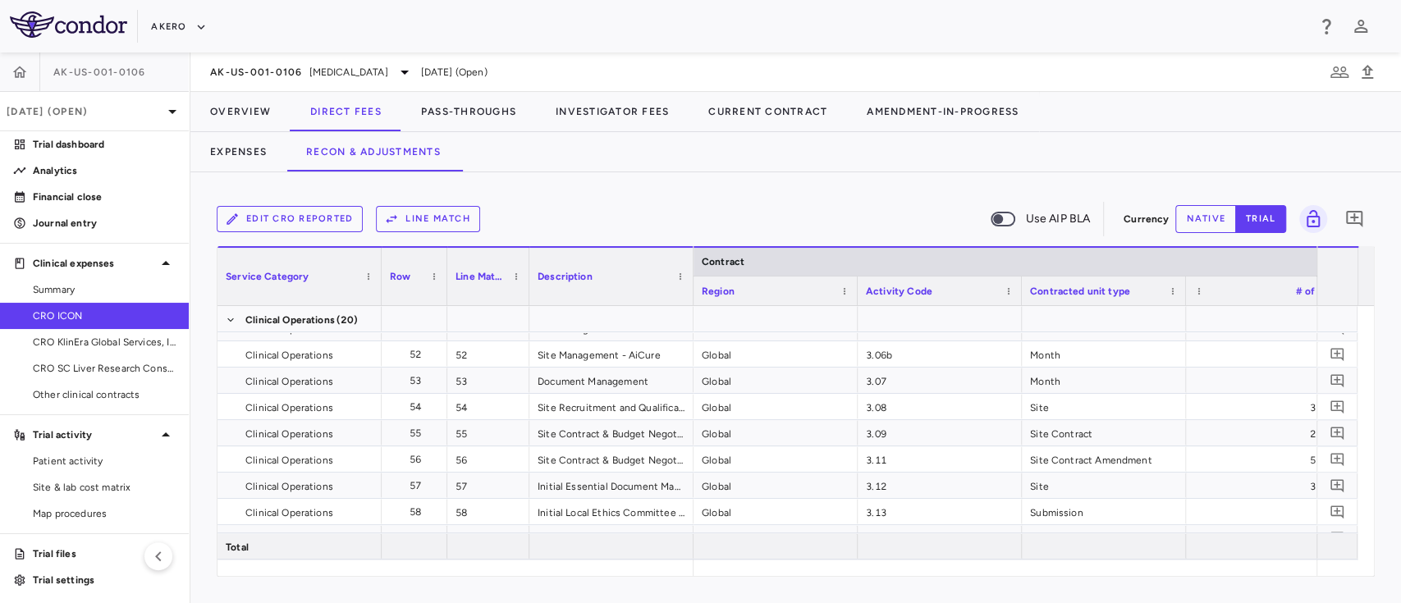
scroll to position [1463, 0]
click at [939, 496] on div "3.13" at bounding box center [940, 484] width 164 height 25
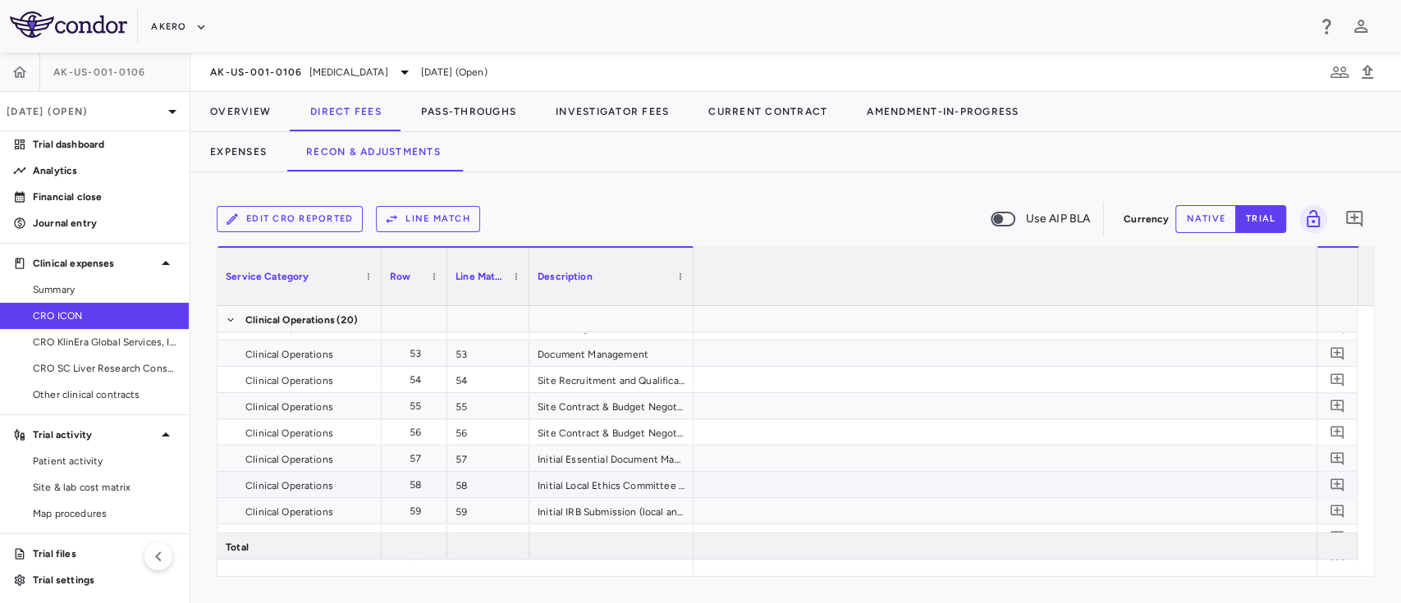
scroll to position [0, 3440]
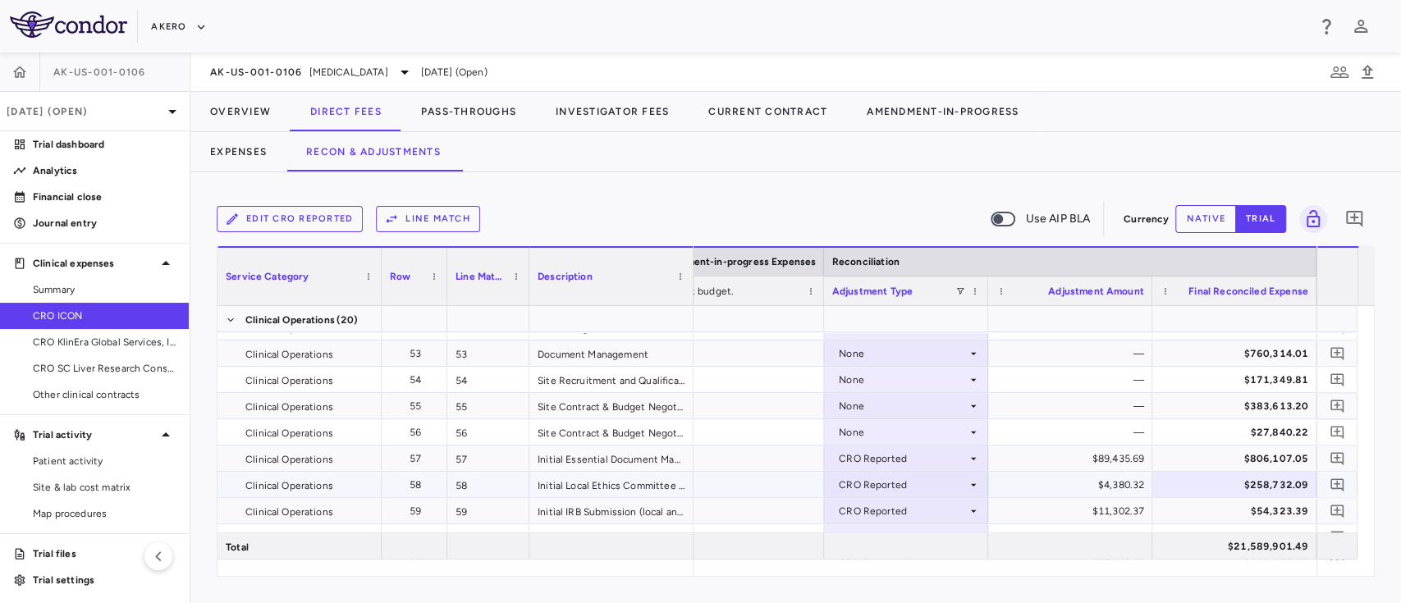
click at [904, 490] on div "CRO Reported" at bounding box center [903, 485] width 128 height 26
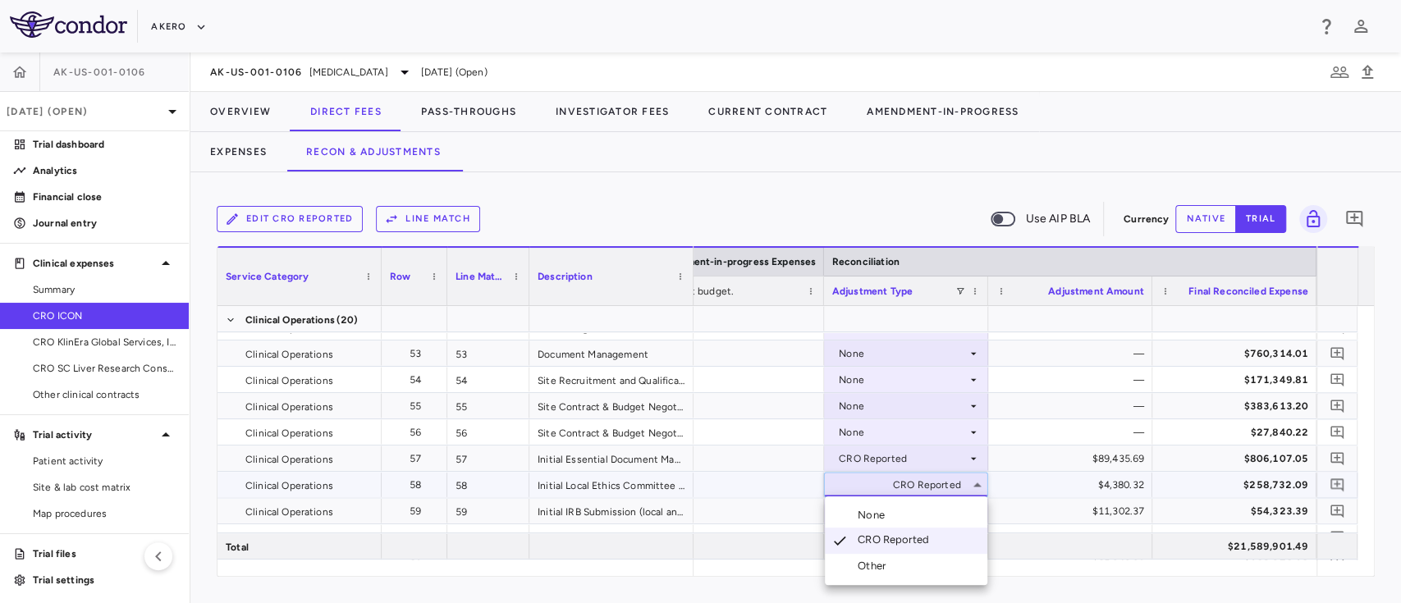
click at [873, 520] on div "None" at bounding box center [875, 515] width 34 height 15
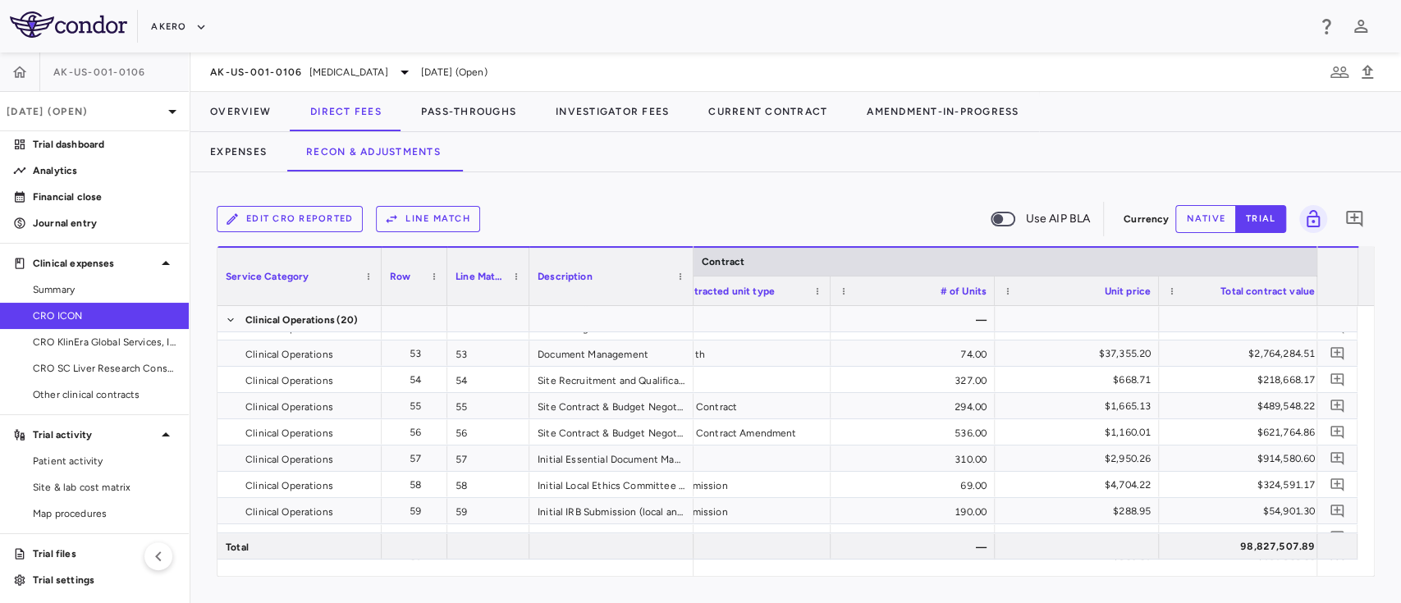
scroll to position [0, 0]
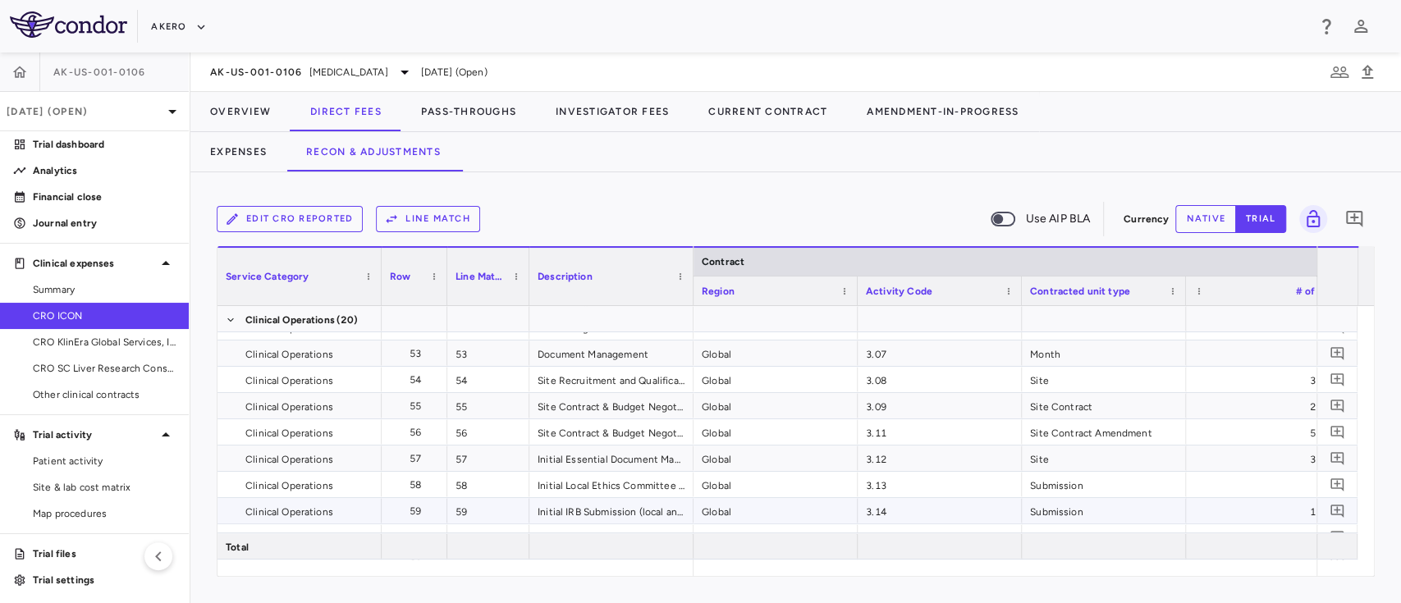
click at [906, 506] on div "3.14" at bounding box center [940, 510] width 164 height 25
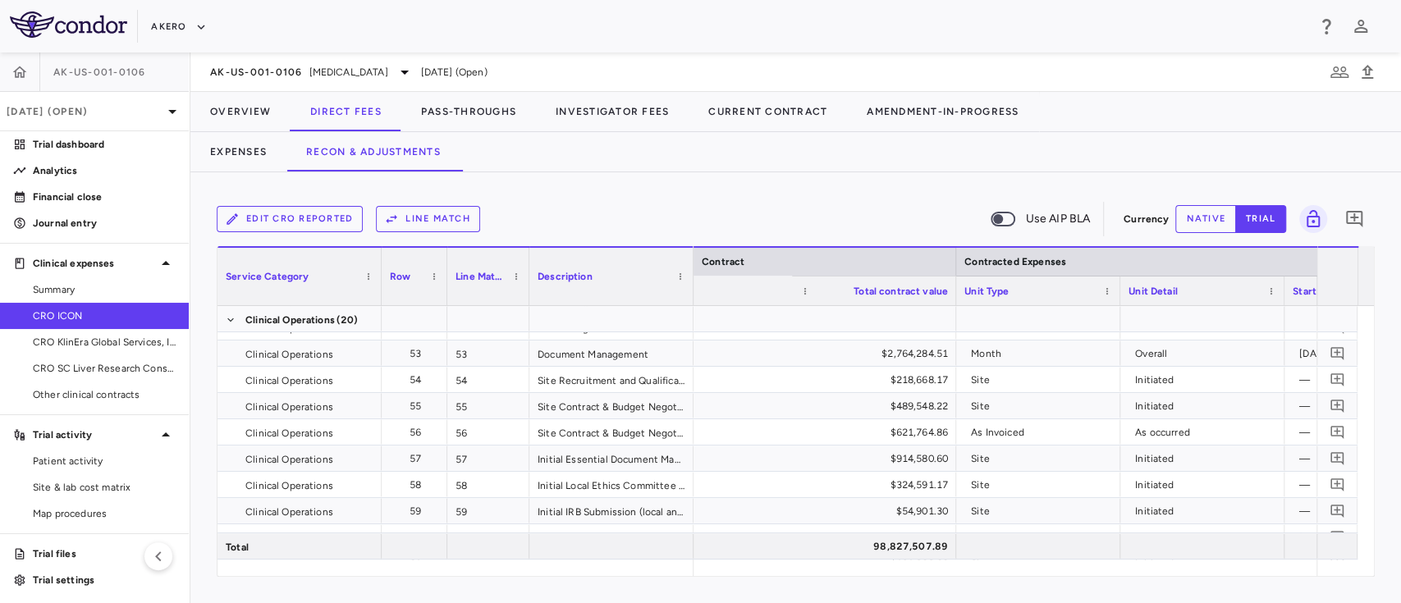
scroll to position [0, 1231]
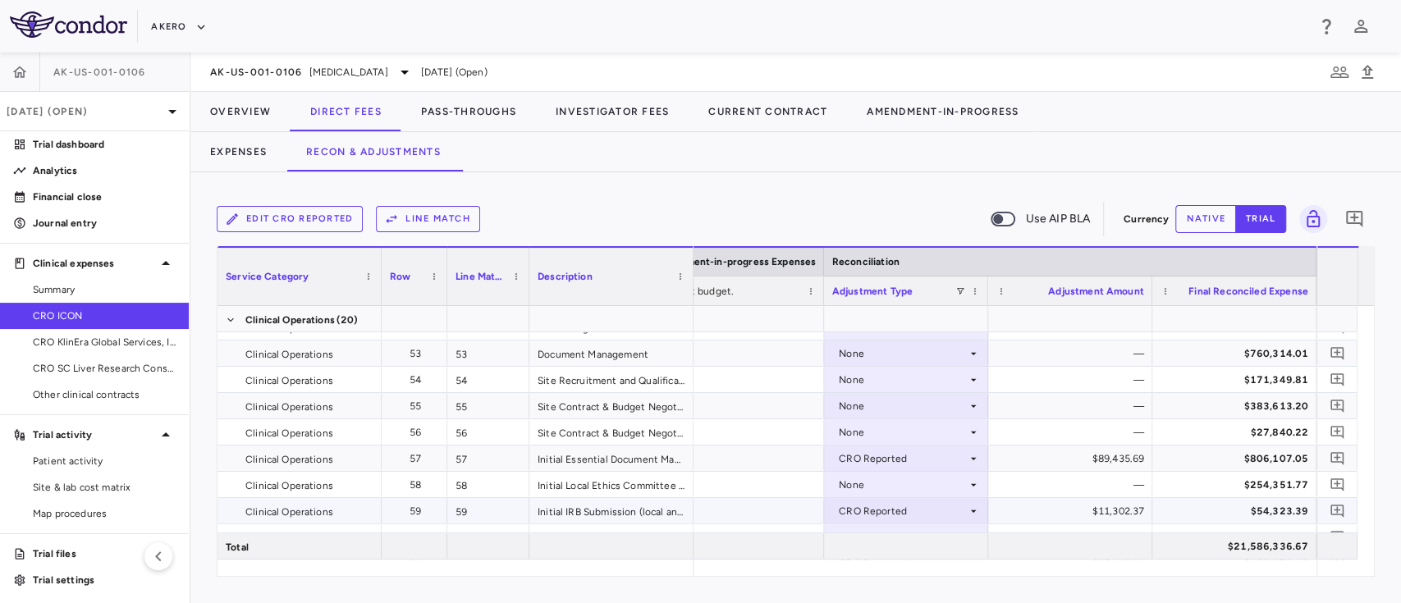
click at [906, 516] on div "CRO Reported" at bounding box center [903, 511] width 128 height 26
click at [874, 513] on div "None" at bounding box center [875, 520] width 34 height 15
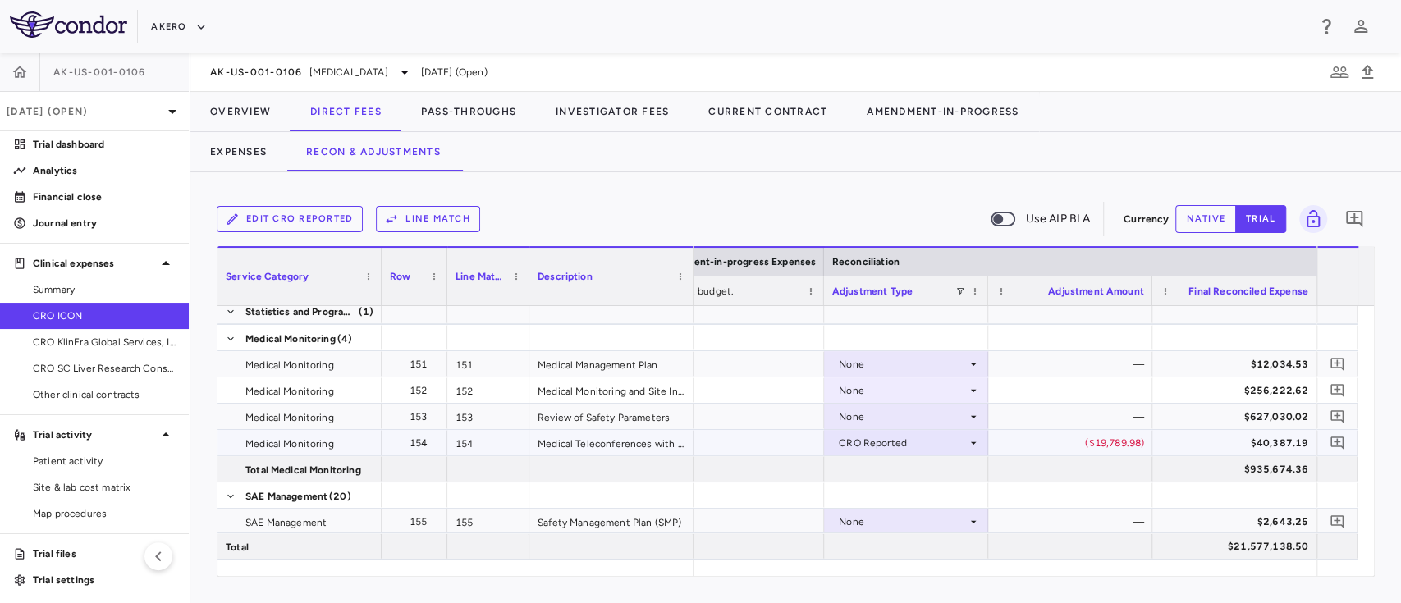
click at [908, 438] on div "CRO Reported" at bounding box center [903, 443] width 128 height 26
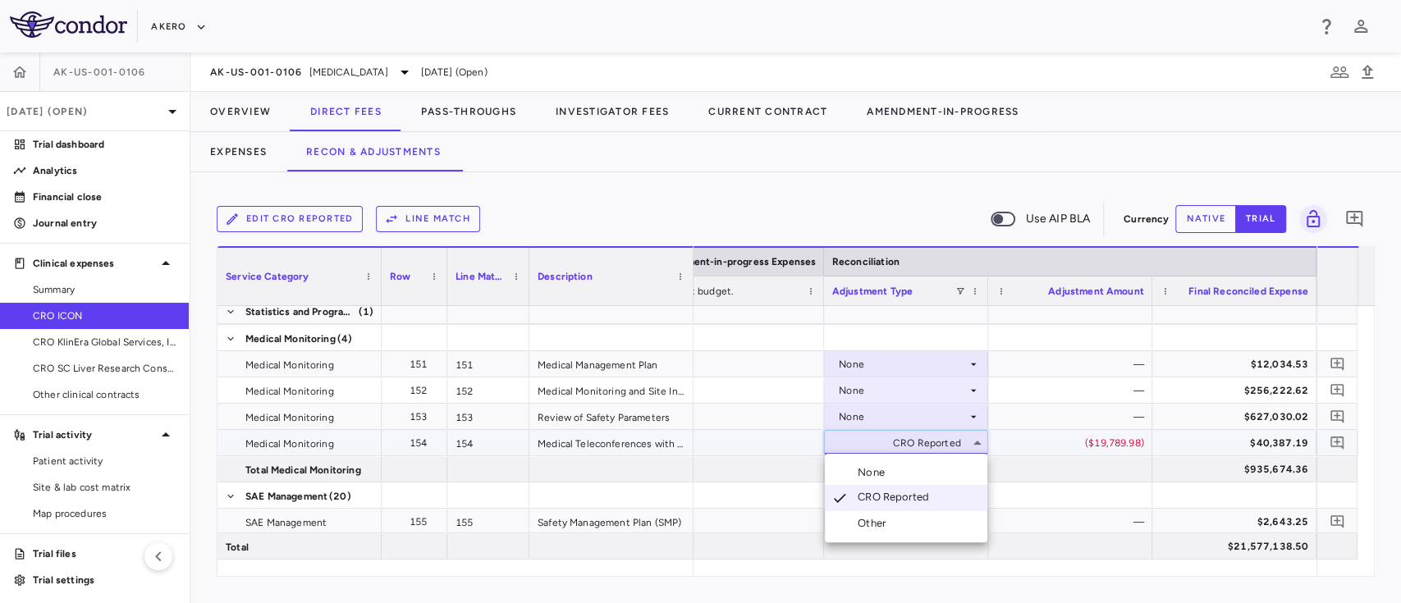
click at [879, 477] on div "None" at bounding box center [875, 472] width 34 height 15
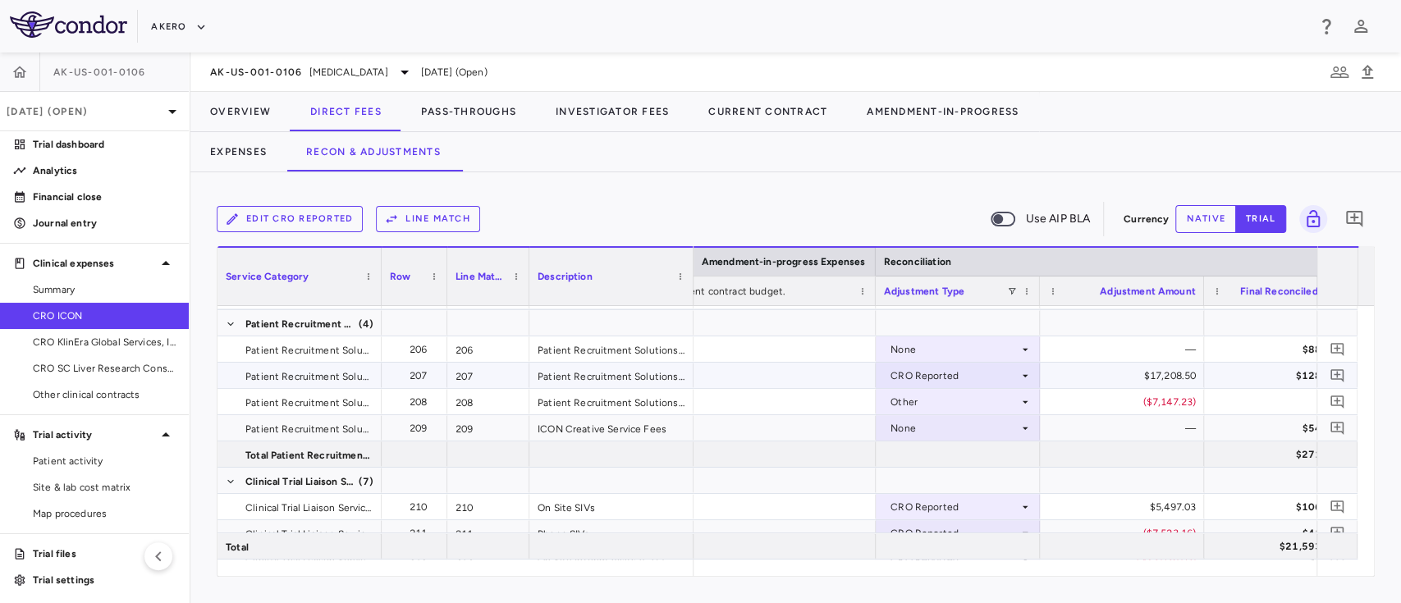
click at [936, 374] on div "CRO Reported" at bounding box center [955, 376] width 128 height 26
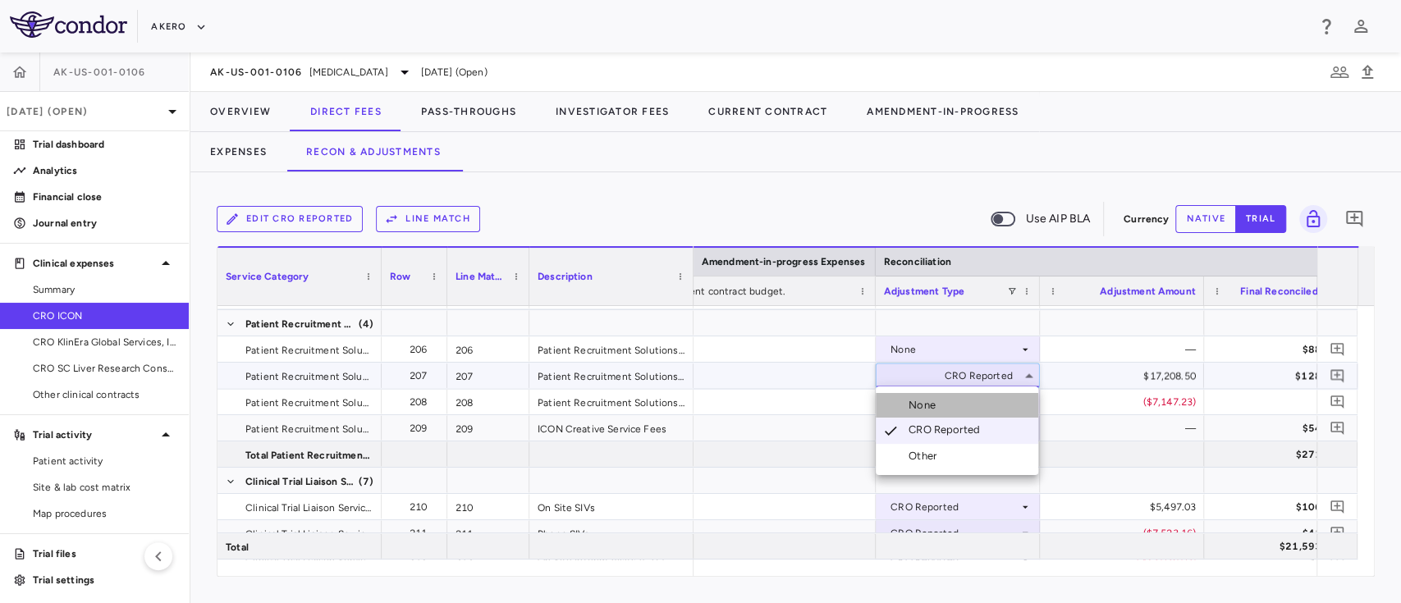
click at [912, 393] on li "None" at bounding box center [957, 405] width 163 height 25
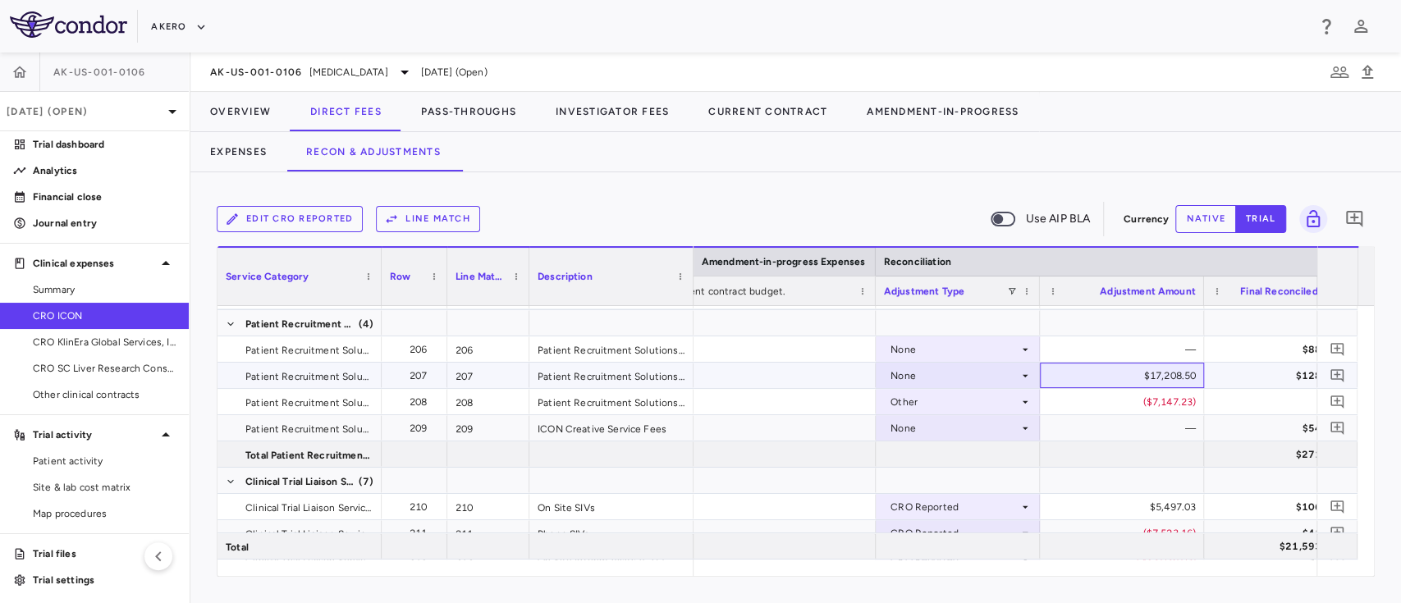
click at [1183, 378] on div "$17,208.50" at bounding box center [1125, 376] width 141 height 26
click at [1149, 379] on div "$17,208.50" at bounding box center [1125, 376] width 141 height 26
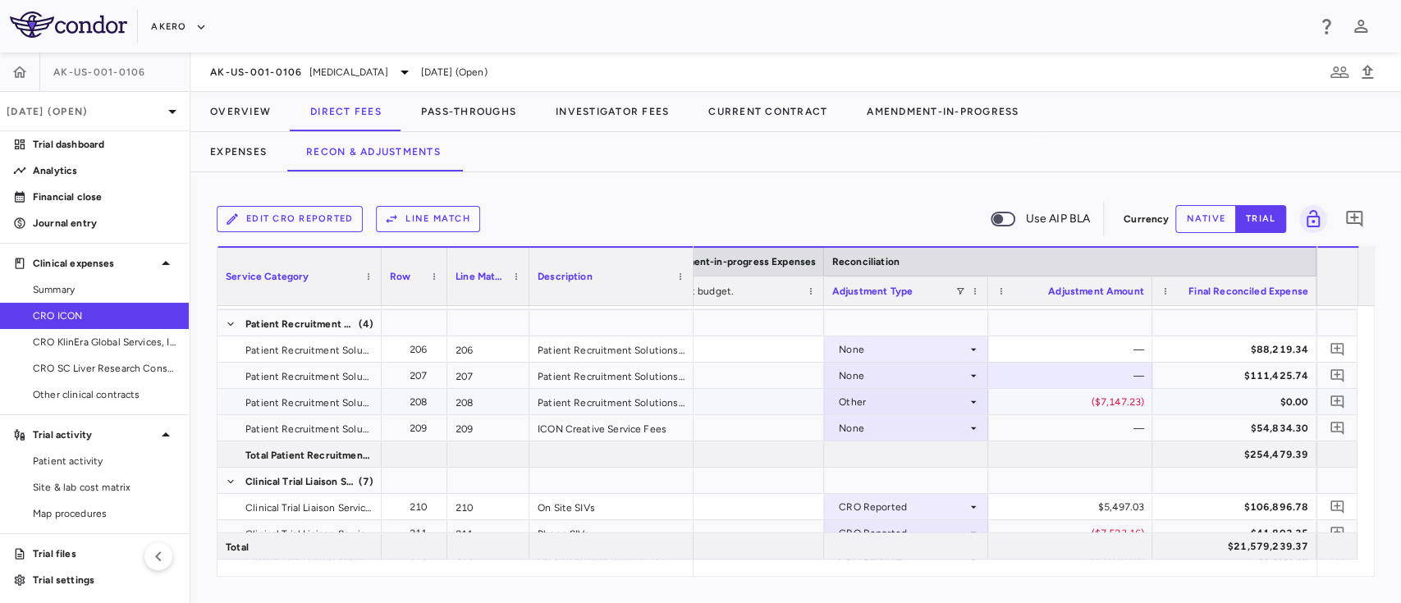
click at [1099, 410] on div "($7,147.23)" at bounding box center [1073, 402] width 141 height 26
click at [1093, 409] on div "($7,147.23)" at bounding box center [1073, 402] width 141 height 26
click at [1109, 404] on div "($7,147.23)" at bounding box center [1073, 402] width 141 height 26
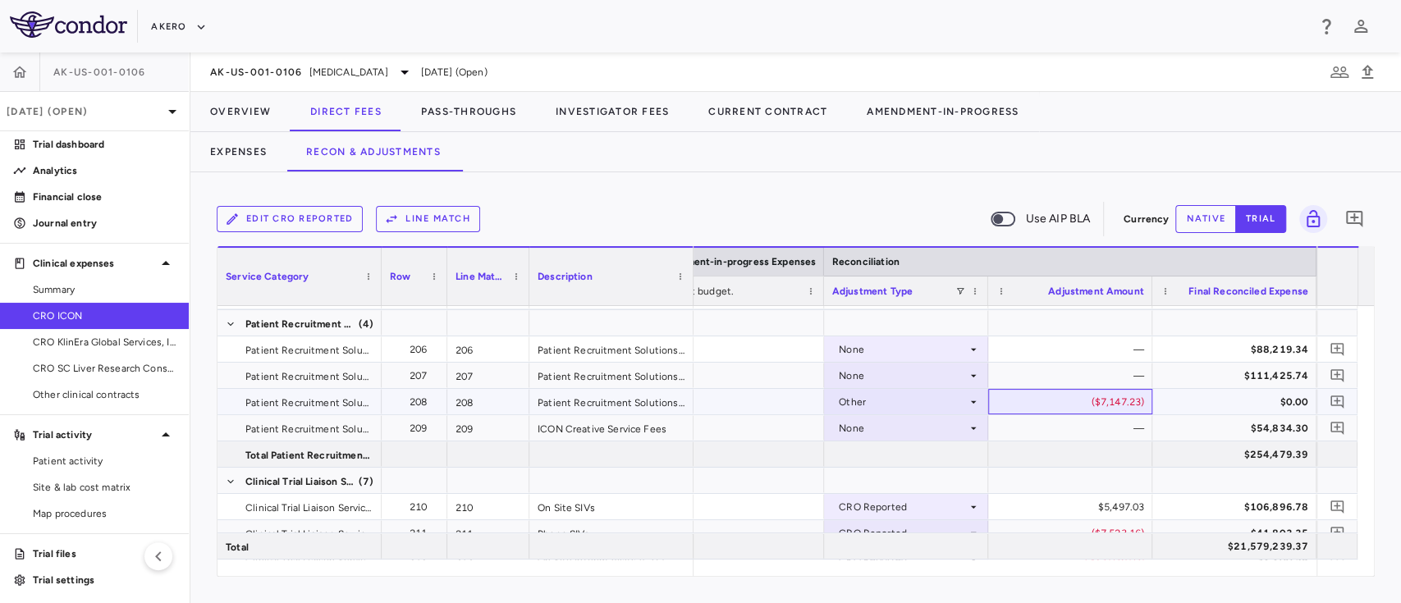
click at [1109, 404] on div "($7,147.23)" at bounding box center [1073, 402] width 141 height 26
click at [1203, 224] on button "native" at bounding box center [1205, 219] width 61 height 28
click at [1095, 401] on div "($7,147.23)" at bounding box center [1073, 402] width 141 height 26
click at [1095, 401] on input "********" at bounding box center [1083, 403] width 138 height 27
click at [1042, 442] on div at bounding box center [1070, 454] width 164 height 25
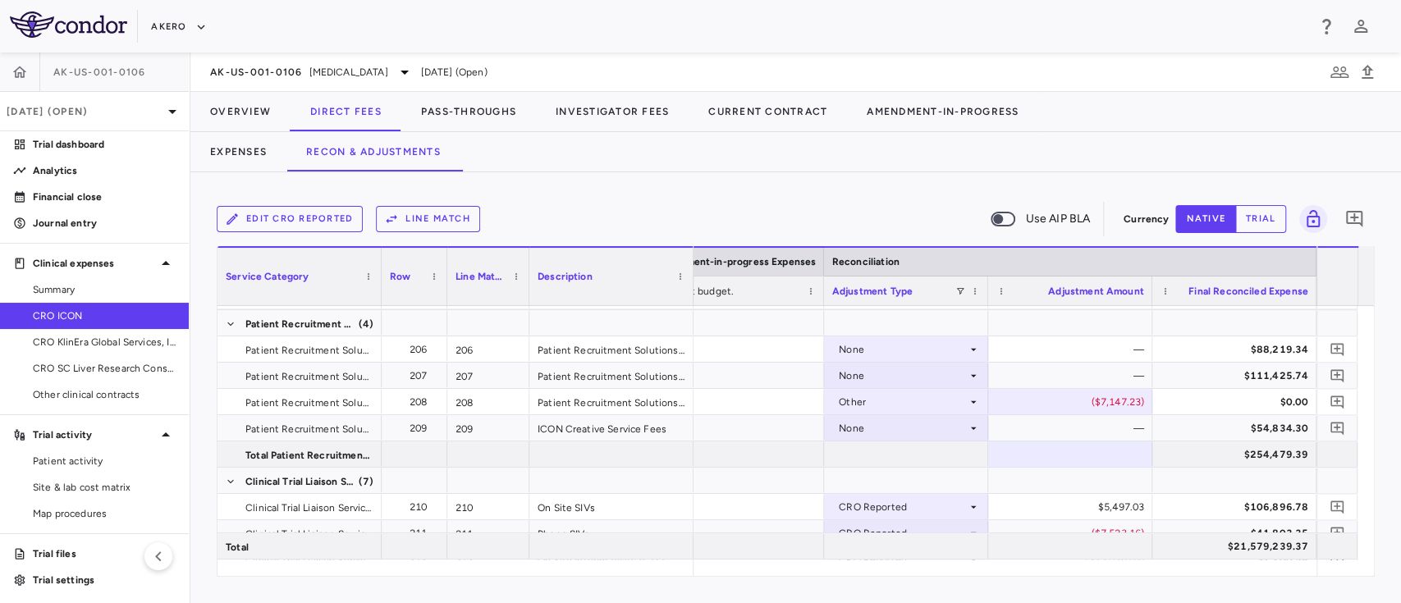
click at [1248, 228] on button "trial" at bounding box center [1260, 219] width 51 height 28
type button "trial"
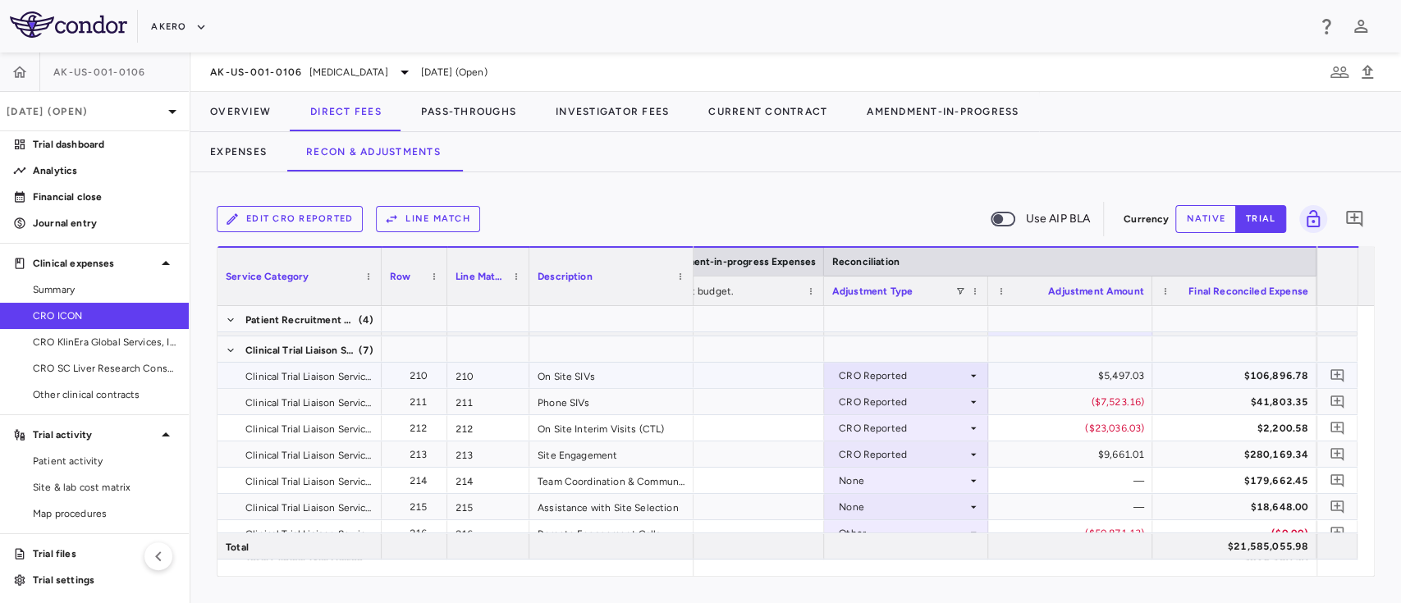
click at [925, 371] on div "CRO Reported" at bounding box center [903, 376] width 128 height 26
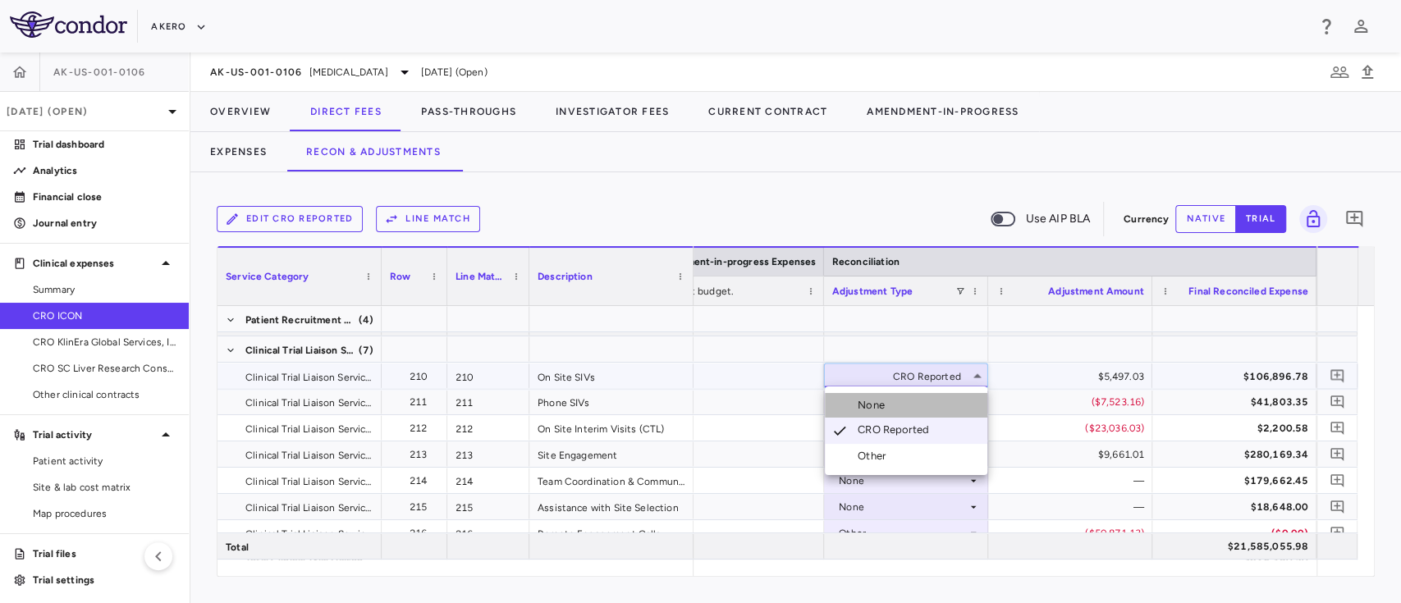
click at [869, 409] on div "None" at bounding box center [875, 405] width 34 height 15
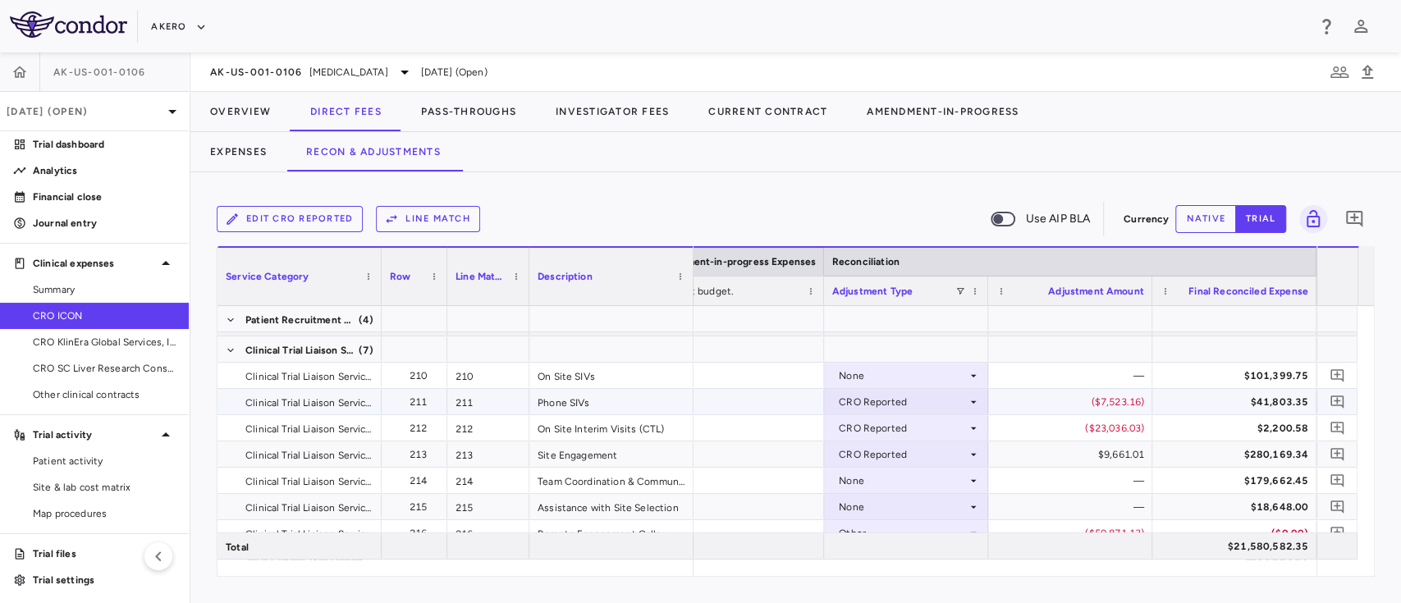
click at [884, 401] on div "CRO Reported" at bounding box center [903, 402] width 128 height 26
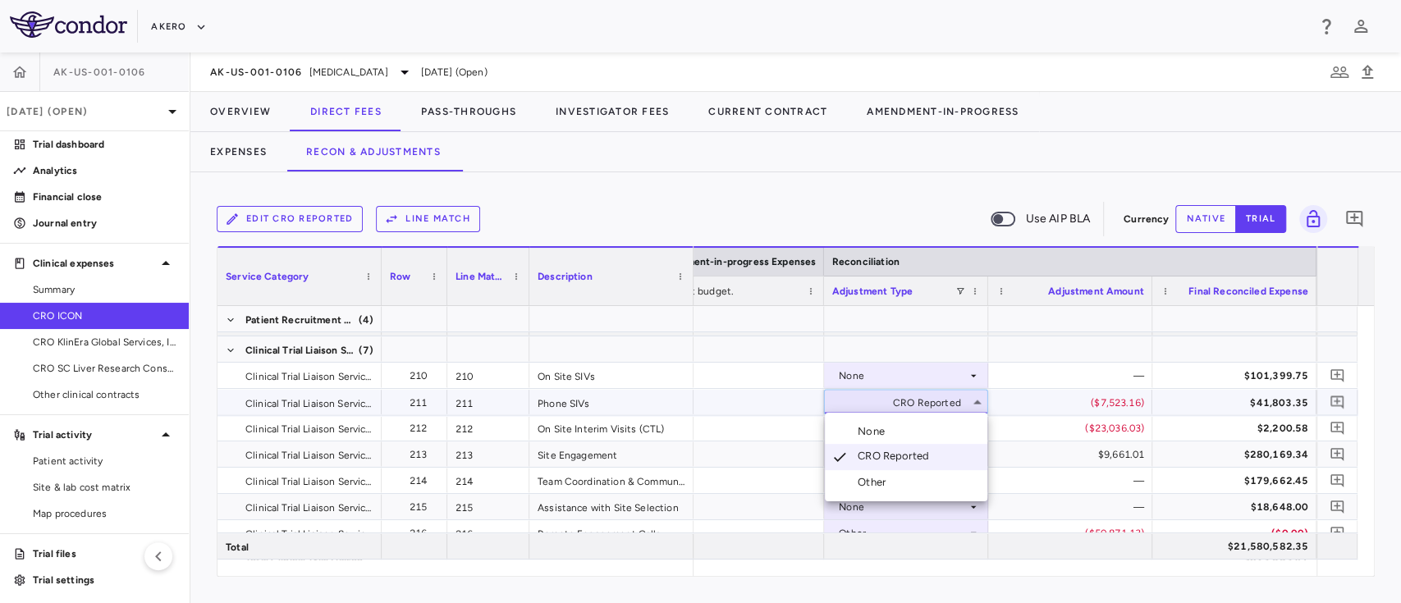
click at [880, 434] on div "None" at bounding box center [875, 431] width 34 height 15
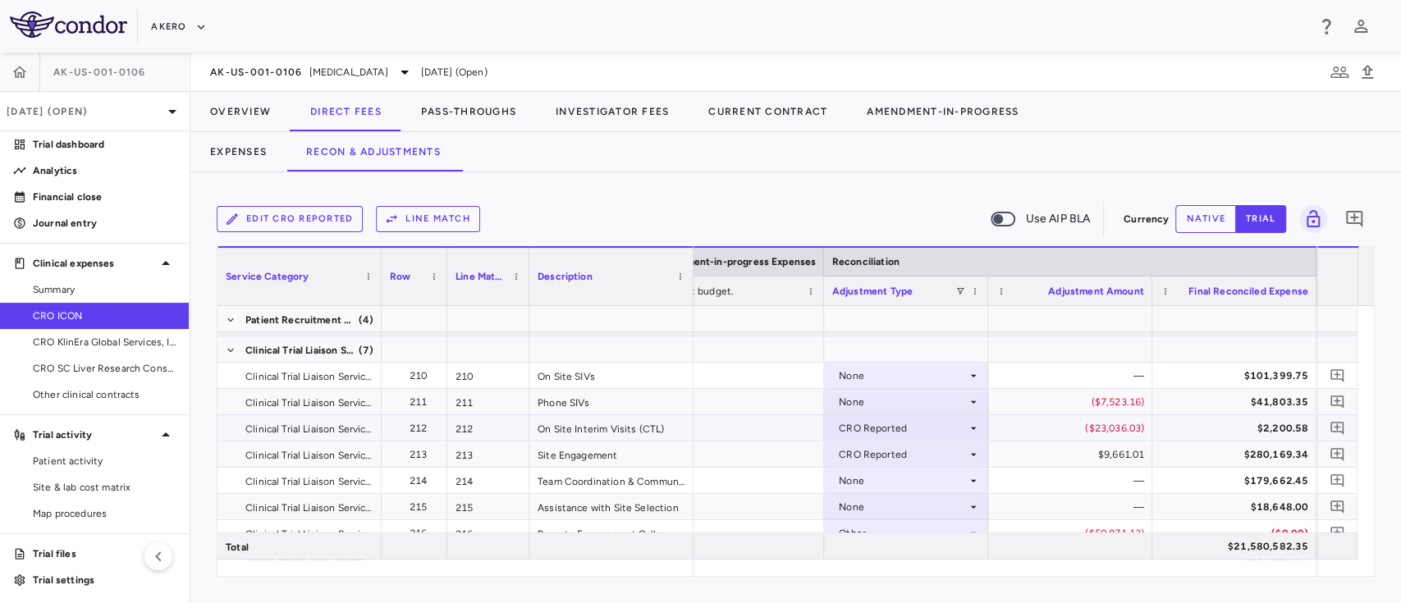
click at [877, 433] on div "CRO Reported" at bounding box center [903, 428] width 128 height 26
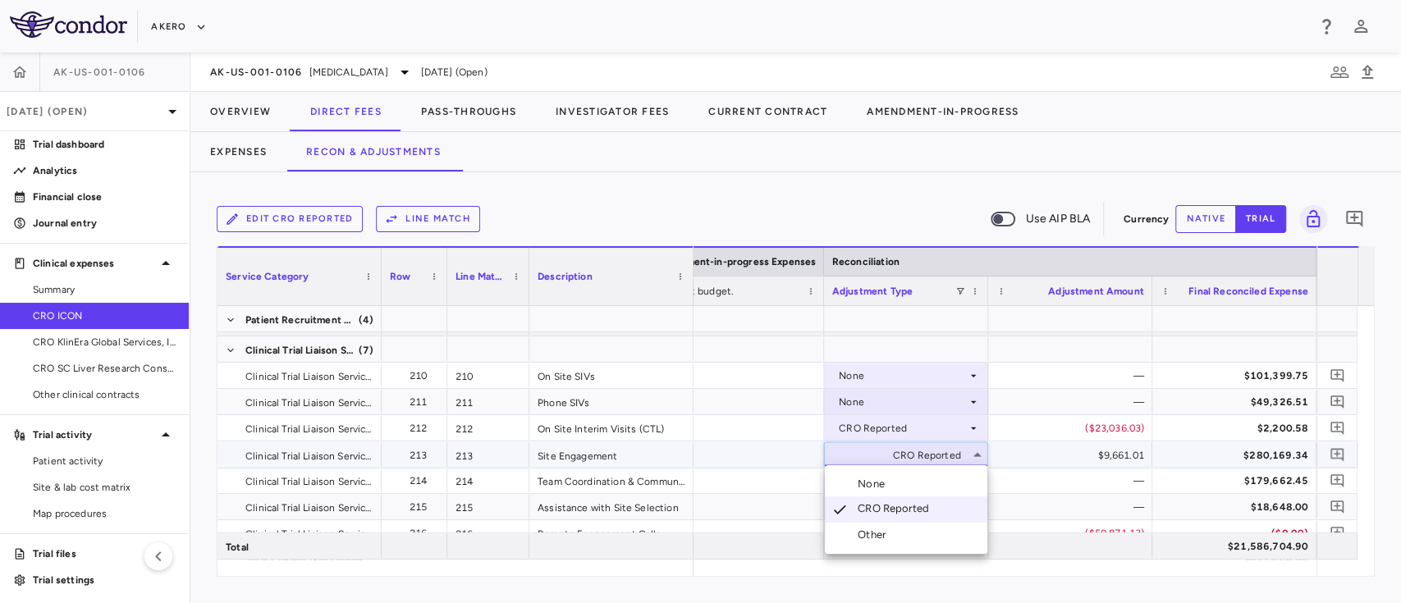
click at [881, 453] on div at bounding box center [700, 301] width 1401 height 603
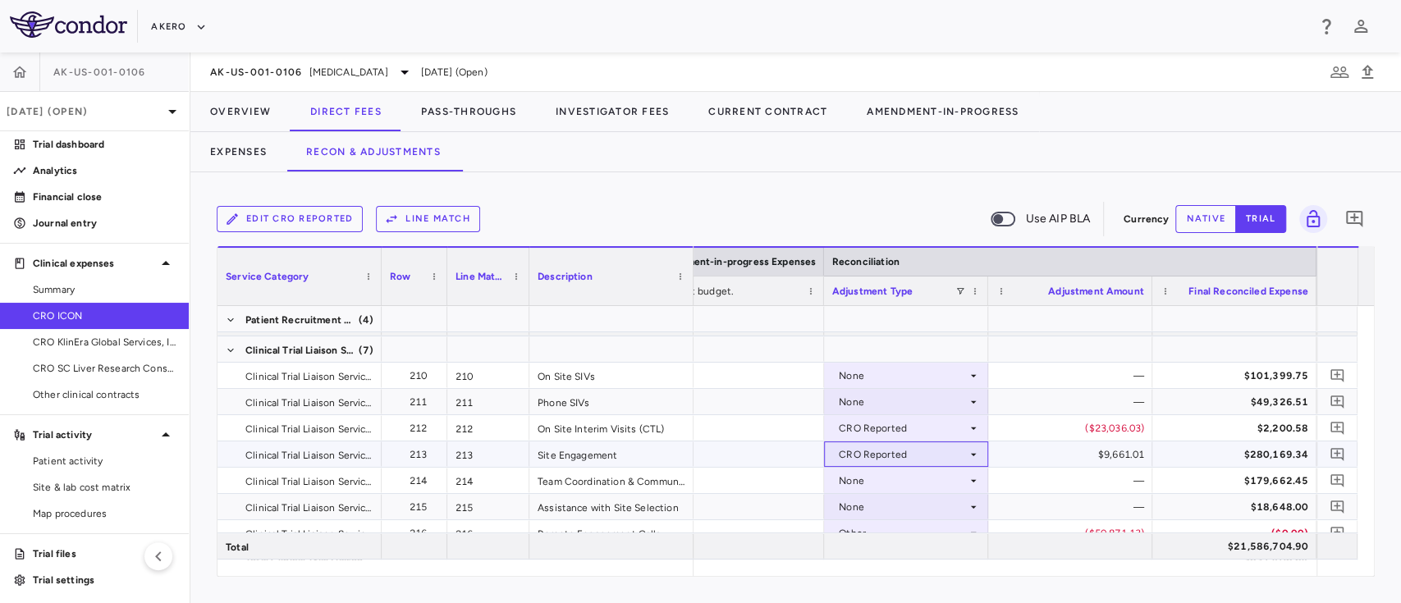
click at [855, 451] on div "CRO Reported" at bounding box center [903, 455] width 128 height 26
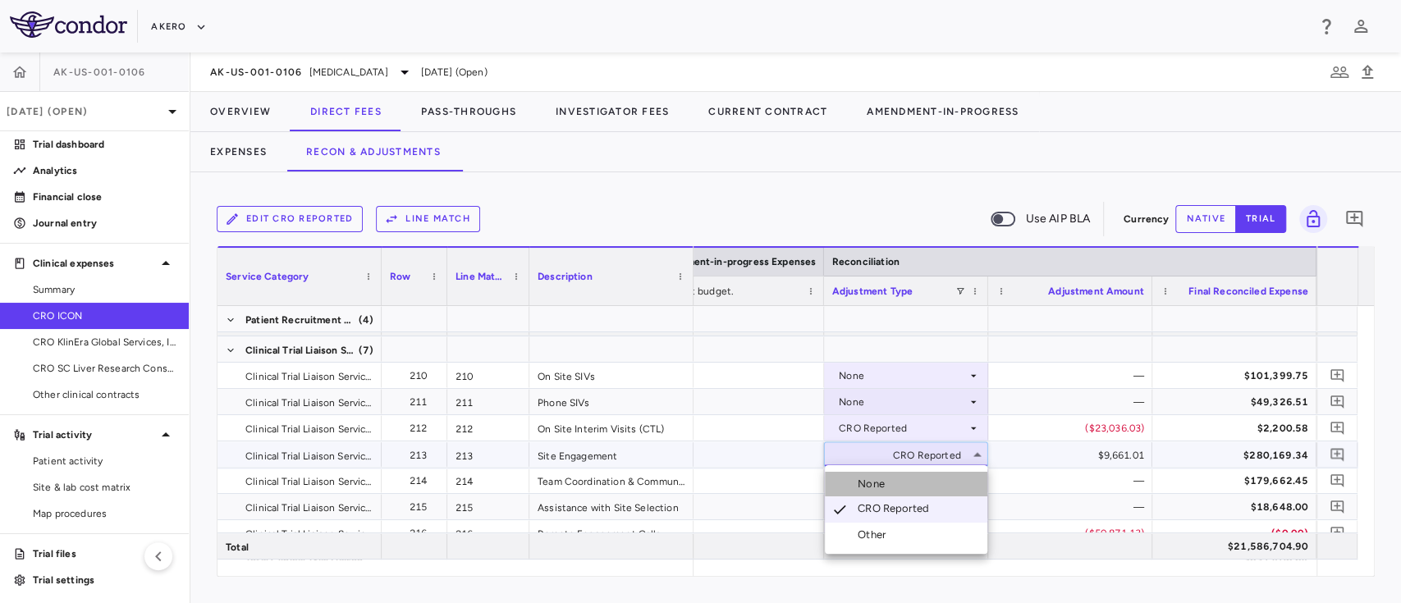
click at [862, 482] on div "None" at bounding box center [875, 484] width 34 height 15
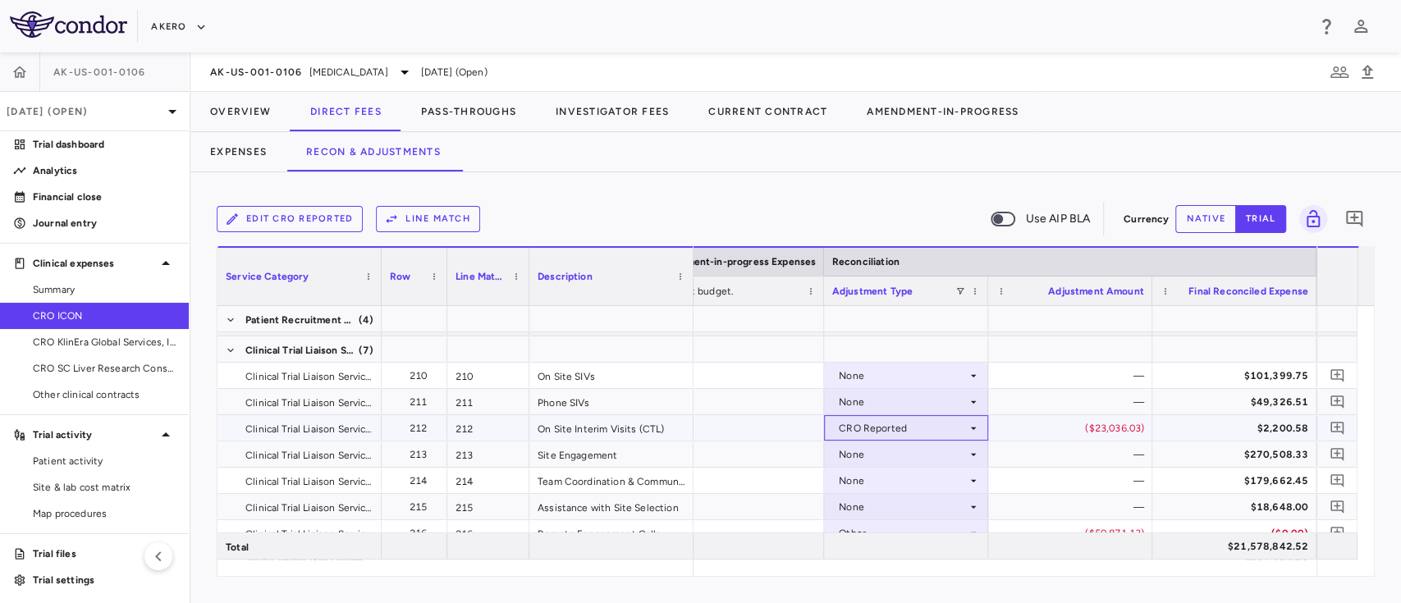
click at [908, 418] on div "CRO Reported" at bounding box center [903, 428] width 128 height 26
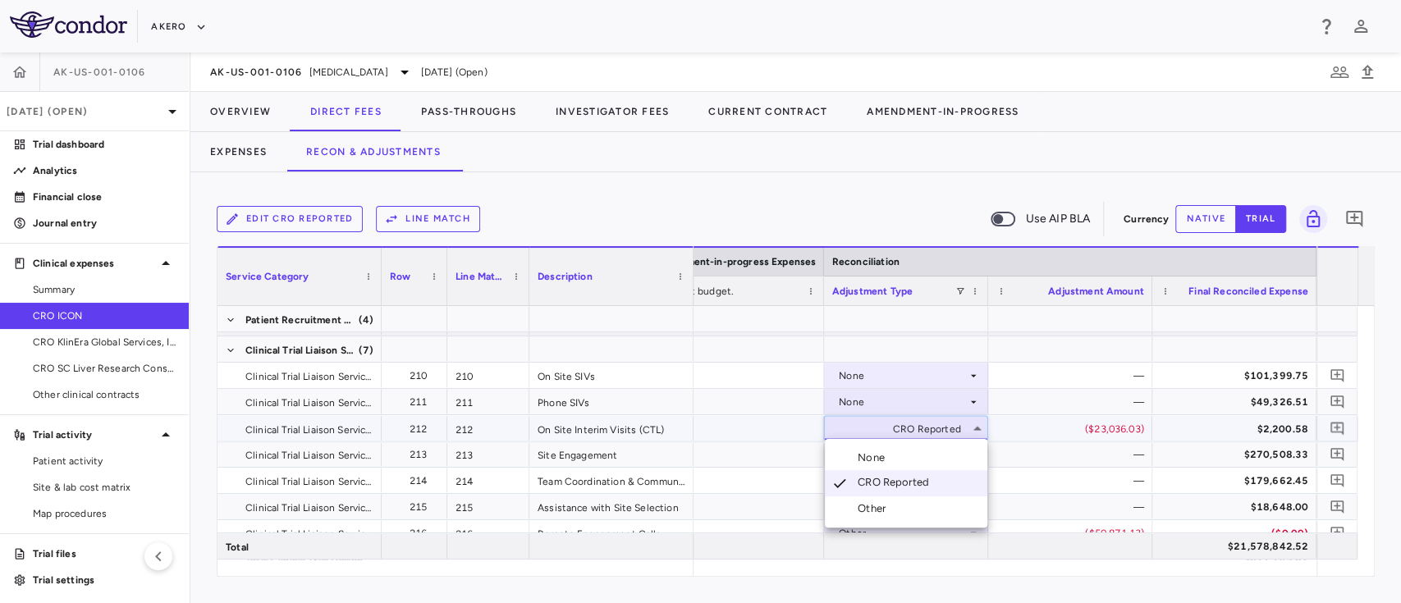
click at [892, 460] on li "None" at bounding box center [906, 458] width 163 height 25
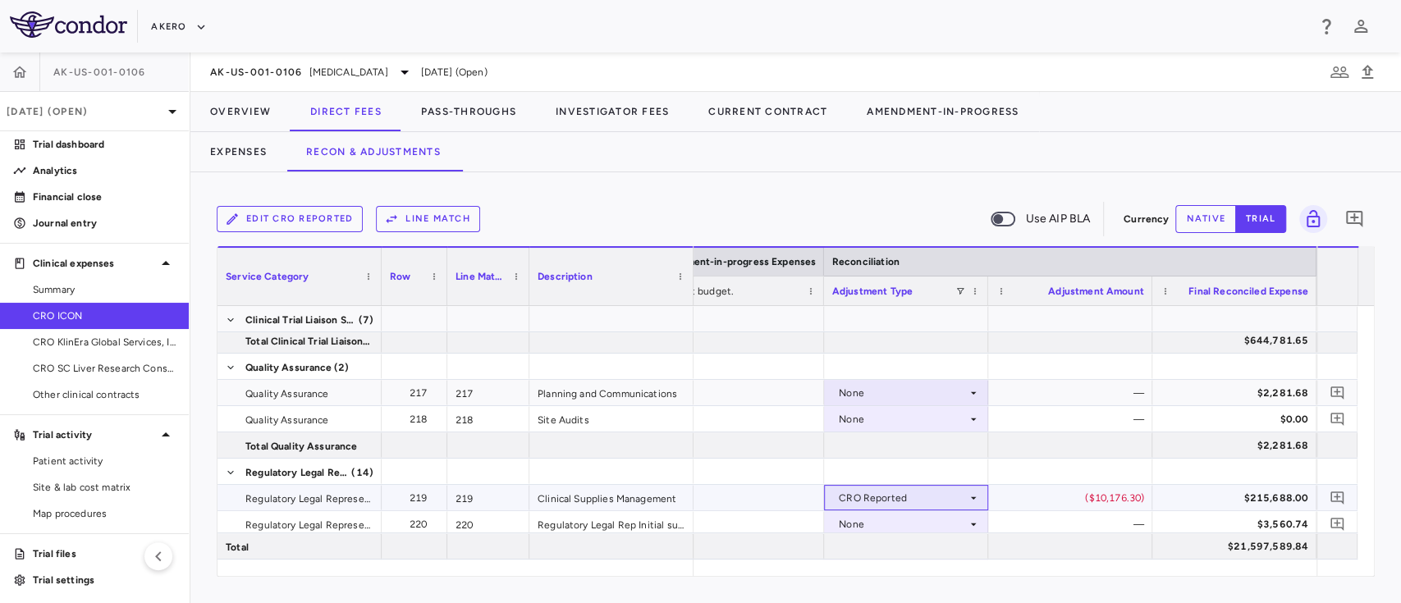
click at [933, 497] on div "CRO Reported" at bounding box center [903, 498] width 128 height 26
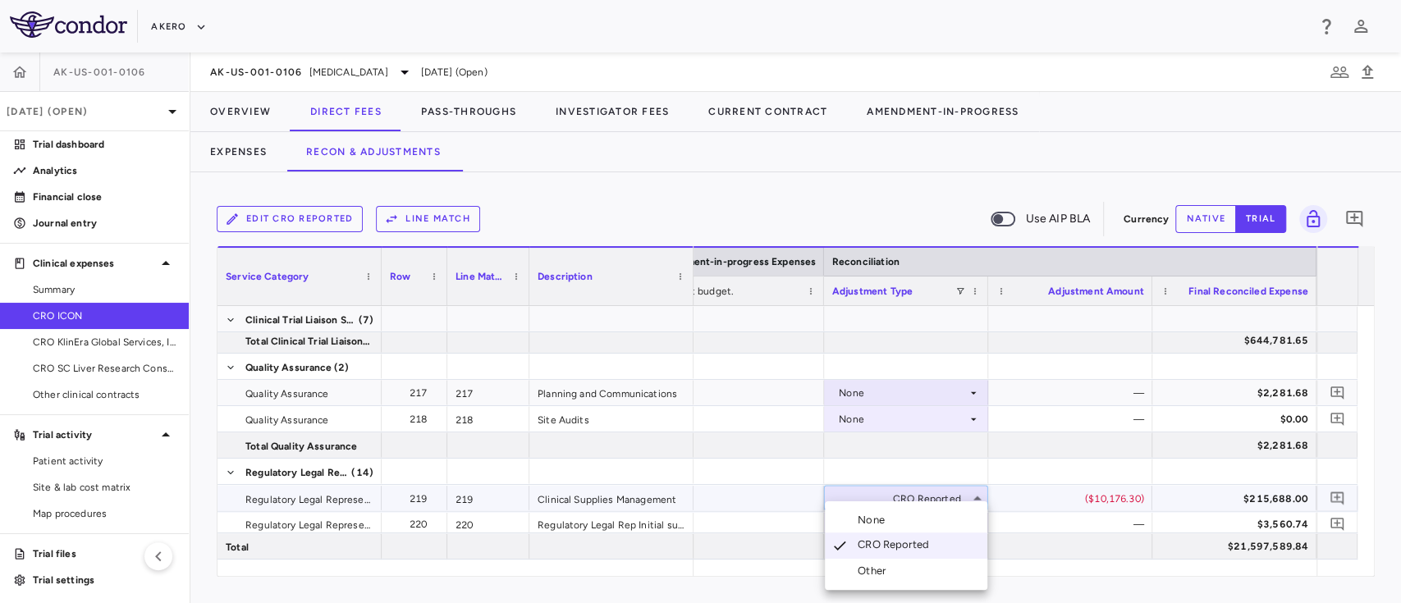
click at [880, 524] on div "None" at bounding box center [875, 520] width 34 height 15
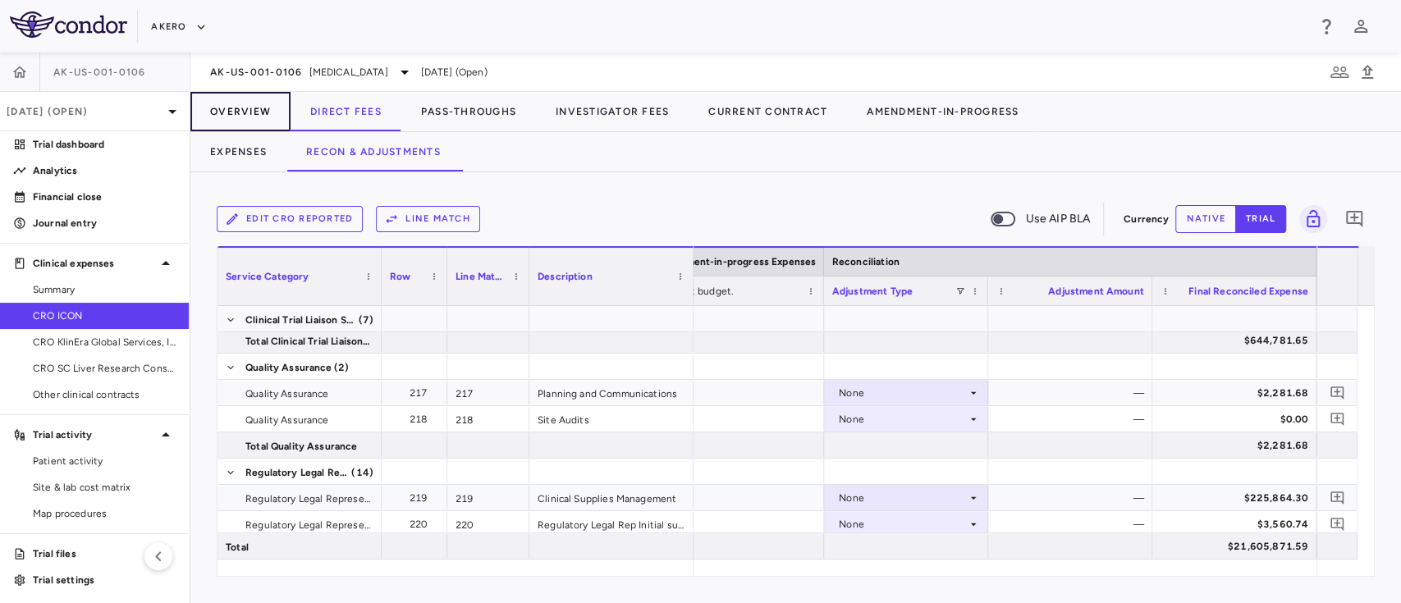
click at [235, 108] on button "Overview" at bounding box center [240, 111] width 100 height 39
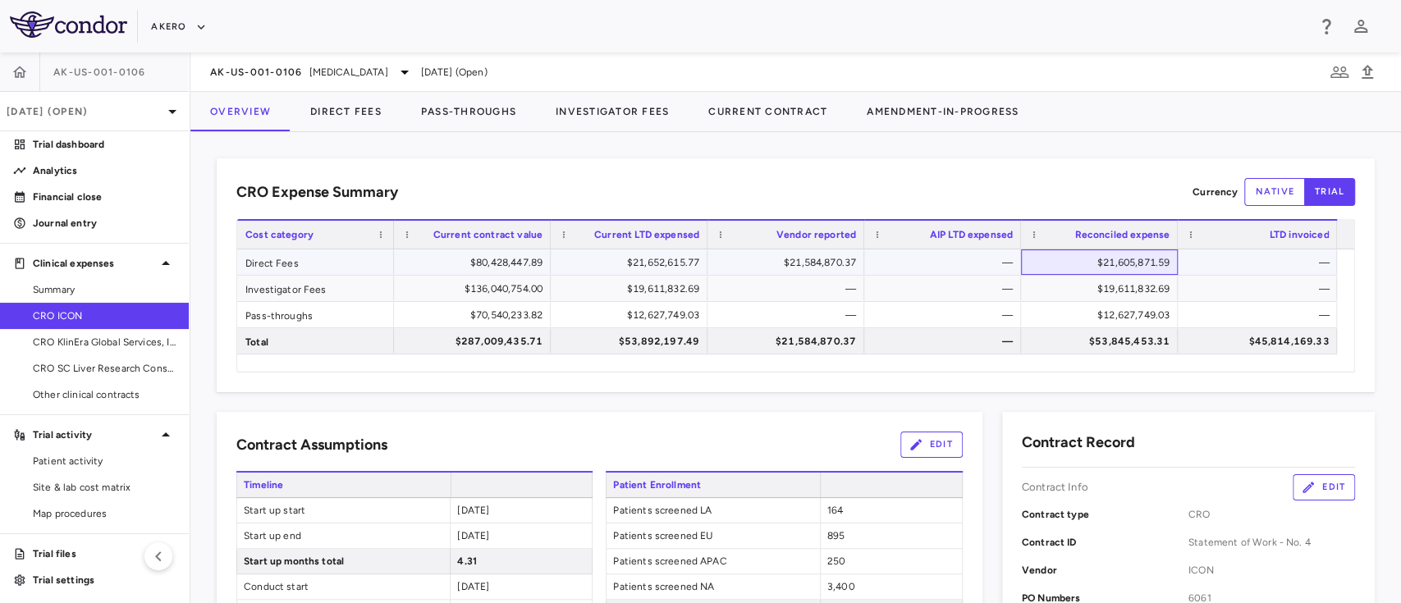
click at [1119, 253] on div "$21,605,871.59" at bounding box center [1103, 263] width 134 height 26
click at [344, 103] on button "Direct Fees" at bounding box center [346, 111] width 111 height 39
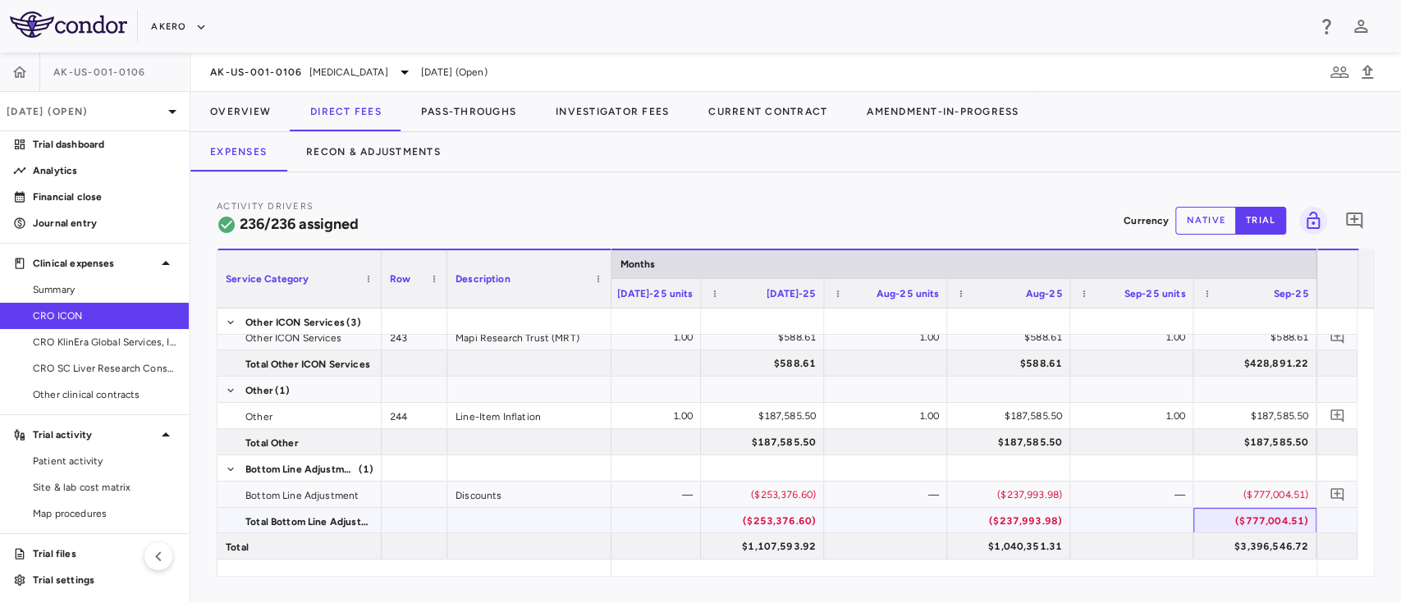
click at [1266, 518] on div "($777,004.51)" at bounding box center [1258, 521] width 100 height 26
click at [394, 160] on button "Recon & Adjustments" at bounding box center [373, 151] width 174 height 39
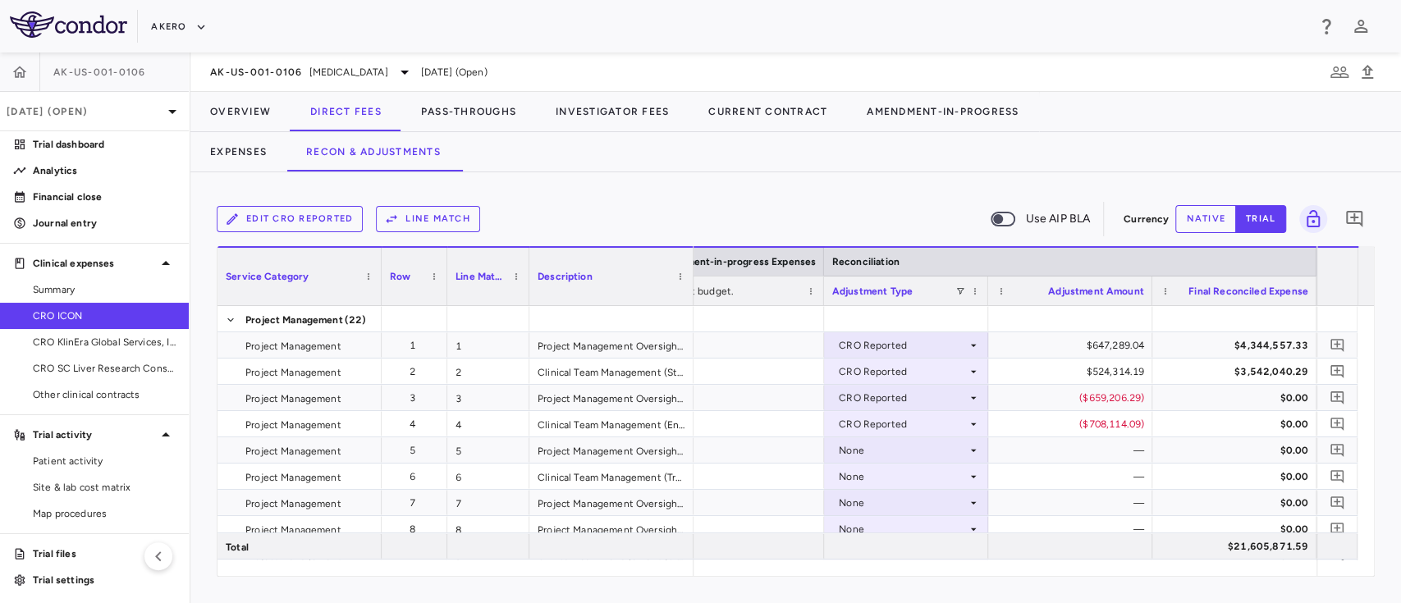
click at [1378, 568] on div "Edit CRO reported Line Match Use AIP BLA Currency native trial 0 Service Catego…" at bounding box center [795, 387] width 1211 height 431
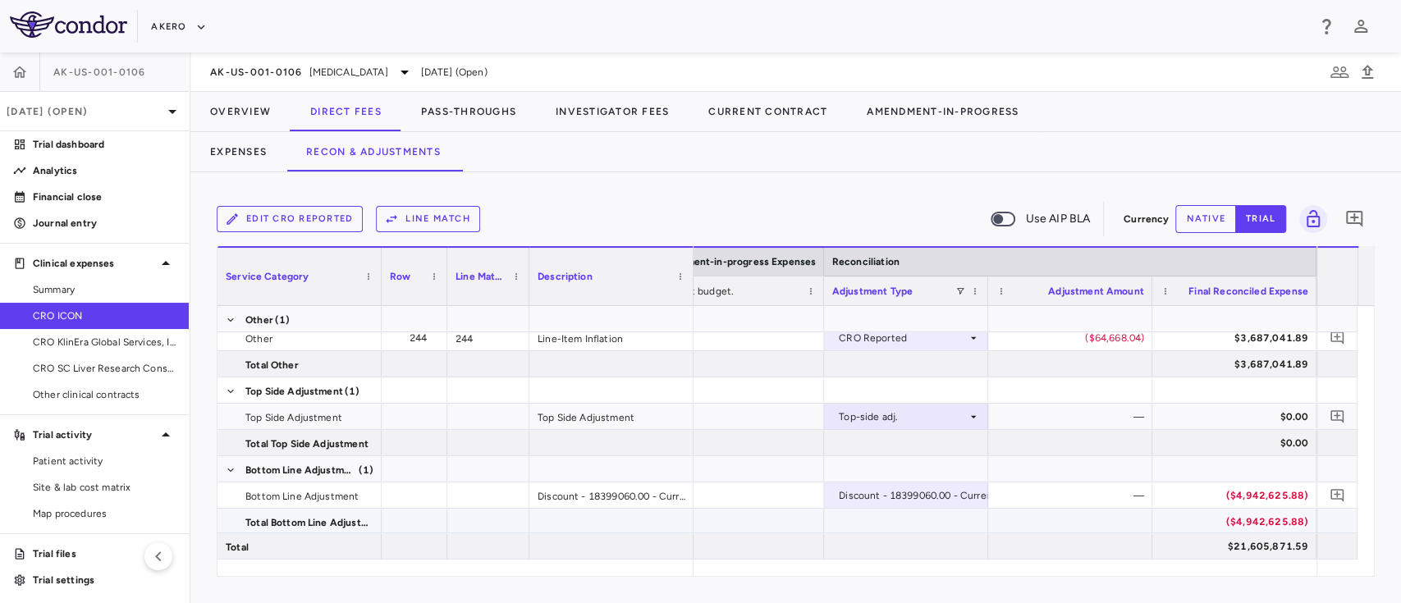
click at [1274, 515] on div "($4,942,625.88)" at bounding box center [1237, 522] width 141 height 26
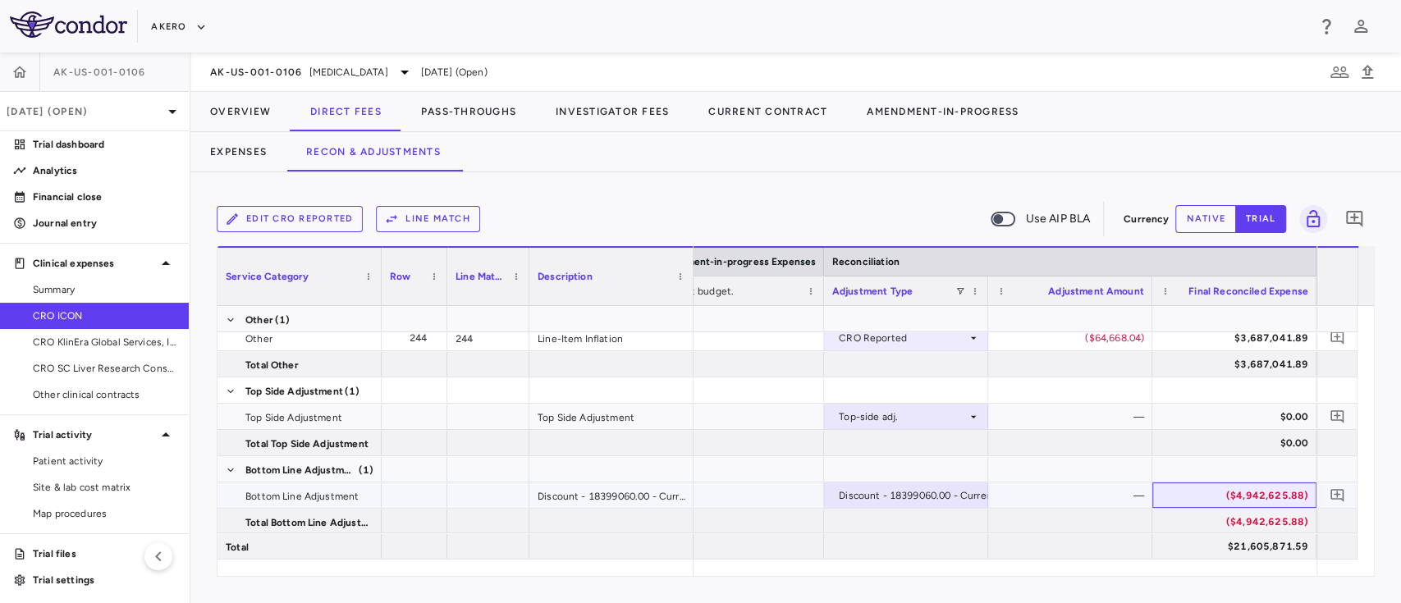
click at [1244, 495] on div "($4,942,625.88)" at bounding box center [1237, 496] width 141 height 26
click at [236, 124] on button "Overview" at bounding box center [240, 111] width 100 height 39
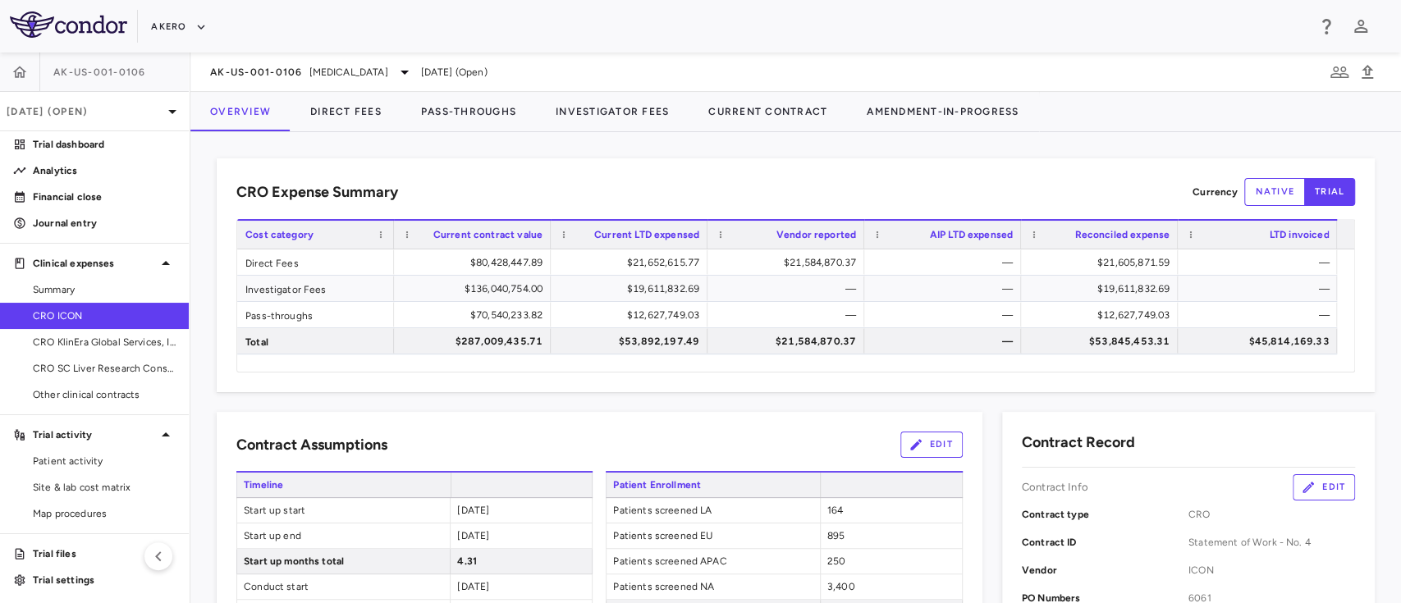
click at [608, 450] on div "Contract Assumptions Edit" at bounding box center [599, 445] width 726 height 26
